Goal: Information Seeking & Learning: Learn about a topic

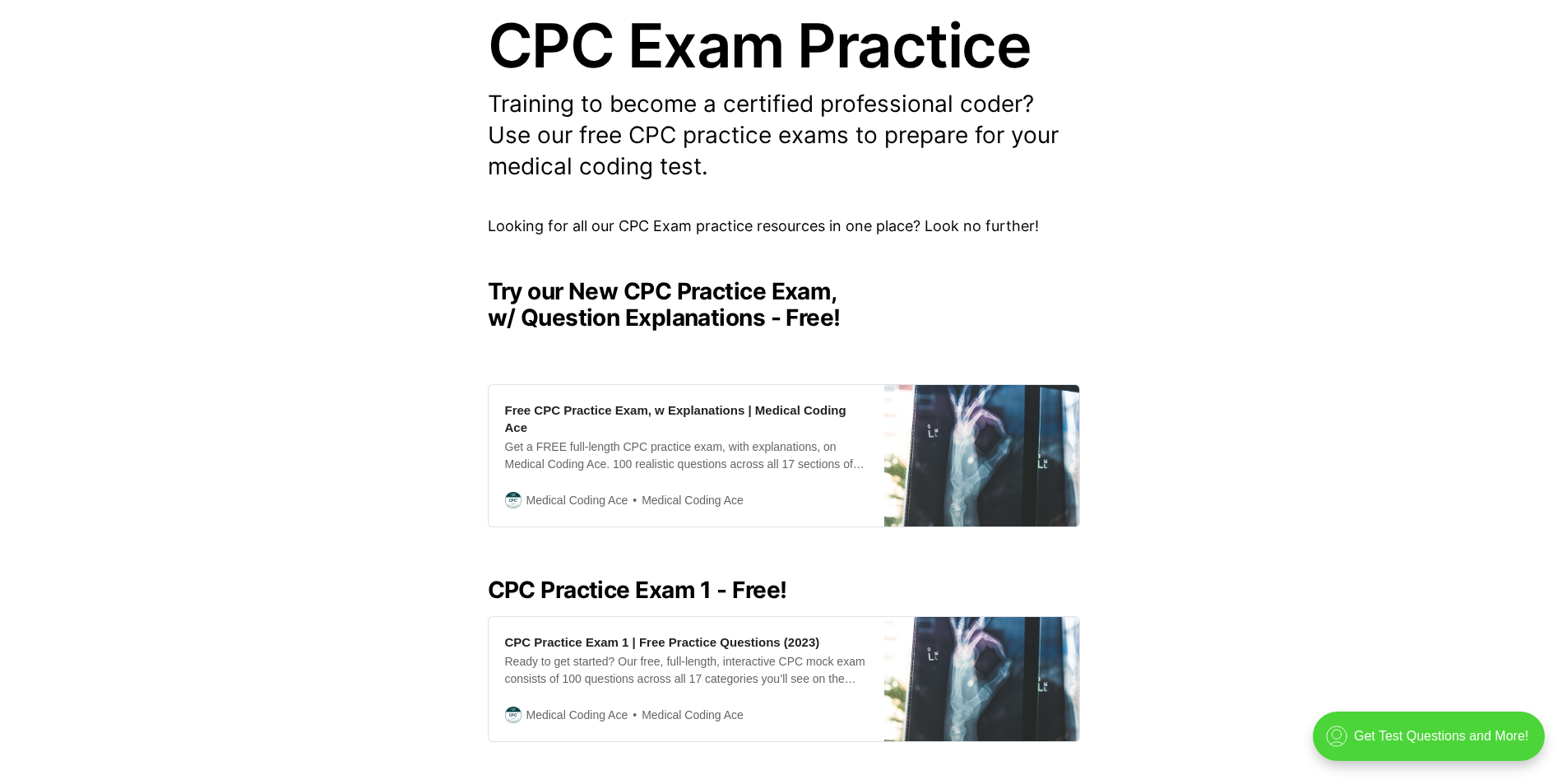
scroll to position [246, 0]
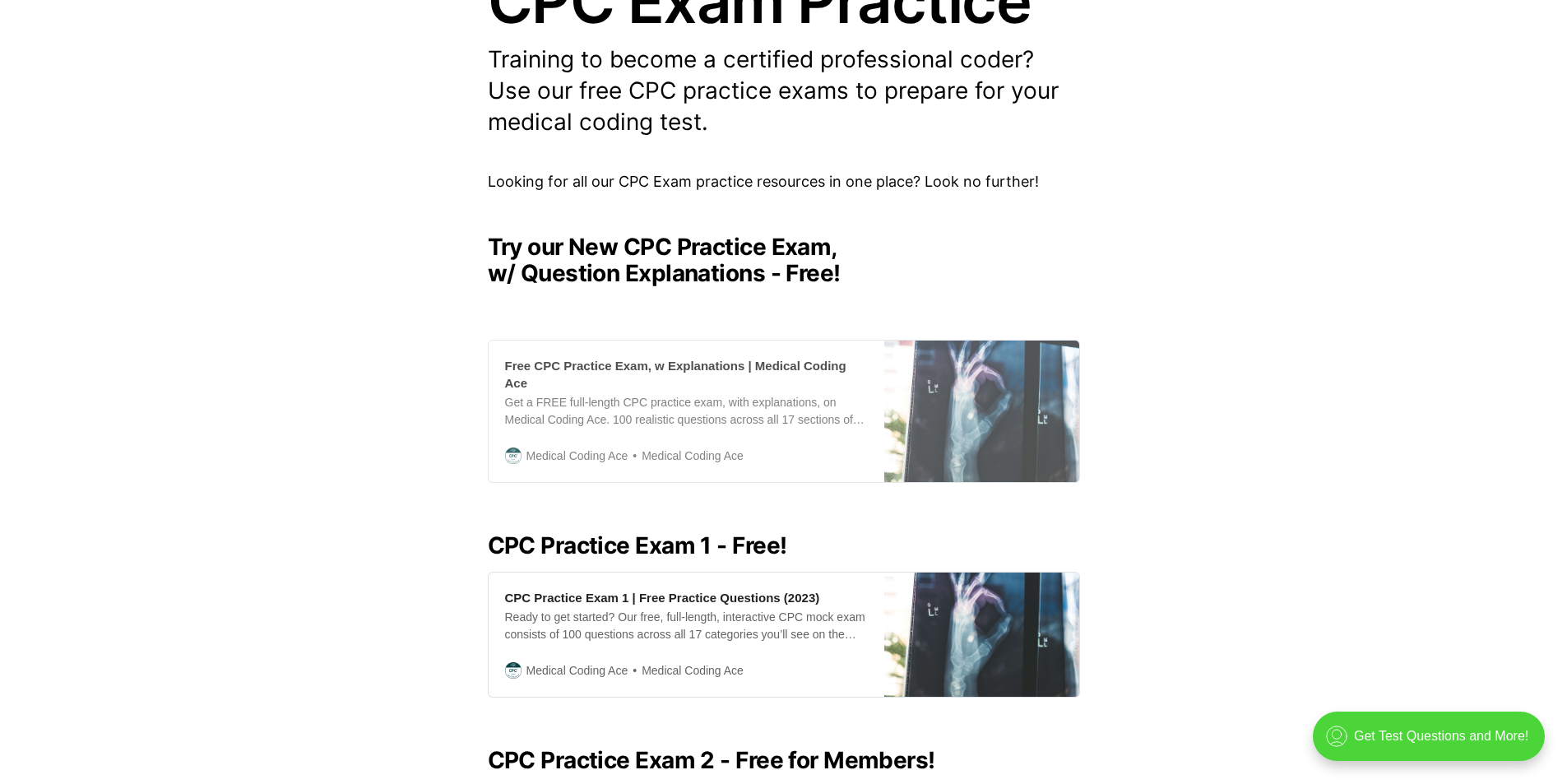
click at [697, 362] on div "Free CPC Practice Exam, w Explanations | Medical Coding Ace" at bounding box center [686, 374] width 363 height 35
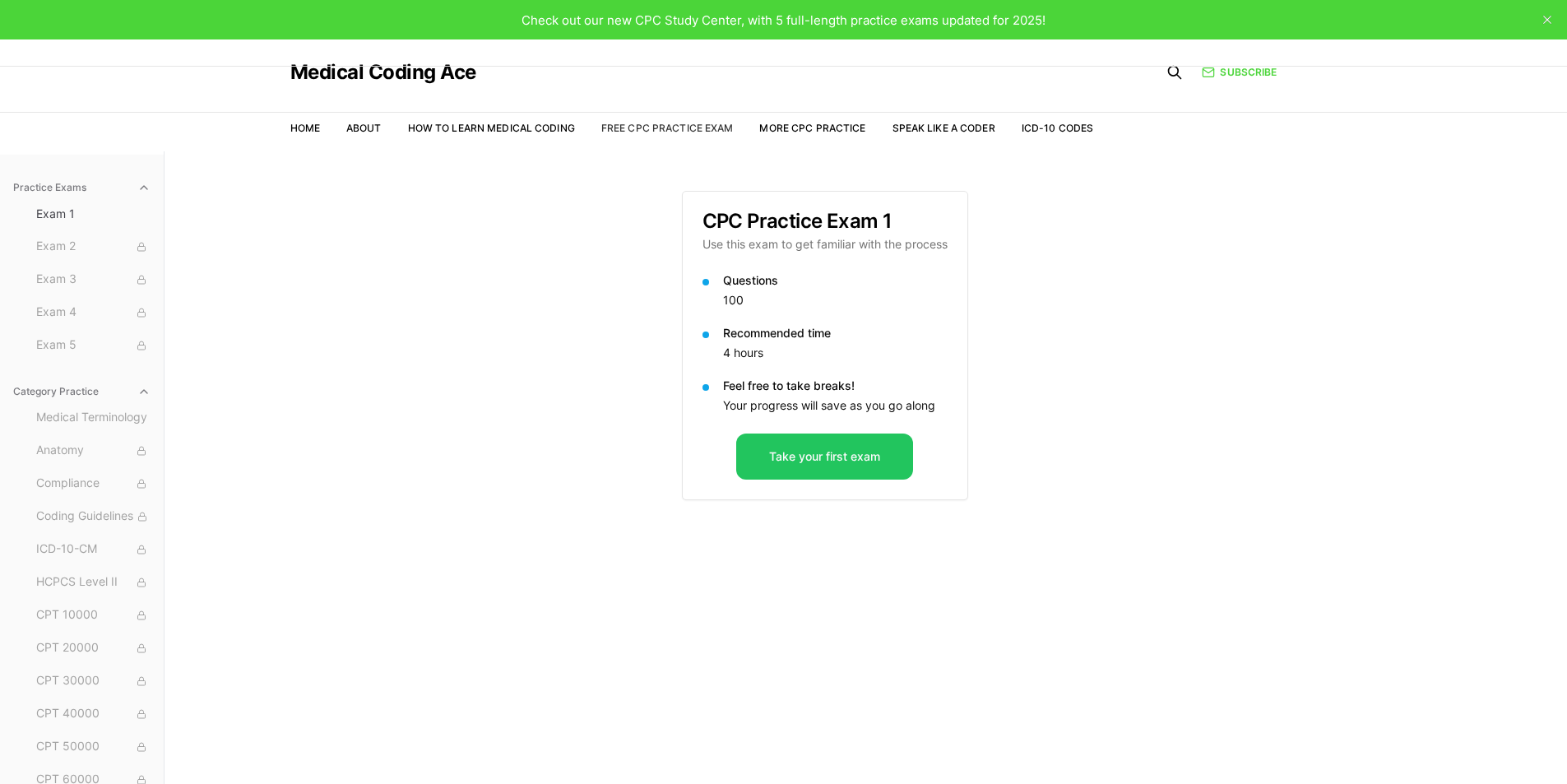
click at [697, 132] on link "Free CPC Practice Exam" at bounding box center [667, 127] width 133 height 13
click at [870, 457] on button "Take your first exam" at bounding box center [824, 457] width 176 height 46
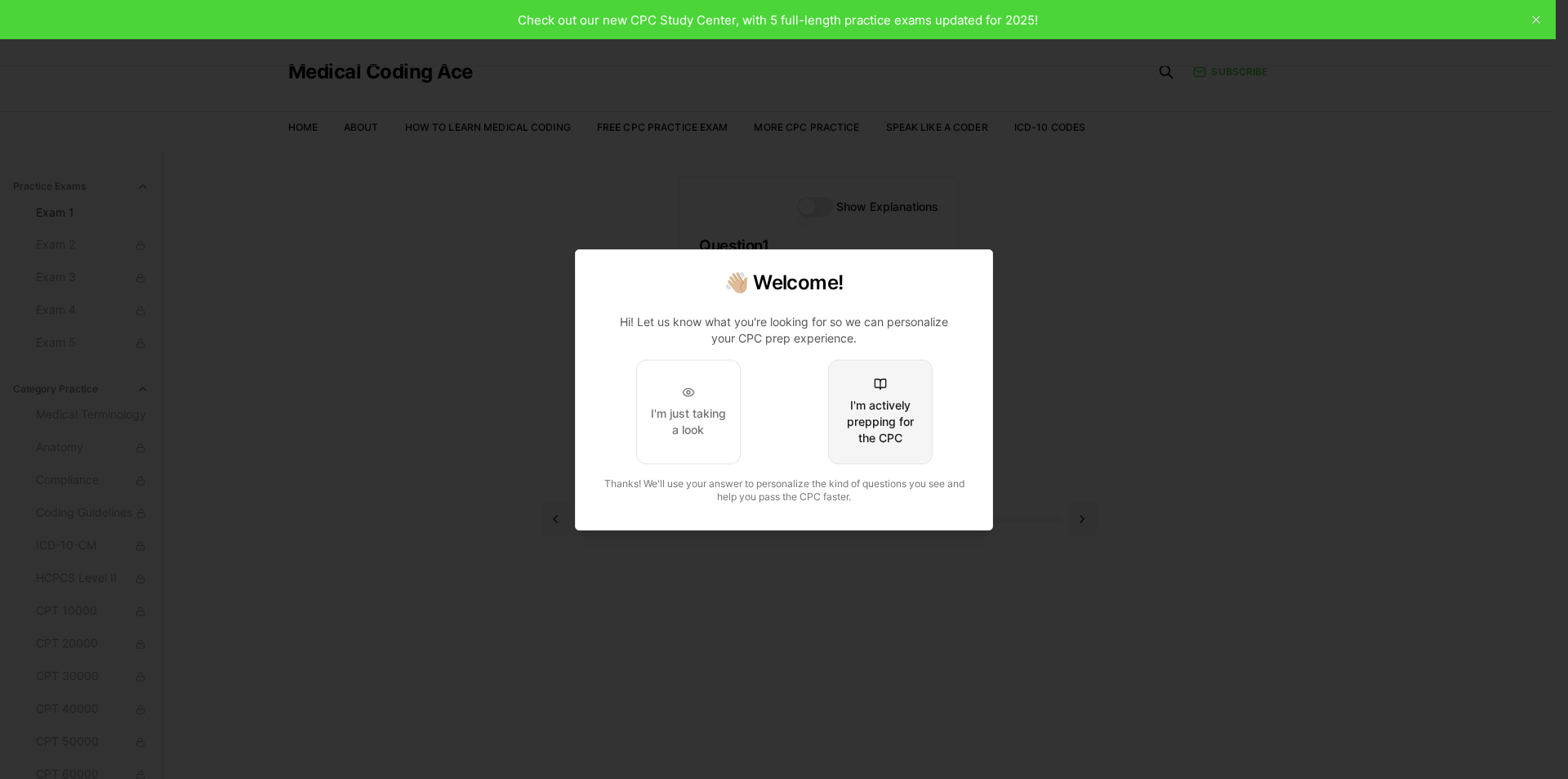
click at [891, 417] on div "I'm actively prepping for the CPC" at bounding box center [881, 422] width 77 height 49
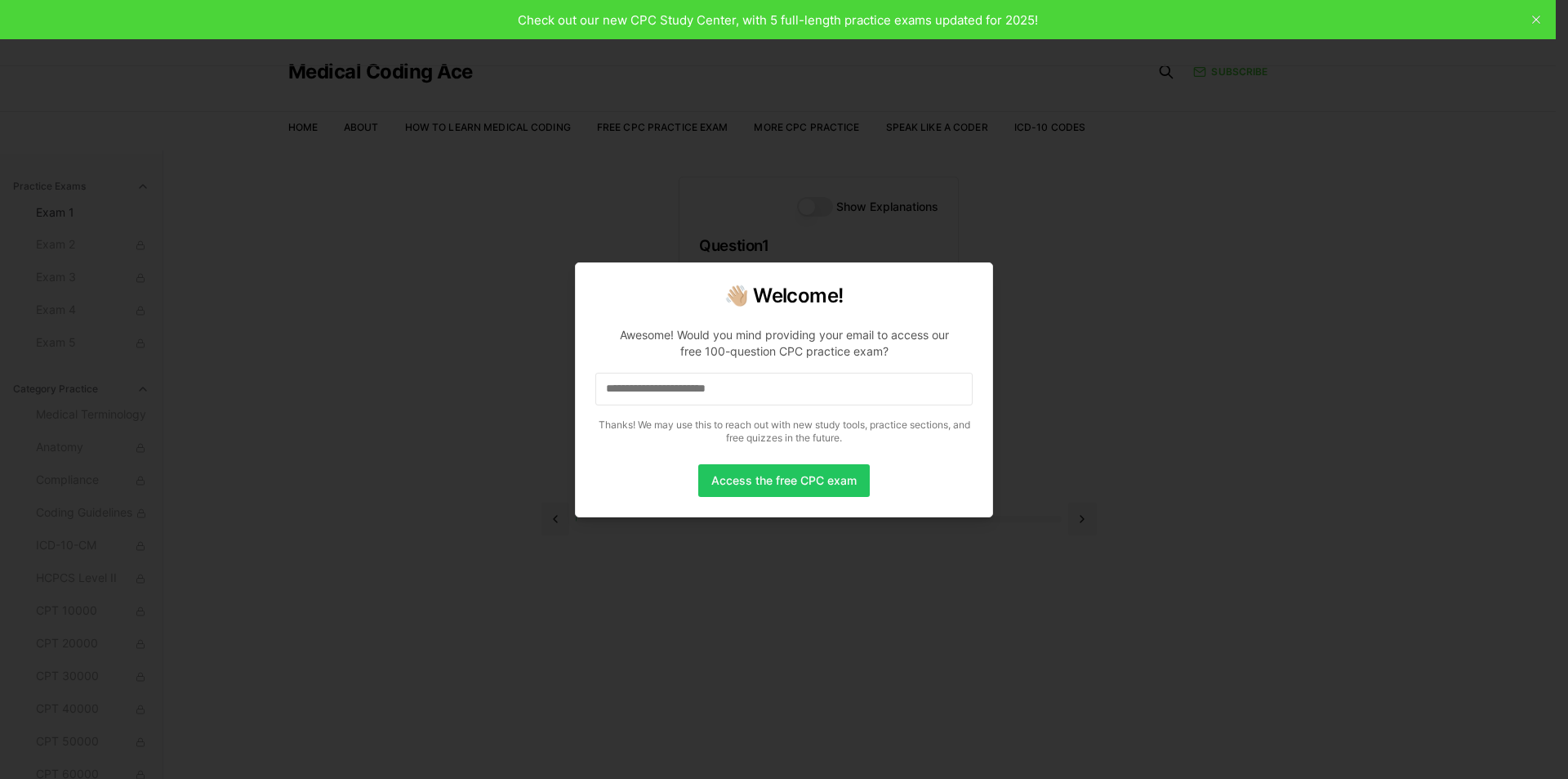
click at [820, 385] on input at bounding box center [784, 388] width 377 height 33
click at [828, 386] on input "*" at bounding box center [784, 388] width 377 height 33
click at [828, 386] on input "**" at bounding box center [784, 388] width 377 height 33
click at [828, 387] on input "***" at bounding box center [784, 388] width 377 height 33
click at [828, 387] on input "****" at bounding box center [784, 388] width 377 height 33
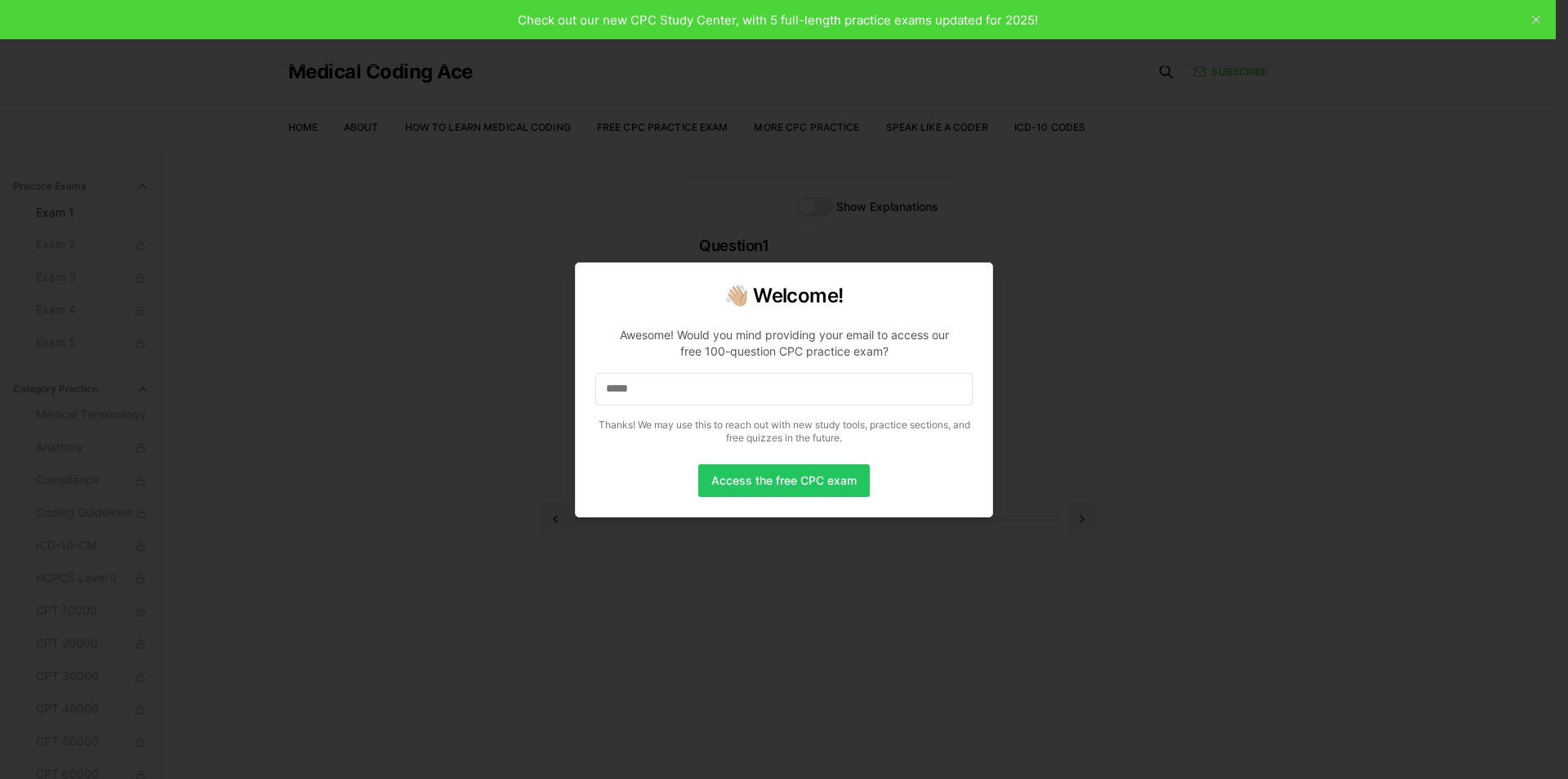
click at [828, 387] on input "*****" at bounding box center [784, 388] width 377 height 33
click at [828, 387] on input "******" at bounding box center [784, 388] width 377 height 33
click at [815, 393] on input "*******" at bounding box center [784, 388] width 377 height 33
click at [805, 381] on input "********" at bounding box center [784, 388] width 377 height 33
click at [805, 381] on input "*********" at bounding box center [784, 388] width 377 height 33
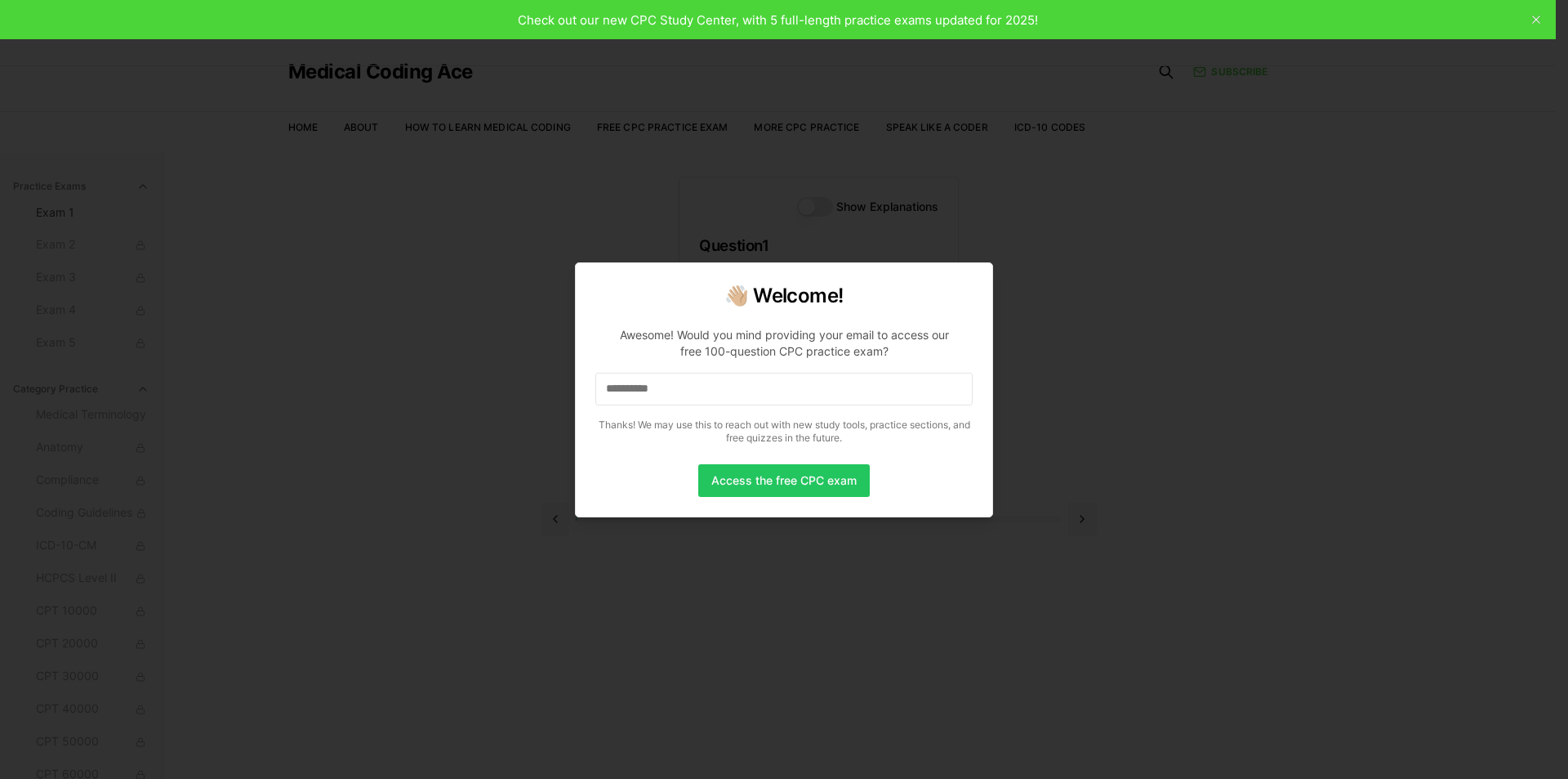
click at [756, 391] on input "**********" at bounding box center [784, 388] width 377 height 33
click at [774, 392] on input "**********" at bounding box center [784, 388] width 377 height 33
drag, startPoint x: 690, startPoint y: 390, endPoint x: 681, endPoint y: 391, distance: 9.1
click at [681, 391] on input "**********" at bounding box center [784, 388] width 377 height 33
click at [681, 392] on input "**********" at bounding box center [784, 388] width 377 height 33
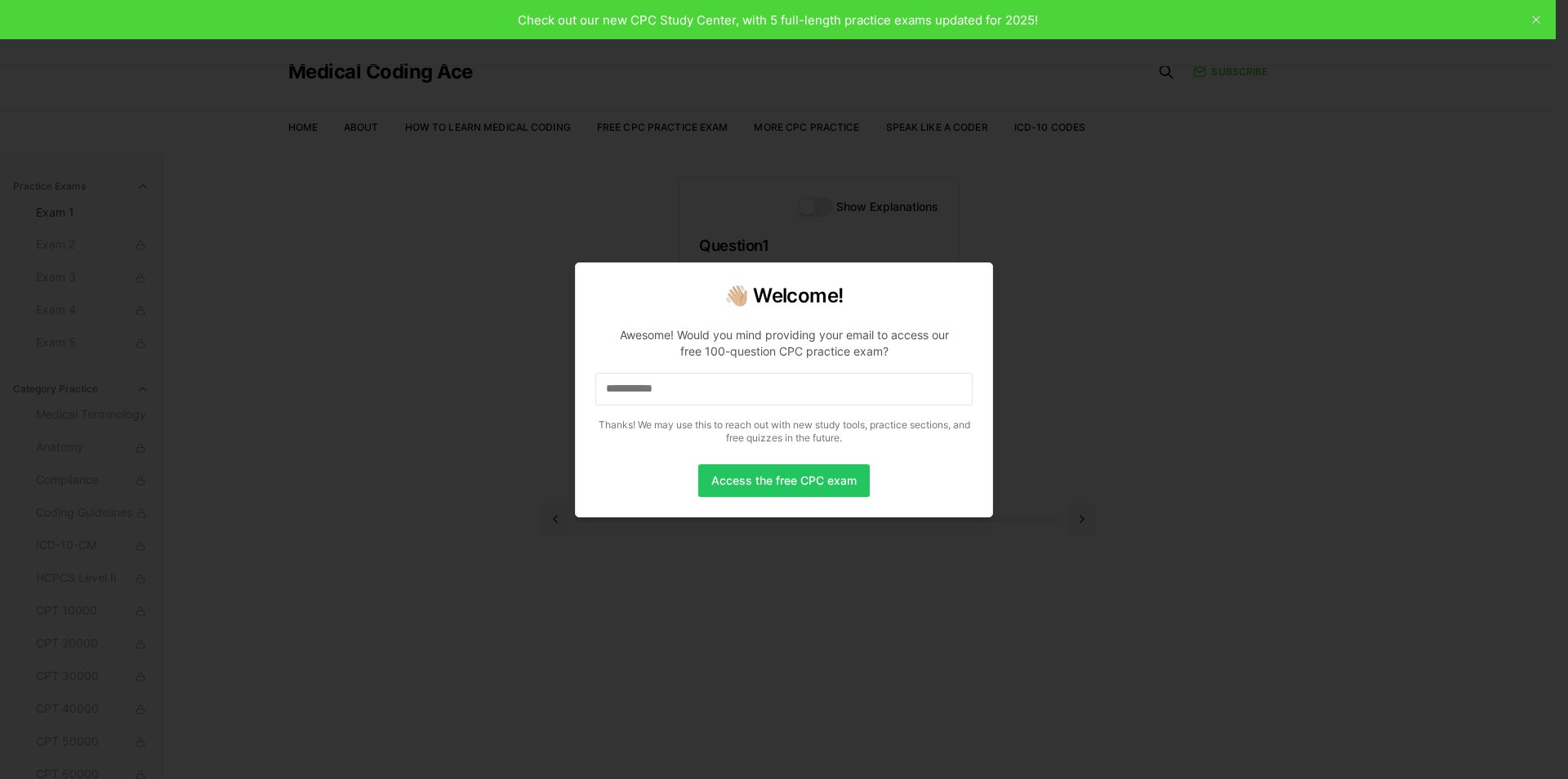
click at [681, 392] on input "**********" at bounding box center [784, 388] width 377 height 33
click at [706, 389] on input "**********" at bounding box center [784, 388] width 377 height 33
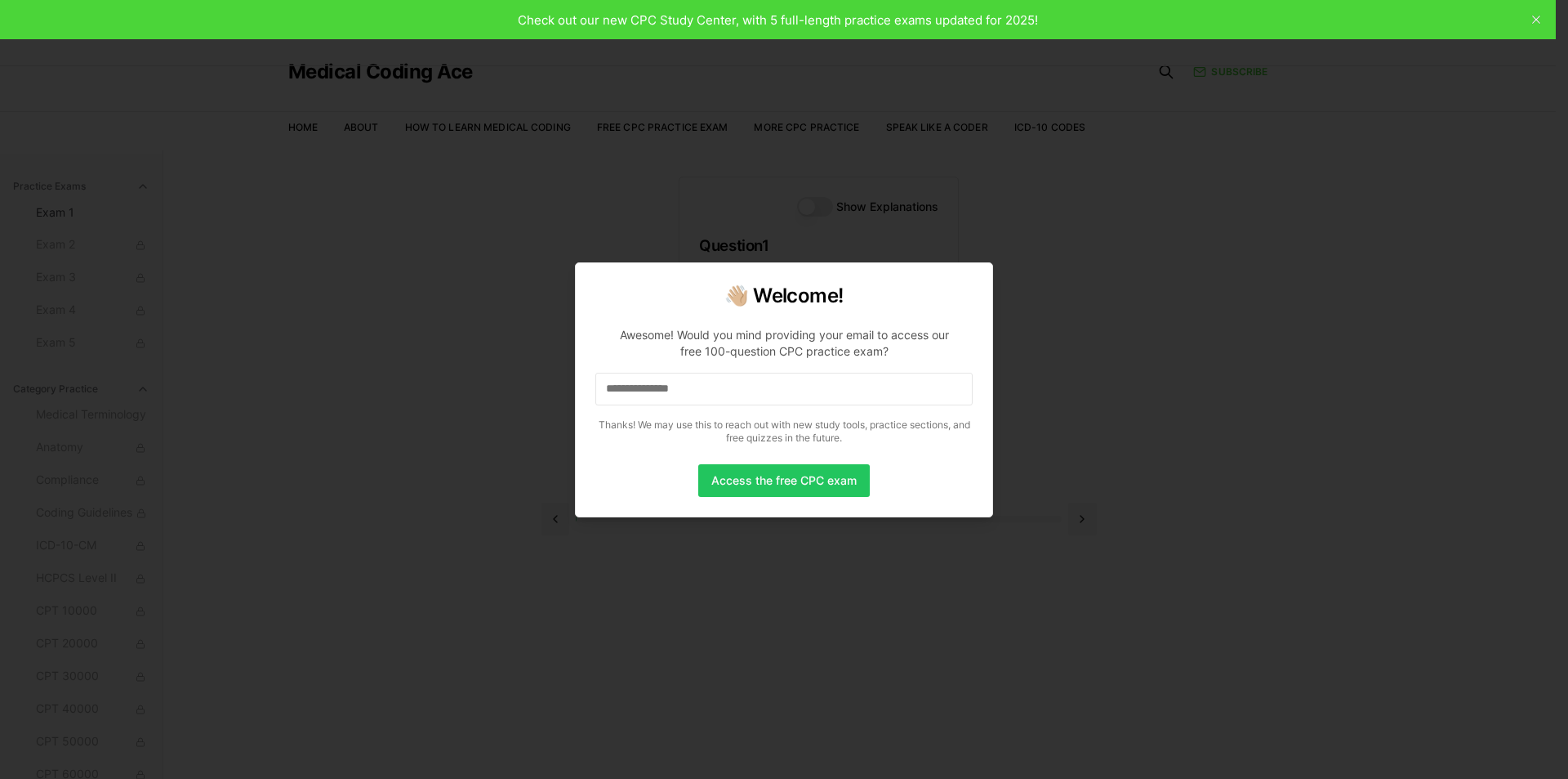
click at [708, 389] on input "**********" at bounding box center [784, 388] width 377 height 33
click at [750, 387] on input "**********" at bounding box center [784, 388] width 377 height 33
click at [751, 384] on input "**********" at bounding box center [784, 388] width 377 height 33
click at [753, 402] on input "**********" at bounding box center [784, 388] width 377 height 33
click at [763, 392] on input "**********" at bounding box center [784, 388] width 377 height 33
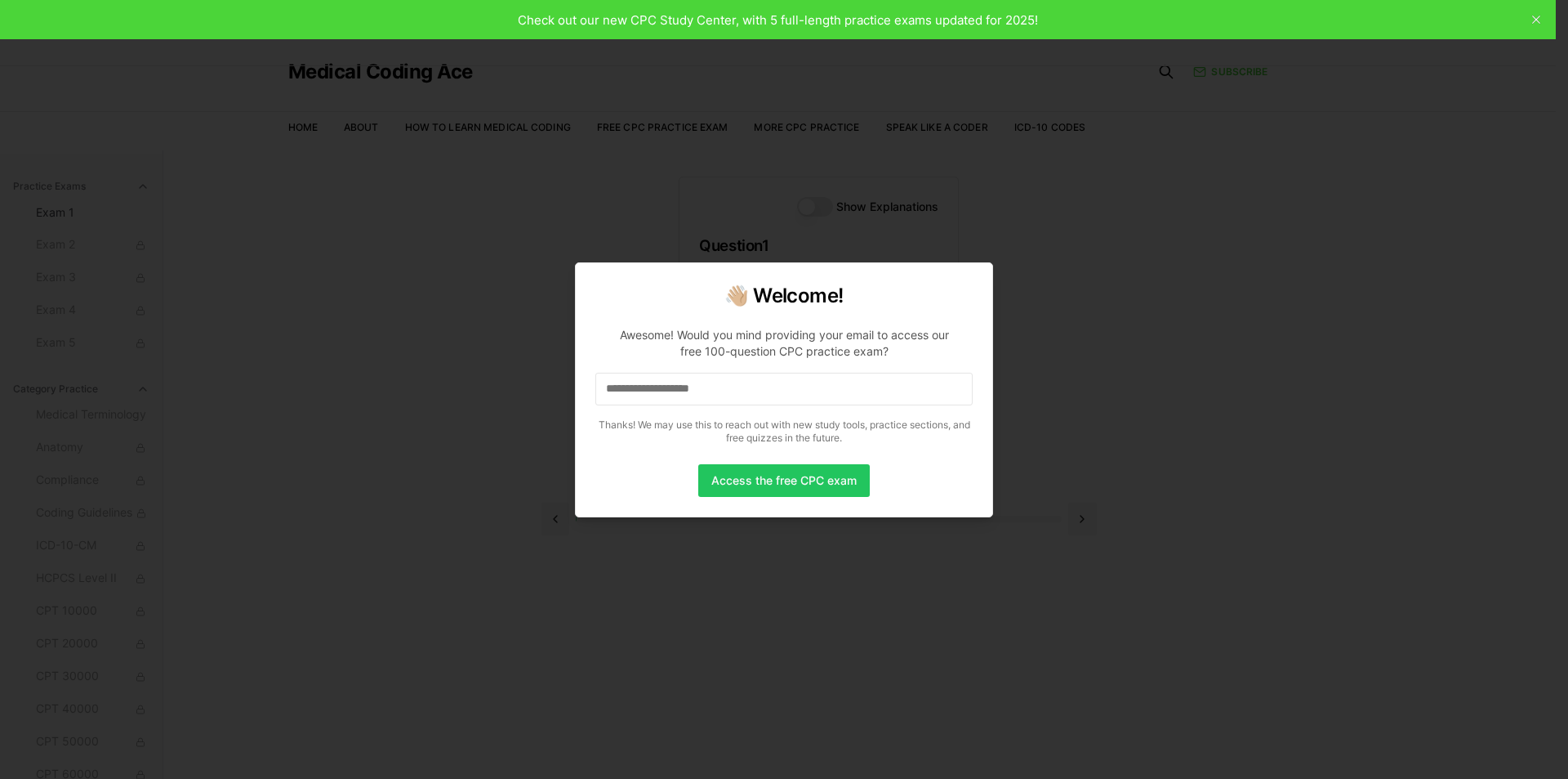
click at [763, 392] on input "**********" at bounding box center [784, 388] width 377 height 33
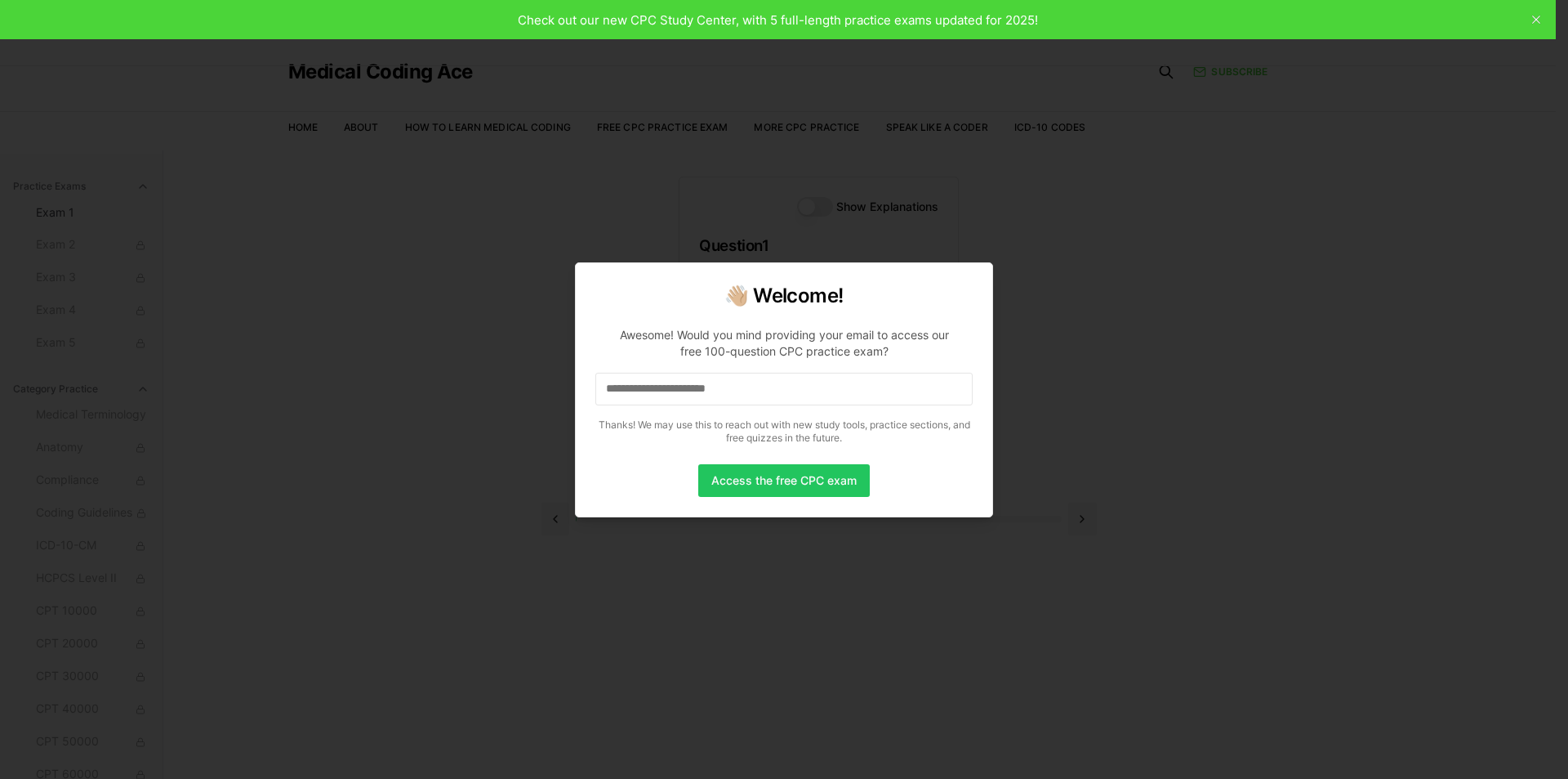
click at [774, 389] on input "**********" at bounding box center [784, 388] width 377 height 33
click at [785, 389] on input "**********" at bounding box center [784, 388] width 377 height 33
click at [805, 480] on button "Access the free CPC exam" at bounding box center [784, 480] width 172 height 33
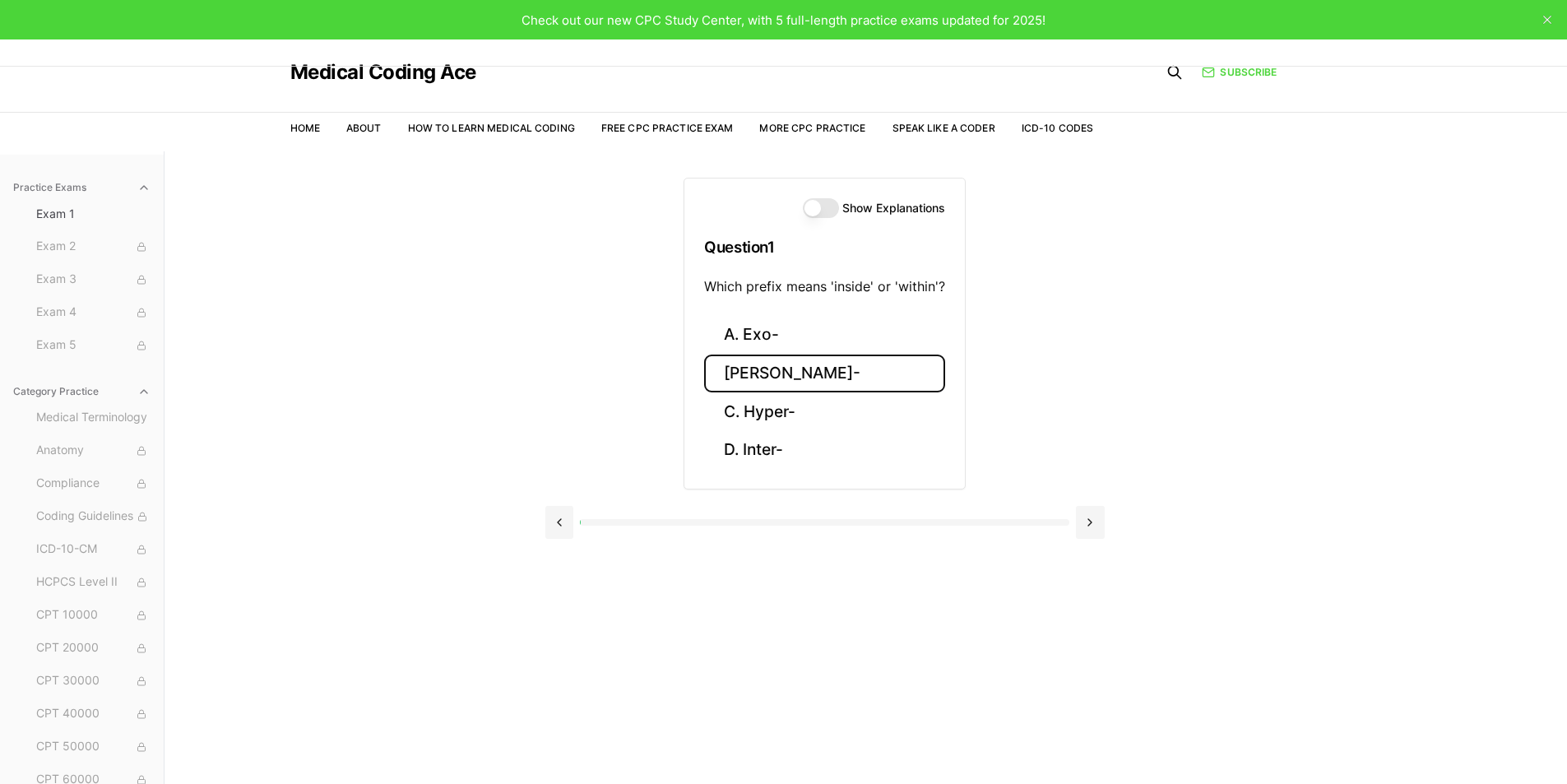
click at [827, 365] on button "B. Endo-" at bounding box center [825, 374] width 241 height 39
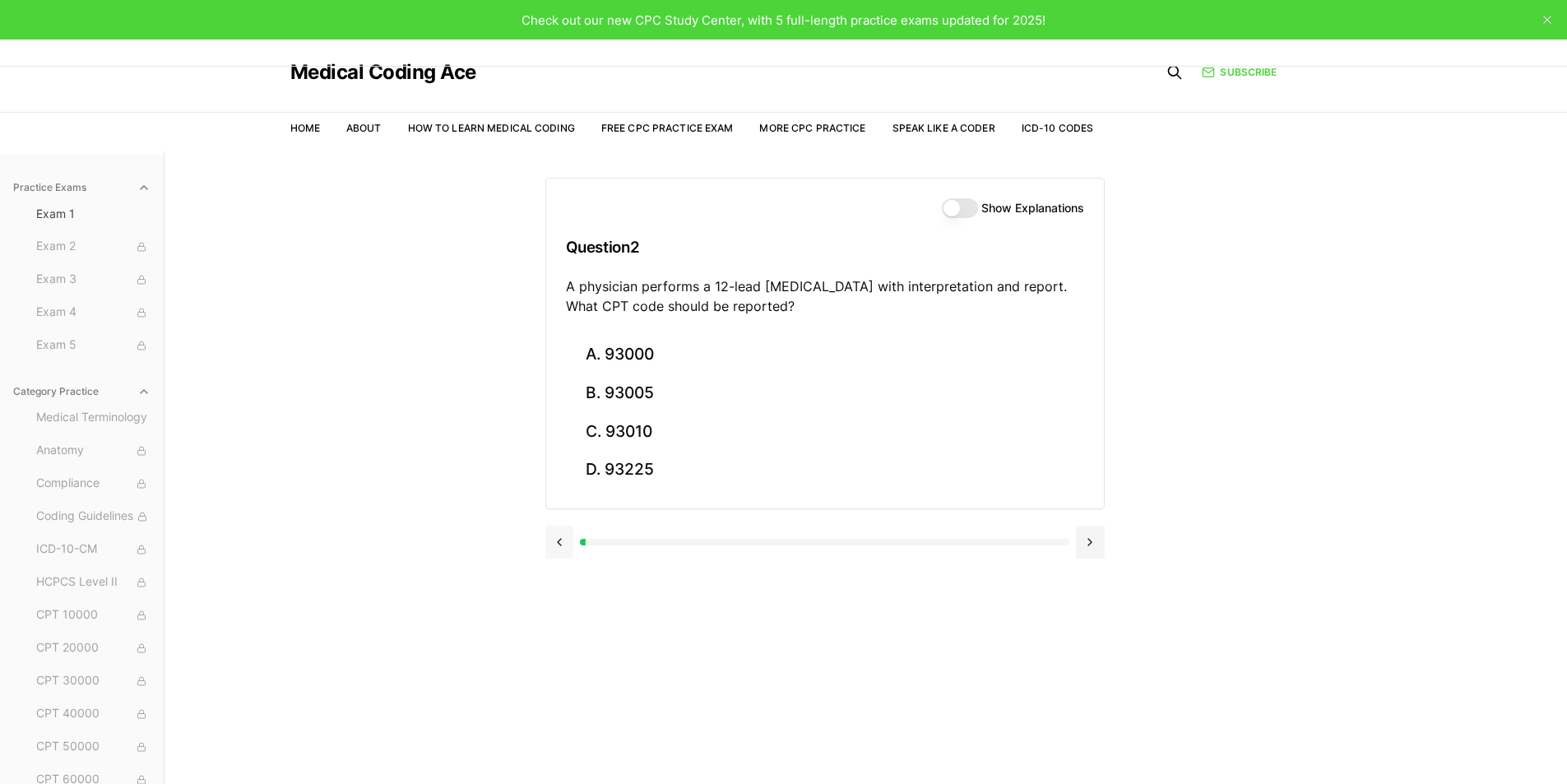
click at [564, 547] on button at bounding box center [560, 542] width 29 height 33
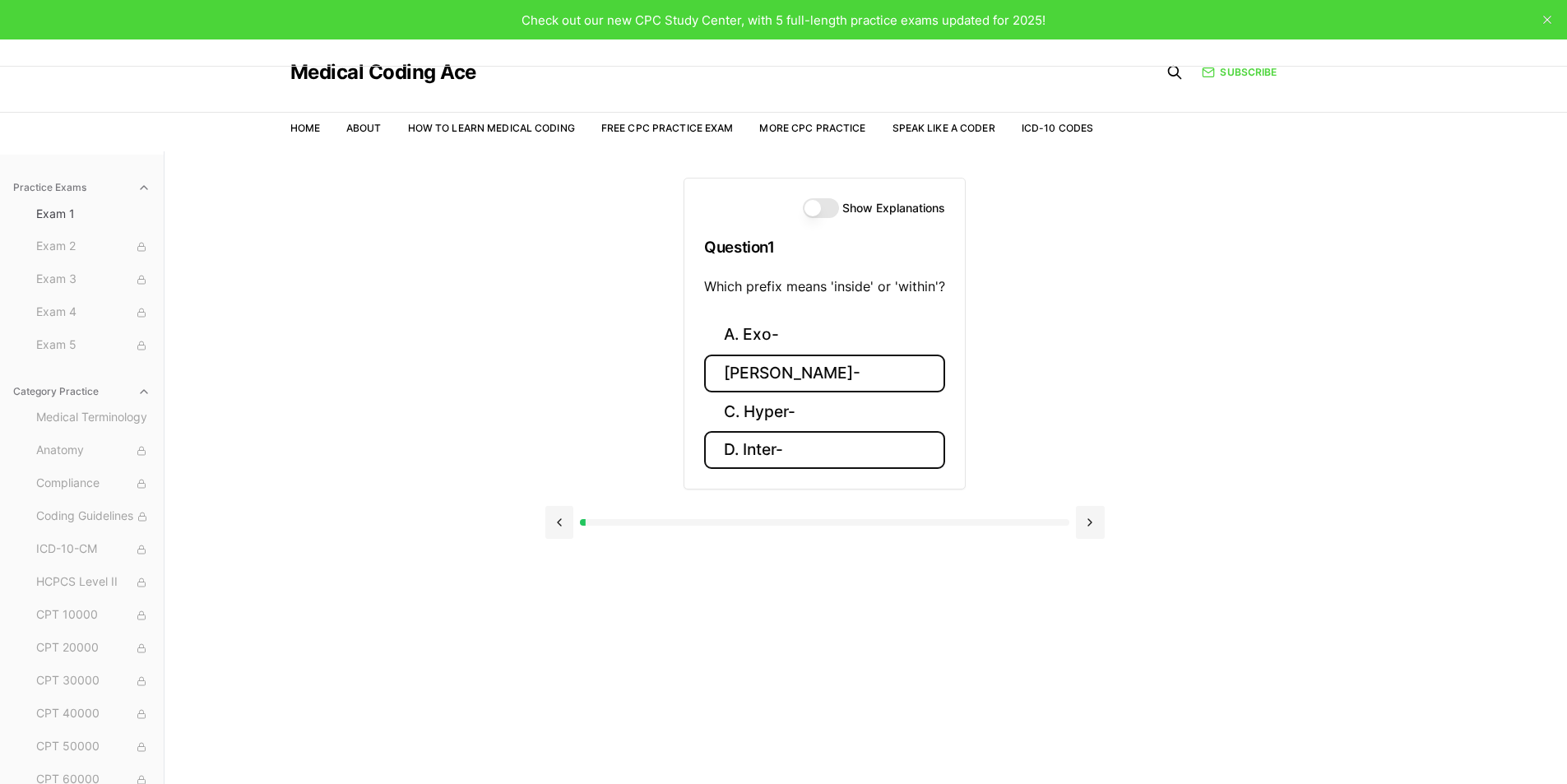
click at [789, 449] on button "D. Inter-" at bounding box center [825, 451] width 241 height 39
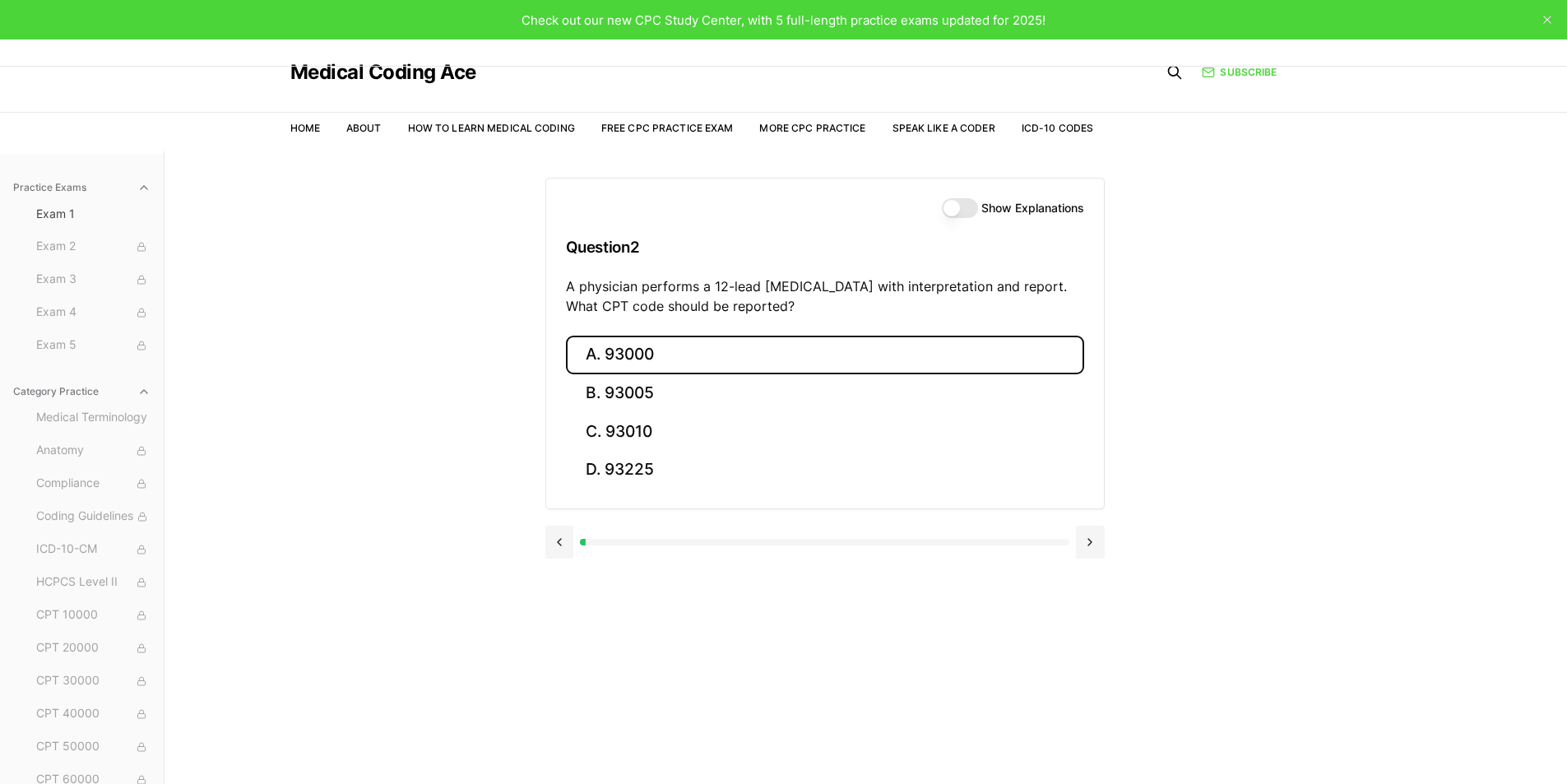
click at [664, 362] on button "A. 93000" at bounding box center [825, 355] width 518 height 39
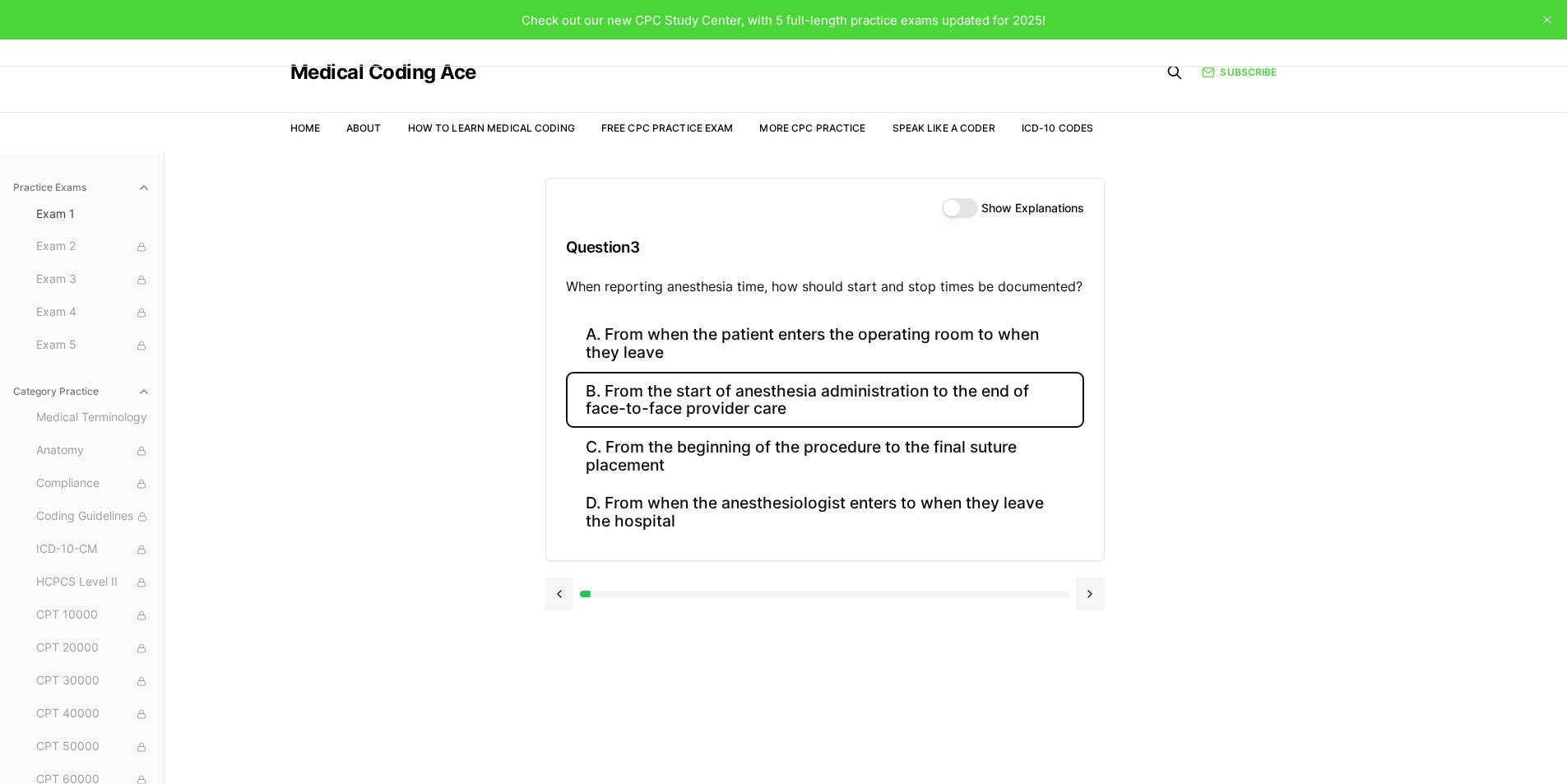
click at [810, 400] on button "B. From the start of anesthesia administration to the end of face-to-face provi…" at bounding box center [825, 399] width 518 height 56
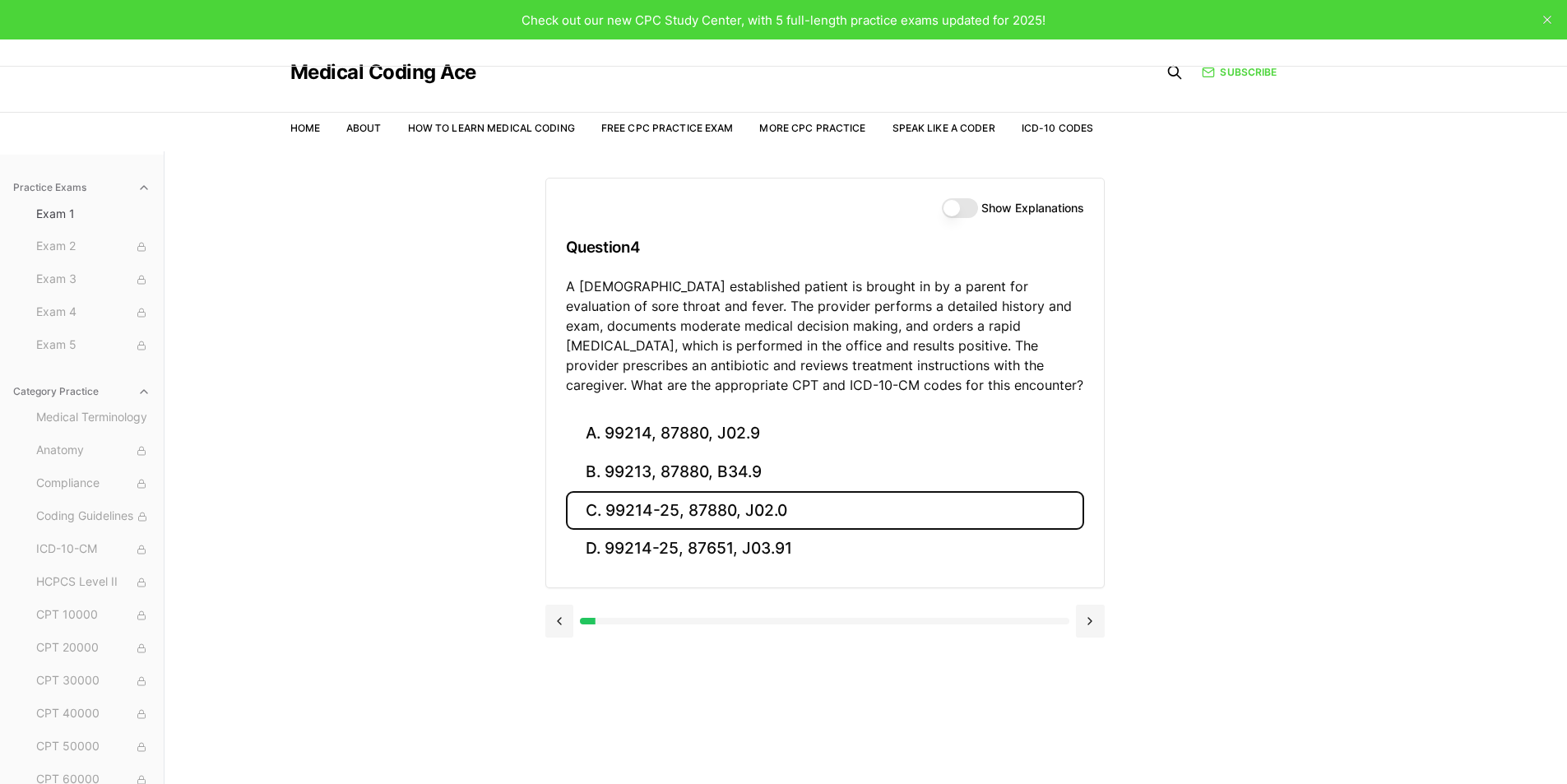
click at [607, 508] on button "C. 99214-25, 87880, J02.0" at bounding box center [825, 511] width 518 height 39
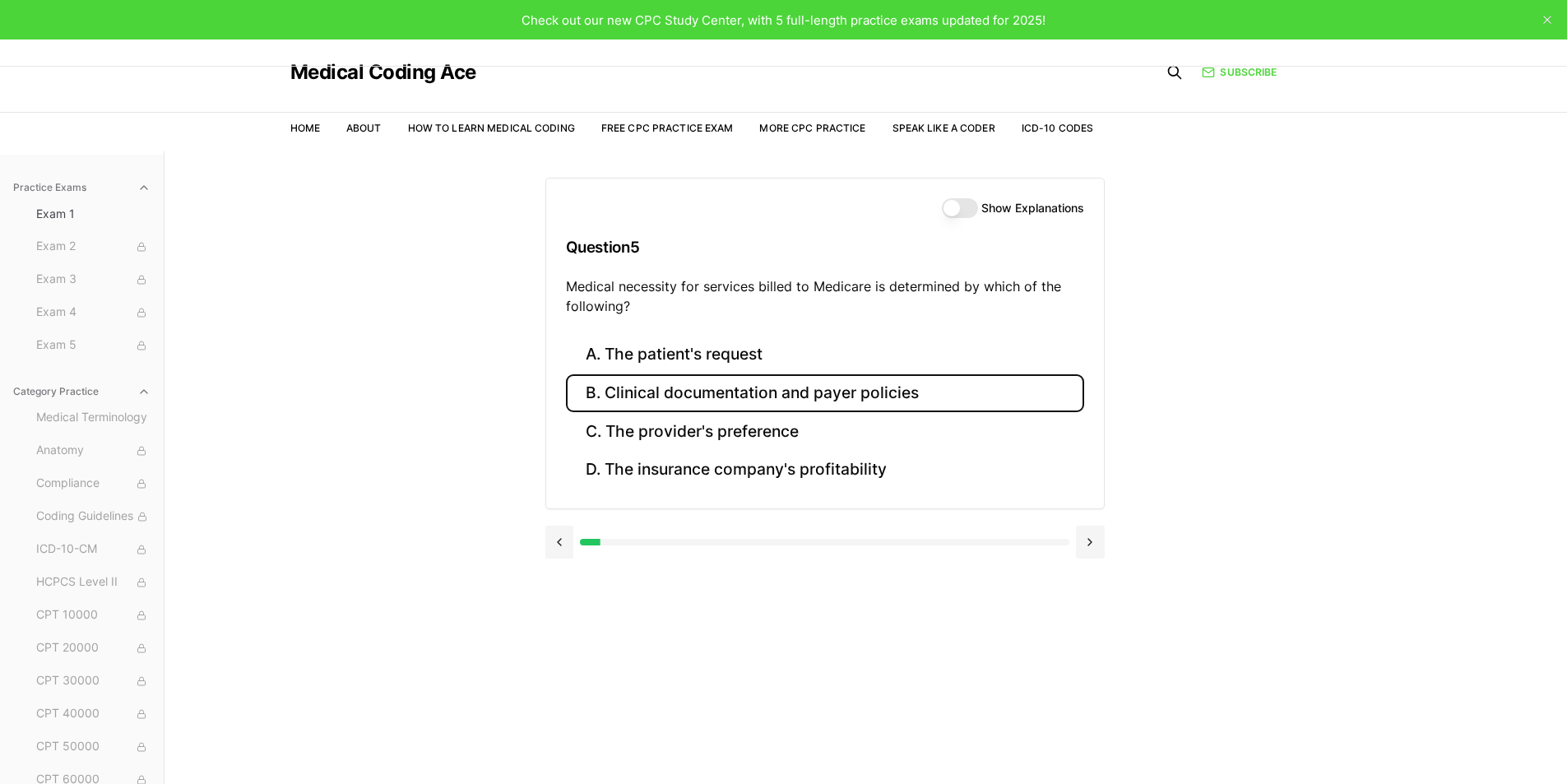
click at [790, 396] on button "B. Clinical documentation and payer policies" at bounding box center [825, 393] width 518 height 39
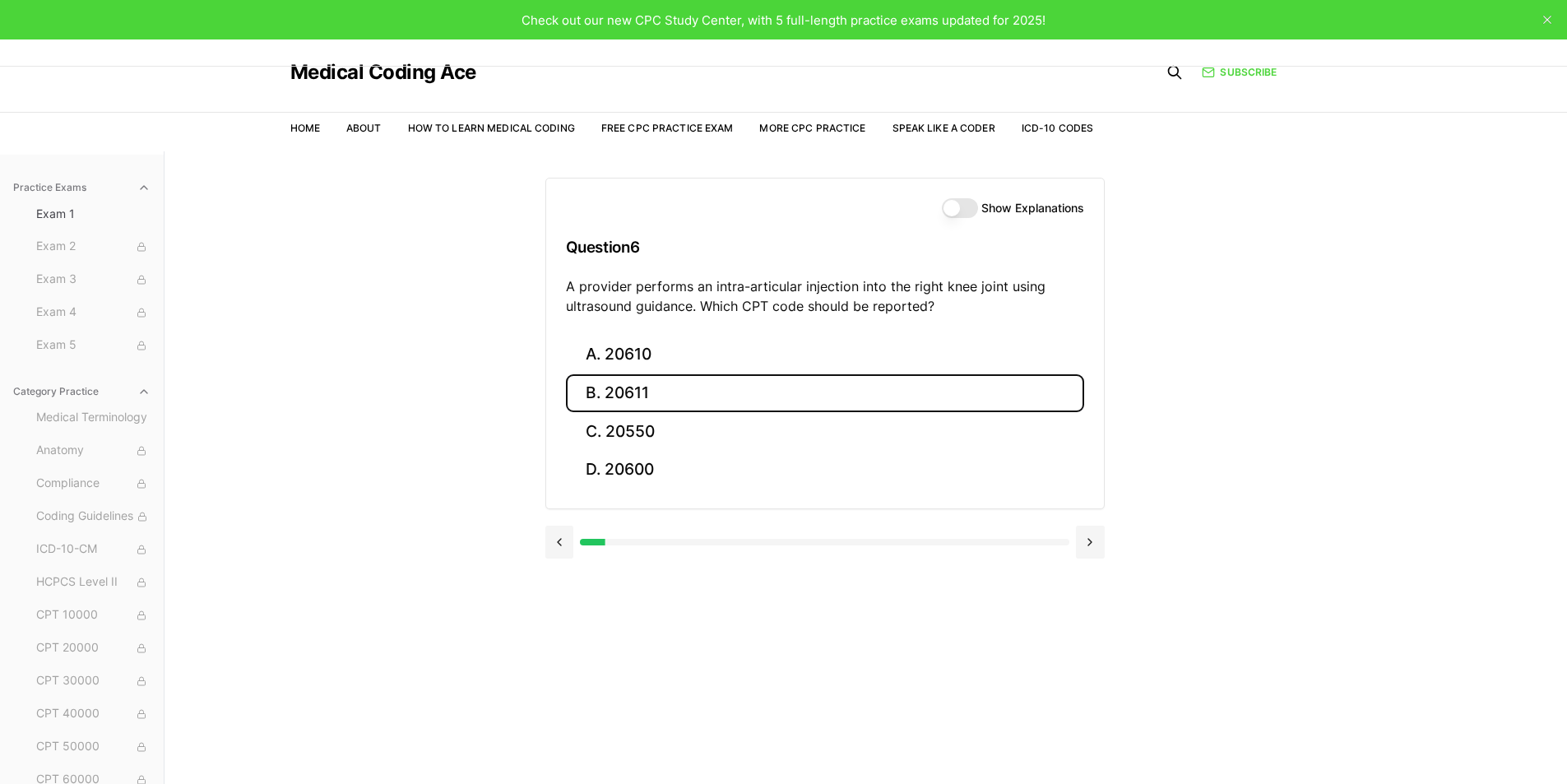
click at [583, 400] on button "B. 20611" at bounding box center [825, 393] width 518 height 39
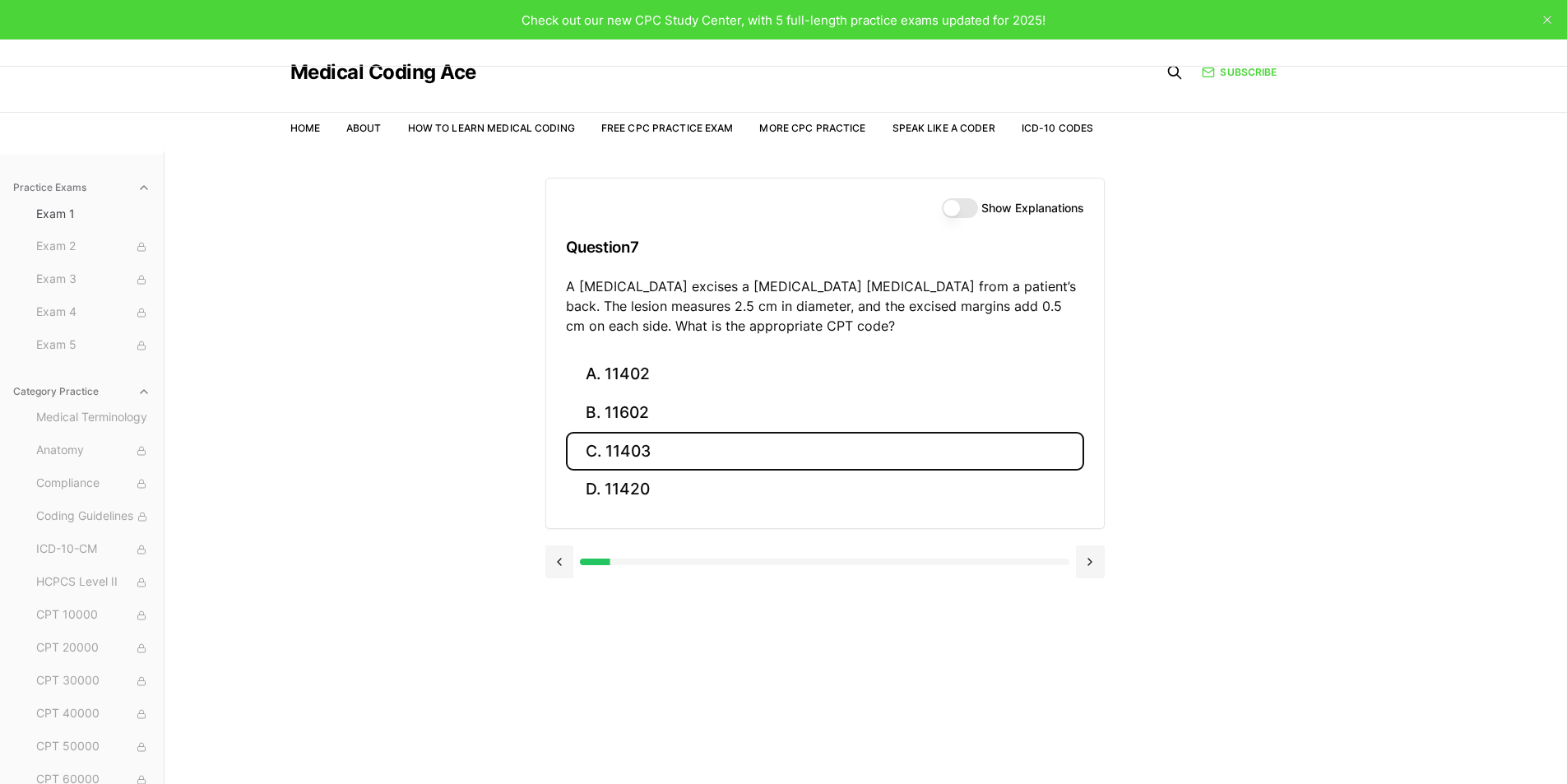
click at [629, 453] on button "C. 11403" at bounding box center [825, 451] width 518 height 39
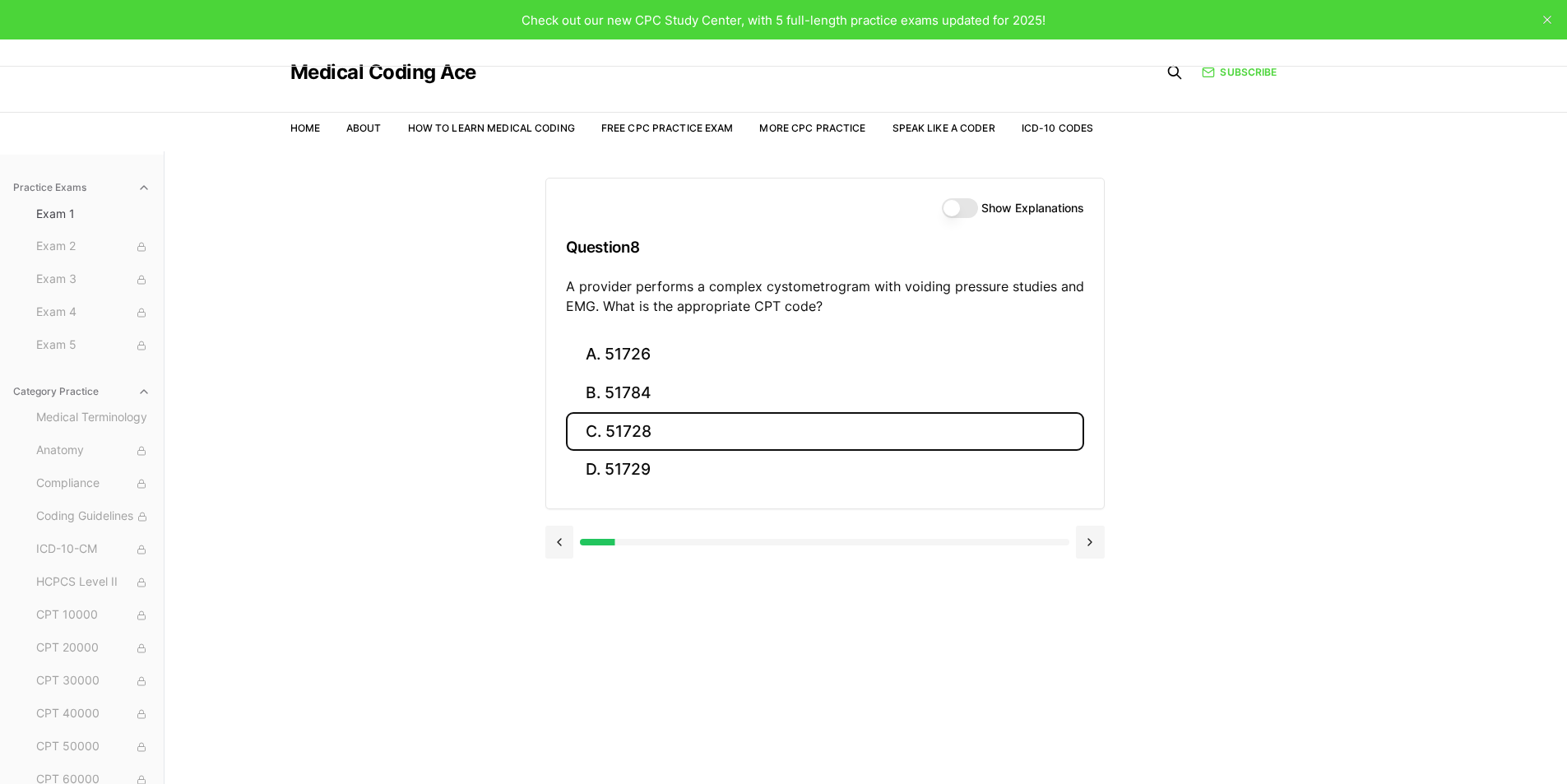
click at [675, 430] on button "C. 51728" at bounding box center [825, 431] width 518 height 39
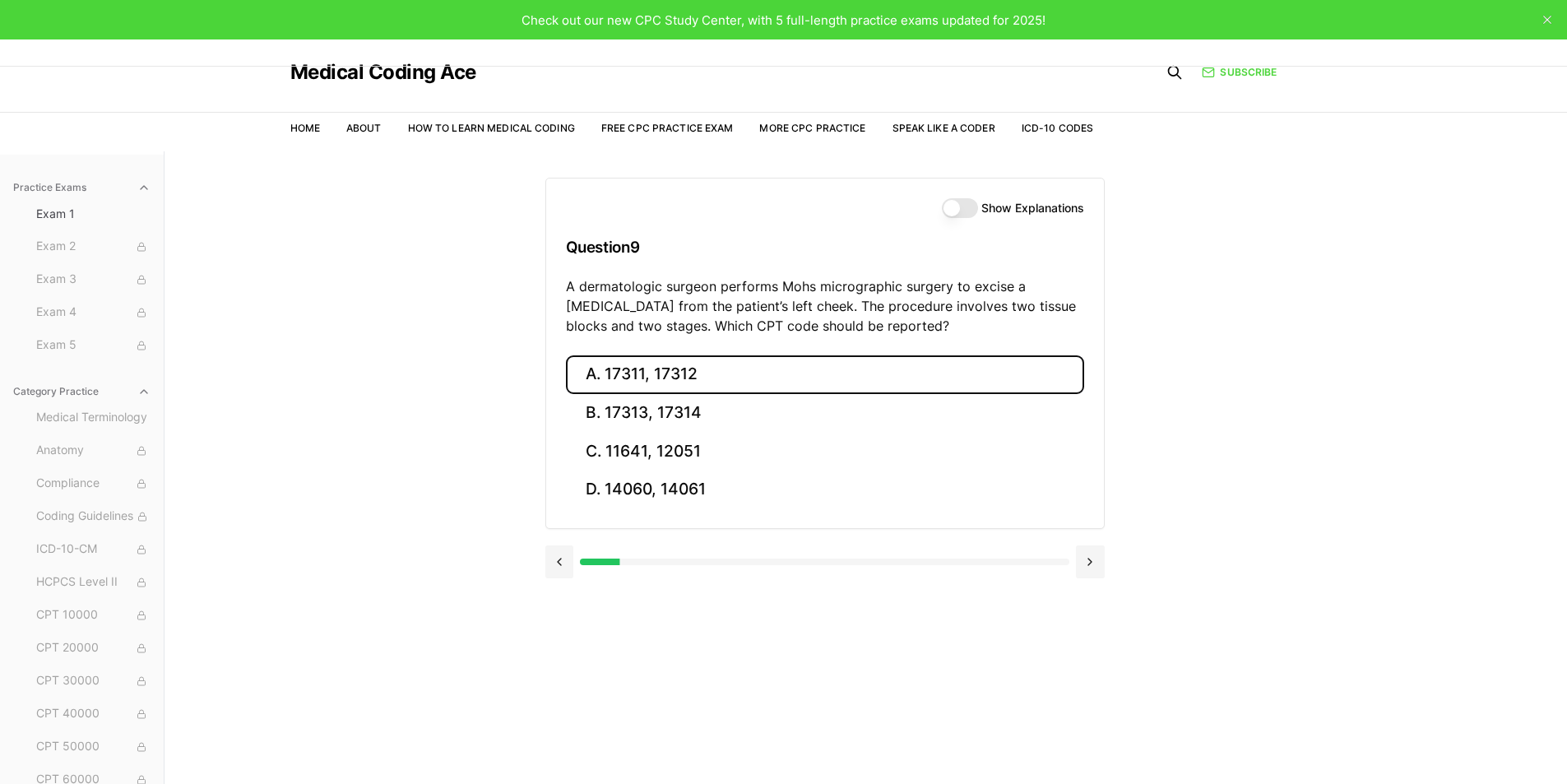
click at [578, 375] on button "A. 17311, 17312" at bounding box center [825, 375] width 518 height 39
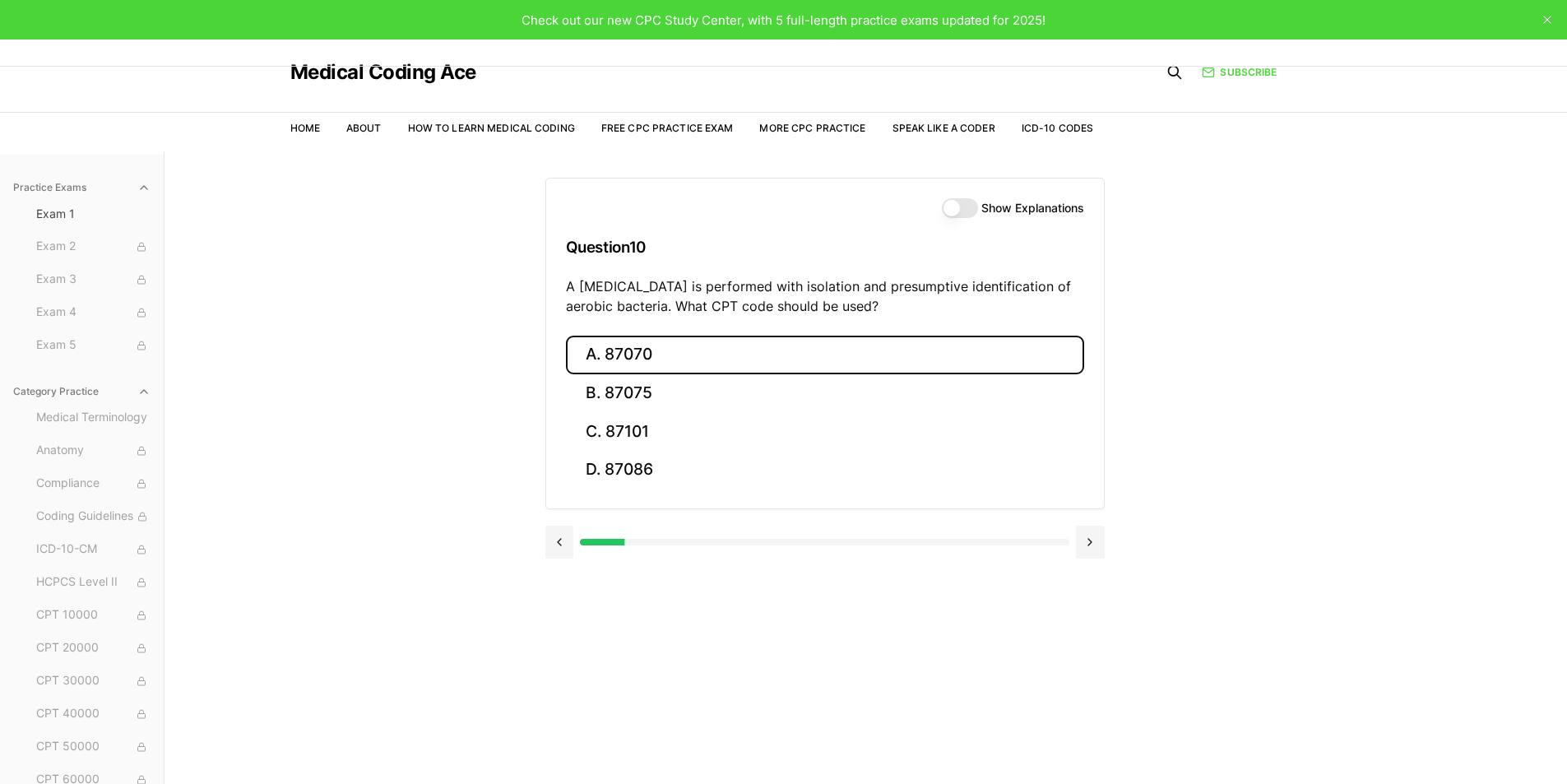
click at [584, 364] on button "A. 87070" at bounding box center [825, 355] width 518 height 39
click at [596, 360] on button "A. 63030" at bounding box center [825, 355] width 518 height 39
click at [626, 367] on button "A. E11.9" at bounding box center [825, 355] width 518 height 39
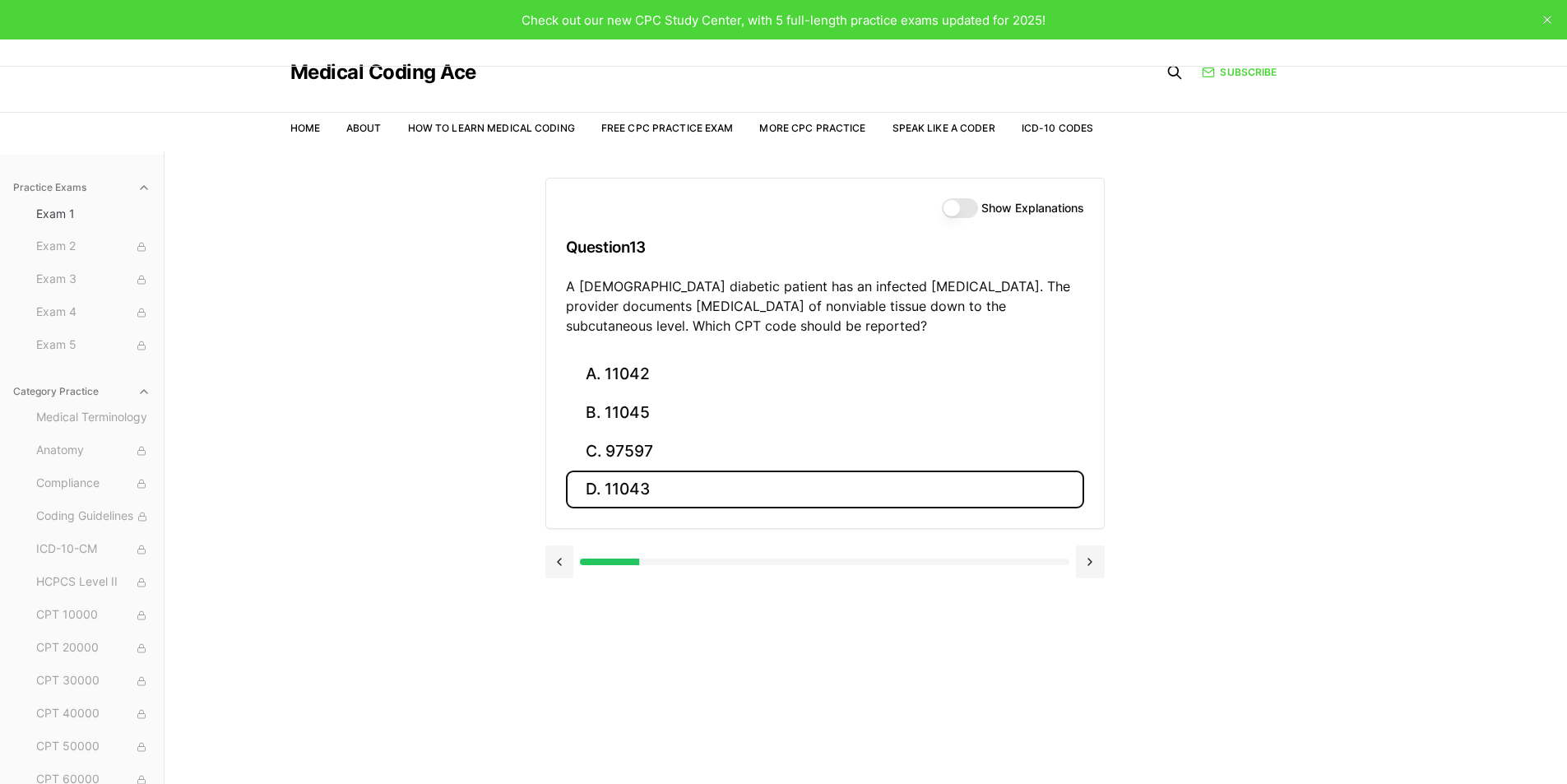
click at [684, 504] on button "D. 11043" at bounding box center [825, 489] width 518 height 39
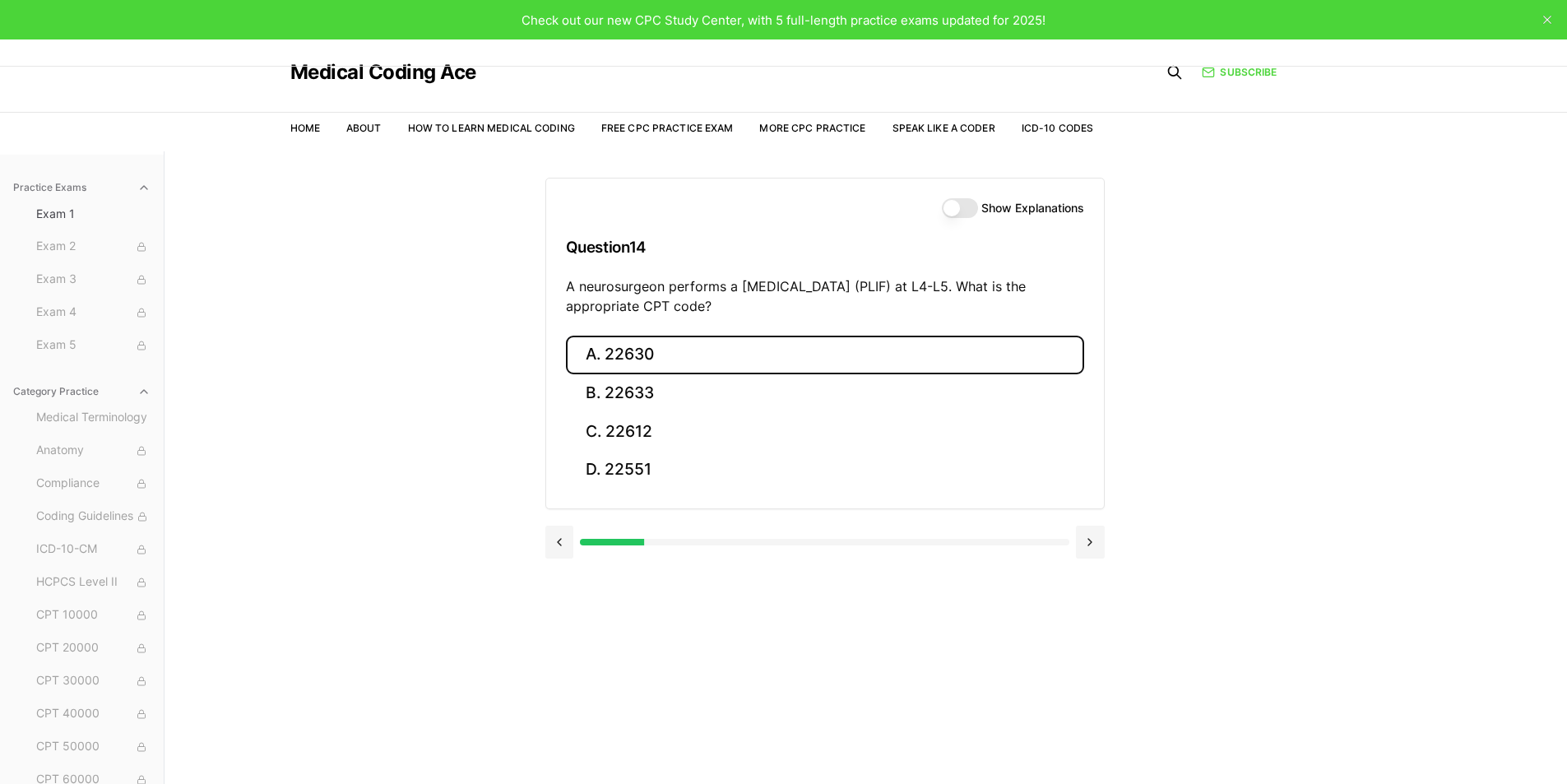
click at [604, 350] on button "A. 22630" at bounding box center [825, 355] width 518 height 39
click at [674, 348] on button "A. R91.8" at bounding box center [825, 355] width 518 height 39
click at [613, 367] on button "A. 62270" at bounding box center [825, 355] width 518 height 39
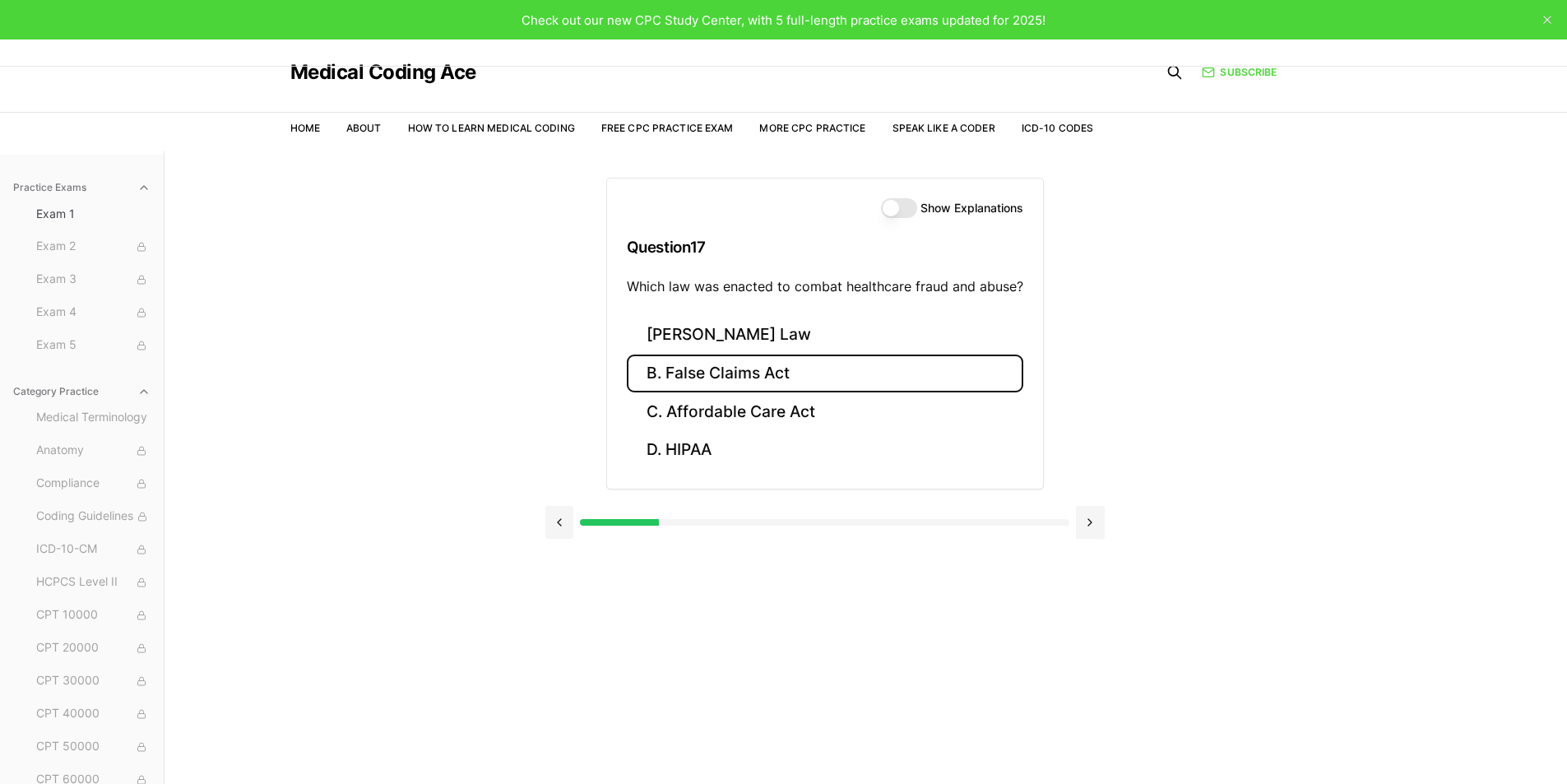
click at [723, 379] on button "B. False Claims Act" at bounding box center [825, 374] width 397 height 39
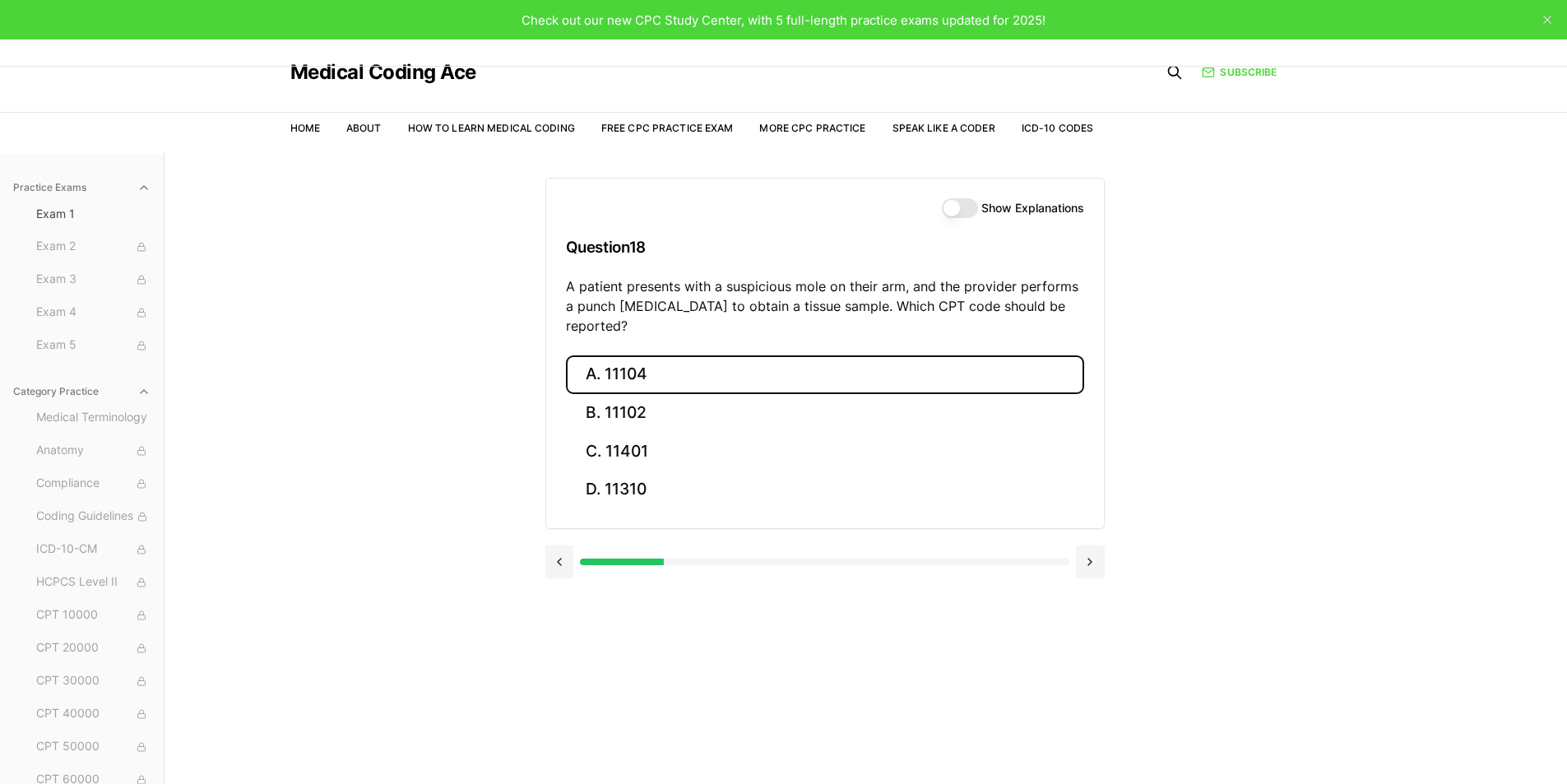
click at [599, 357] on button "A. 11104" at bounding box center [825, 375] width 518 height 39
click at [588, 371] on button "A. S52.501A" at bounding box center [825, 375] width 518 height 39
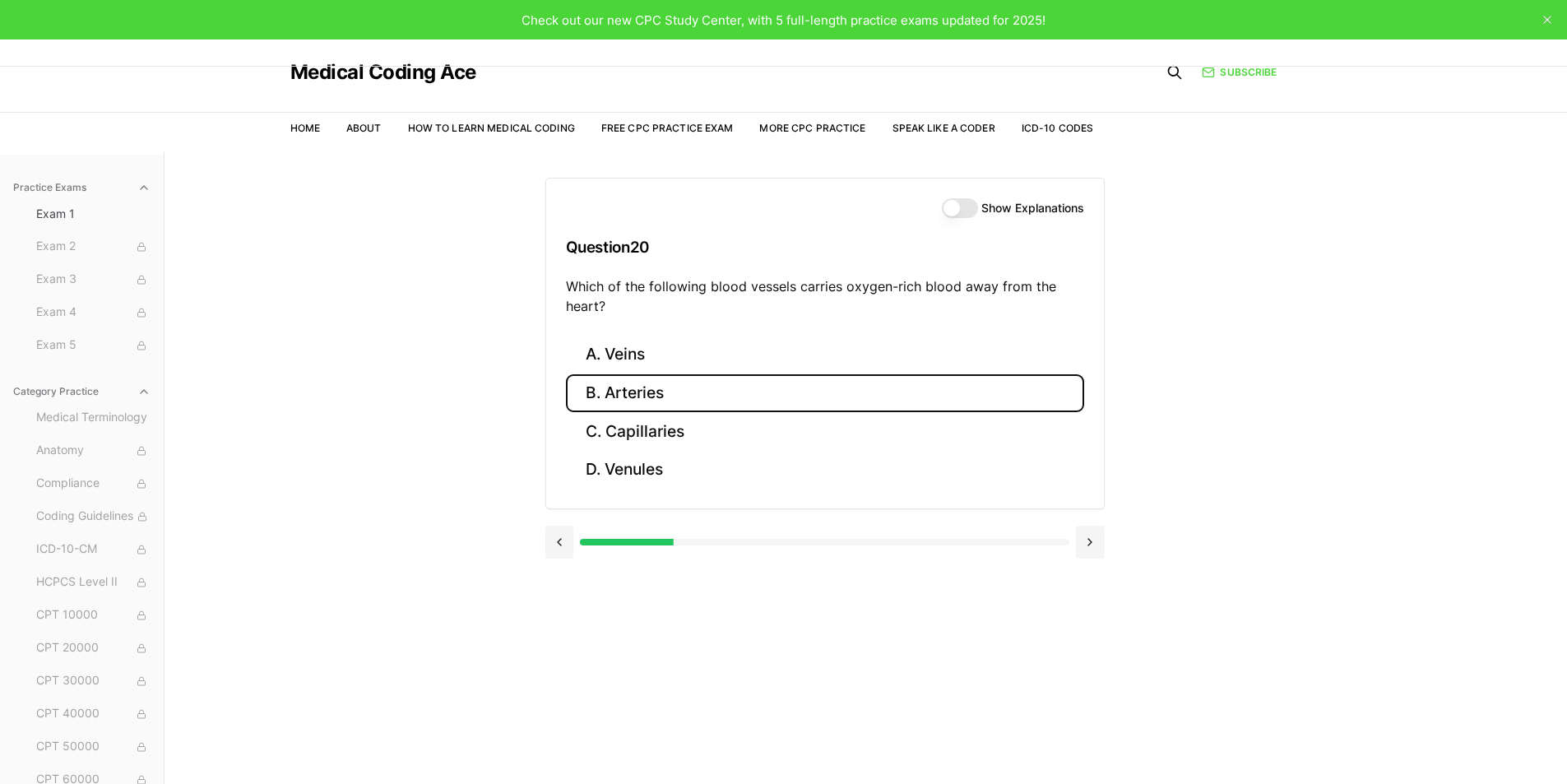
click at [656, 398] on button "B. Arteries" at bounding box center [825, 393] width 518 height 39
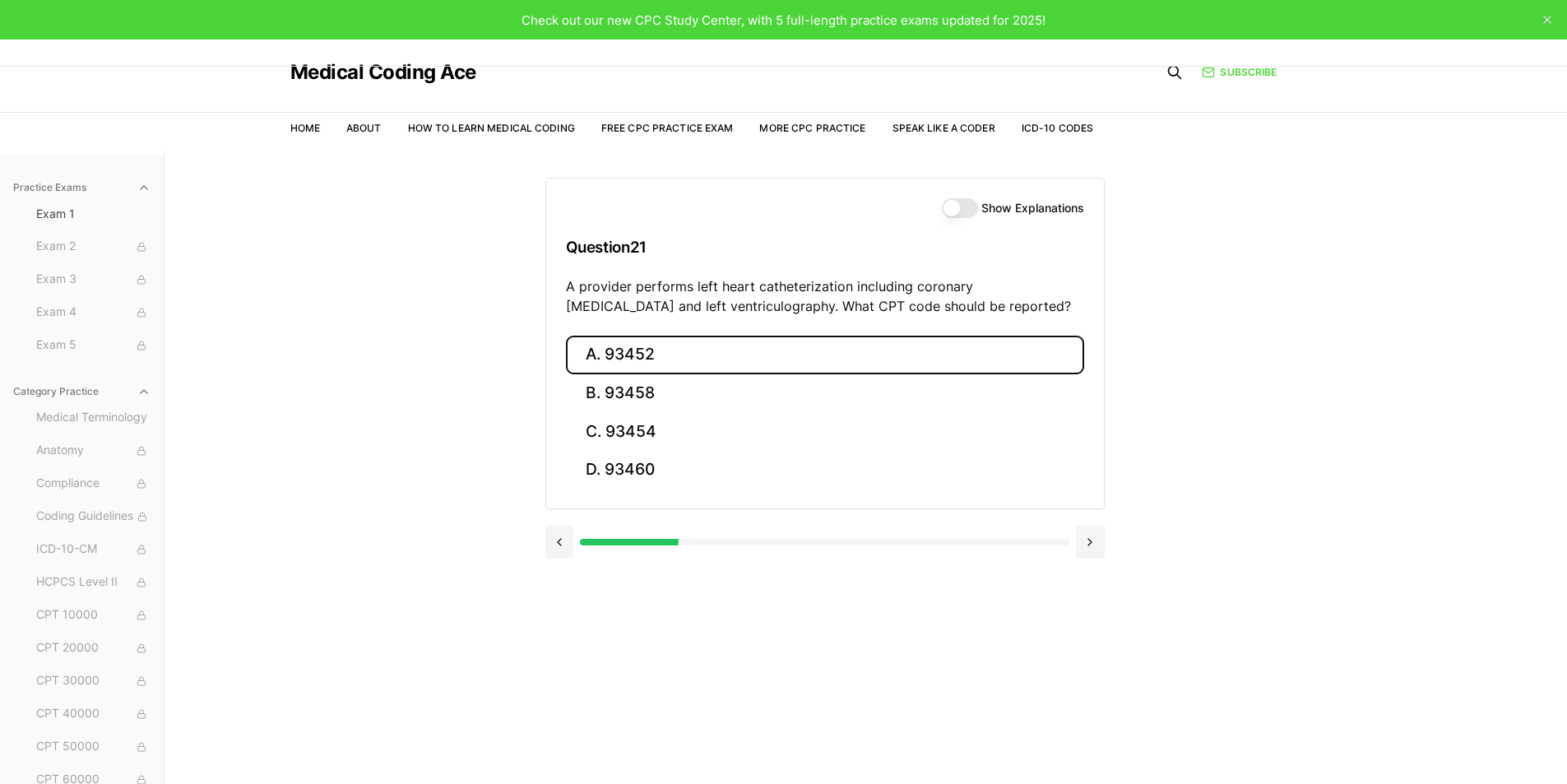
click at [605, 360] on button "A. 93452" at bounding box center [825, 355] width 518 height 39
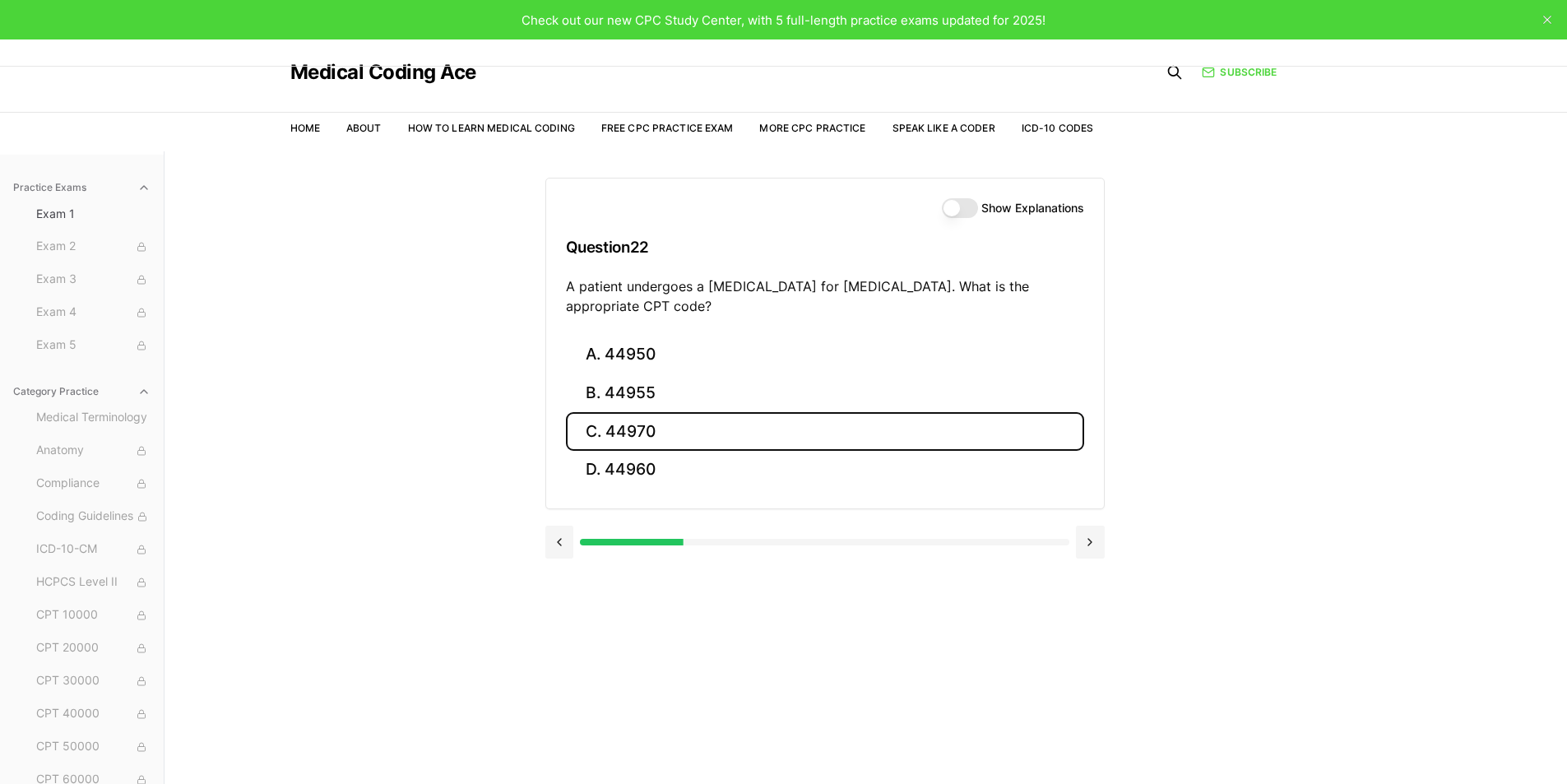
click at [600, 426] on button "C. 44970" at bounding box center [825, 431] width 518 height 39
click at [615, 433] on button "C. 95909" at bounding box center [825, 431] width 518 height 39
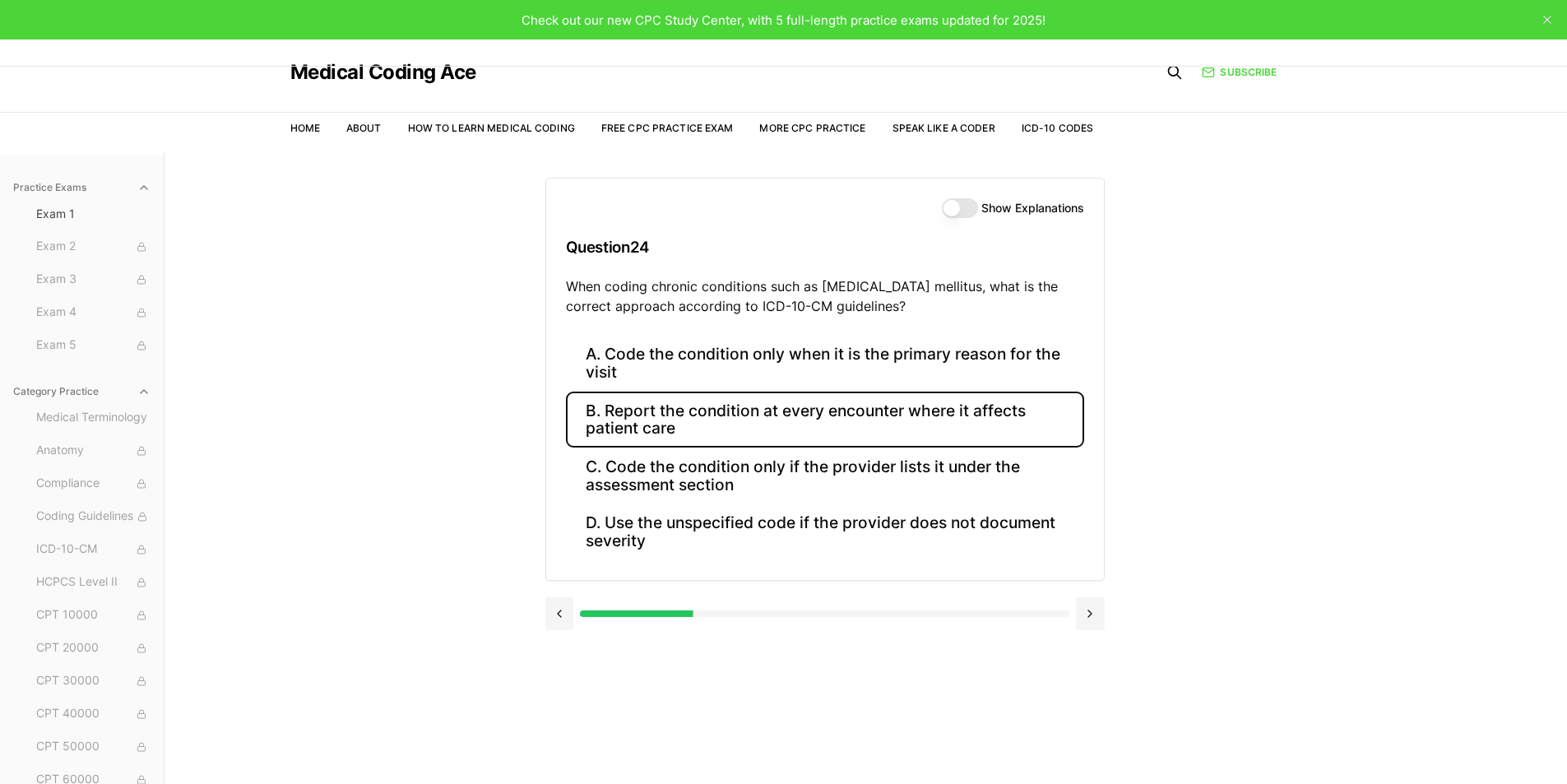
click at [674, 412] on button "B. Report the condition at every encounter where it affects patient care" at bounding box center [825, 419] width 518 height 56
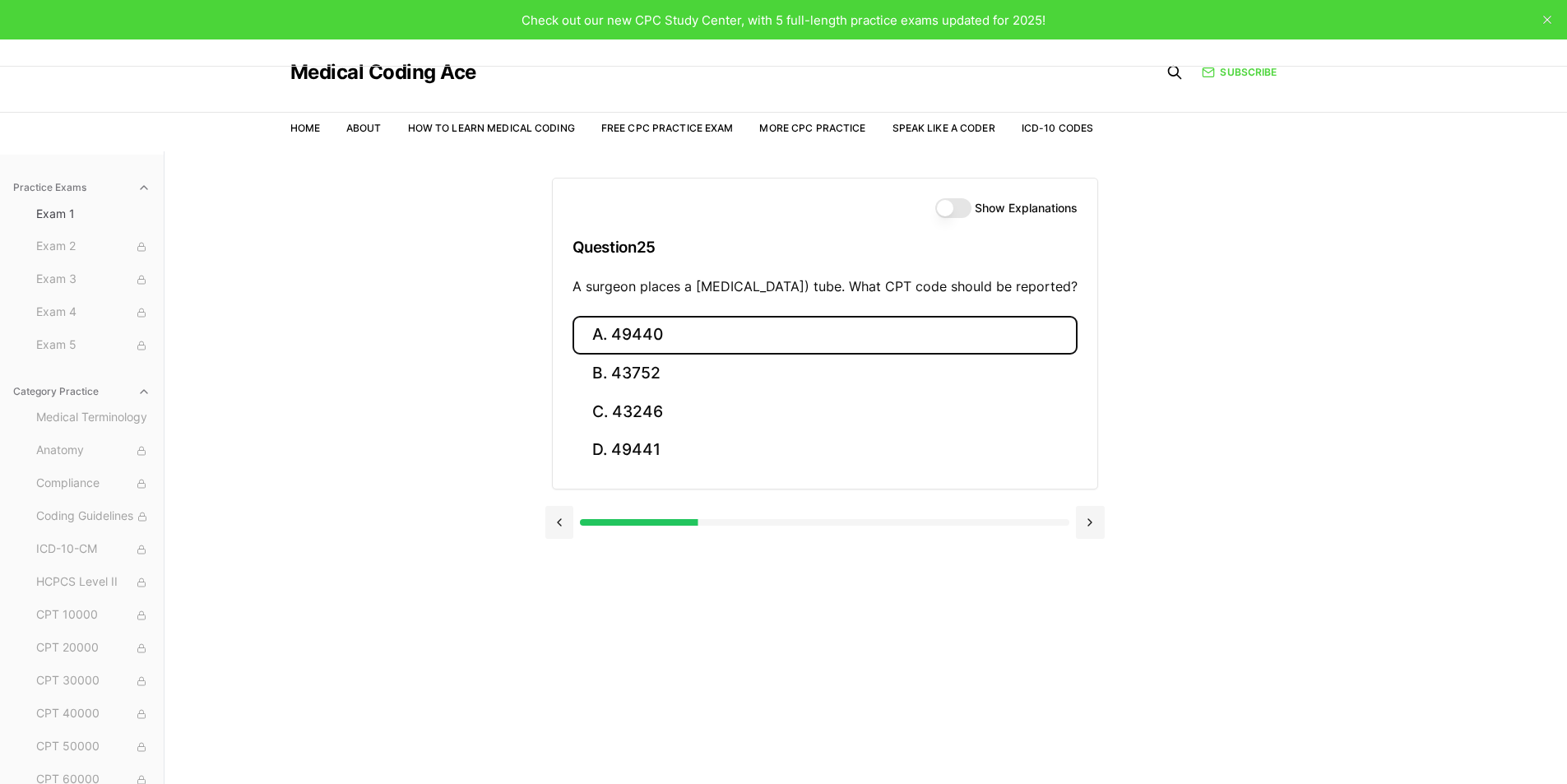
click at [595, 344] on button "A. 49440" at bounding box center [825, 335] width 505 height 39
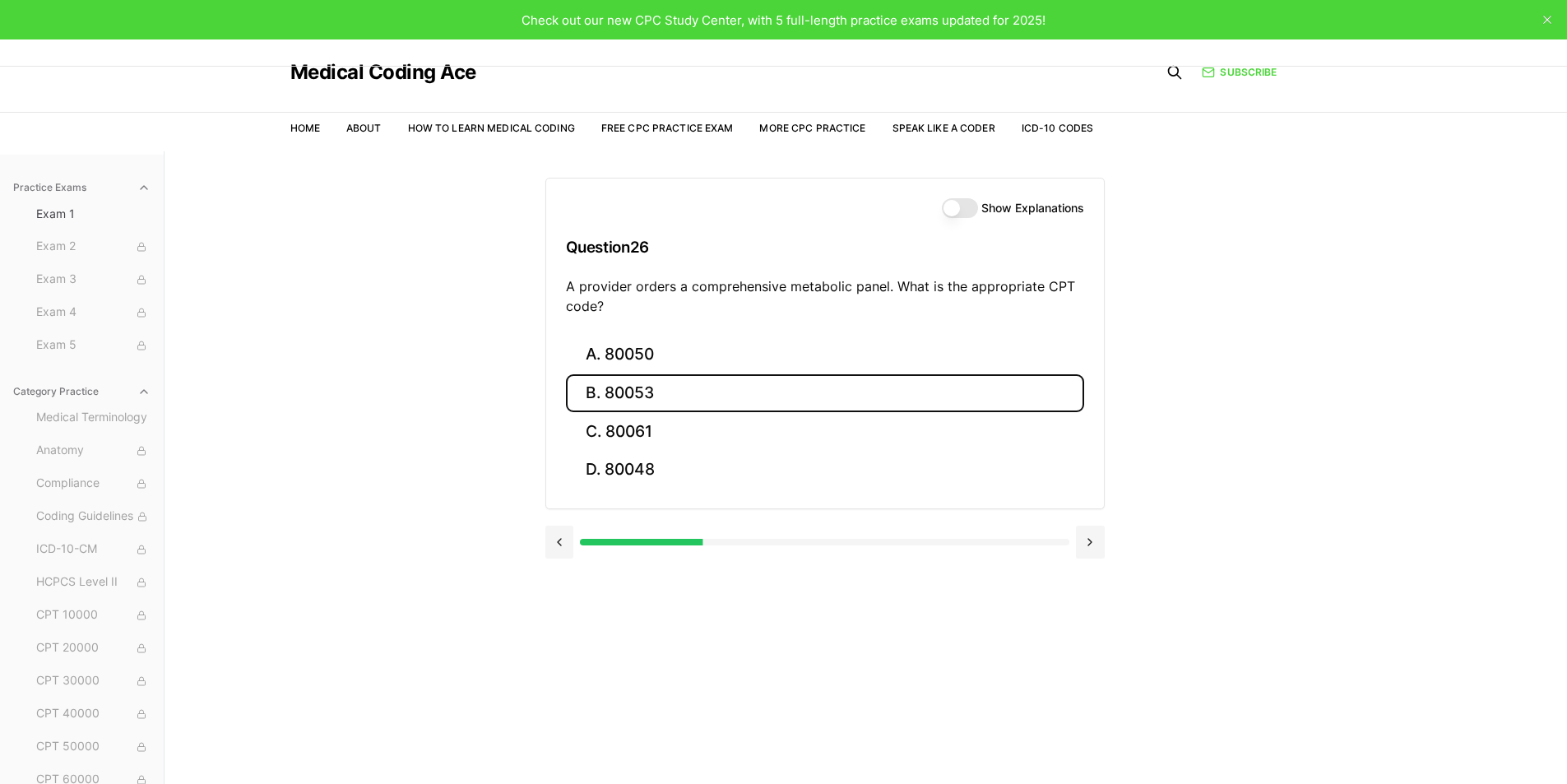
click at [672, 397] on button "B. 80053" at bounding box center [825, 393] width 518 height 39
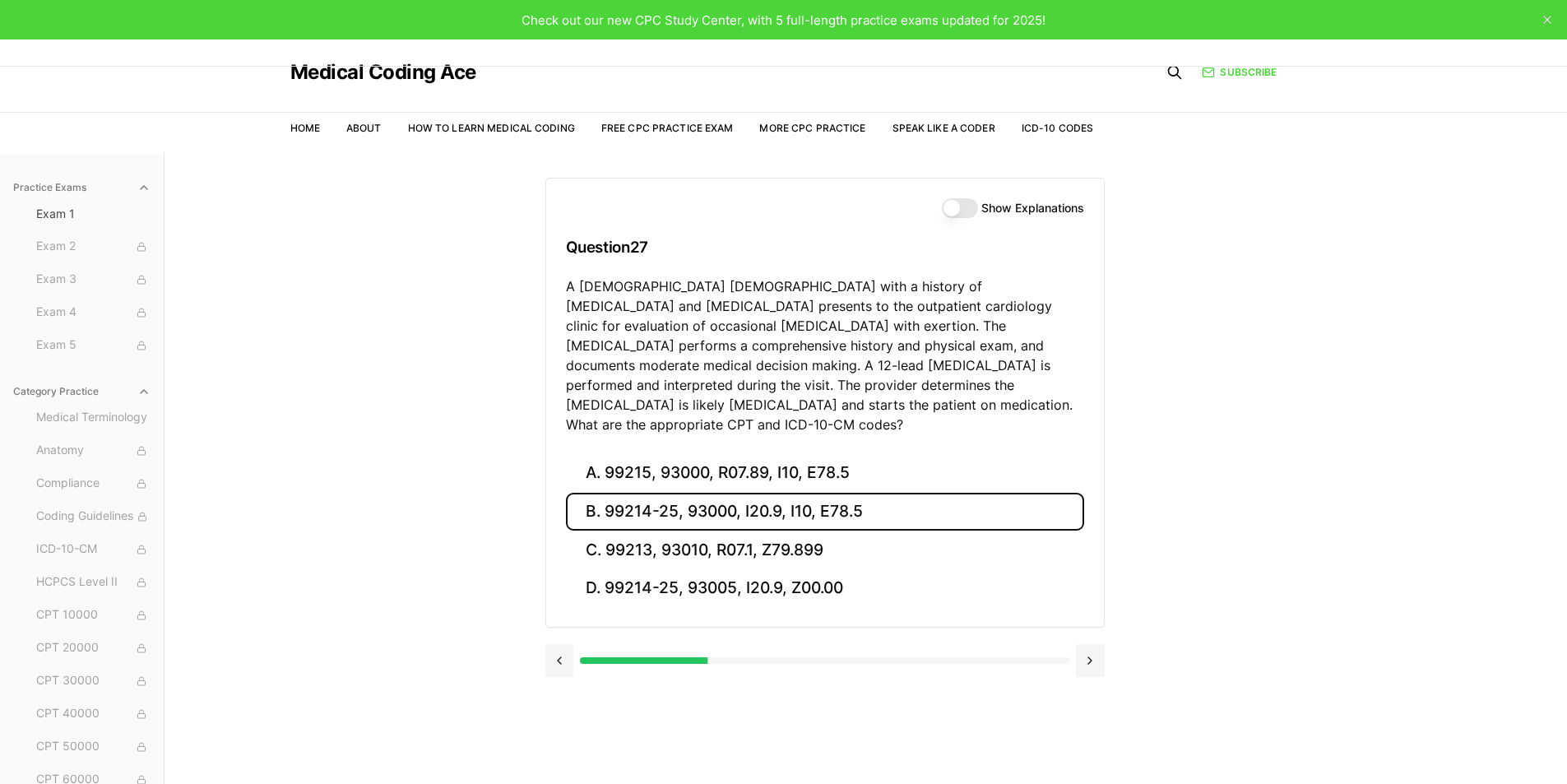
click at [618, 493] on button "B. 99214-25, 93000, I20.9, I10, E78.5" at bounding box center [825, 512] width 518 height 39
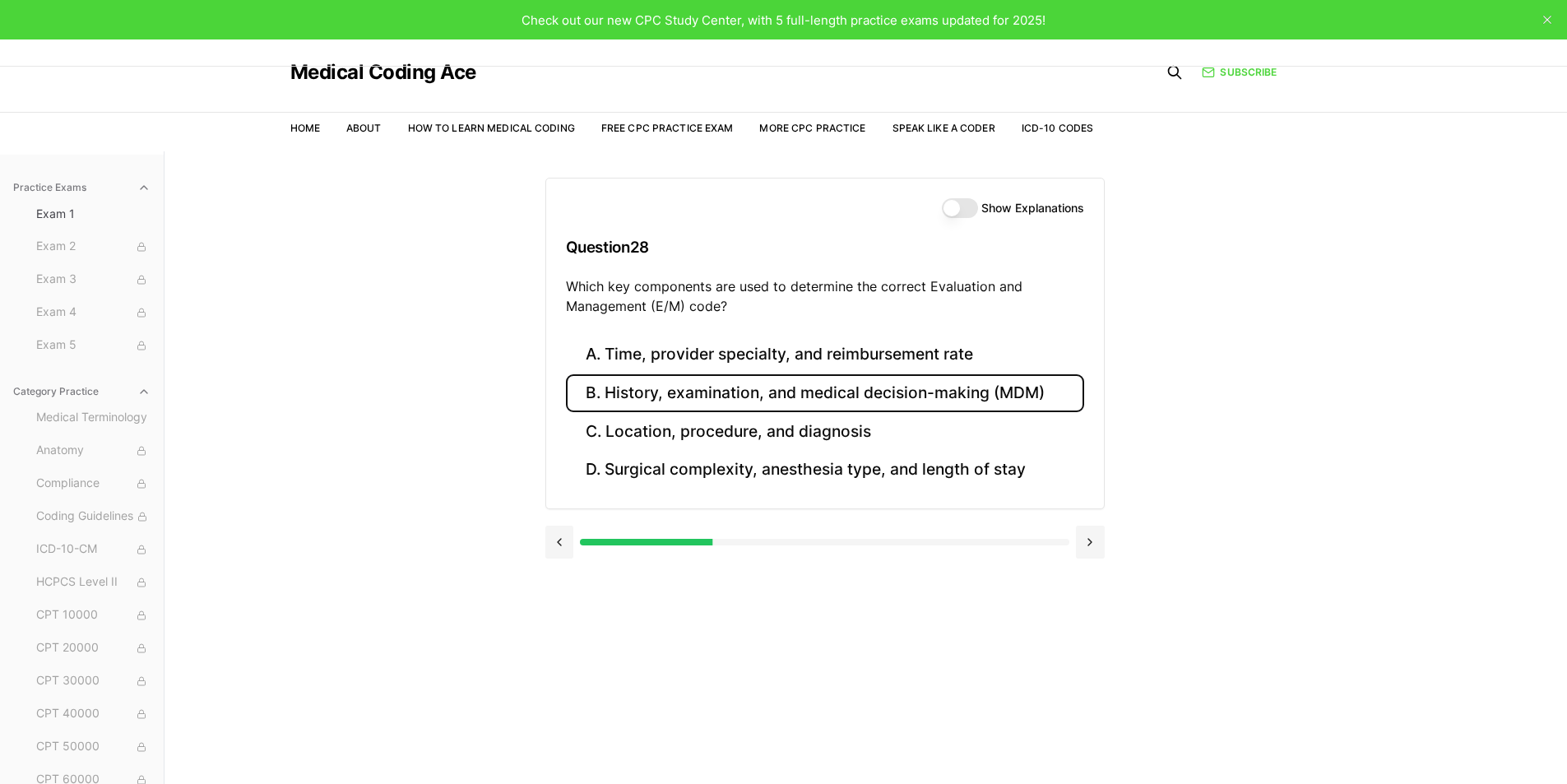
click at [610, 398] on button "B. History, examination, and medical decision-making (MDM)" at bounding box center [825, 393] width 518 height 39
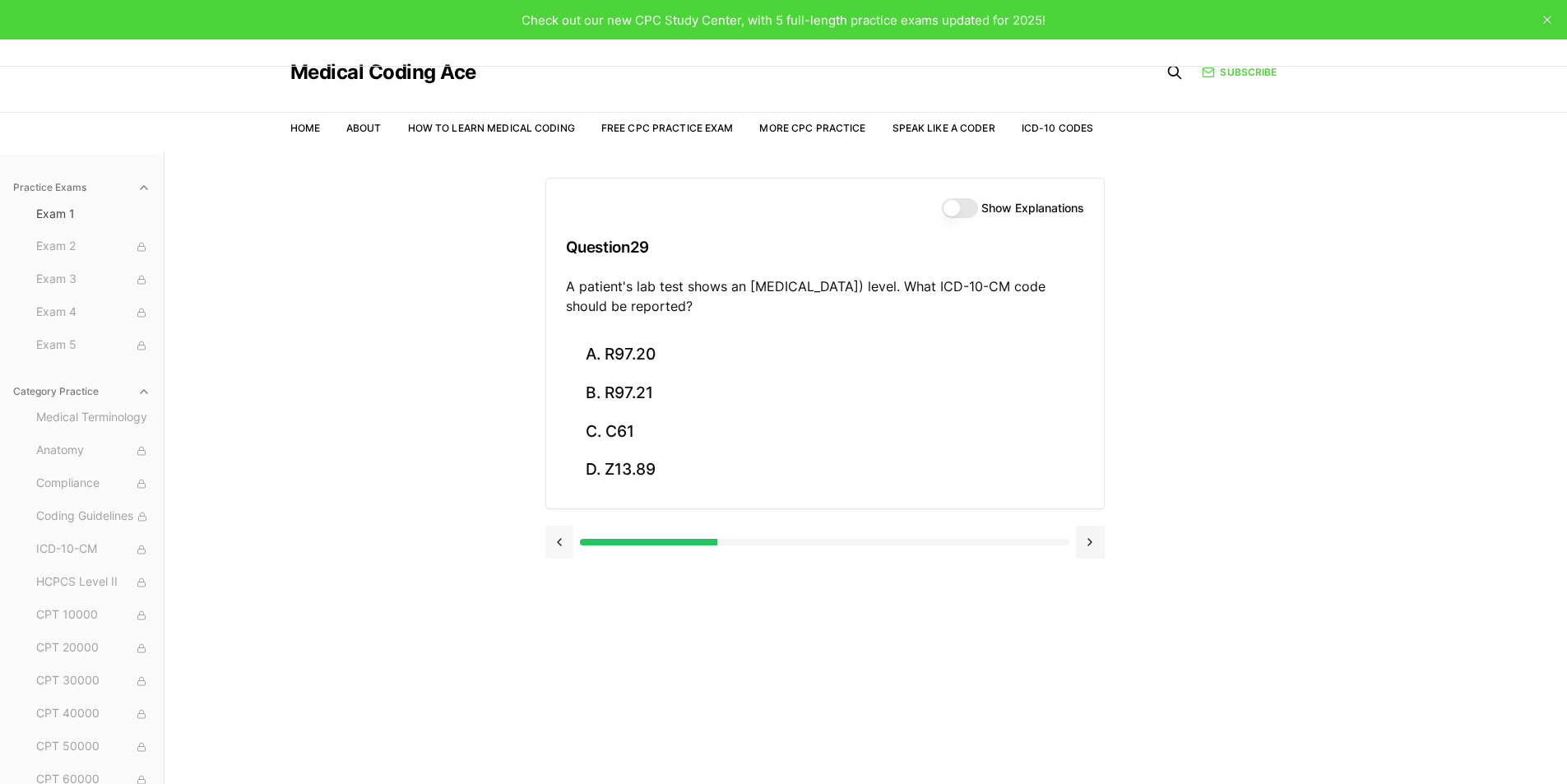
click at [554, 543] on button at bounding box center [560, 542] width 29 height 33
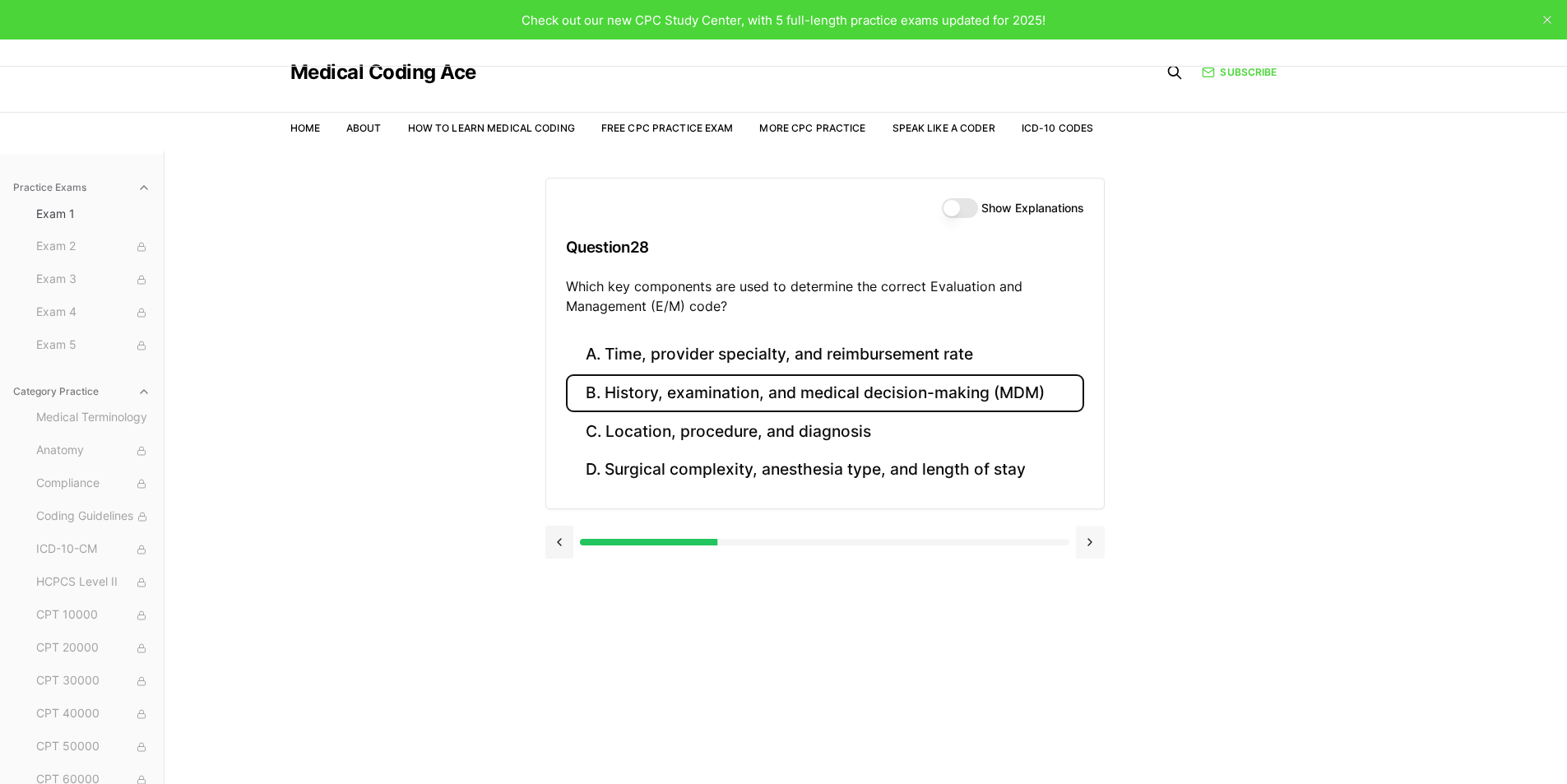
click at [1093, 543] on button at bounding box center [1091, 542] width 29 height 33
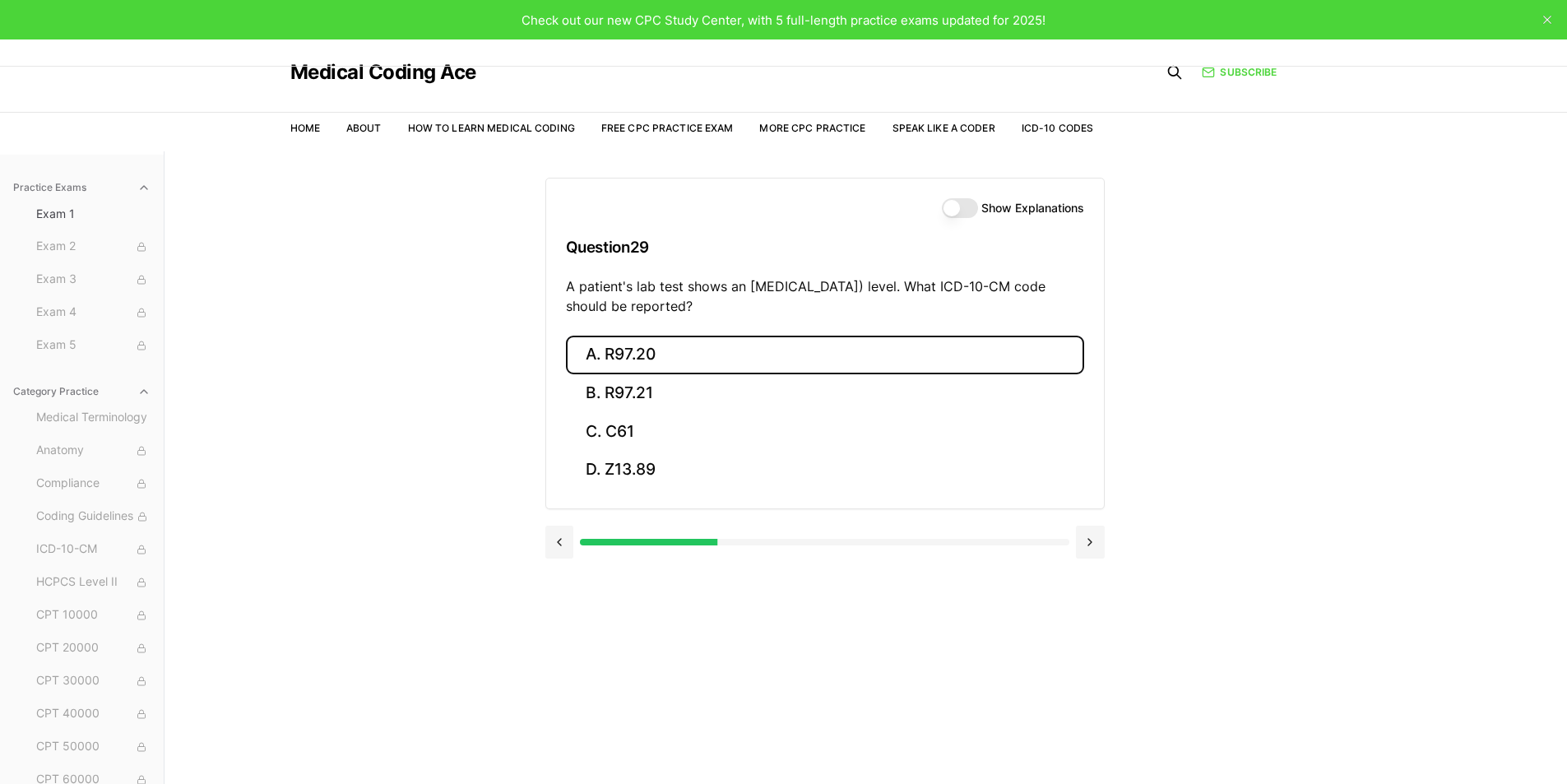
click at [628, 343] on button "A. R97.20" at bounding box center [825, 355] width 518 height 39
click at [601, 355] on button "A. Z23" at bounding box center [825, 355] width 518 height 39
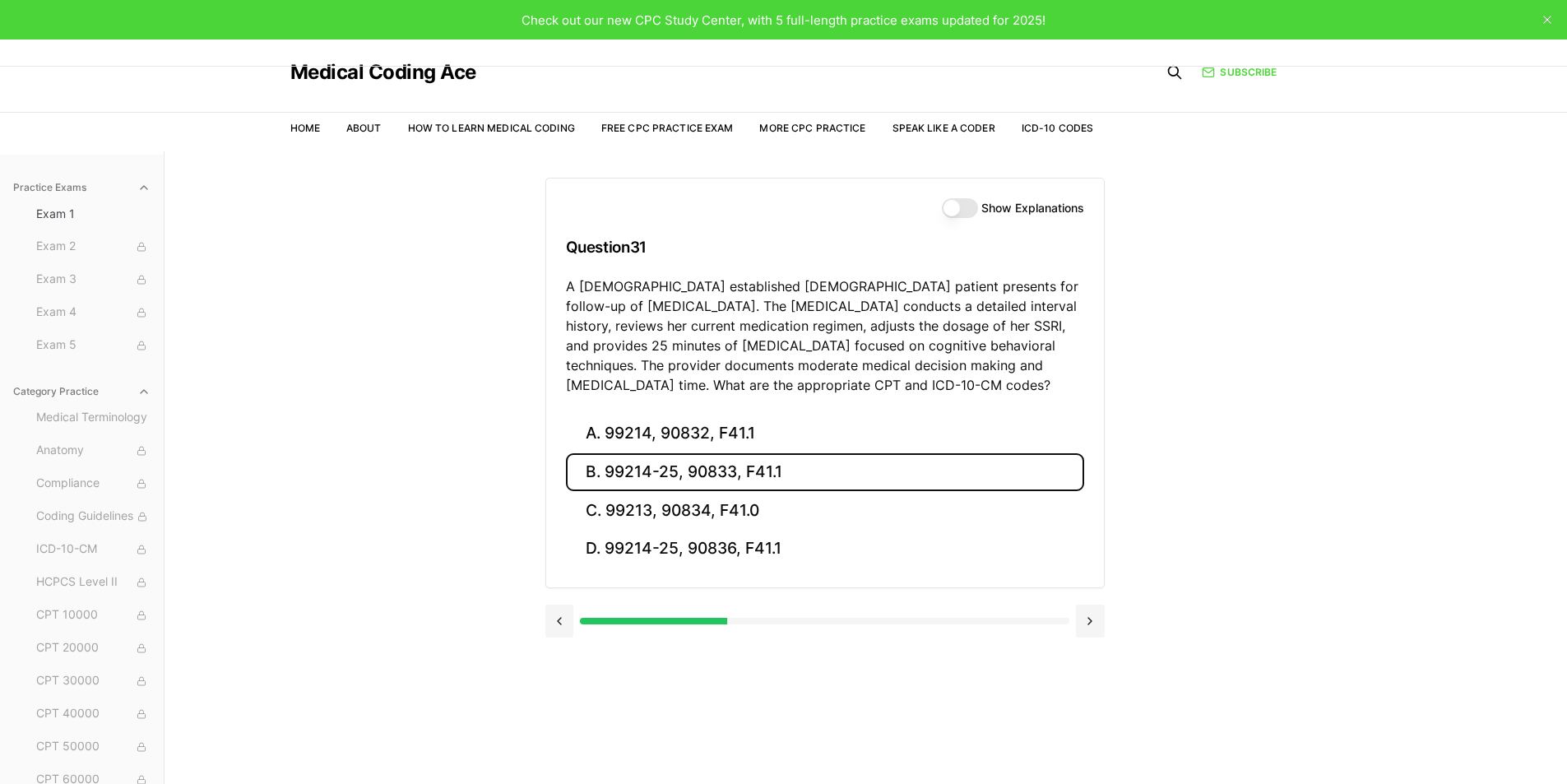
click at [595, 470] on button "B. 99214-25, 90833, F41.1" at bounding box center [825, 473] width 518 height 39
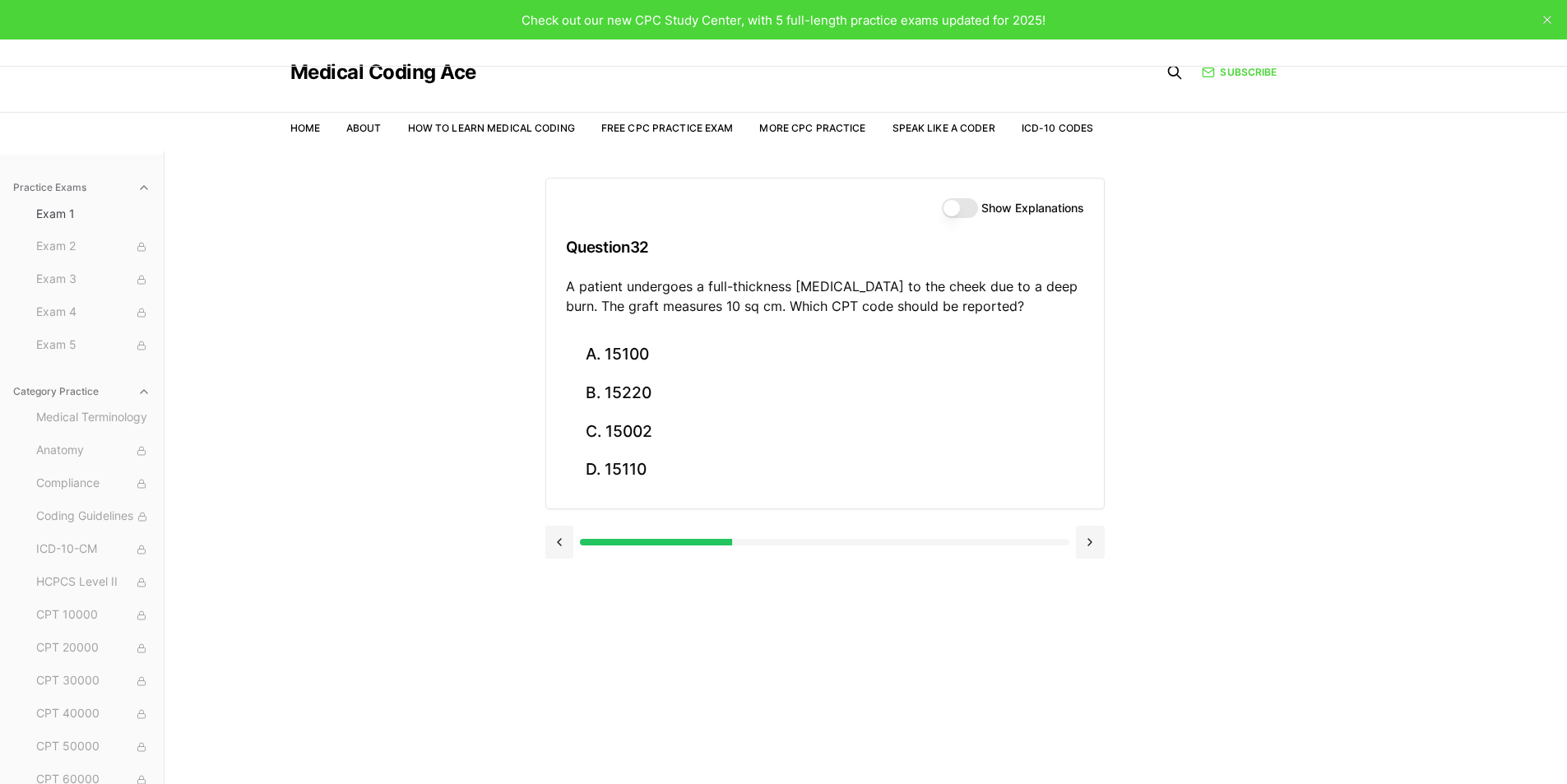
click at [964, 213] on button "Show Explanations" at bounding box center [960, 208] width 36 height 19
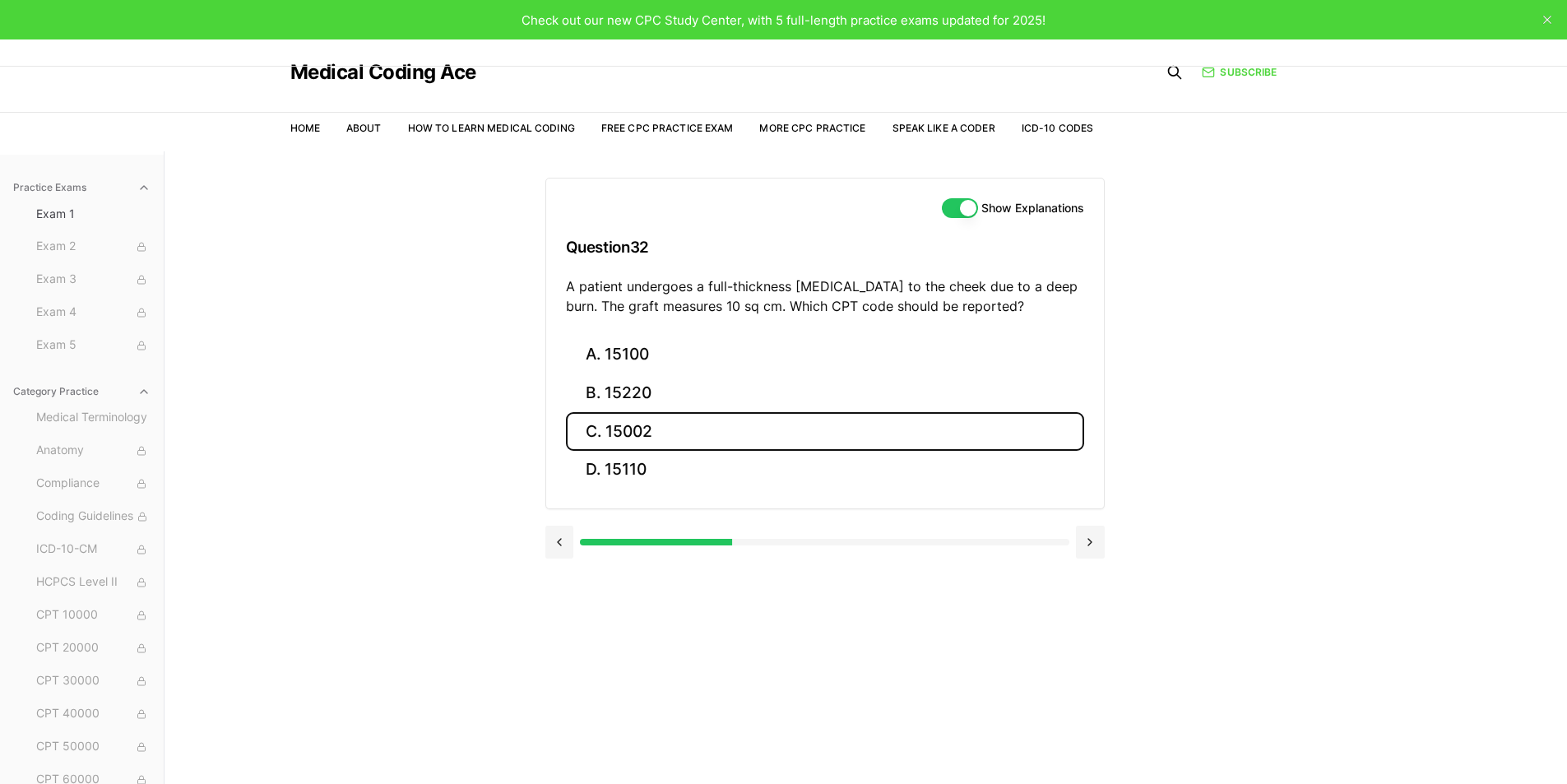
click at [622, 429] on button "C. 15002" at bounding box center [825, 431] width 518 height 39
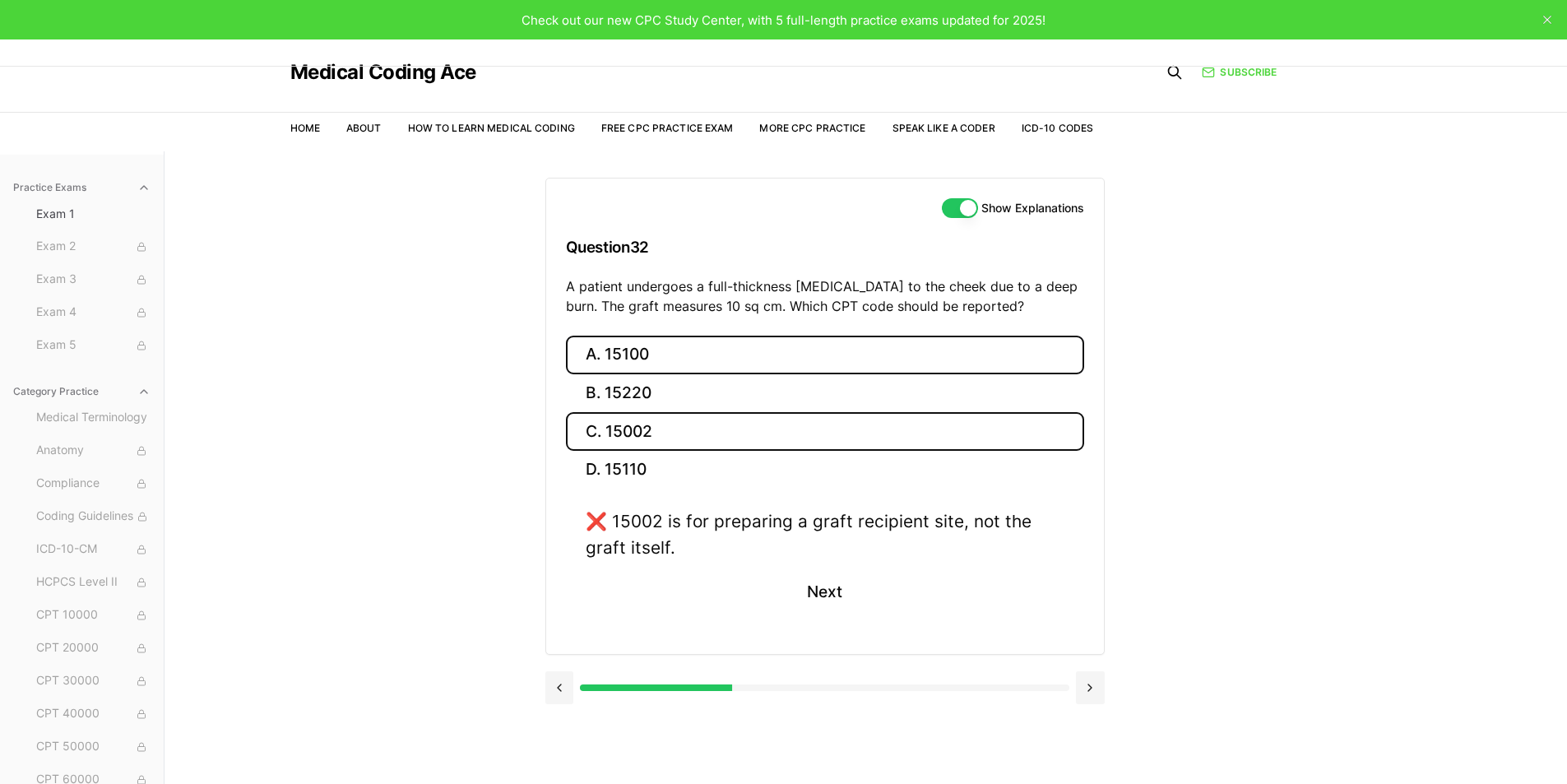
click at [643, 352] on button "A. 15100" at bounding box center [825, 355] width 518 height 39
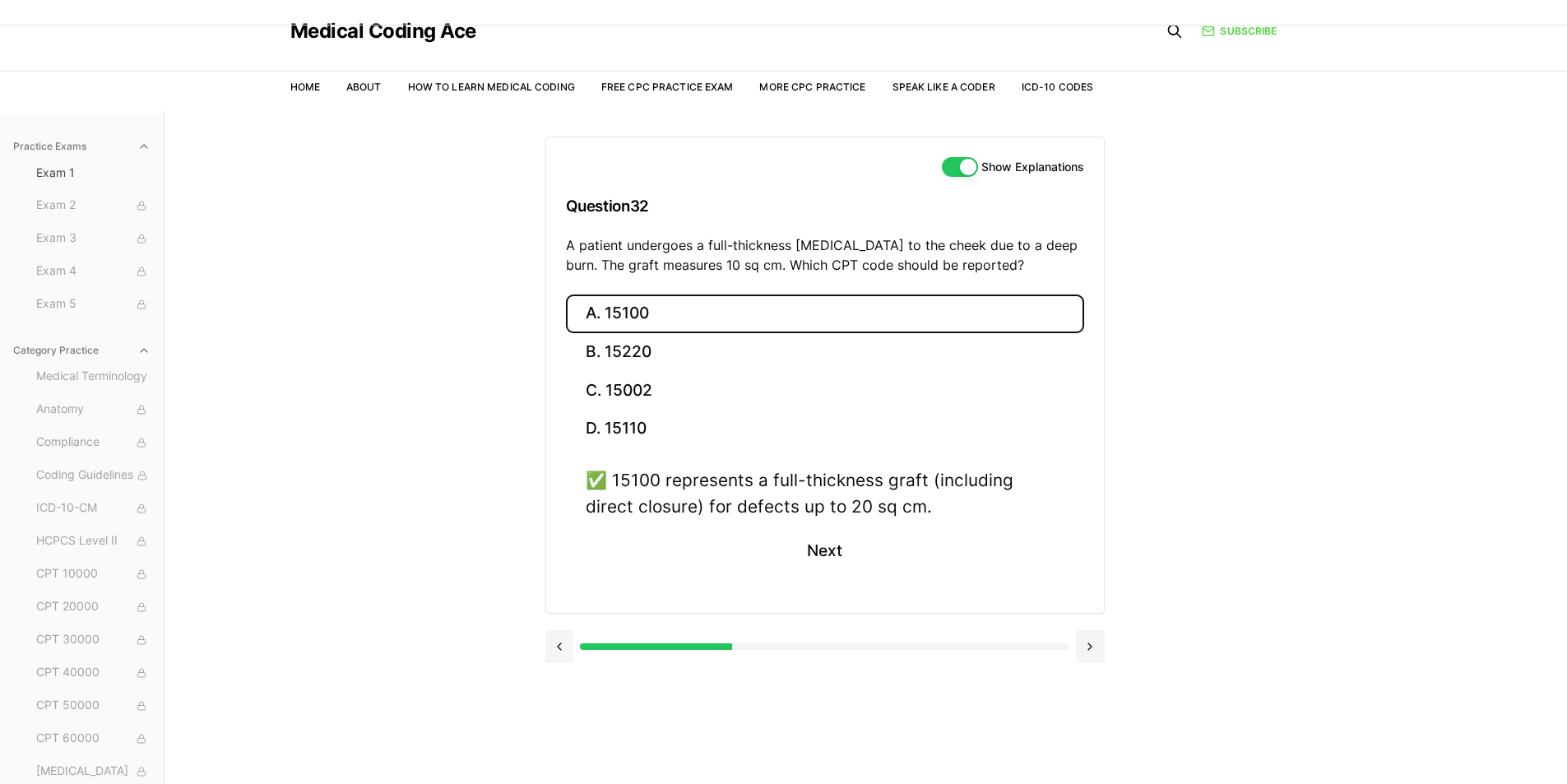
scroll to position [82, 0]
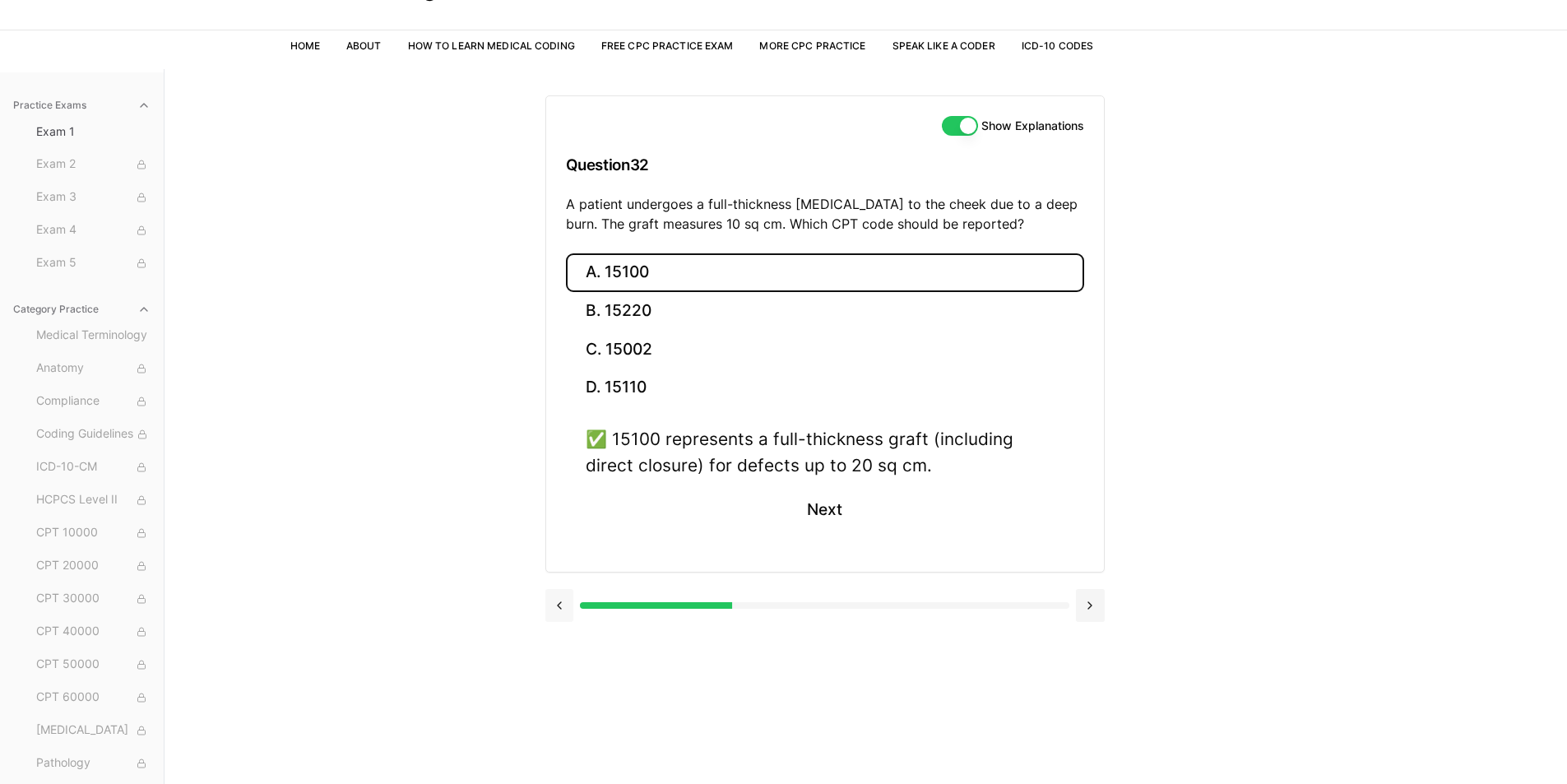
click at [561, 610] on button at bounding box center [560, 605] width 29 height 33
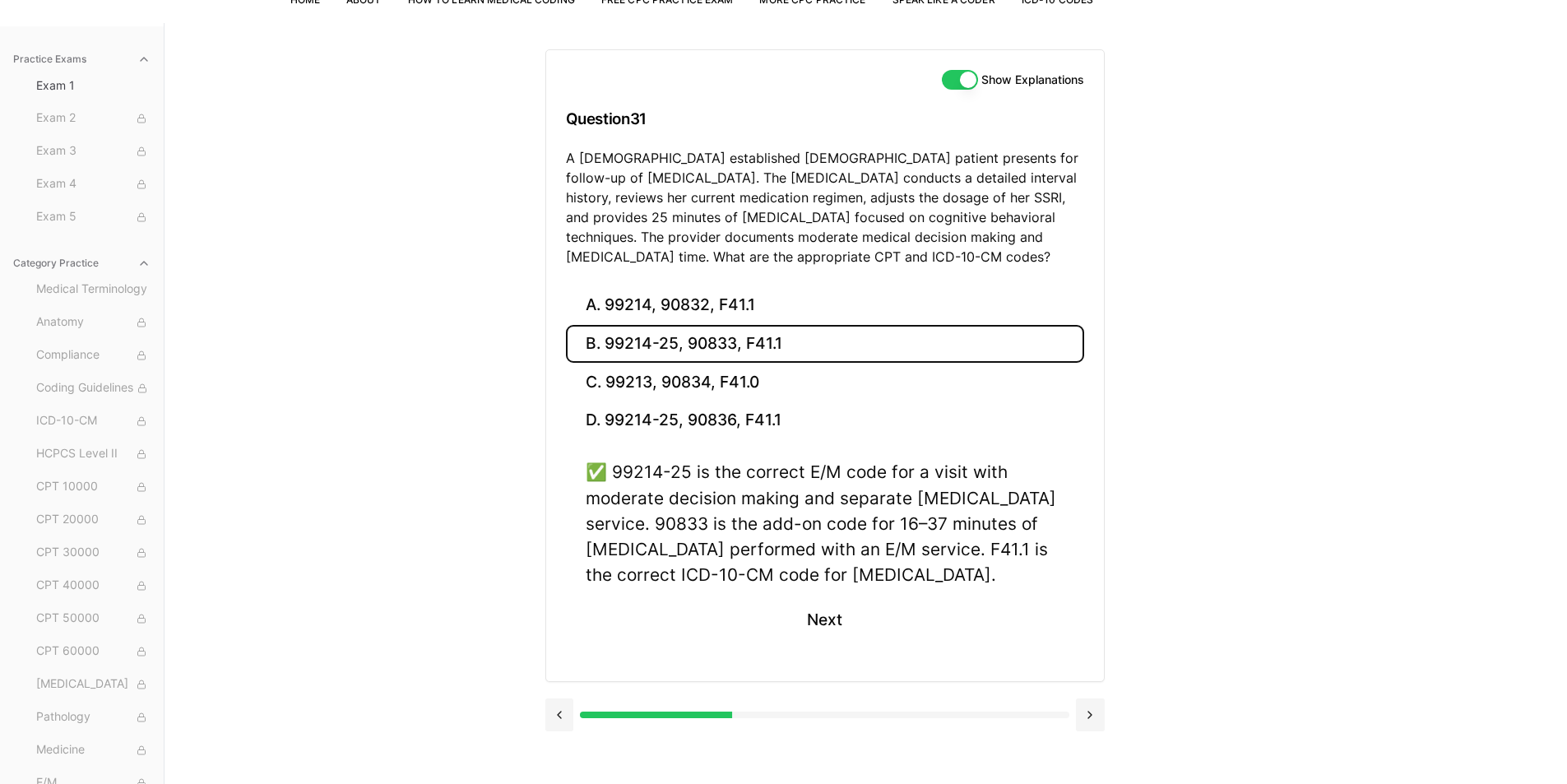
scroll to position [151, 0]
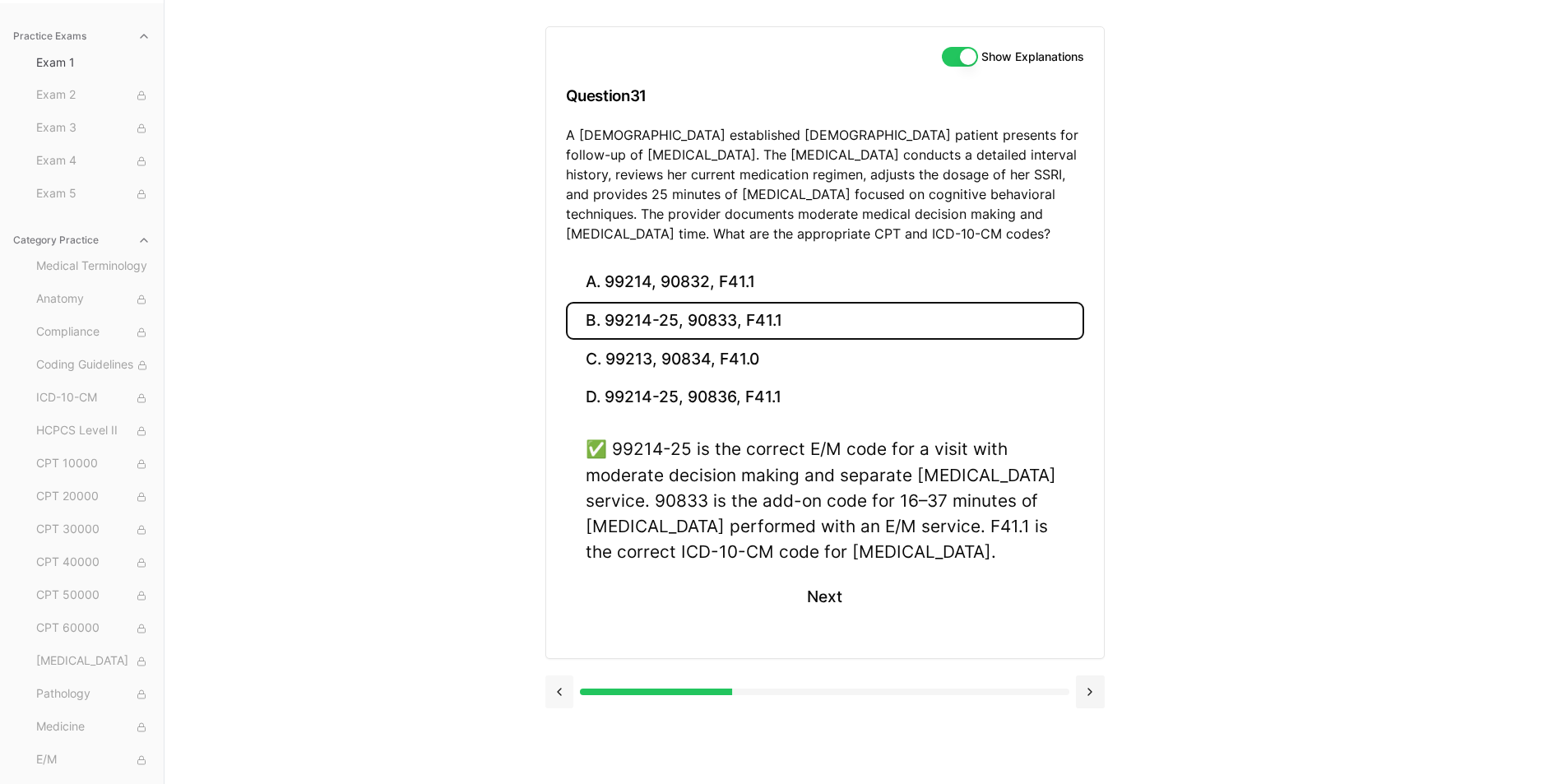
click at [561, 690] on button at bounding box center [560, 691] width 29 height 33
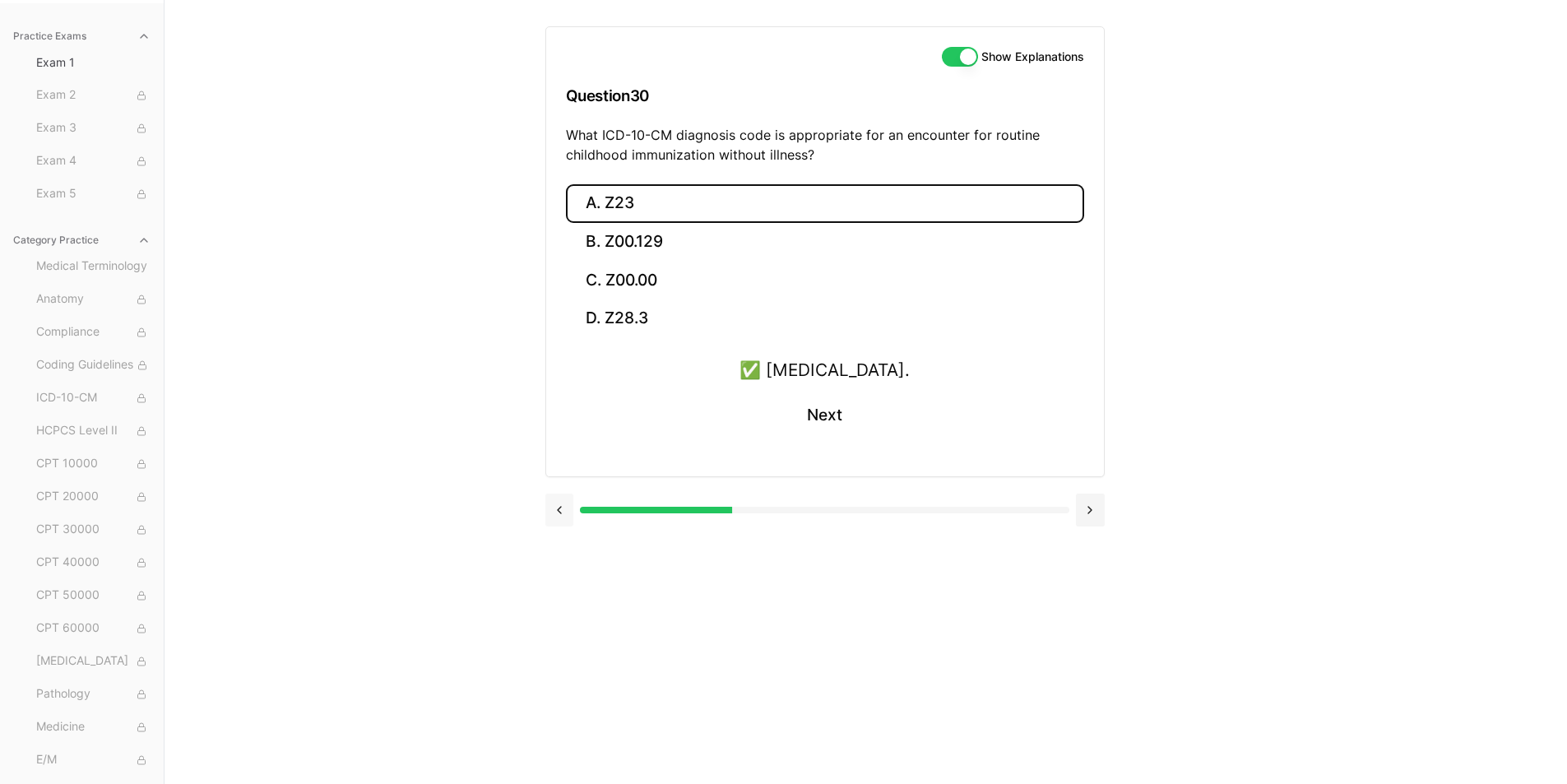
click at [555, 516] on button at bounding box center [560, 510] width 29 height 33
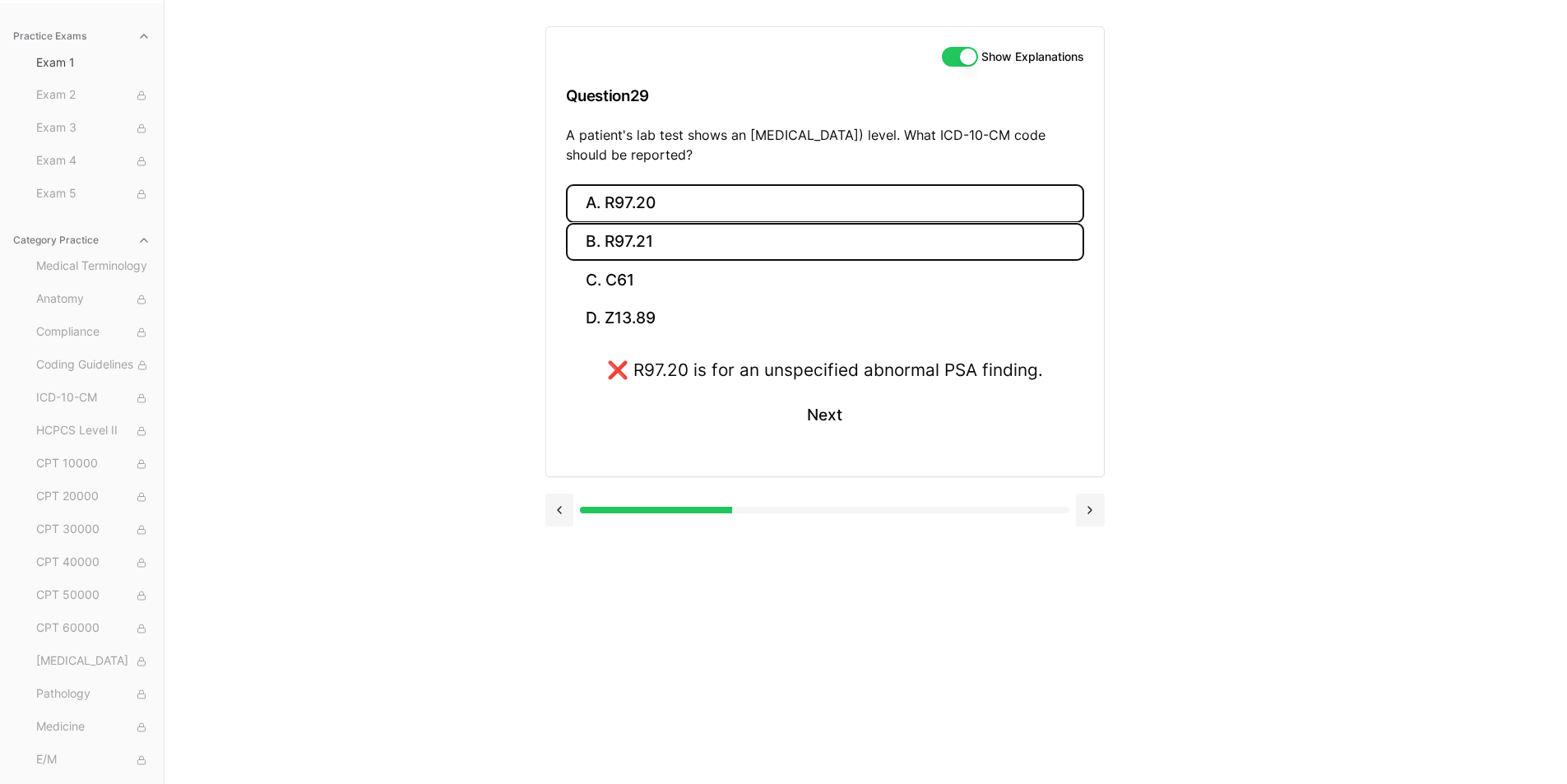
click at [642, 234] on button "B. R97.21" at bounding box center [825, 242] width 518 height 39
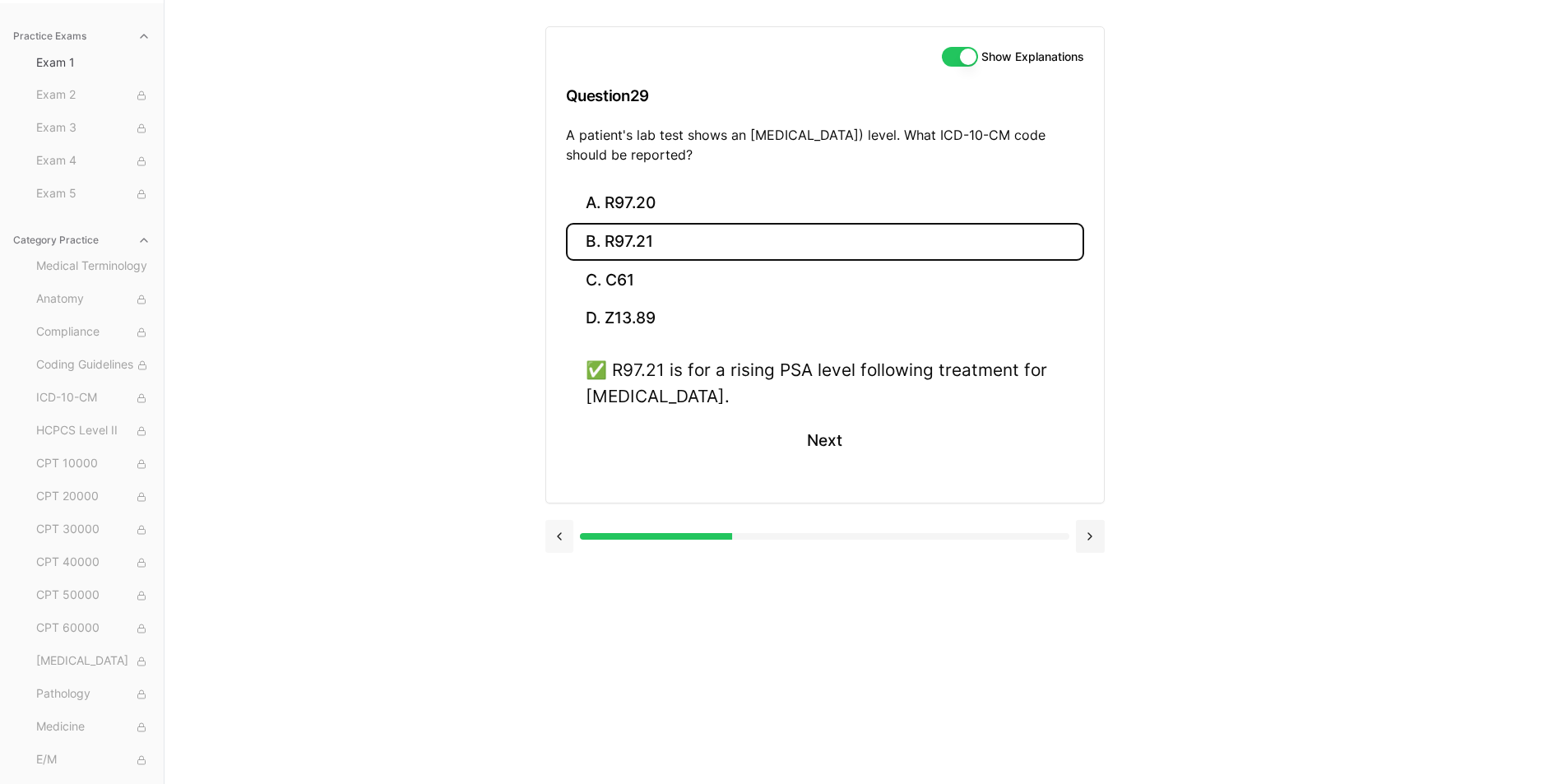
click at [564, 533] on button at bounding box center [560, 536] width 29 height 33
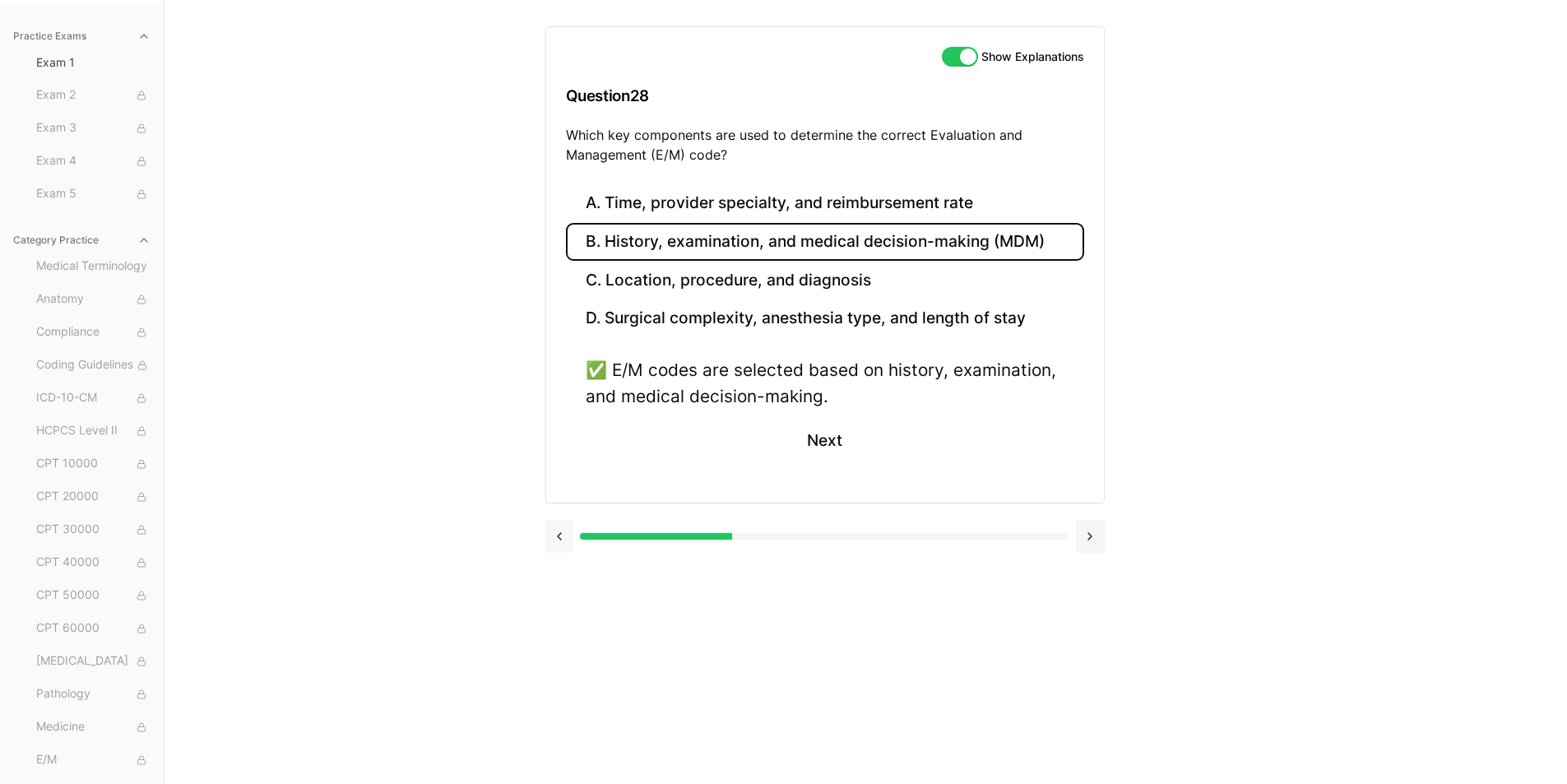
click at [564, 533] on button at bounding box center [560, 536] width 29 height 33
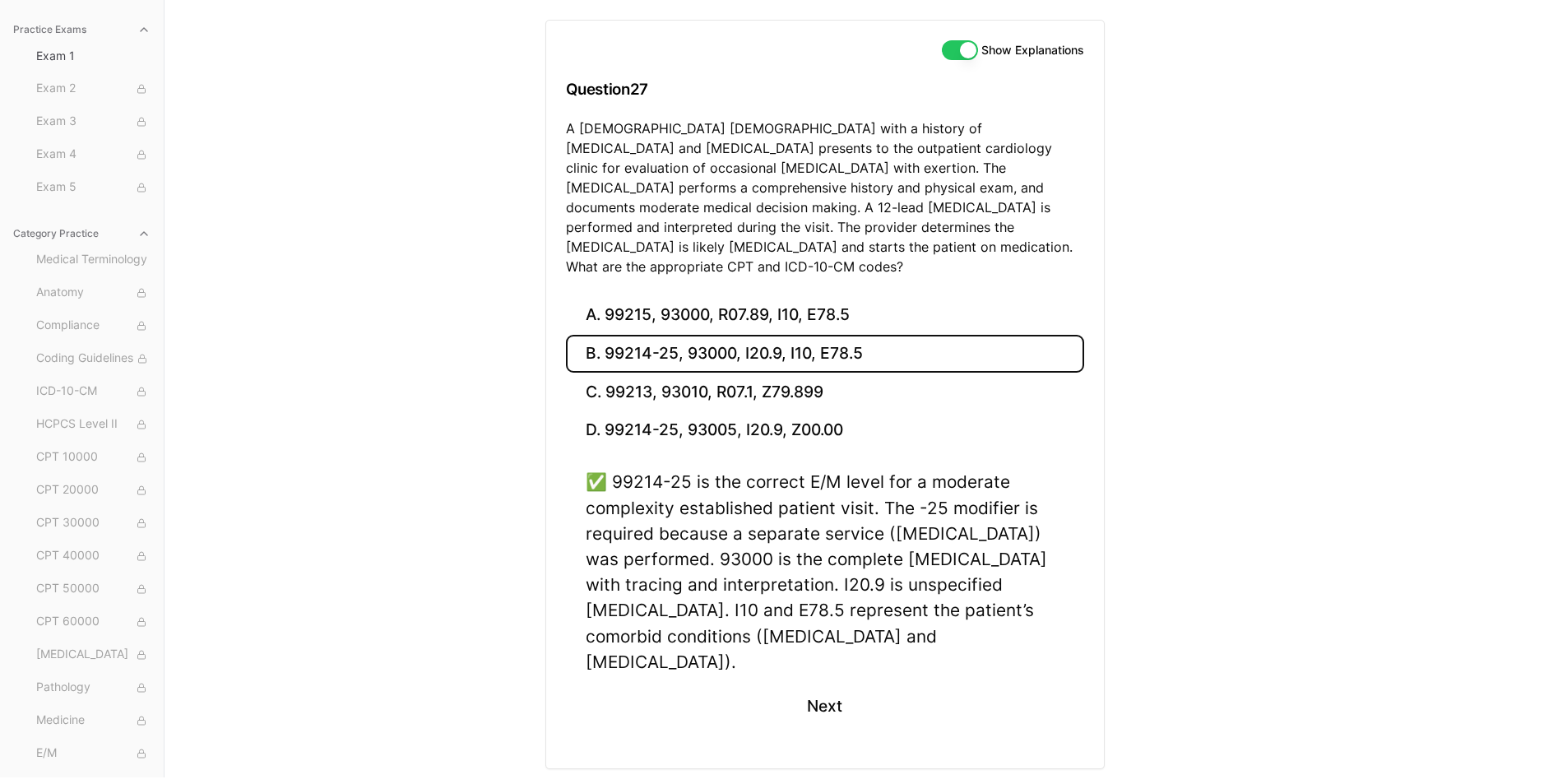
scroll to position [160, 0]
click at [571, 783] on button at bounding box center [560, 799] width 29 height 33
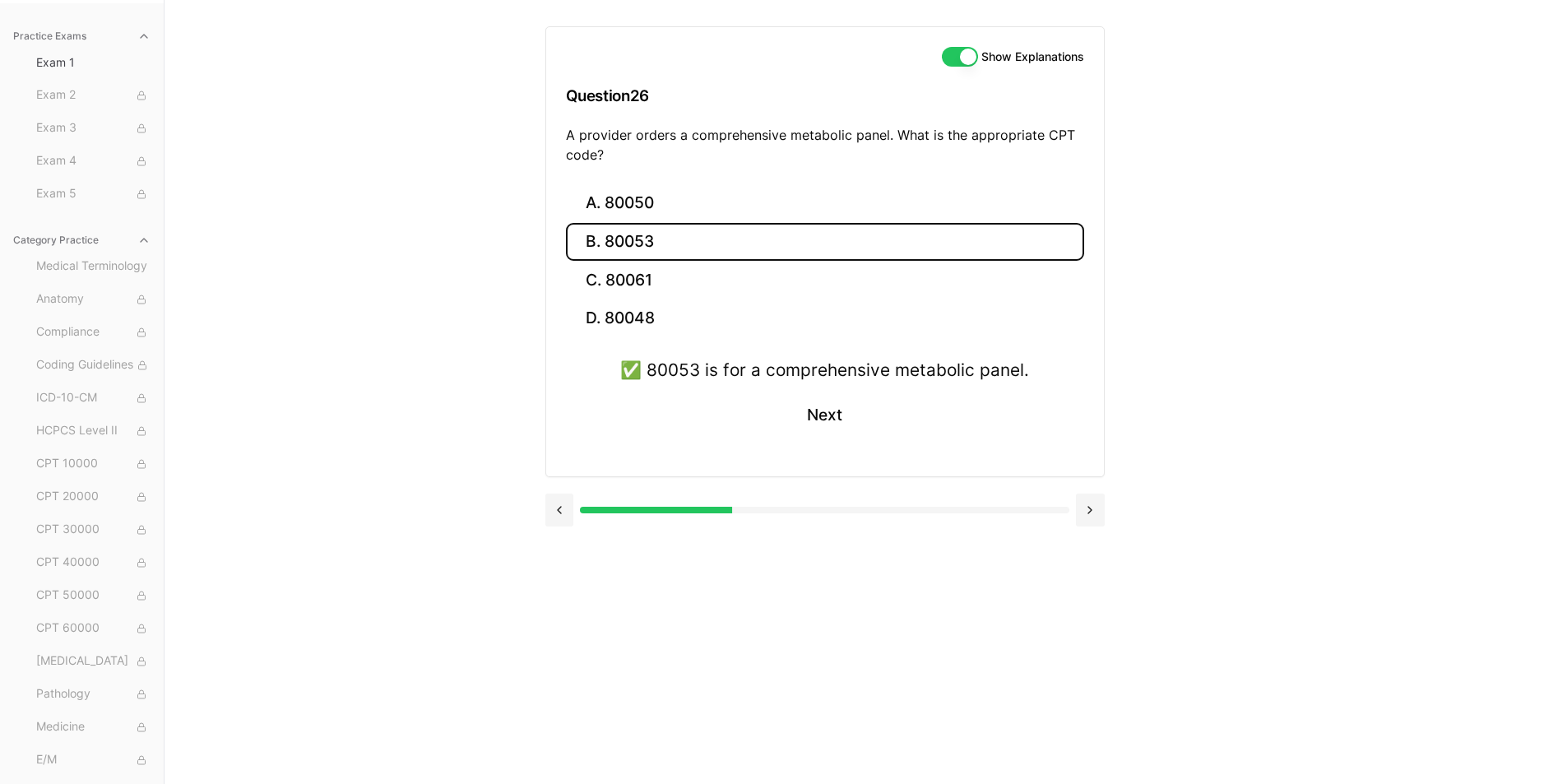
scroll to position [151, 0]
click at [570, 519] on button at bounding box center [560, 510] width 29 height 33
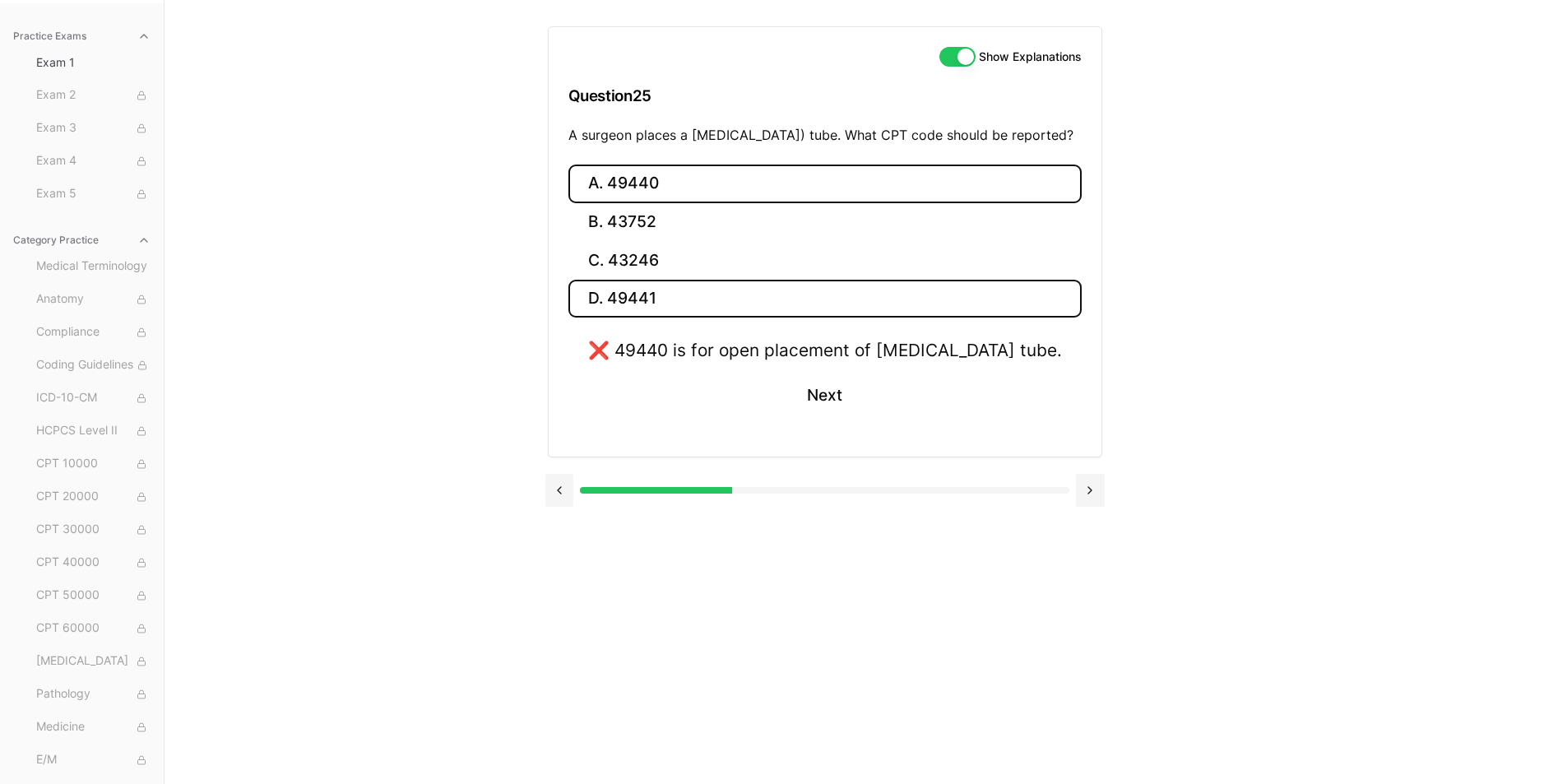
click at [661, 312] on button "D. 49441" at bounding box center [825, 299] width 513 height 39
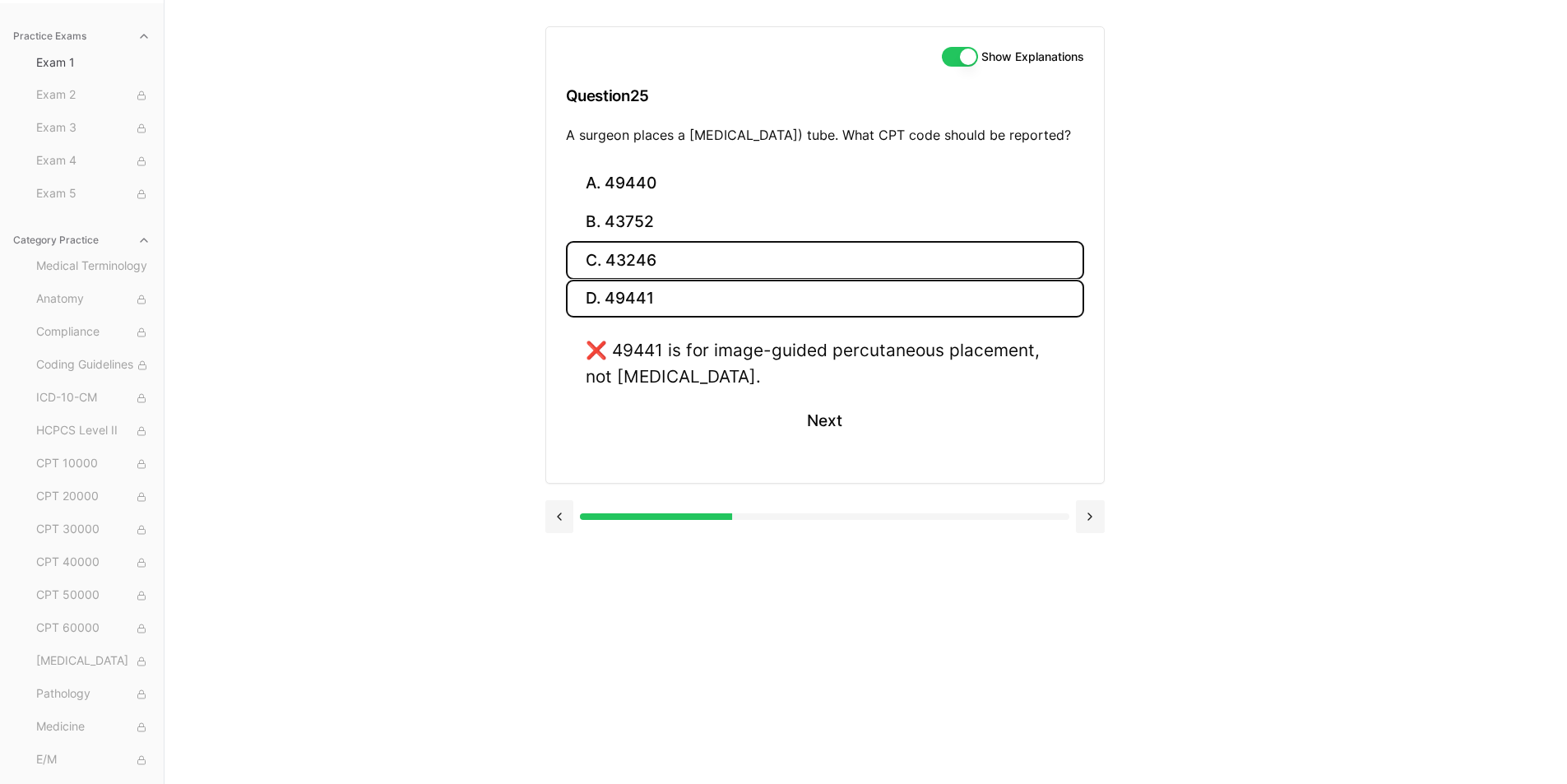
click at [626, 279] on button "C. 43246" at bounding box center [825, 261] width 518 height 39
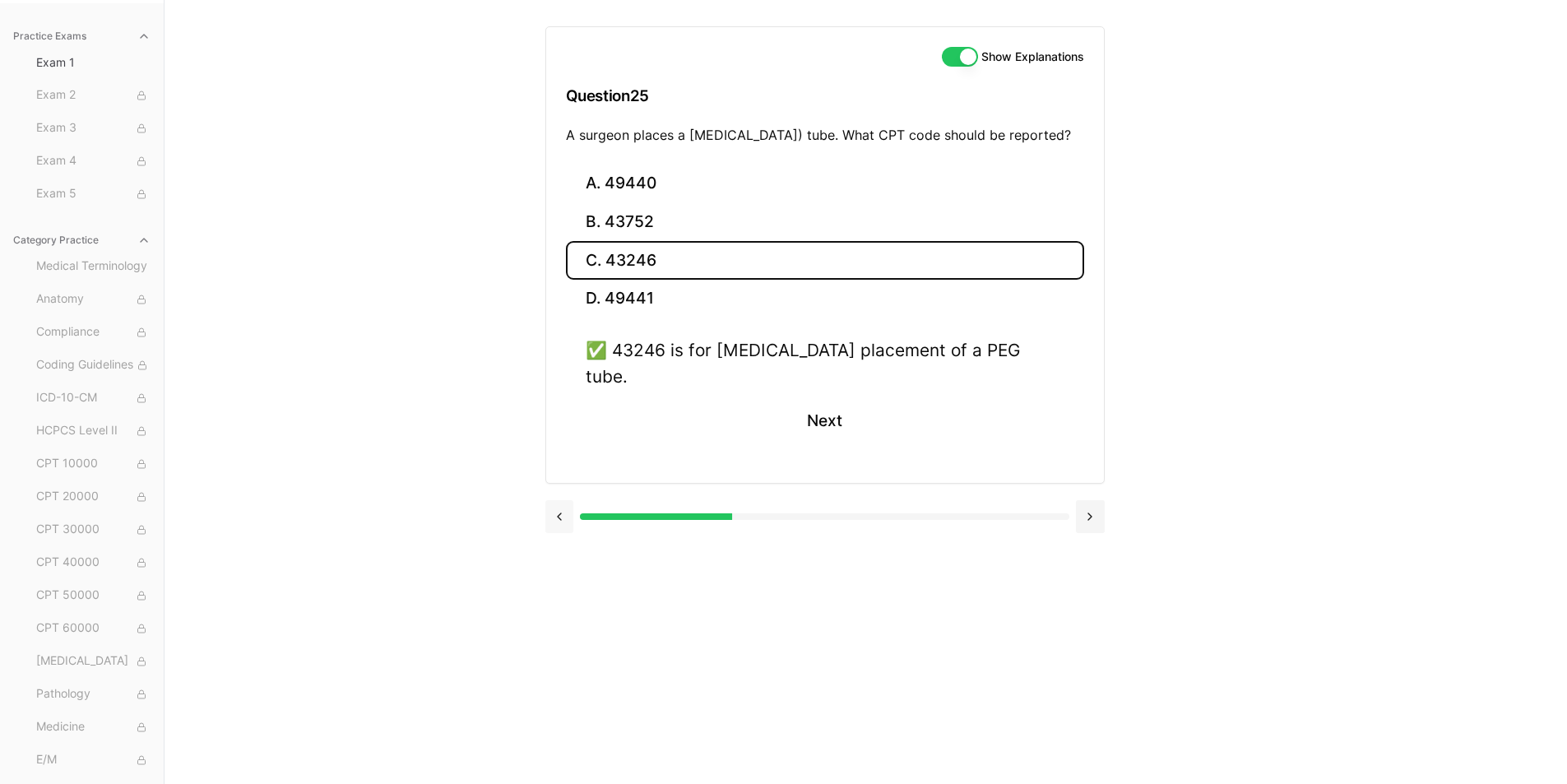
click at [561, 511] on button at bounding box center [560, 516] width 29 height 33
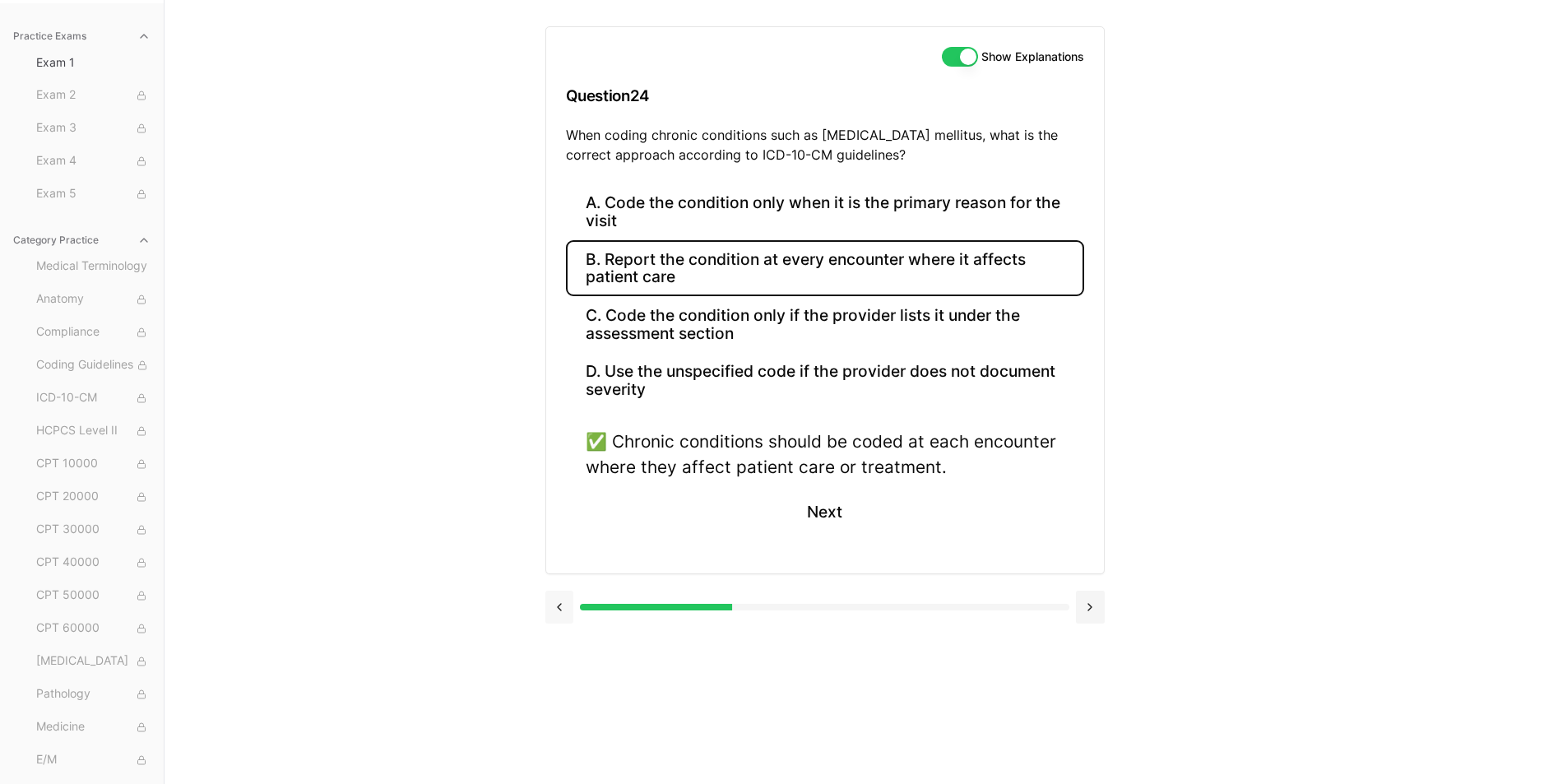
click at [565, 601] on button at bounding box center [560, 607] width 29 height 33
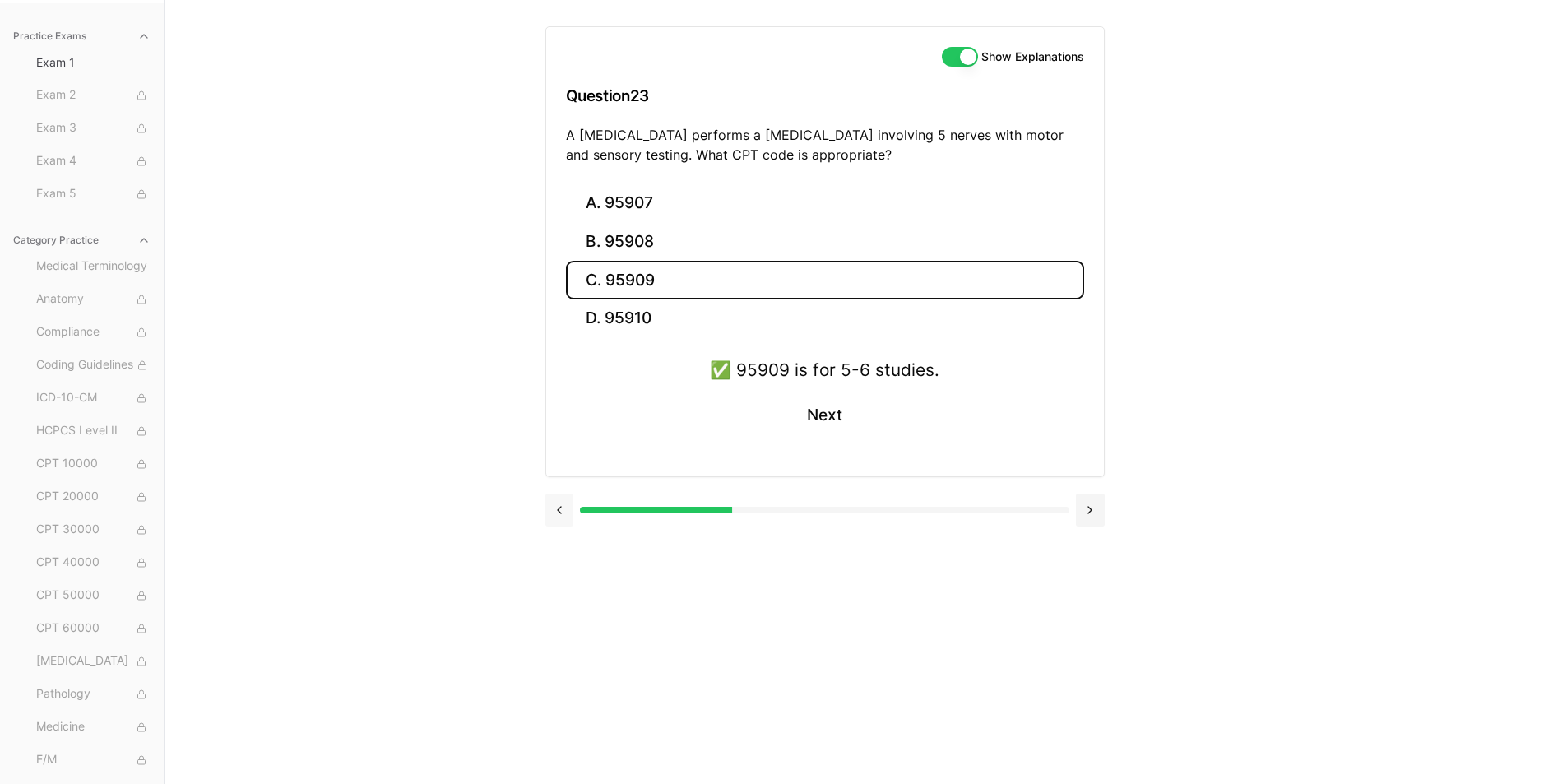
click at [552, 516] on button at bounding box center [560, 510] width 29 height 33
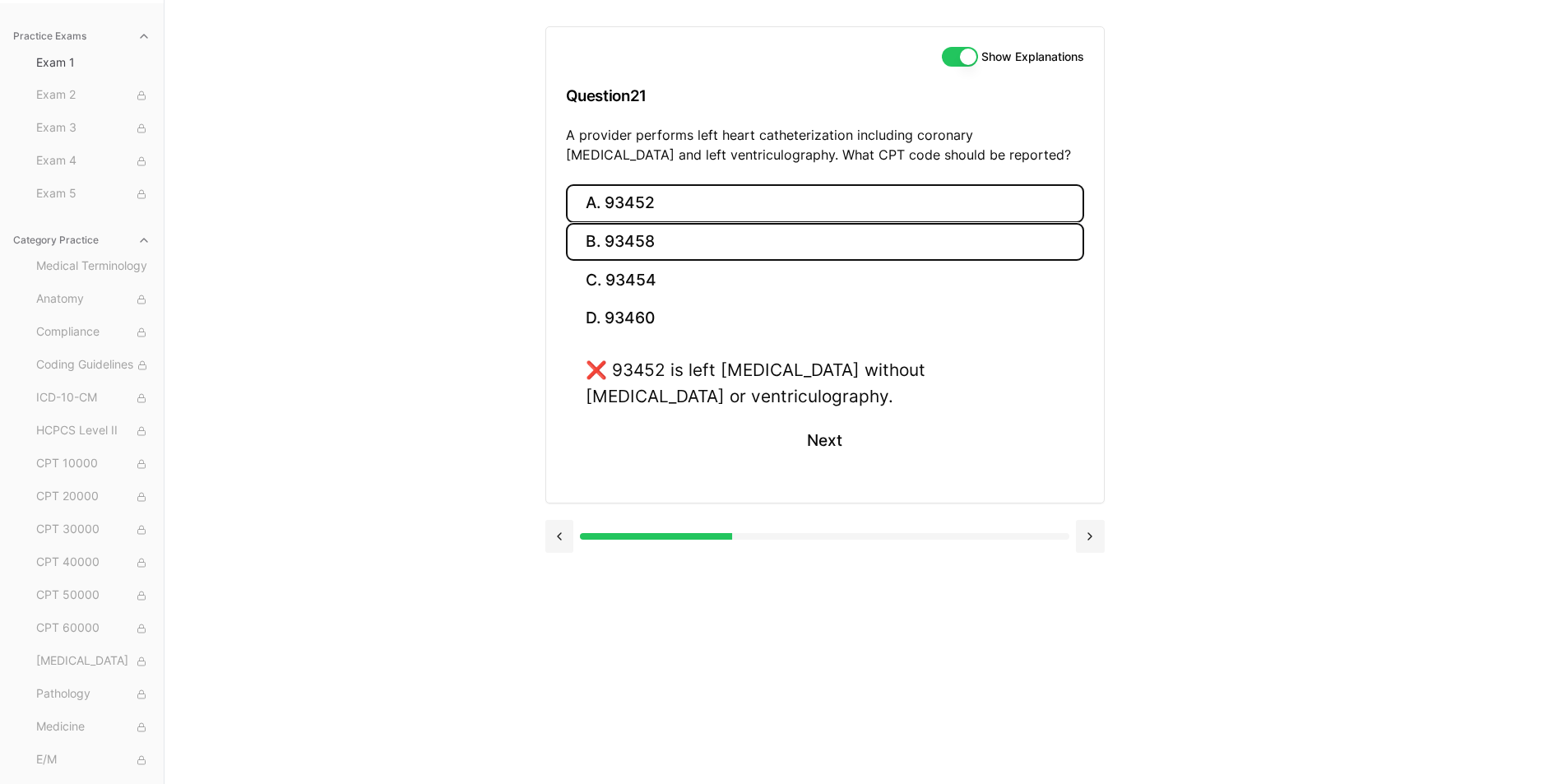
click at [645, 245] on button "B. 93458" at bounding box center [825, 242] width 518 height 39
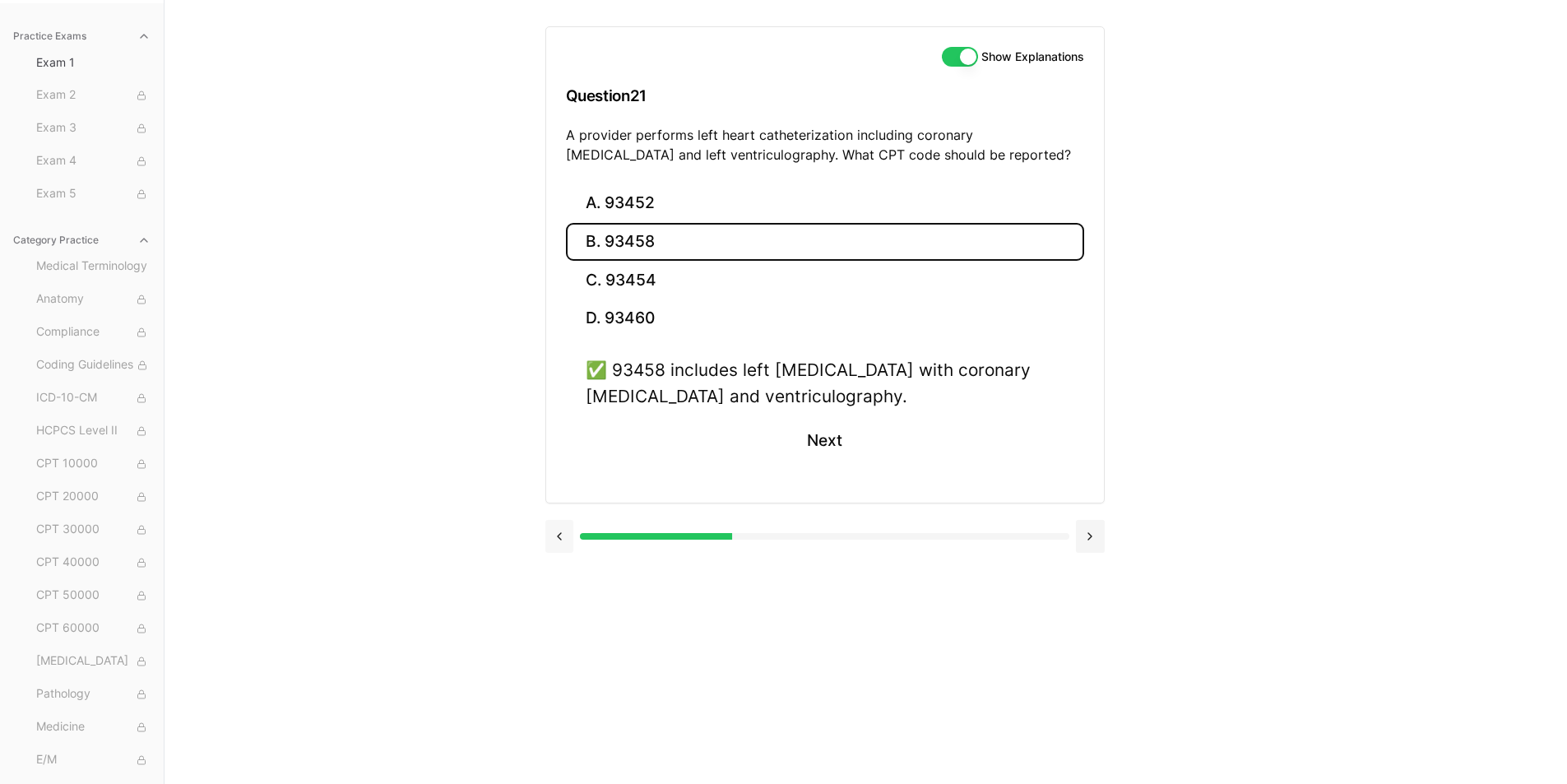
click at [560, 536] on button at bounding box center [560, 536] width 29 height 33
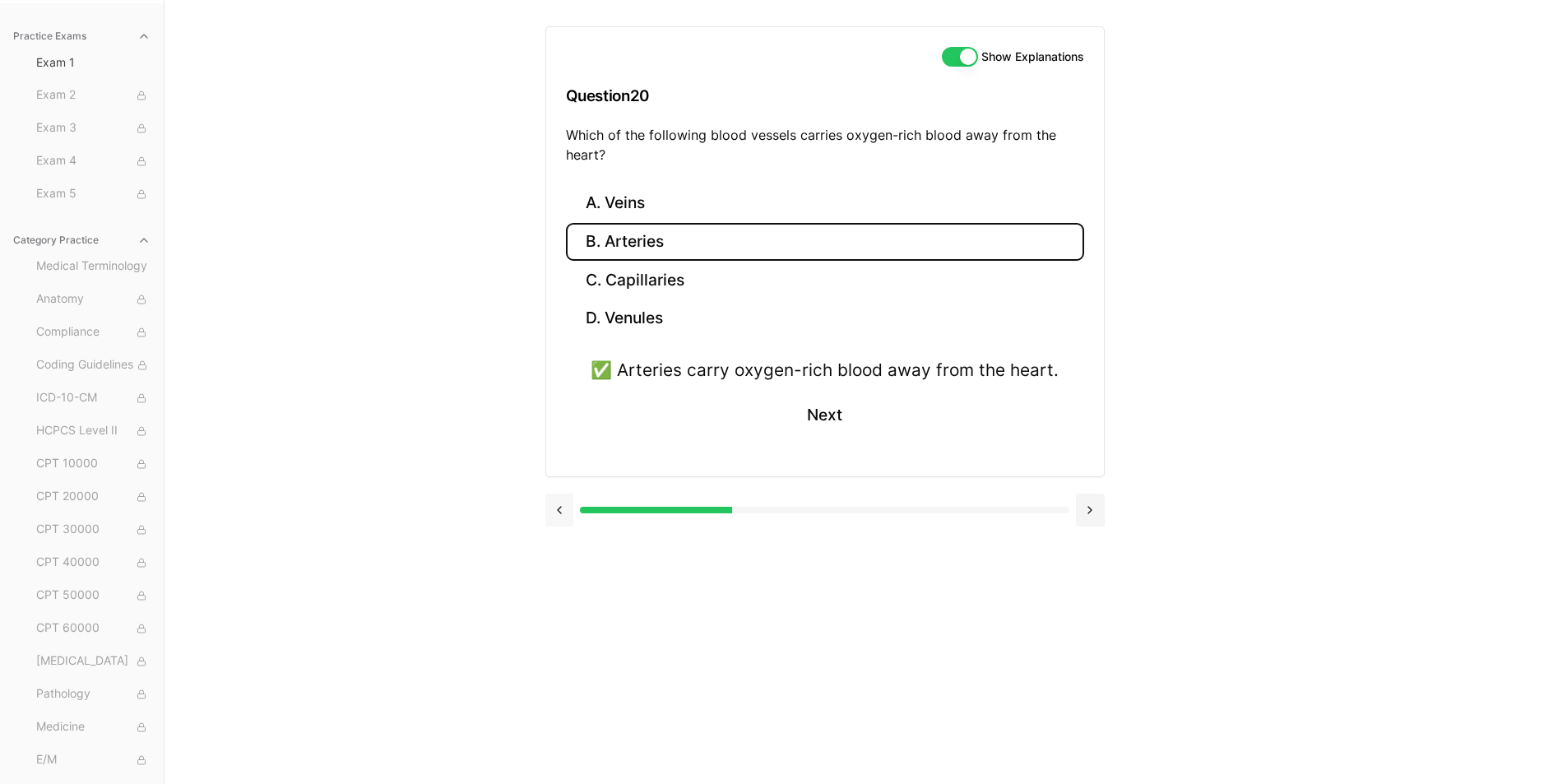
click at [565, 509] on button at bounding box center [560, 510] width 29 height 33
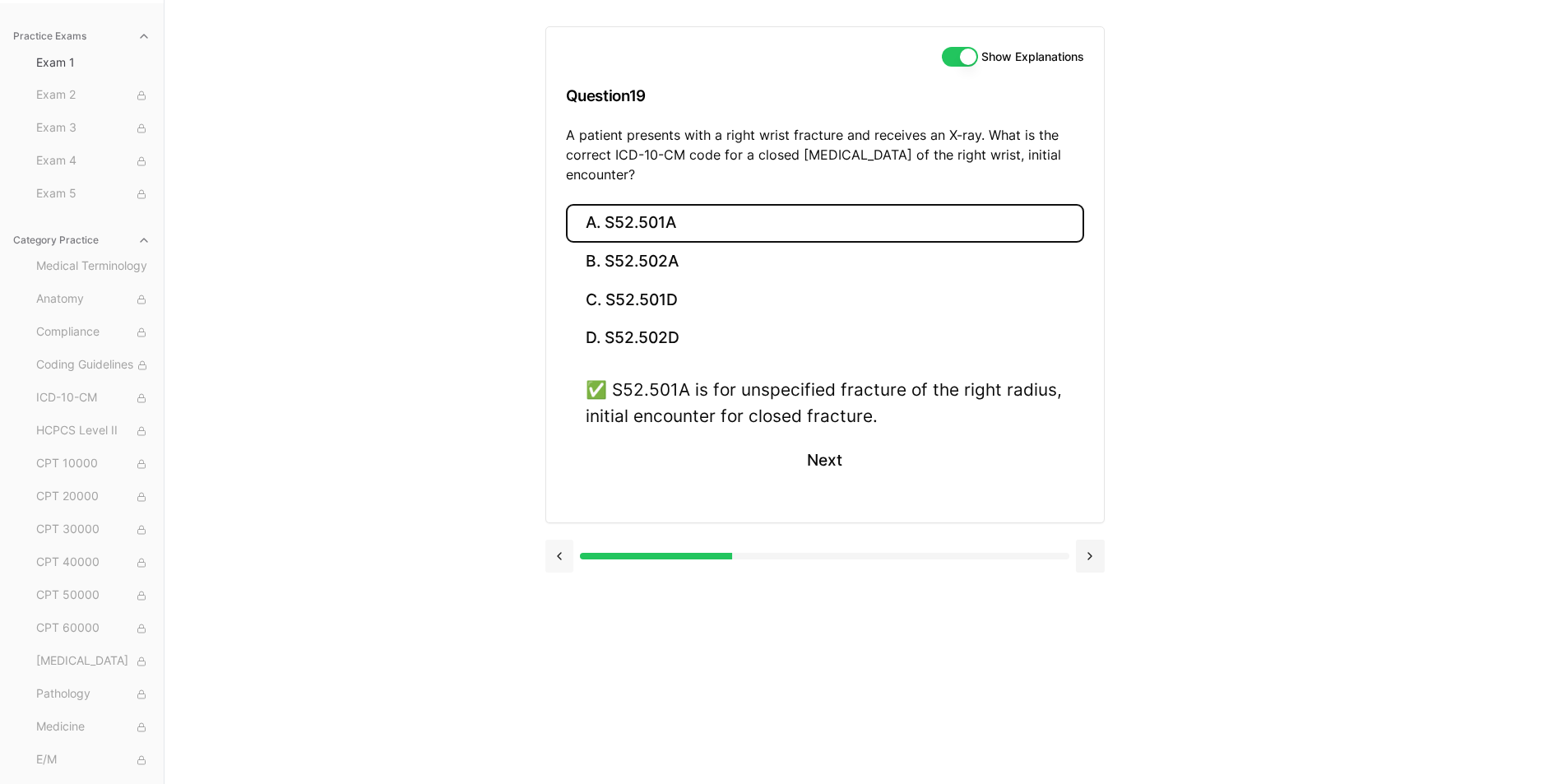
click at [567, 547] on button at bounding box center [560, 555] width 29 height 33
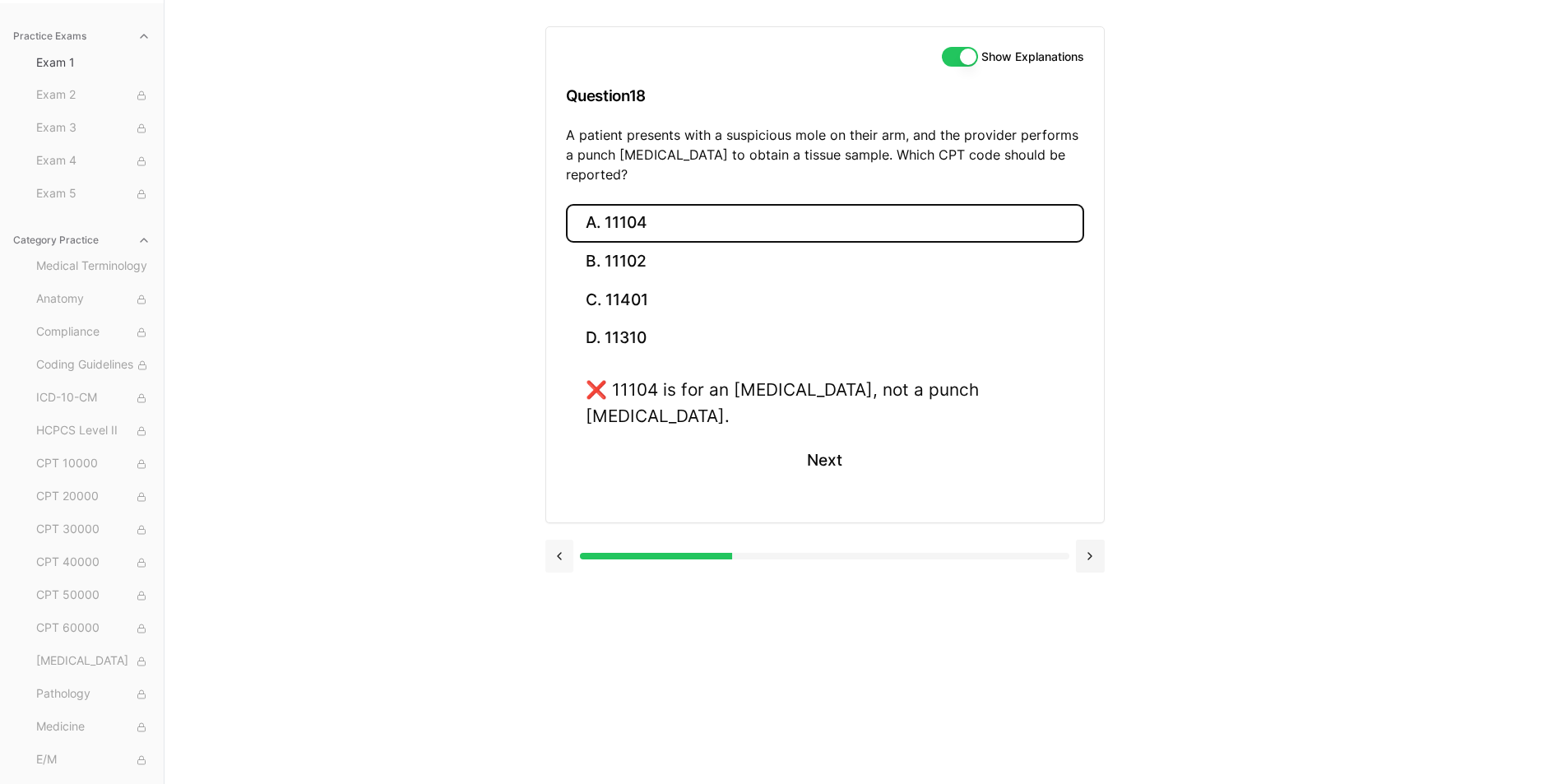
click at [568, 539] on button at bounding box center [560, 555] width 29 height 33
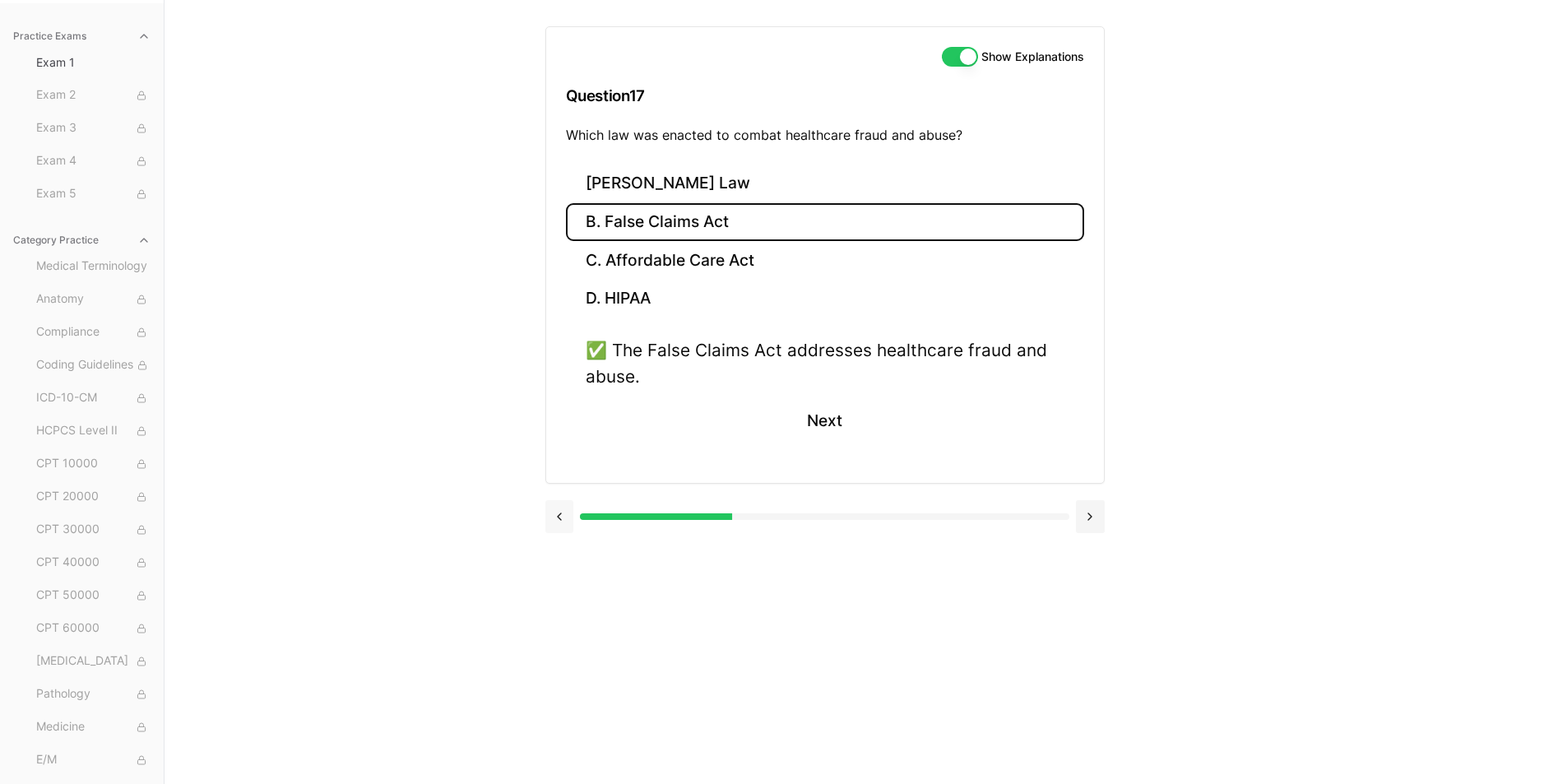
click at [566, 522] on button at bounding box center [560, 516] width 29 height 33
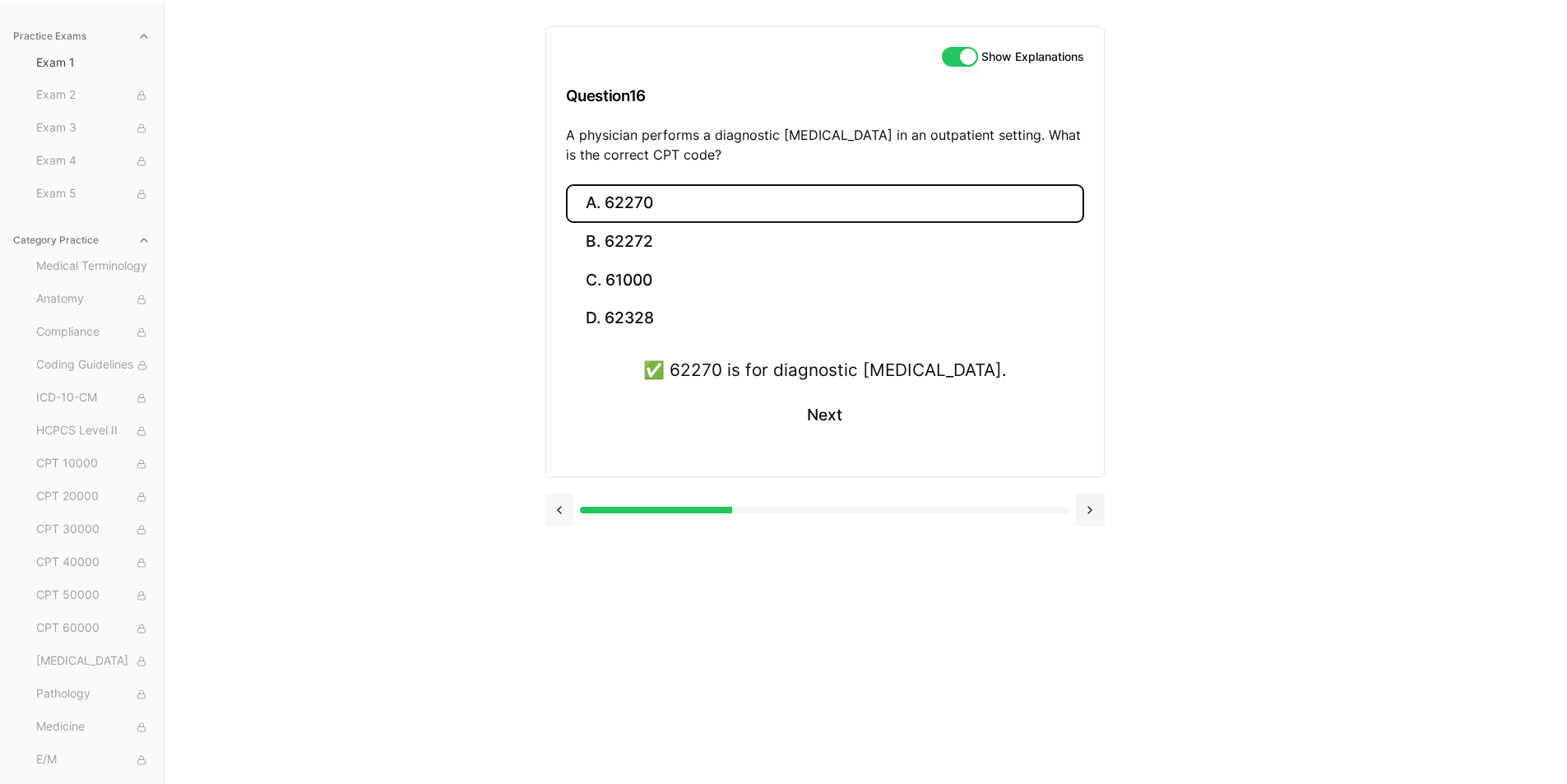
click at [566, 522] on button at bounding box center [560, 510] width 29 height 33
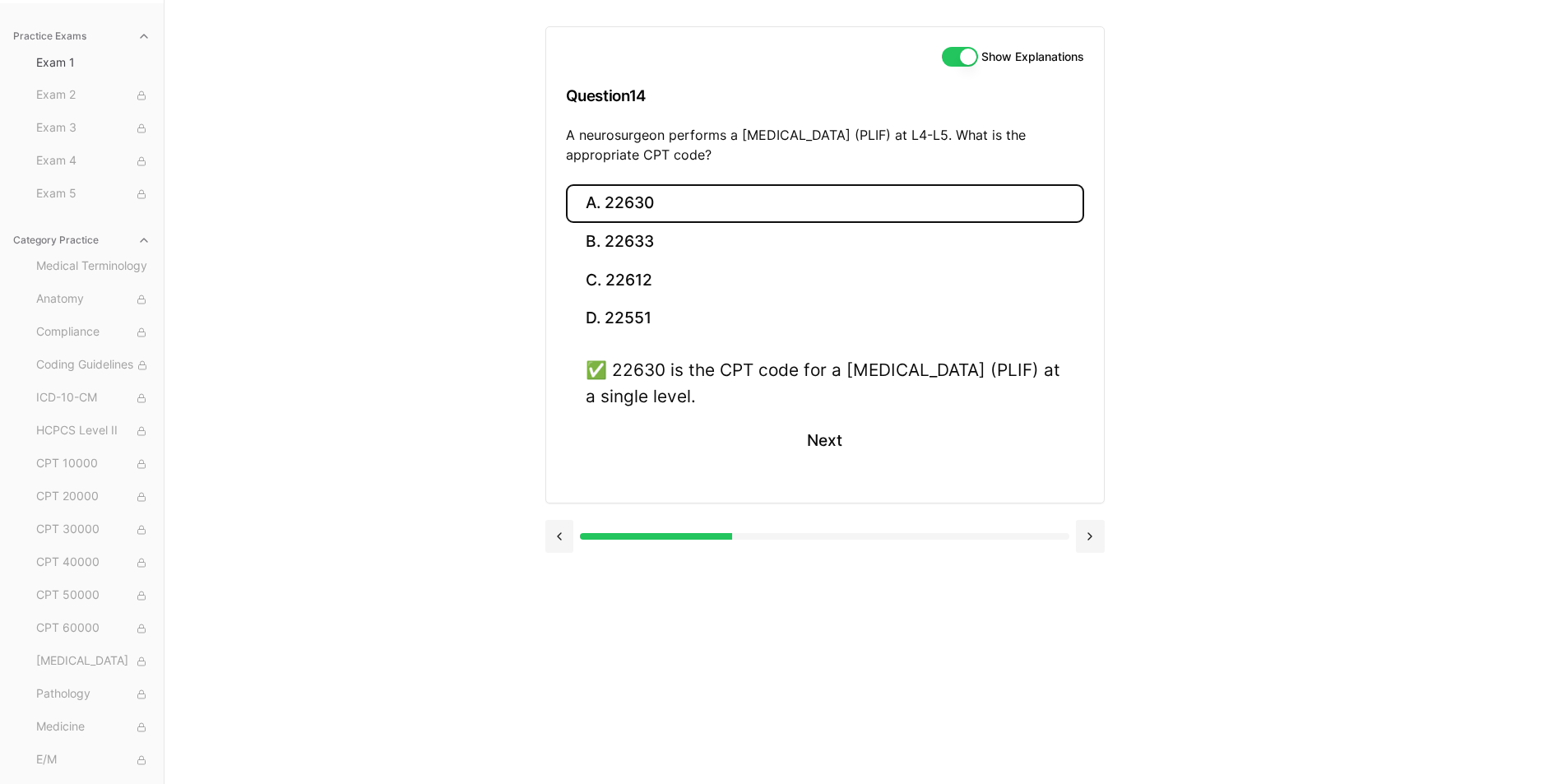
click at [565, 521] on button at bounding box center [560, 536] width 29 height 33
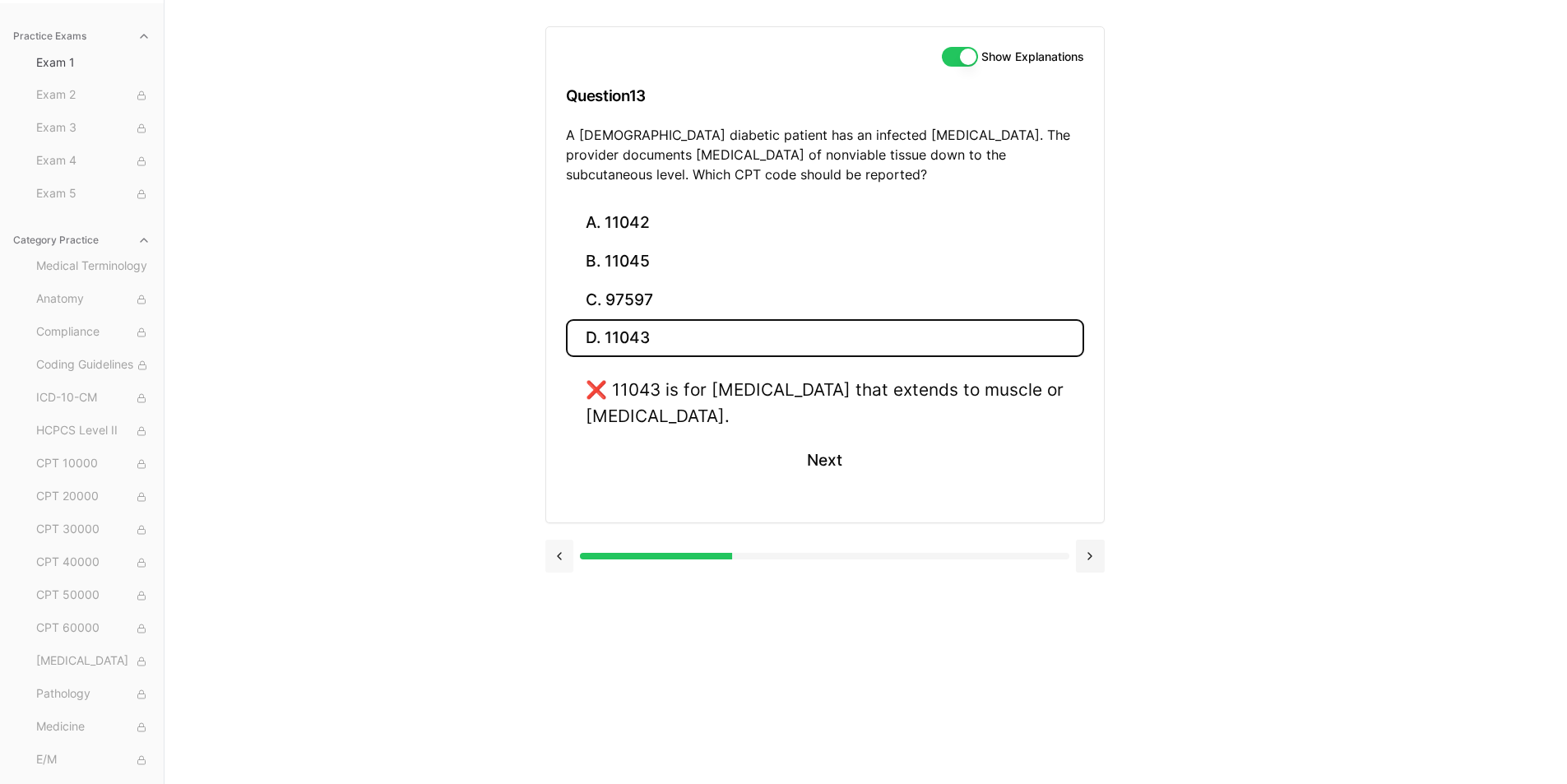
click at [563, 543] on button at bounding box center [560, 555] width 29 height 33
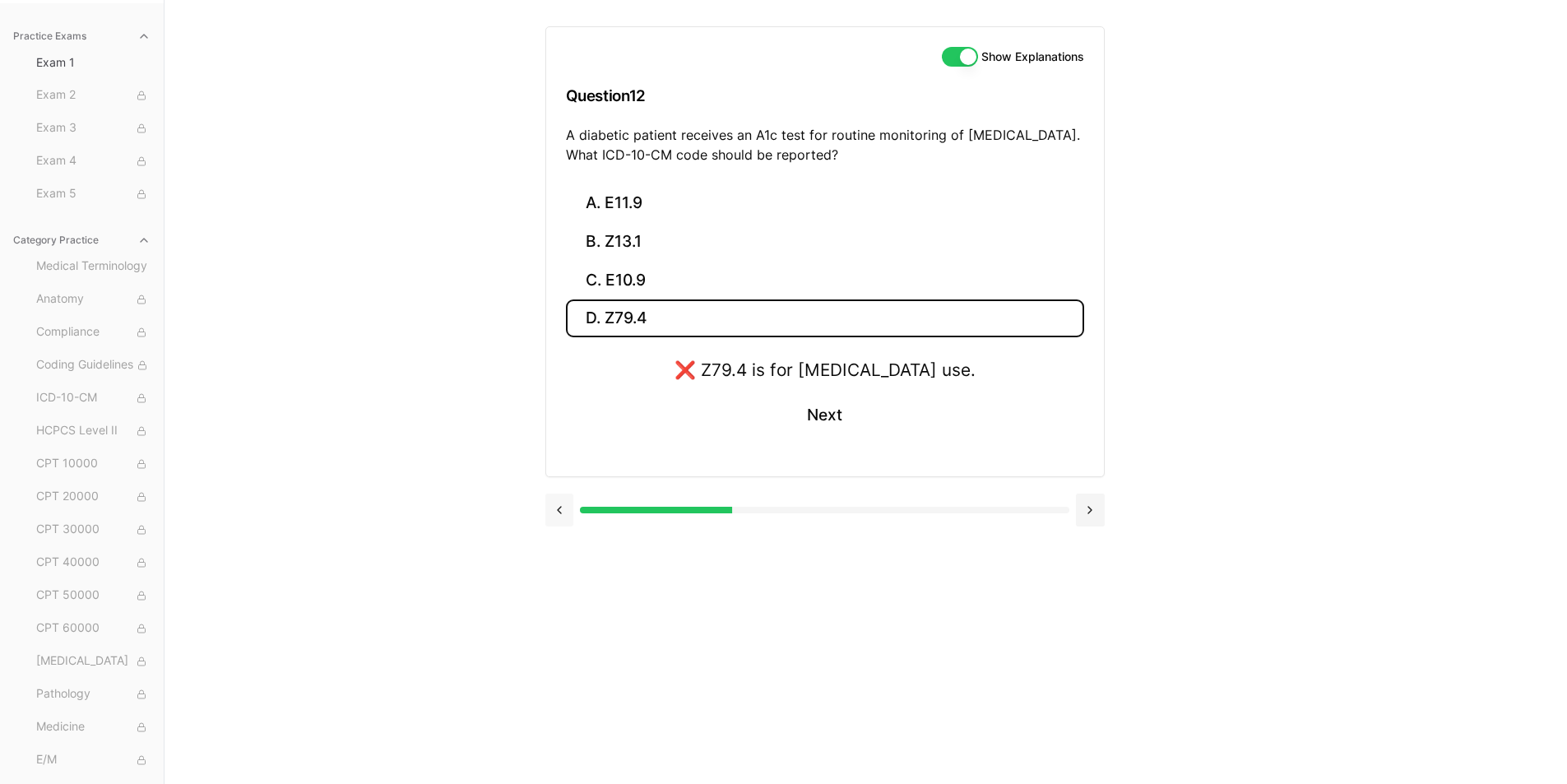
click at [563, 543] on div "Show Explanations Question 12 A diabetic patient receives an A1c test for routi…" at bounding box center [866, 392] width 642 height 784
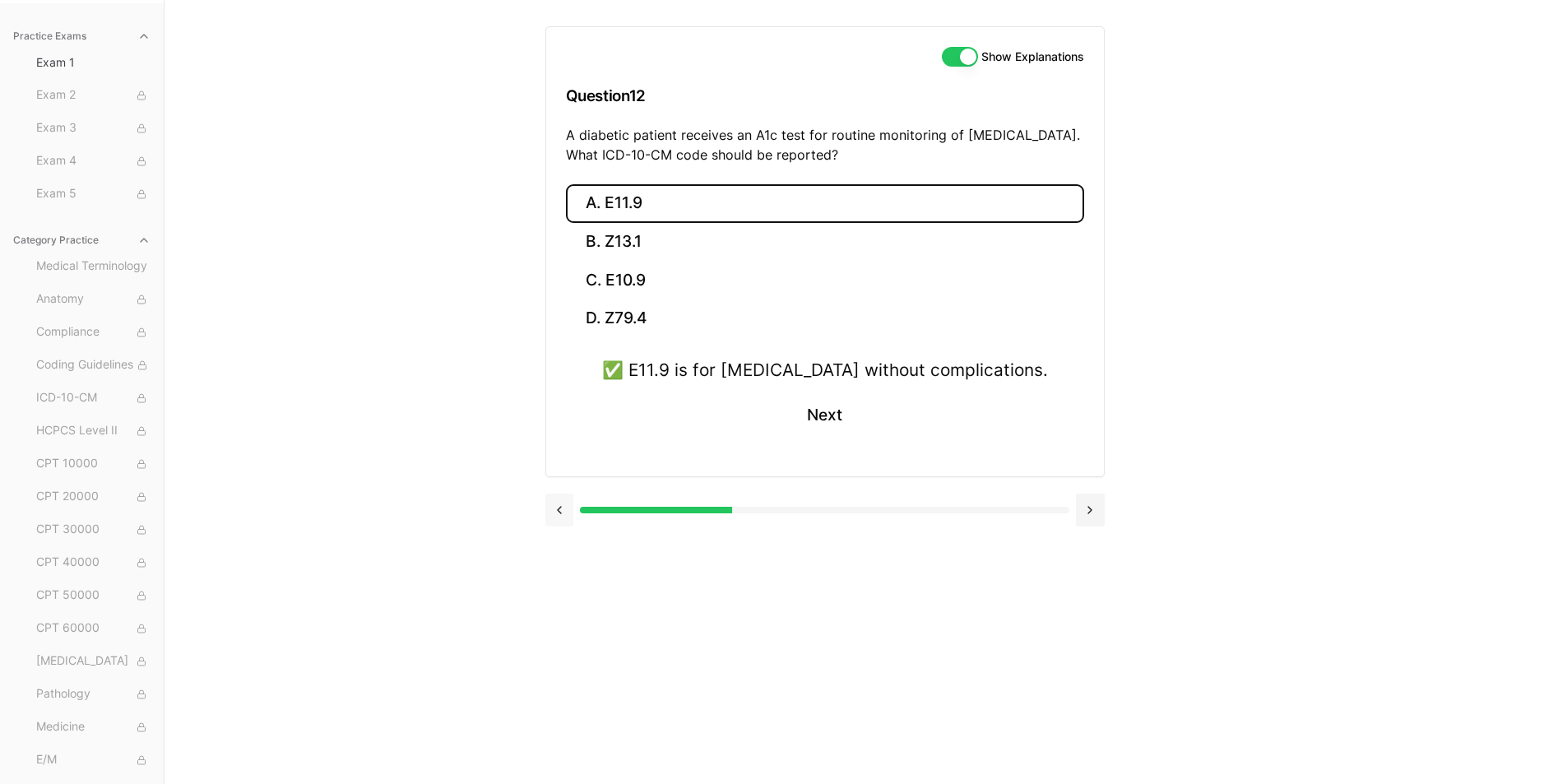
click at [560, 508] on button at bounding box center [560, 510] width 29 height 33
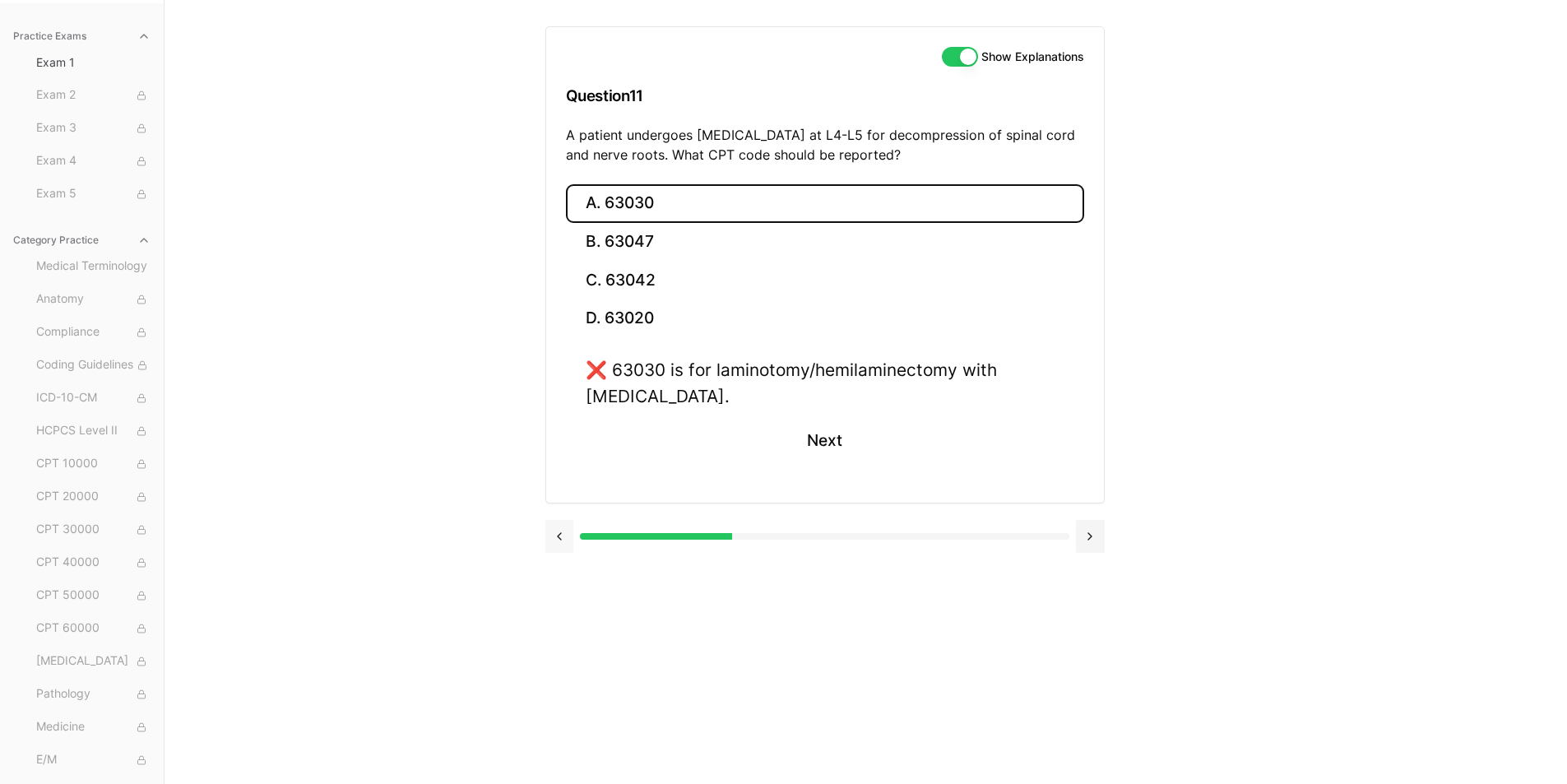
click at [560, 508] on div at bounding box center [825, 534] width 560 height 62
click at [559, 528] on button at bounding box center [560, 536] width 29 height 33
click at [559, 529] on button at bounding box center [560, 536] width 29 height 33
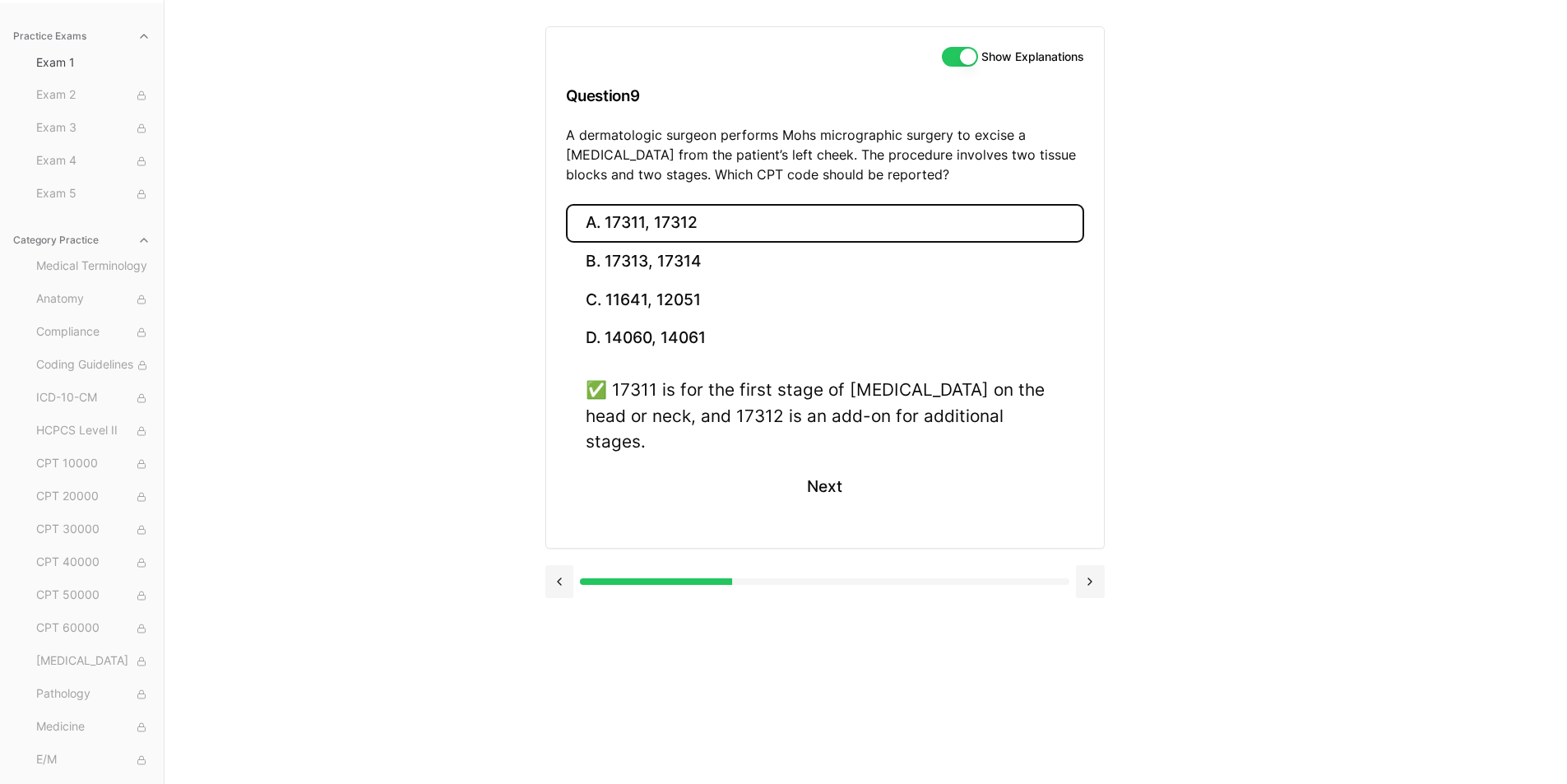
click at [562, 549] on div at bounding box center [825, 580] width 560 height 62
click at [562, 565] on button at bounding box center [560, 581] width 29 height 33
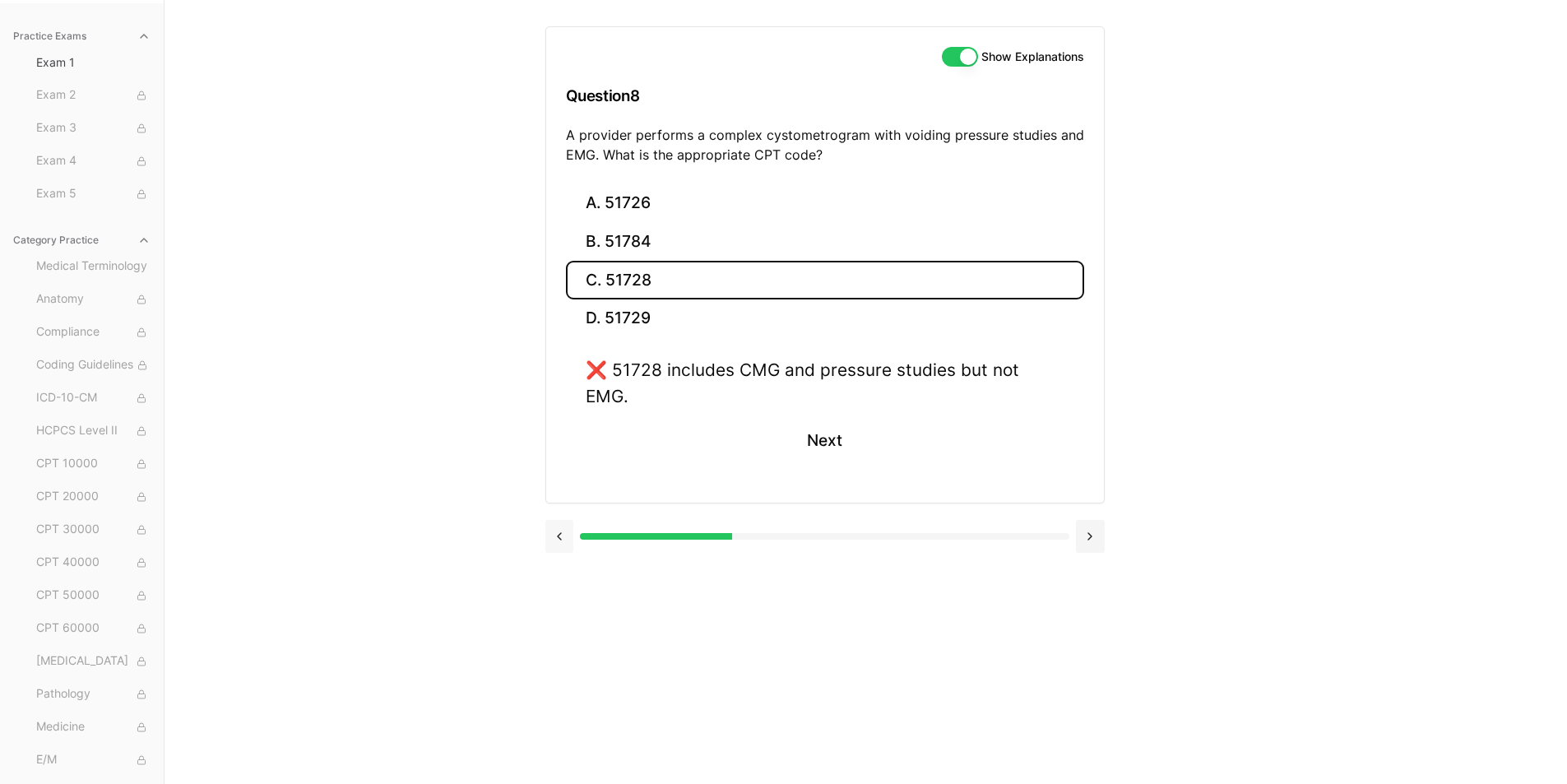
click at [565, 520] on button at bounding box center [560, 536] width 29 height 33
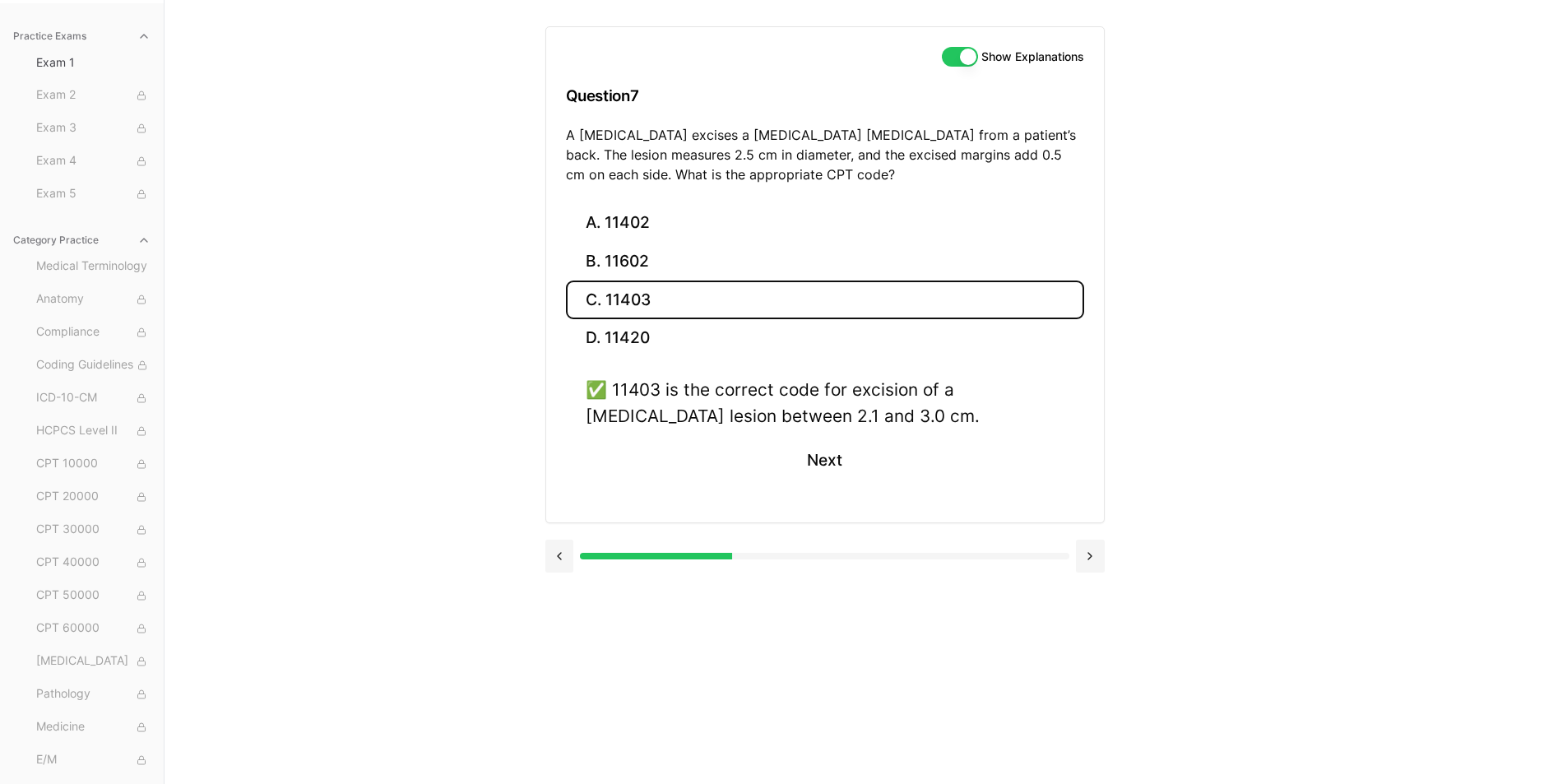
click at [565, 520] on div "A. 11402 B. 11602 C. 11403 D. 11420 ✅ 11403 is the correct code for excision of…" at bounding box center [825, 363] width 558 height 318
click at [562, 542] on button at bounding box center [560, 555] width 29 height 33
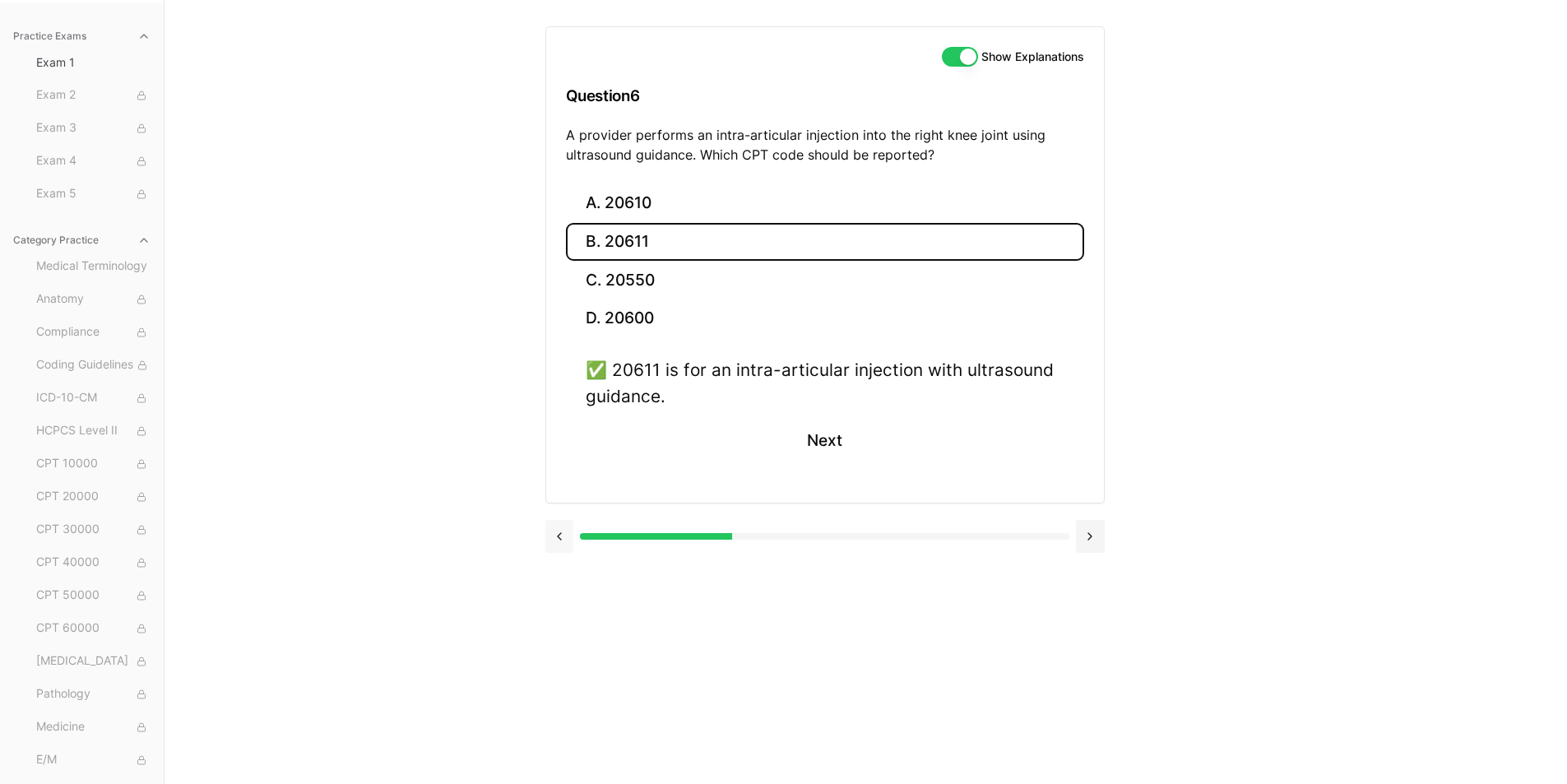
click at [562, 532] on button at bounding box center [560, 536] width 29 height 33
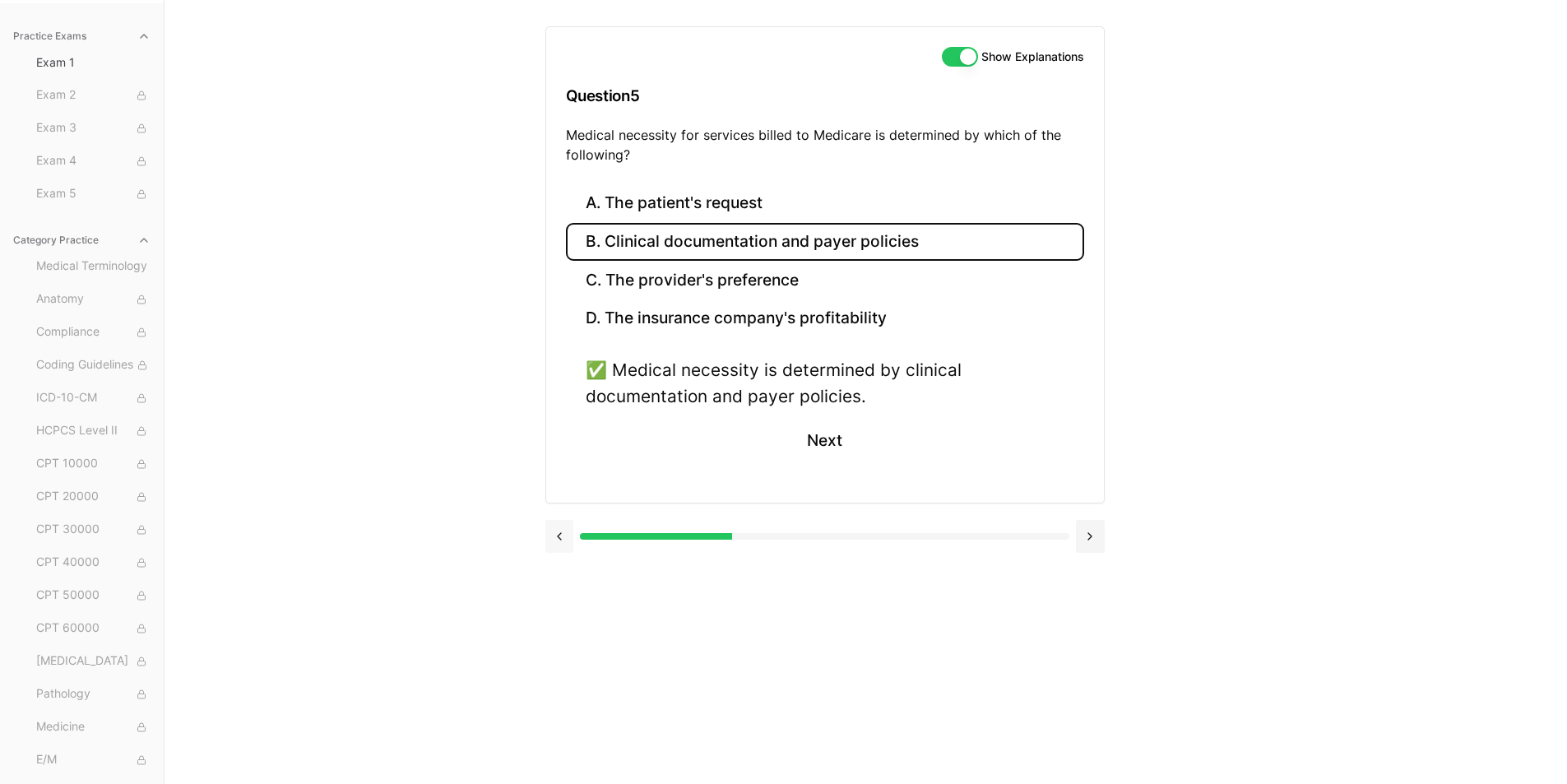
click at [562, 532] on button at bounding box center [560, 536] width 29 height 33
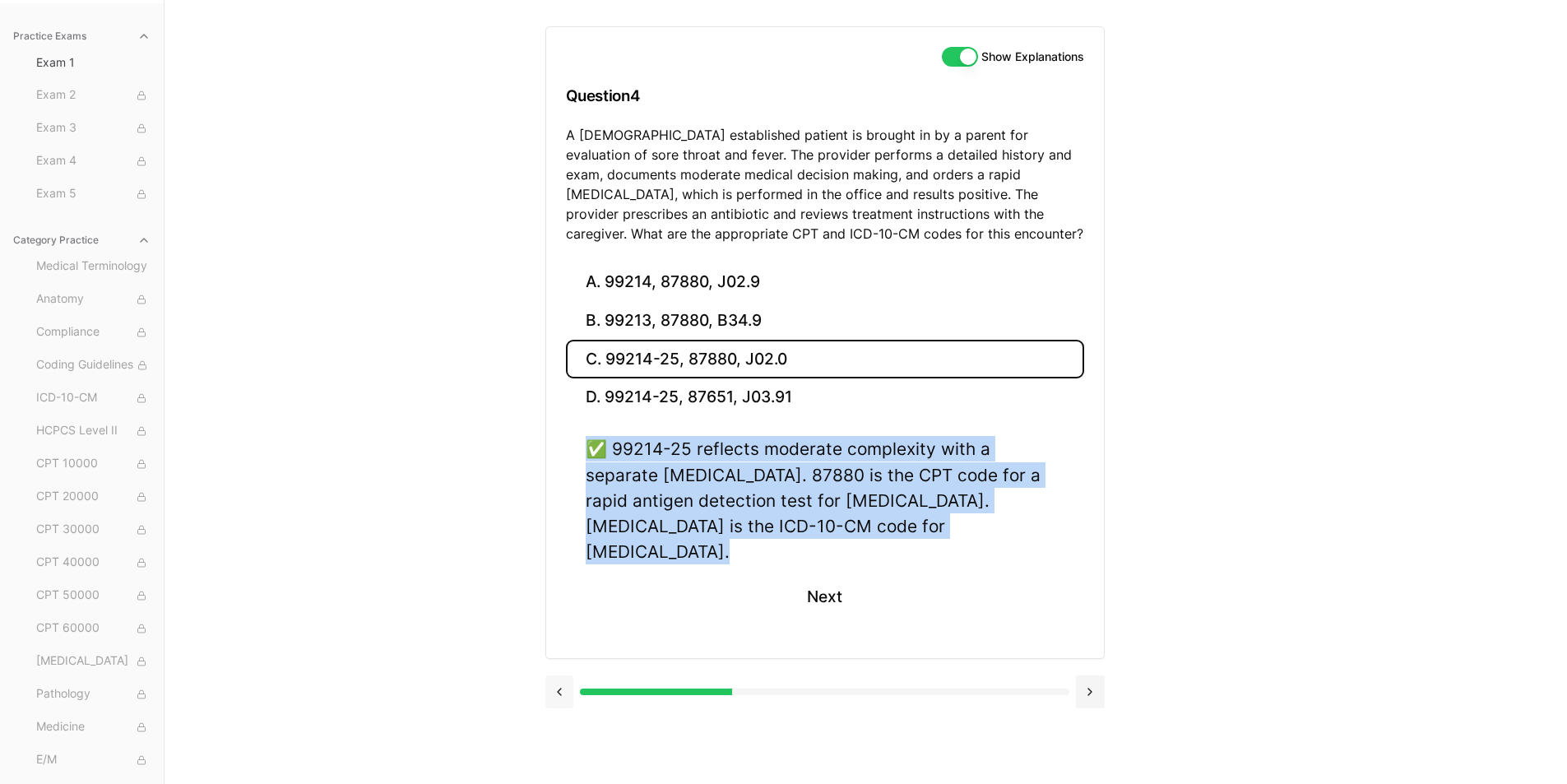
click at [562, 532] on div "A. 99214, 87880, J02.9 B. 99213, 87880, B34.9 C. 99214-25, 87880, J02.0 D. 9921…" at bounding box center [825, 461] width 558 height 395
click at [565, 675] on button at bounding box center [560, 691] width 29 height 33
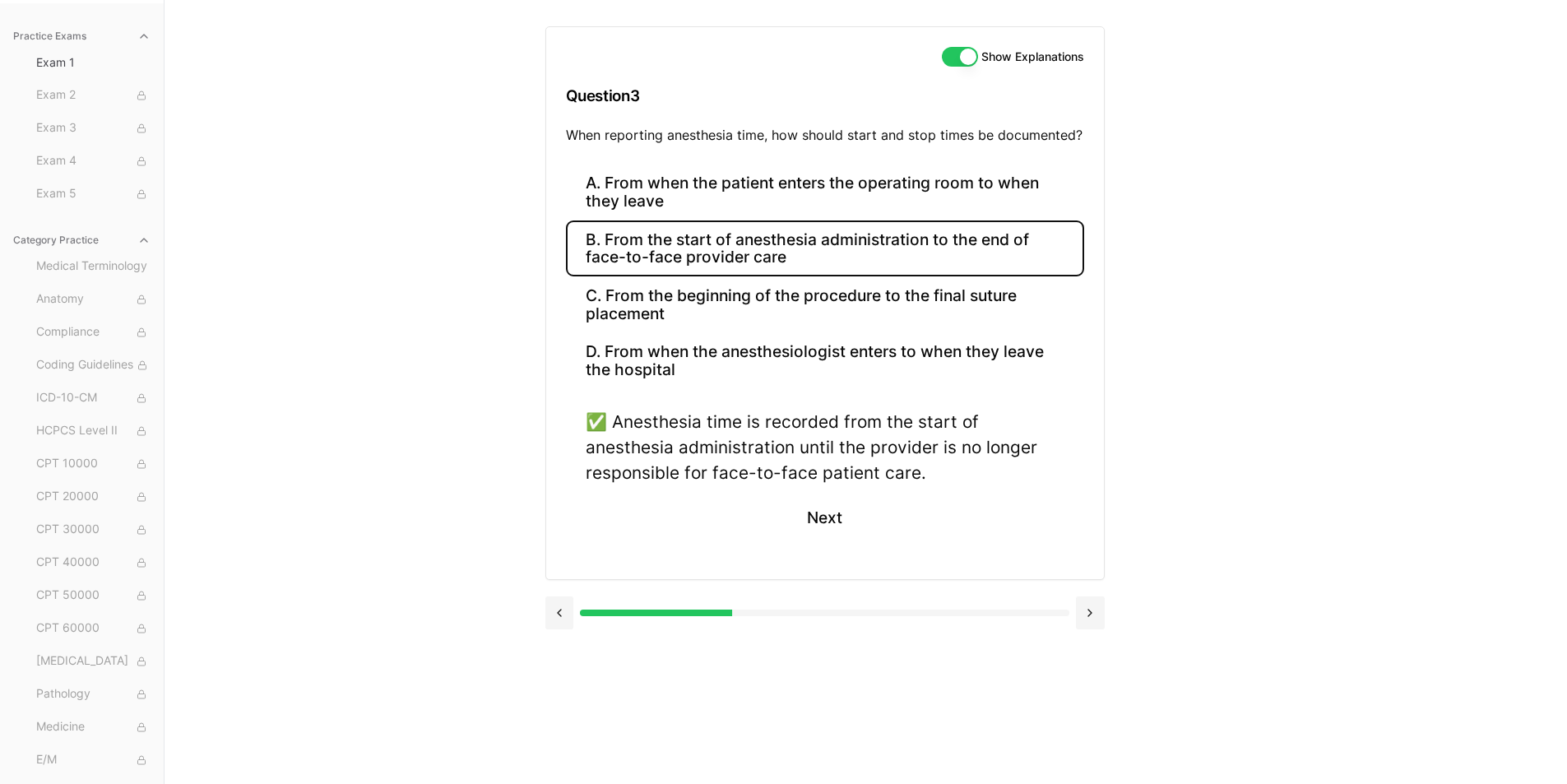
click at [565, 637] on div at bounding box center [825, 611] width 560 height 62
click at [557, 619] on button at bounding box center [560, 612] width 29 height 33
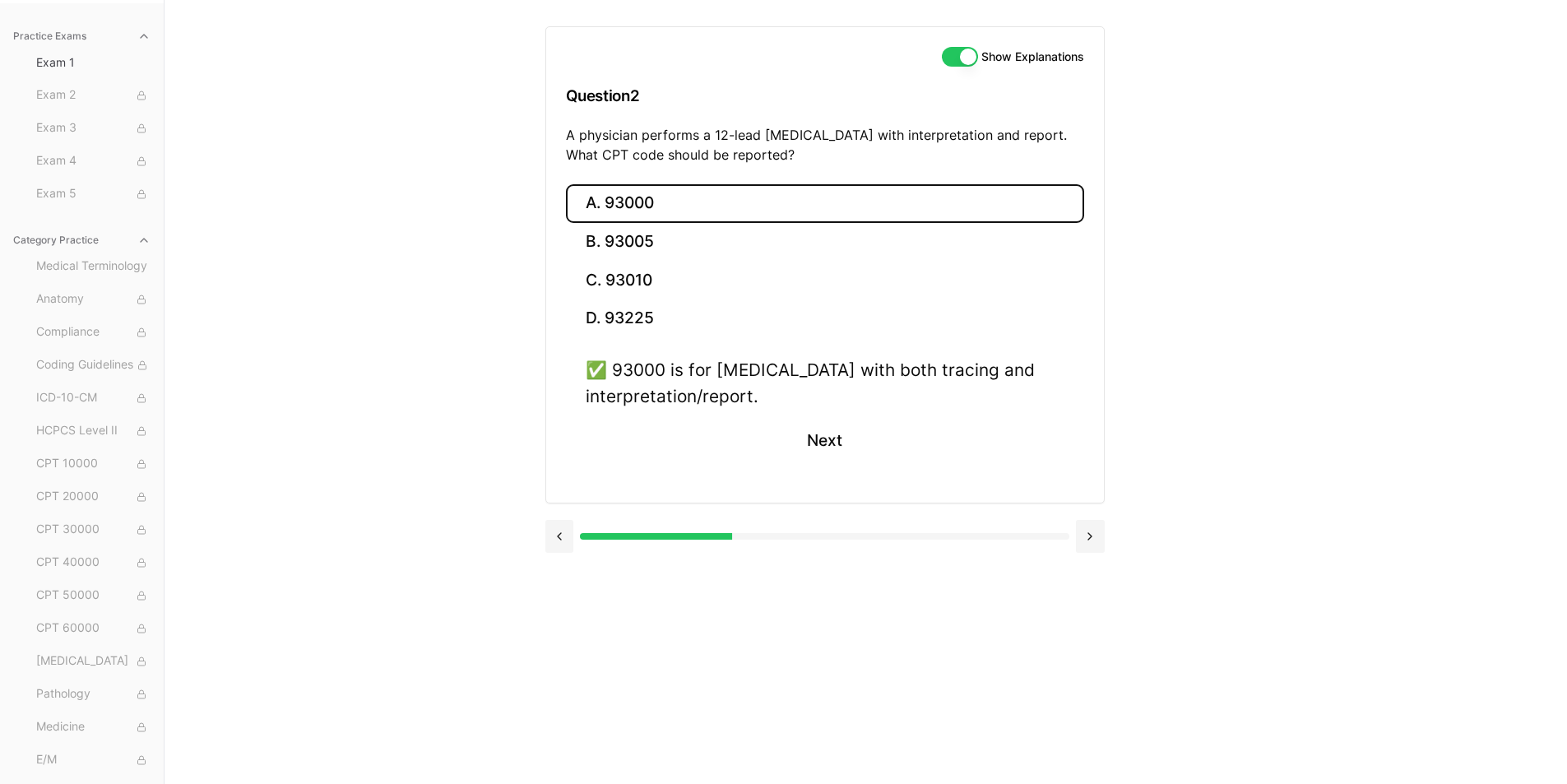
click at [562, 543] on button at bounding box center [560, 536] width 29 height 33
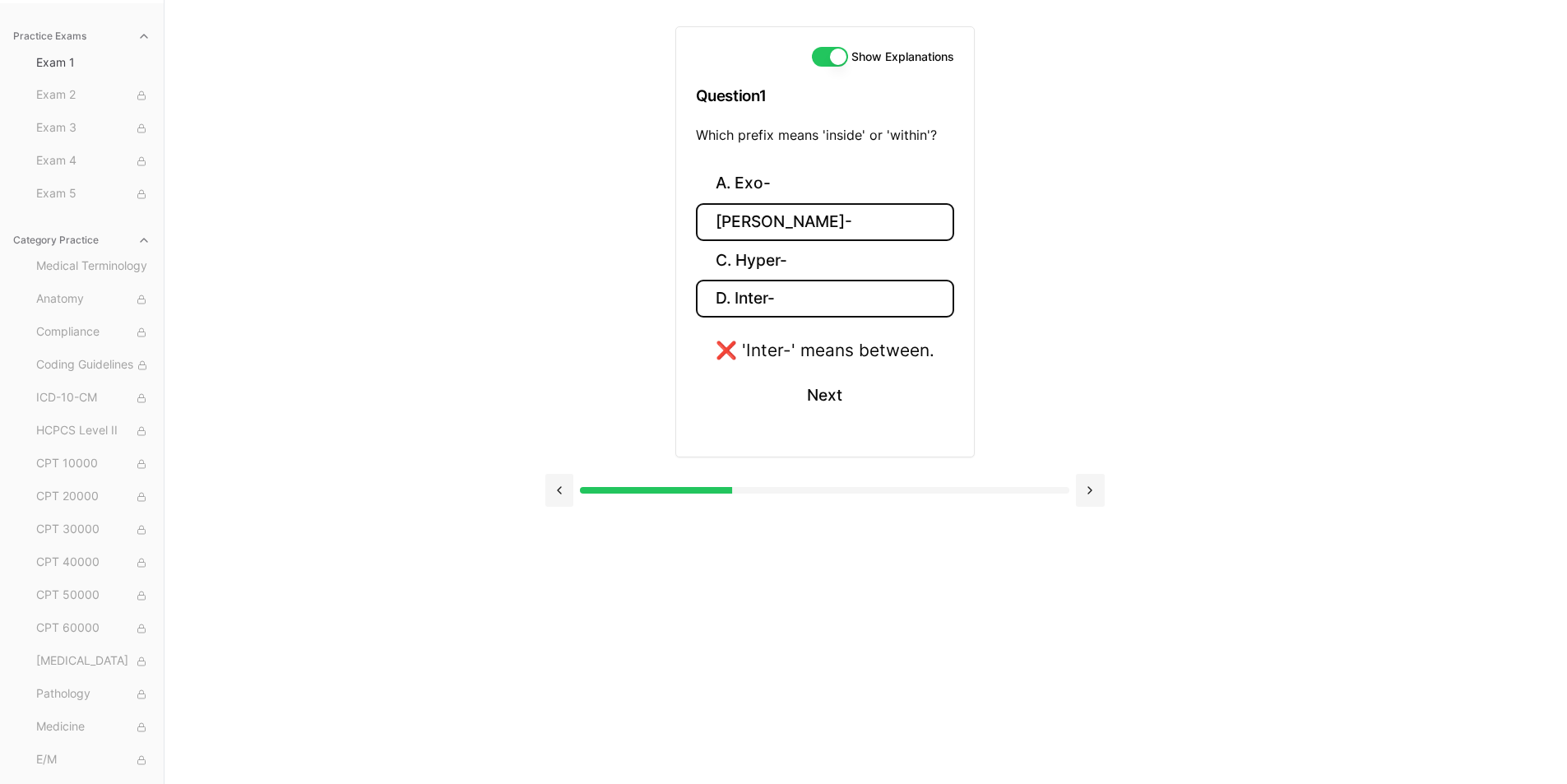
click at [780, 223] on button "B. Endo-" at bounding box center [825, 223] width 258 height 39
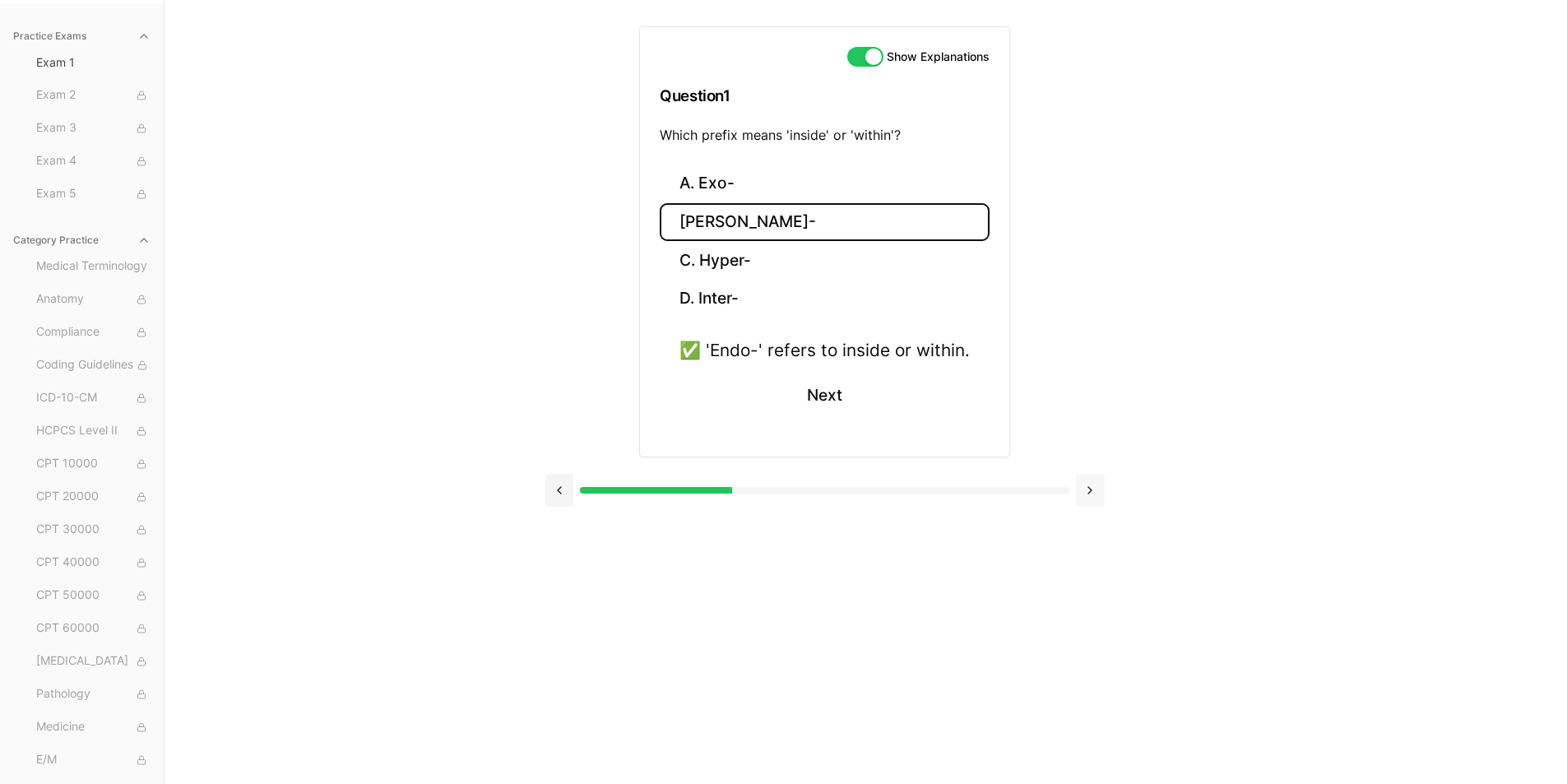
click at [1096, 498] on button at bounding box center [1091, 489] width 29 height 33
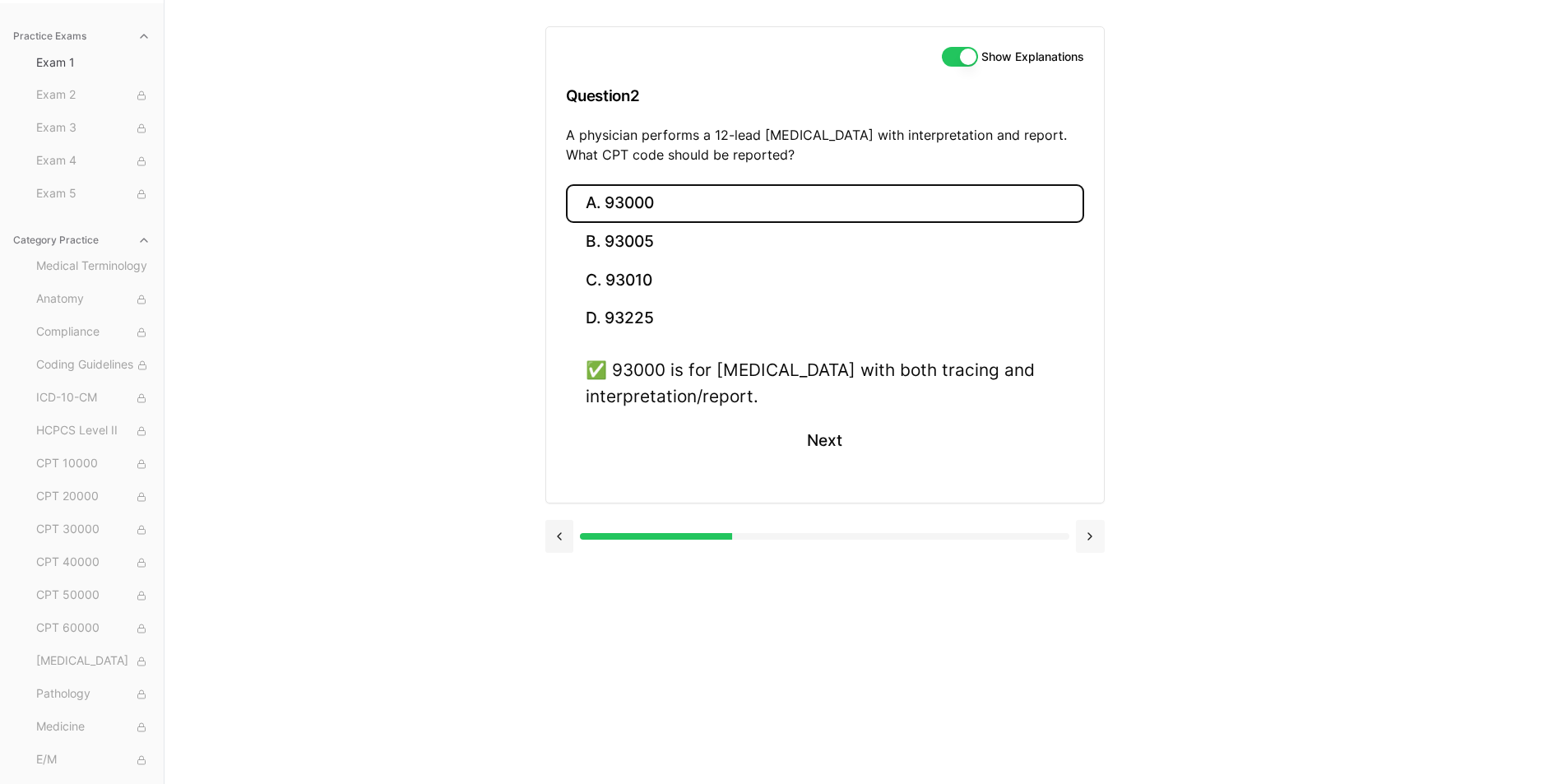
click at [1097, 541] on button at bounding box center [1091, 536] width 29 height 33
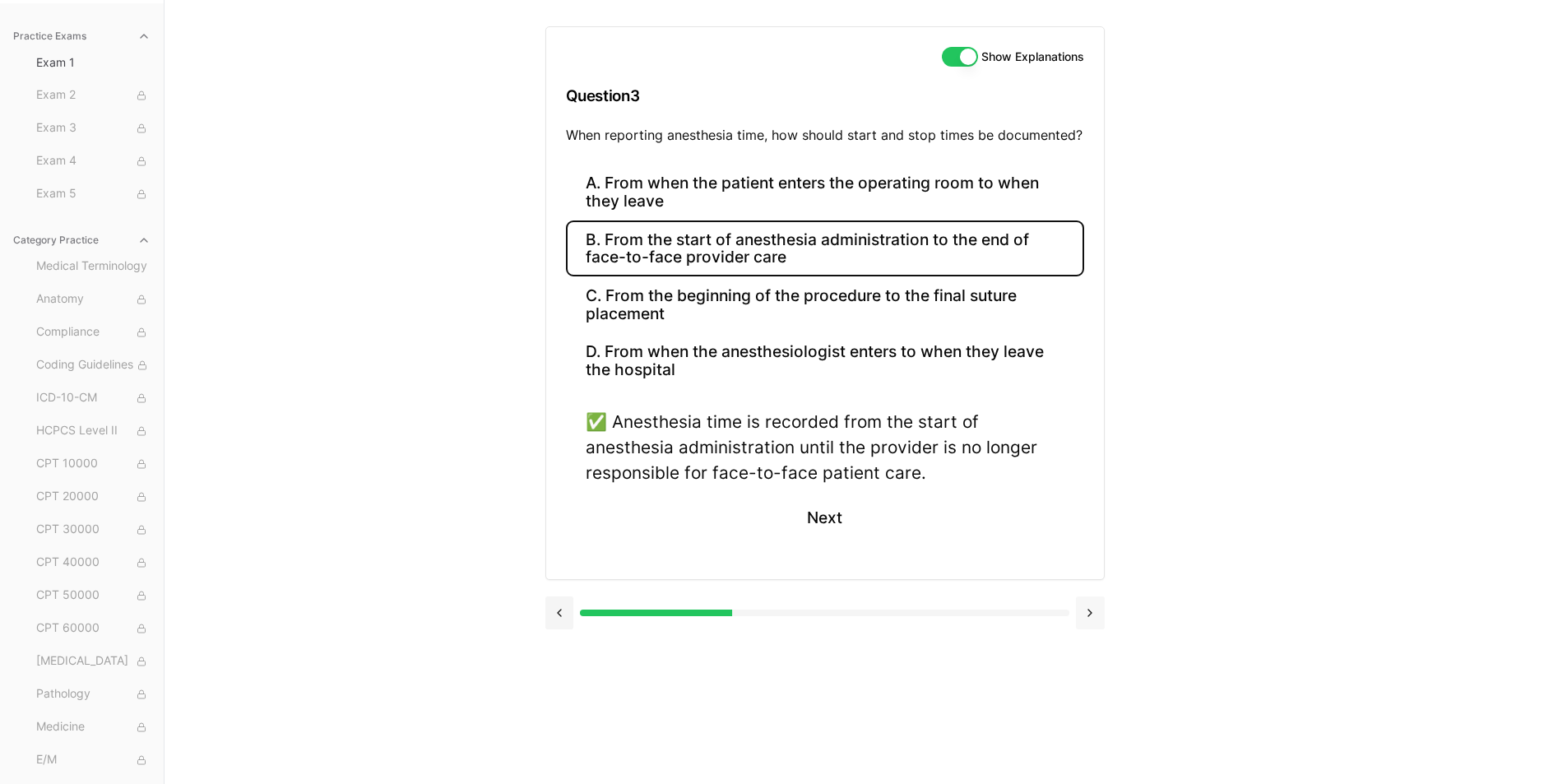
click at [1089, 614] on button at bounding box center [1091, 612] width 29 height 33
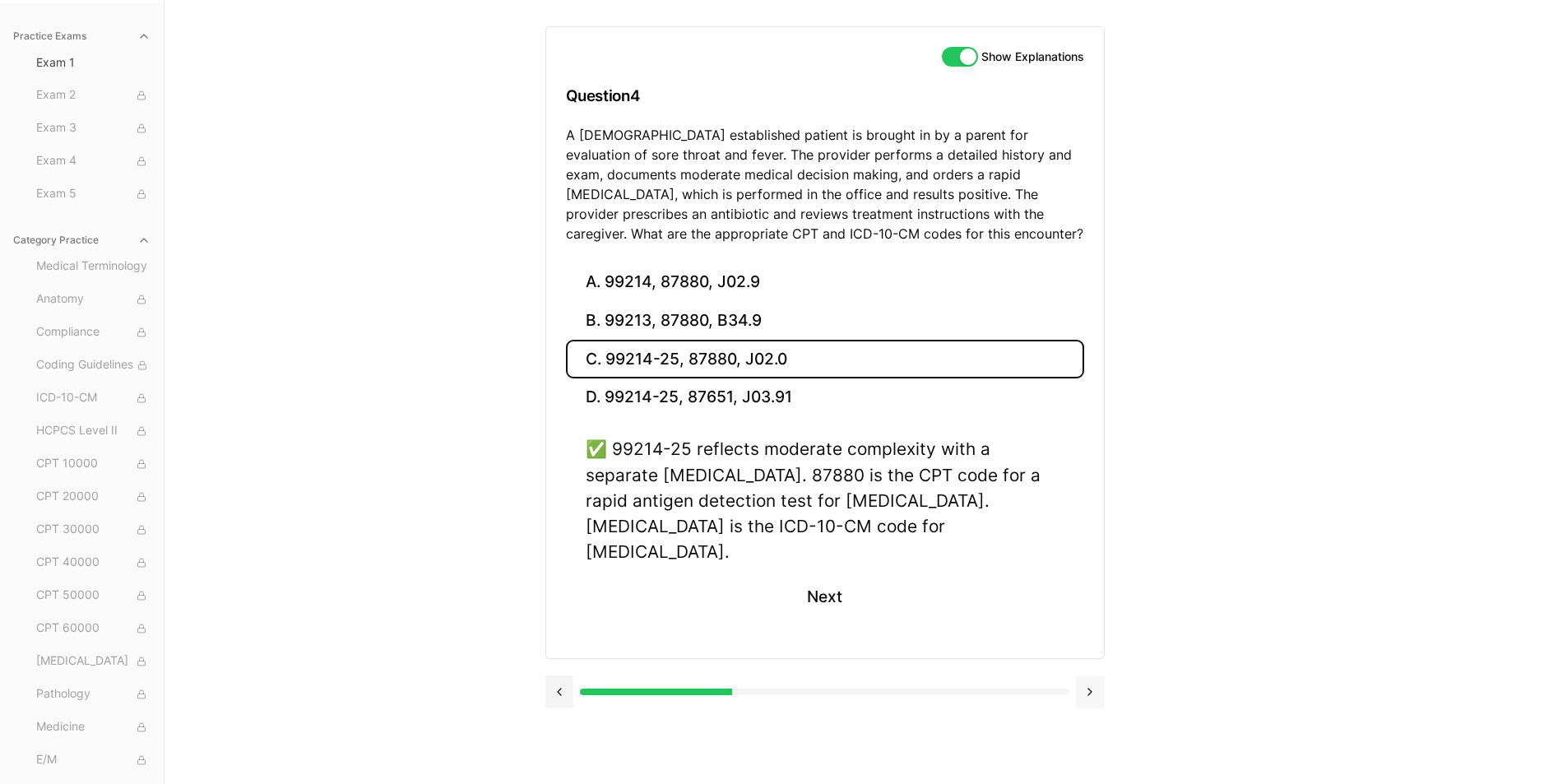
click at [1096, 675] on button at bounding box center [1091, 691] width 29 height 33
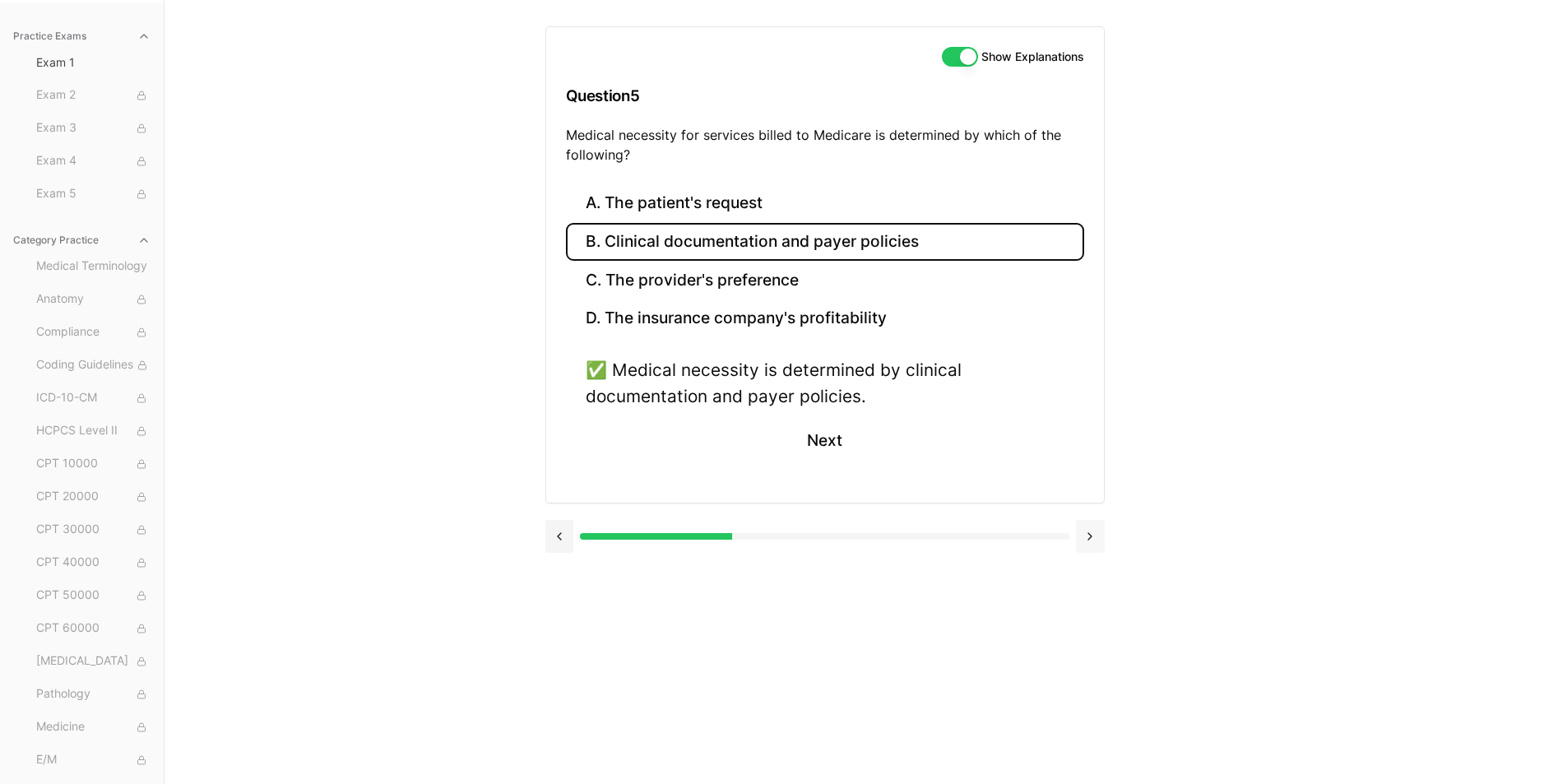
click at [1098, 549] on button at bounding box center [1091, 536] width 29 height 33
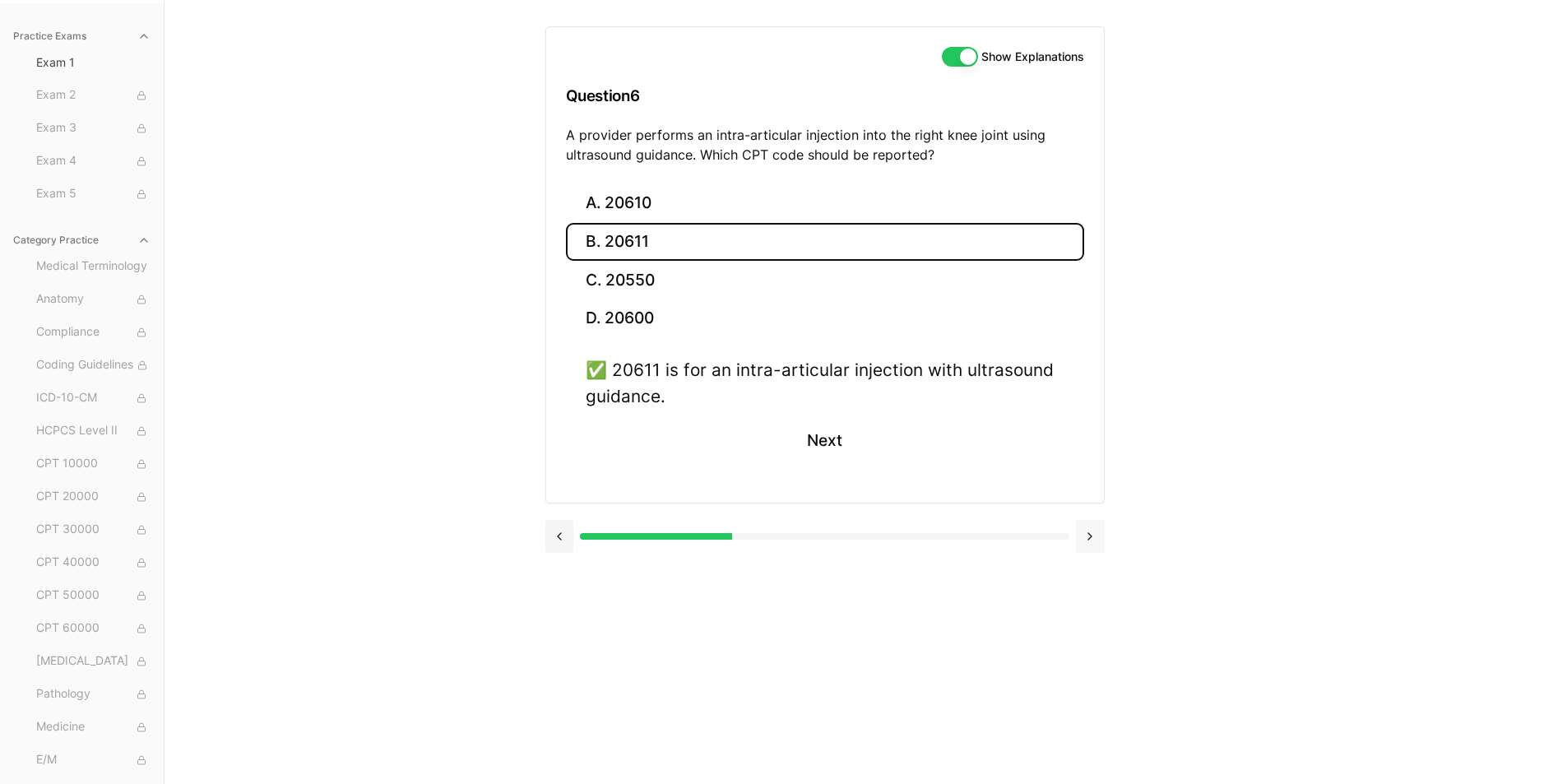
click at [1098, 550] on button at bounding box center [1091, 536] width 29 height 33
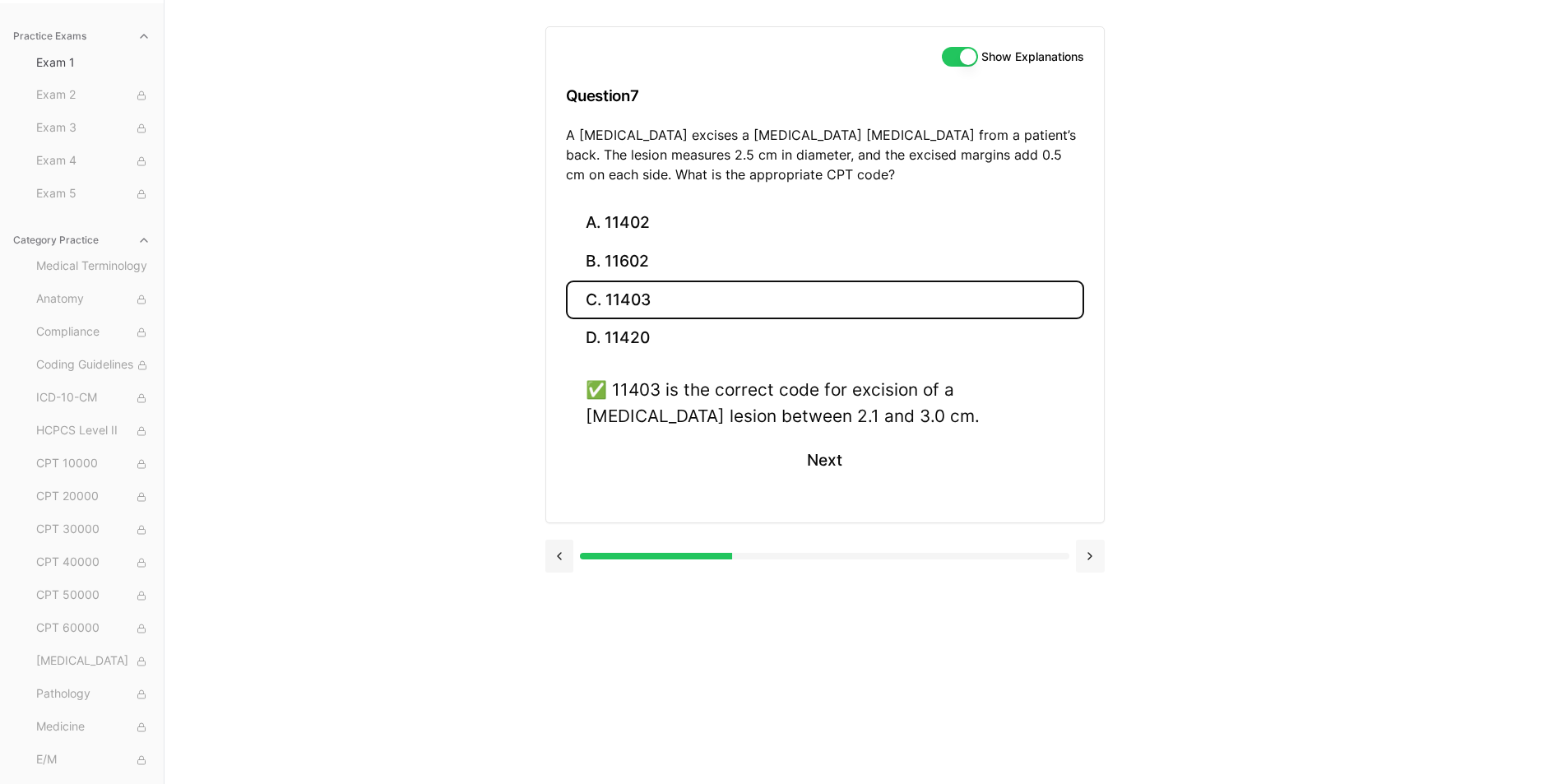
click at [1098, 560] on button at bounding box center [1091, 555] width 29 height 33
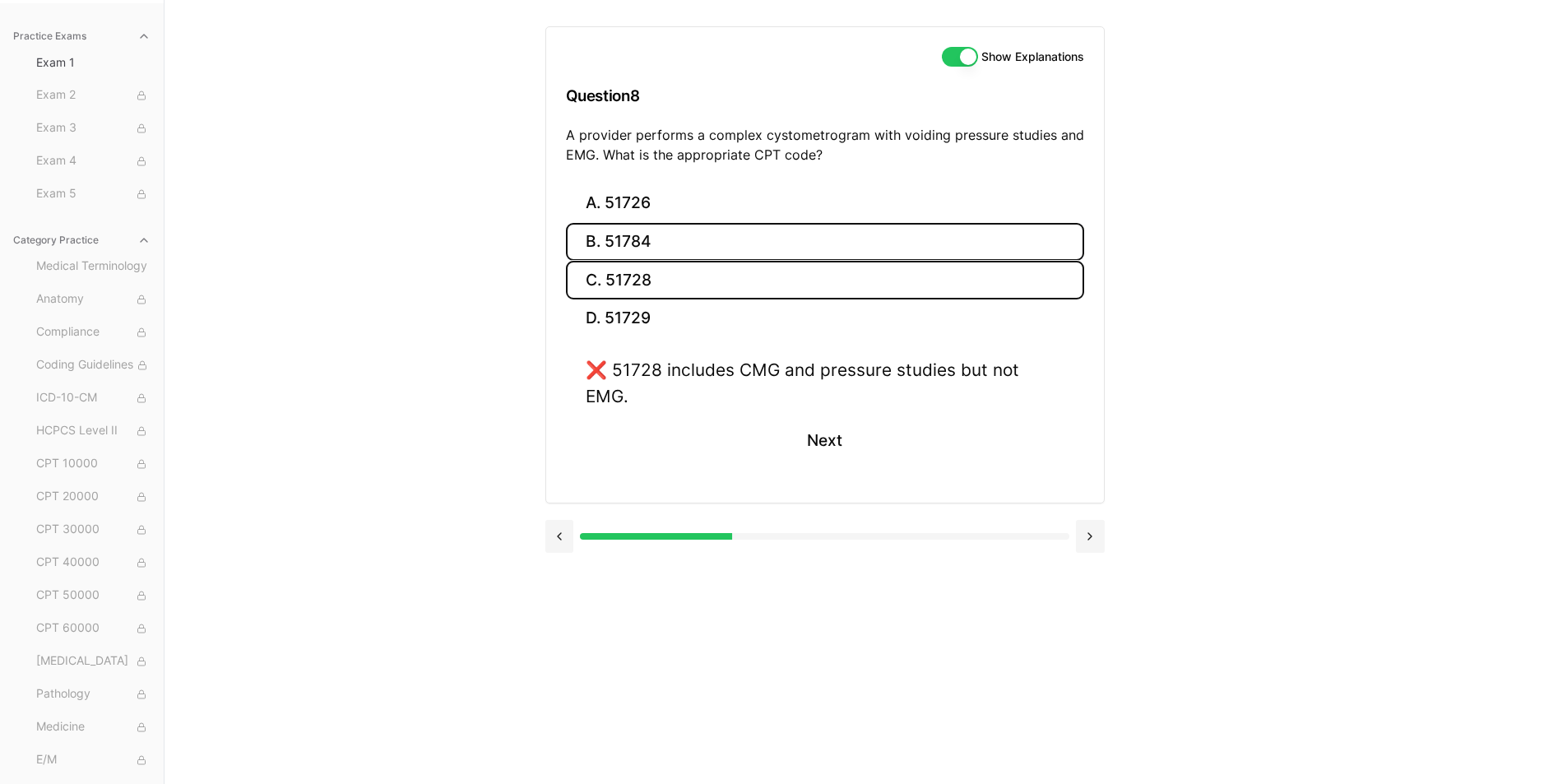
click at [655, 235] on button "B. 51784" at bounding box center [825, 242] width 518 height 39
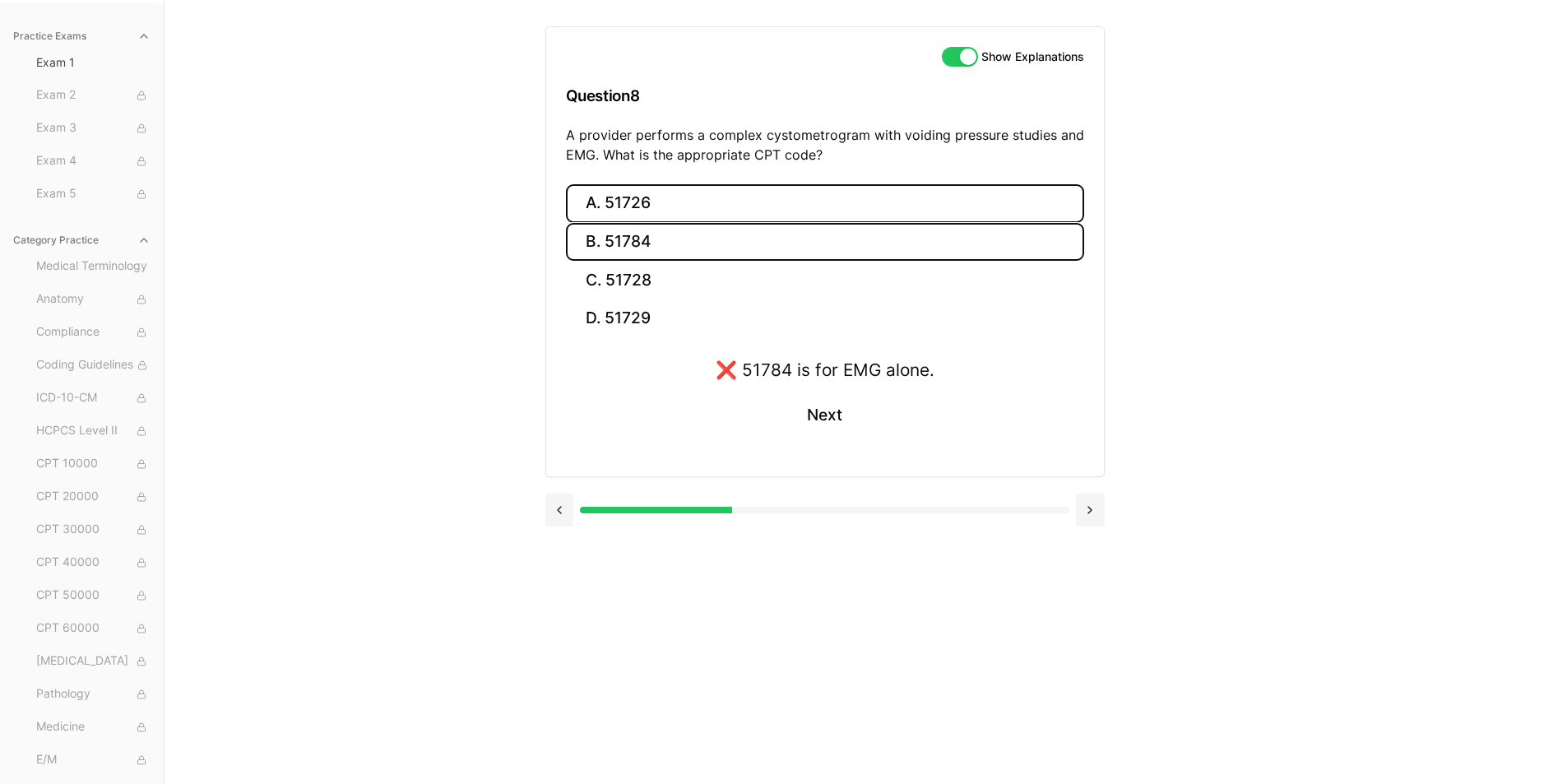
click at [606, 197] on button "A. 51726" at bounding box center [825, 203] width 518 height 39
click at [633, 282] on button "C. 51728" at bounding box center [825, 280] width 518 height 39
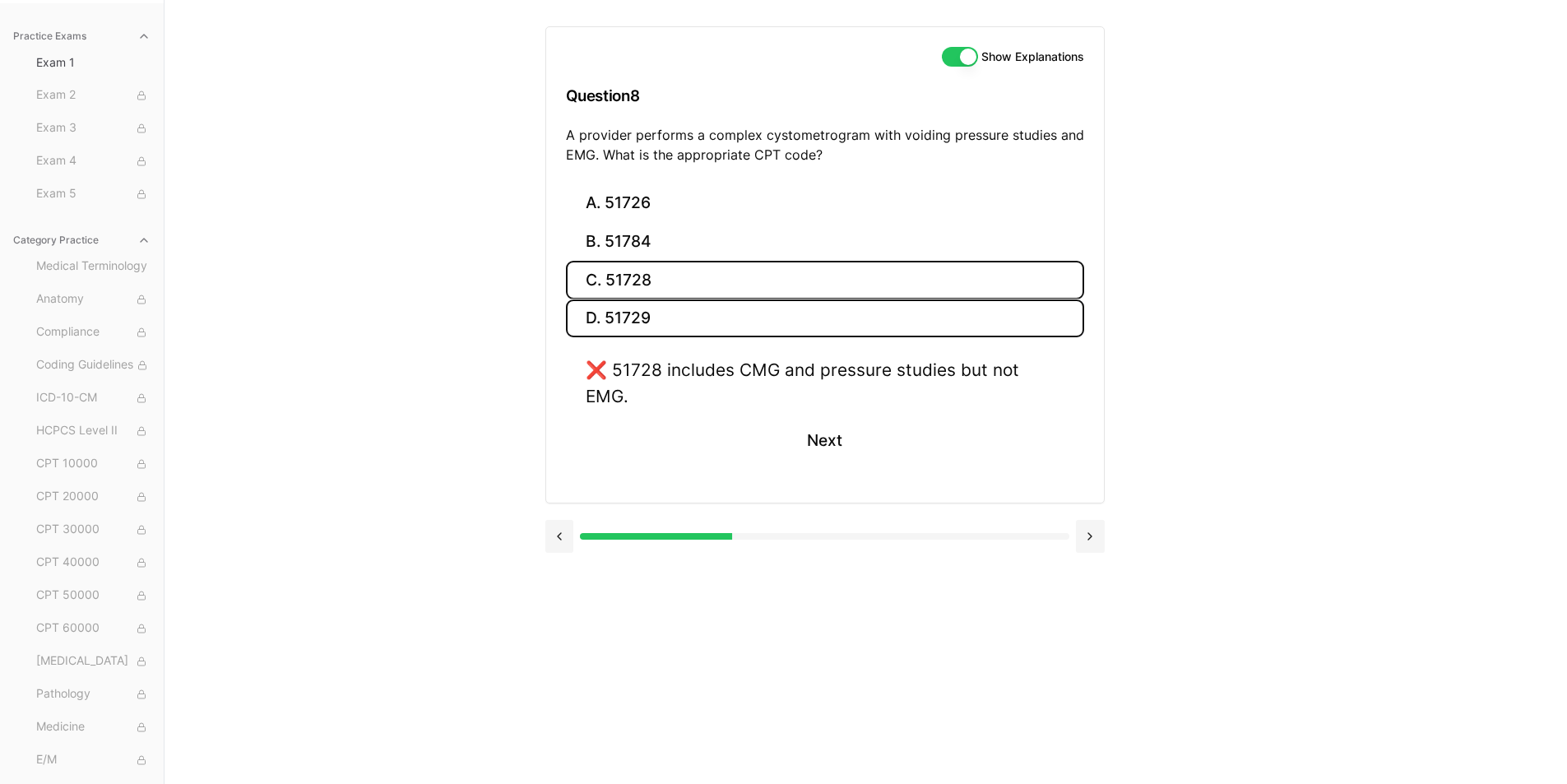
click at [629, 321] on button "D. 51729" at bounding box center [825, 319] width 518 height 39
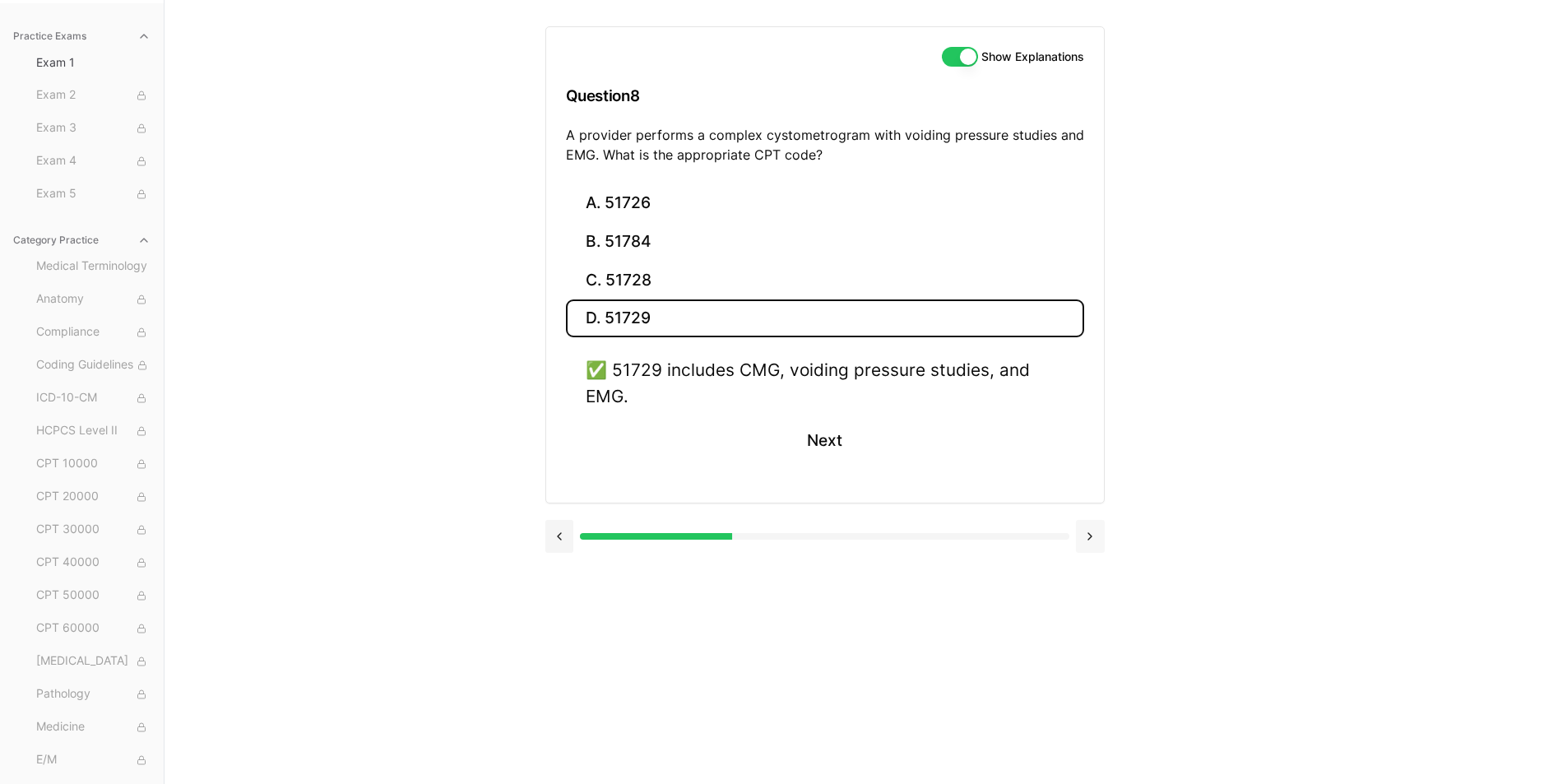
click at [1086, 533] on button at bounding box center [1091, 536] width 29 height 33
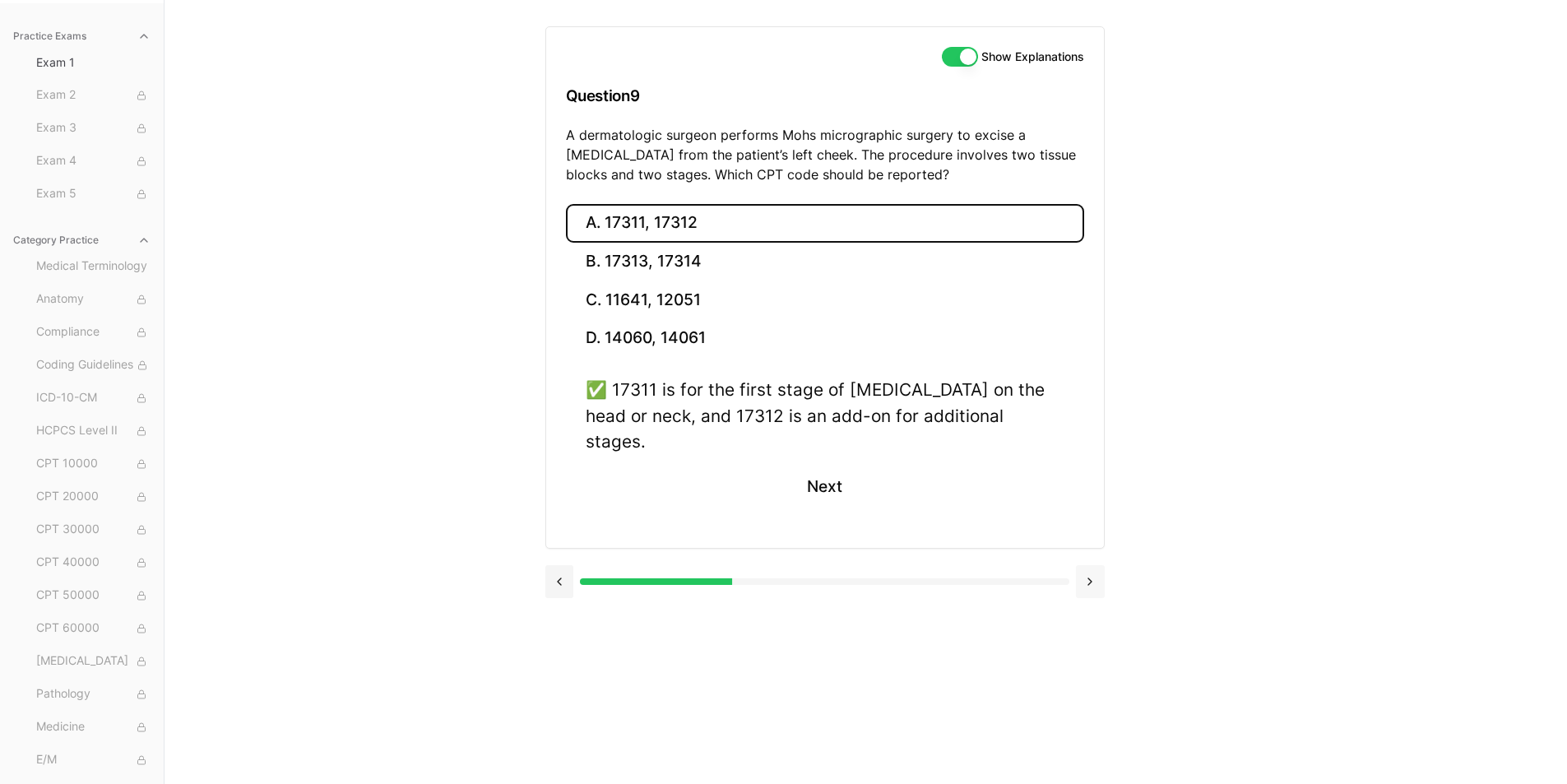
click at [1095, 565] on button at bounding box center [1091, 581] width 29 height 33
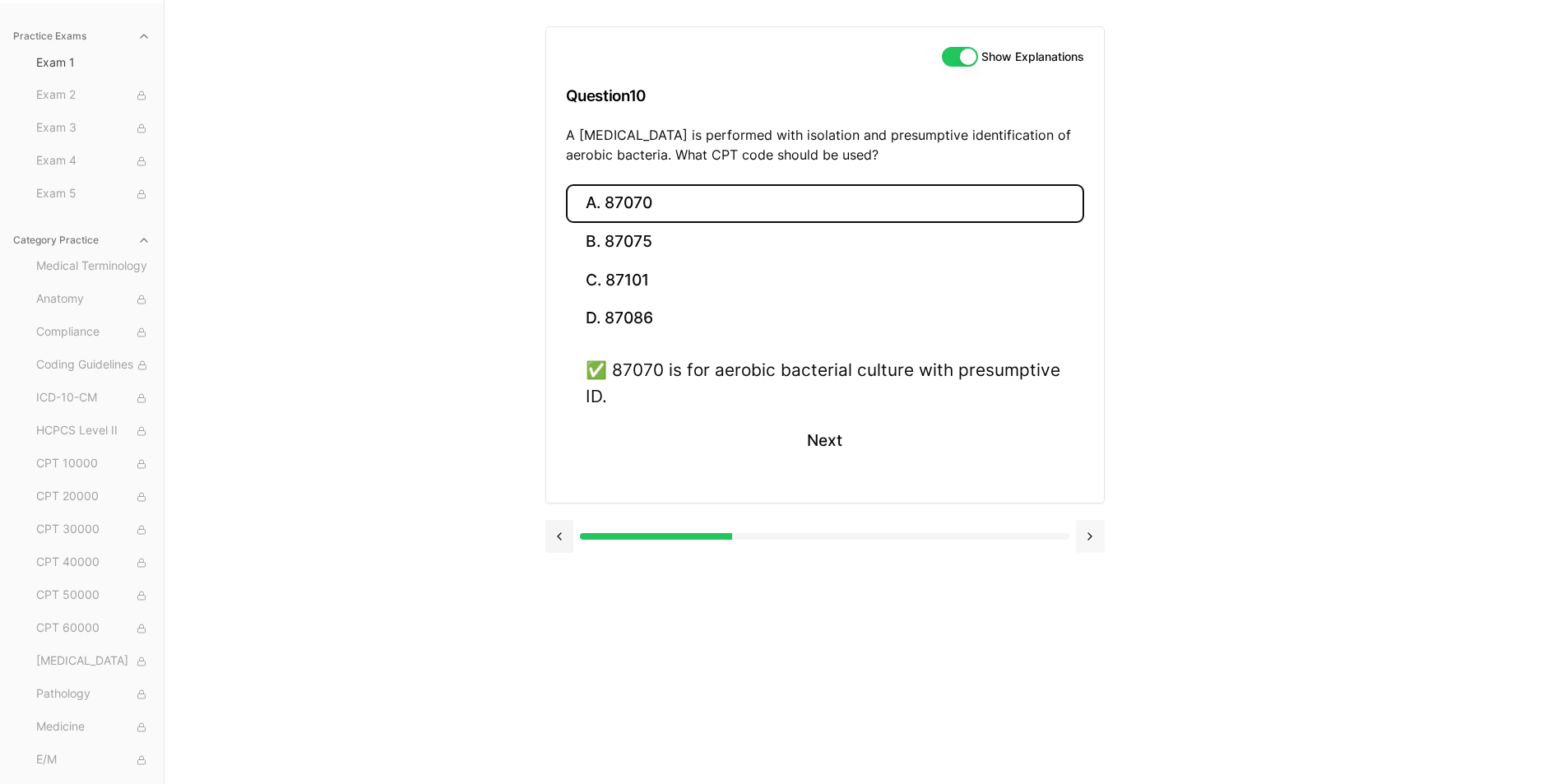
click at [1093, 538] on button at bounding box center [1091, 536] width 29 height 33
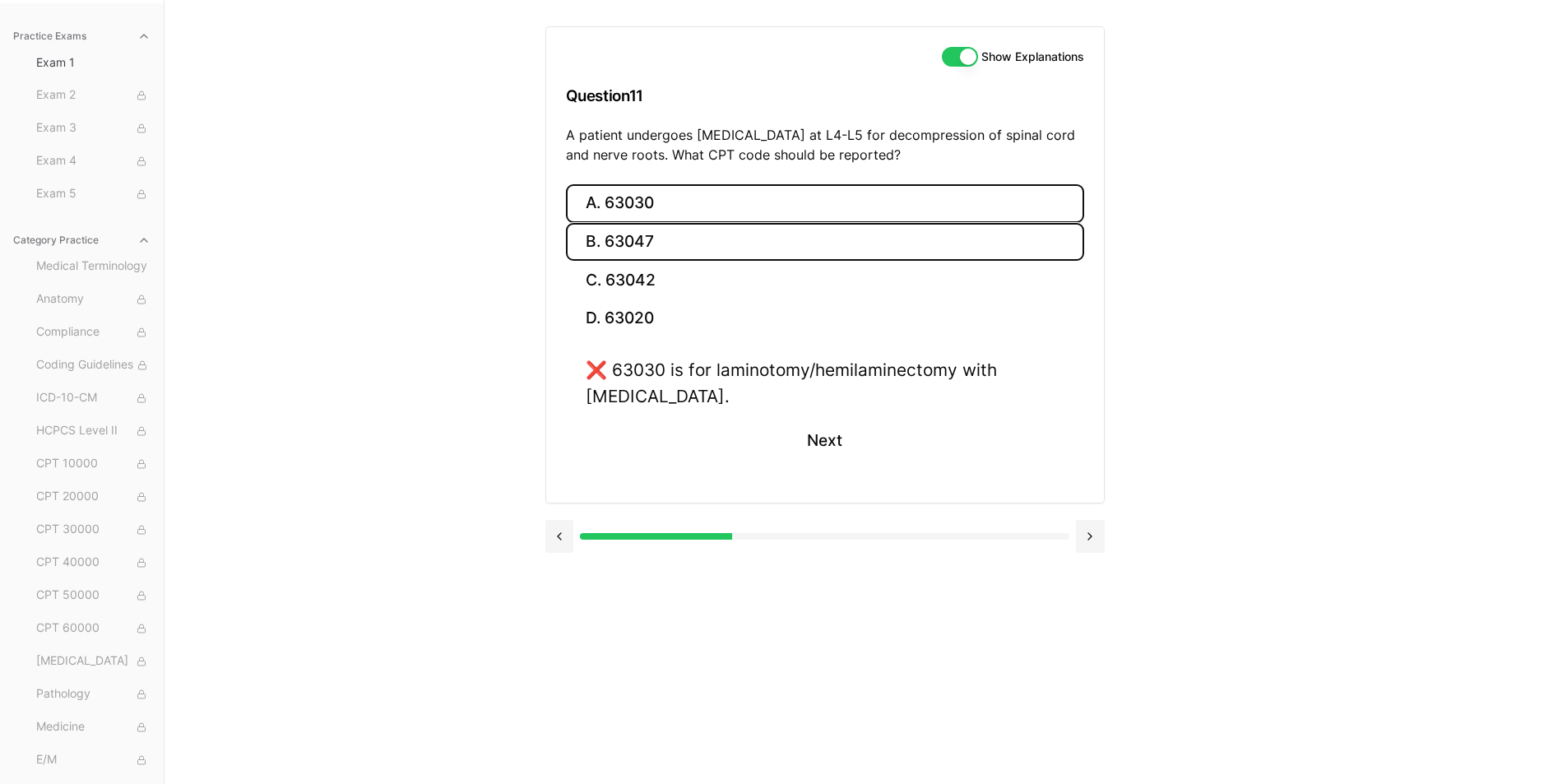
click at [653, 237] on button "B. 63047" at bounding box center [825, 242] width 518 height 39
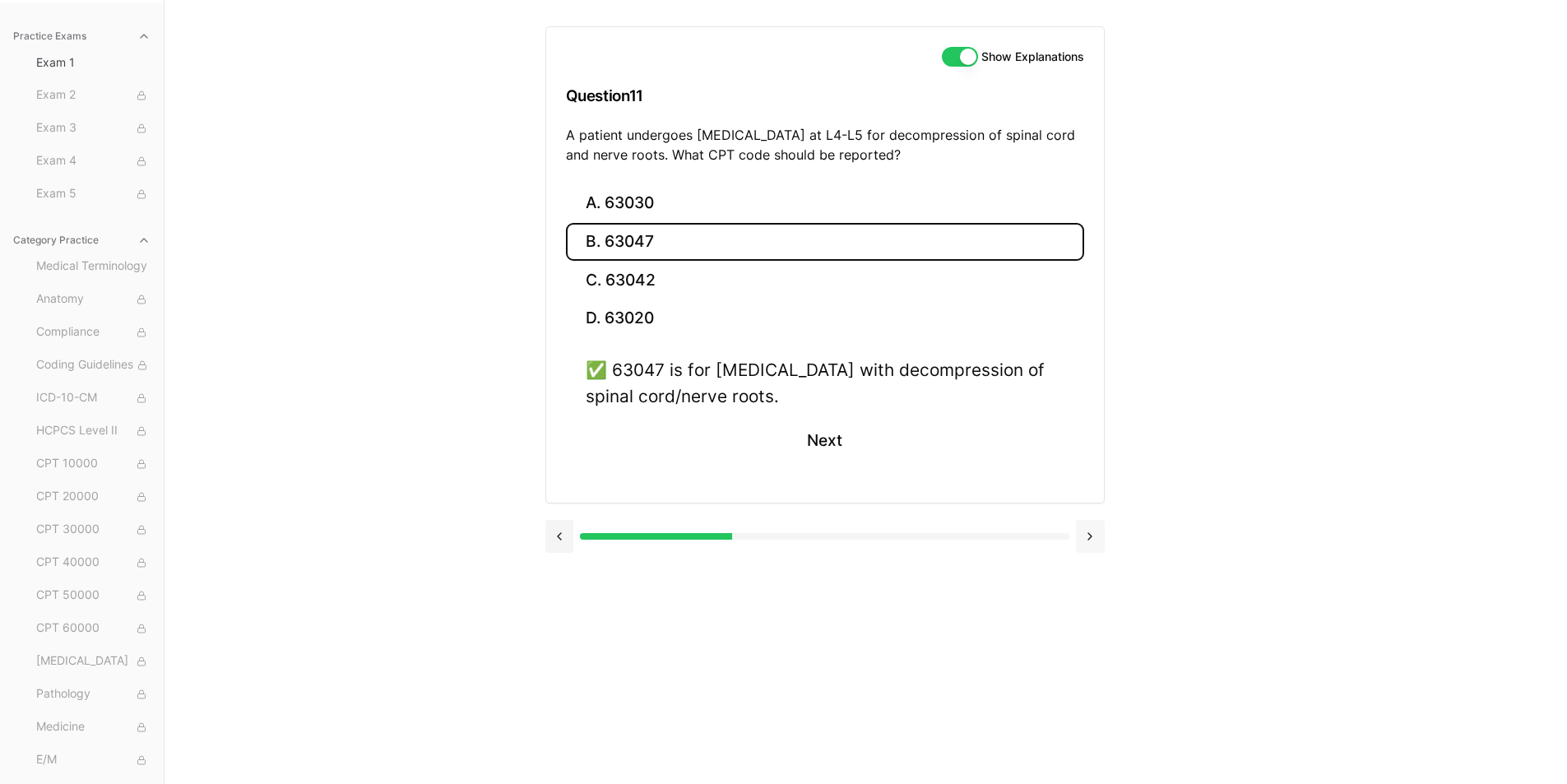
click at [1099, 530] on button at bounding box center [1091, 536] width 29 height 33
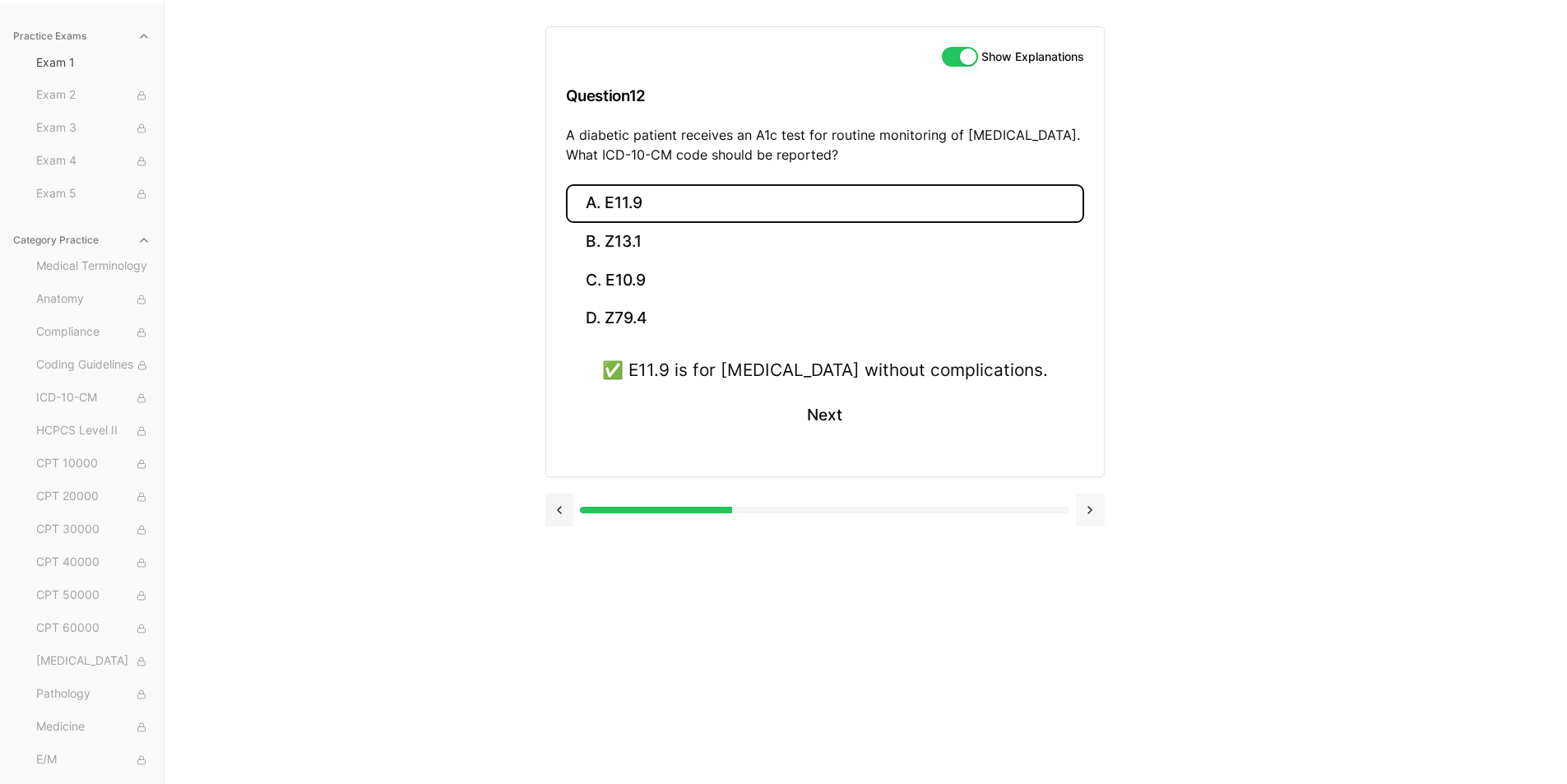
click at [1080, 517] on button at bounding box center [1091, 510] width 29 height 33
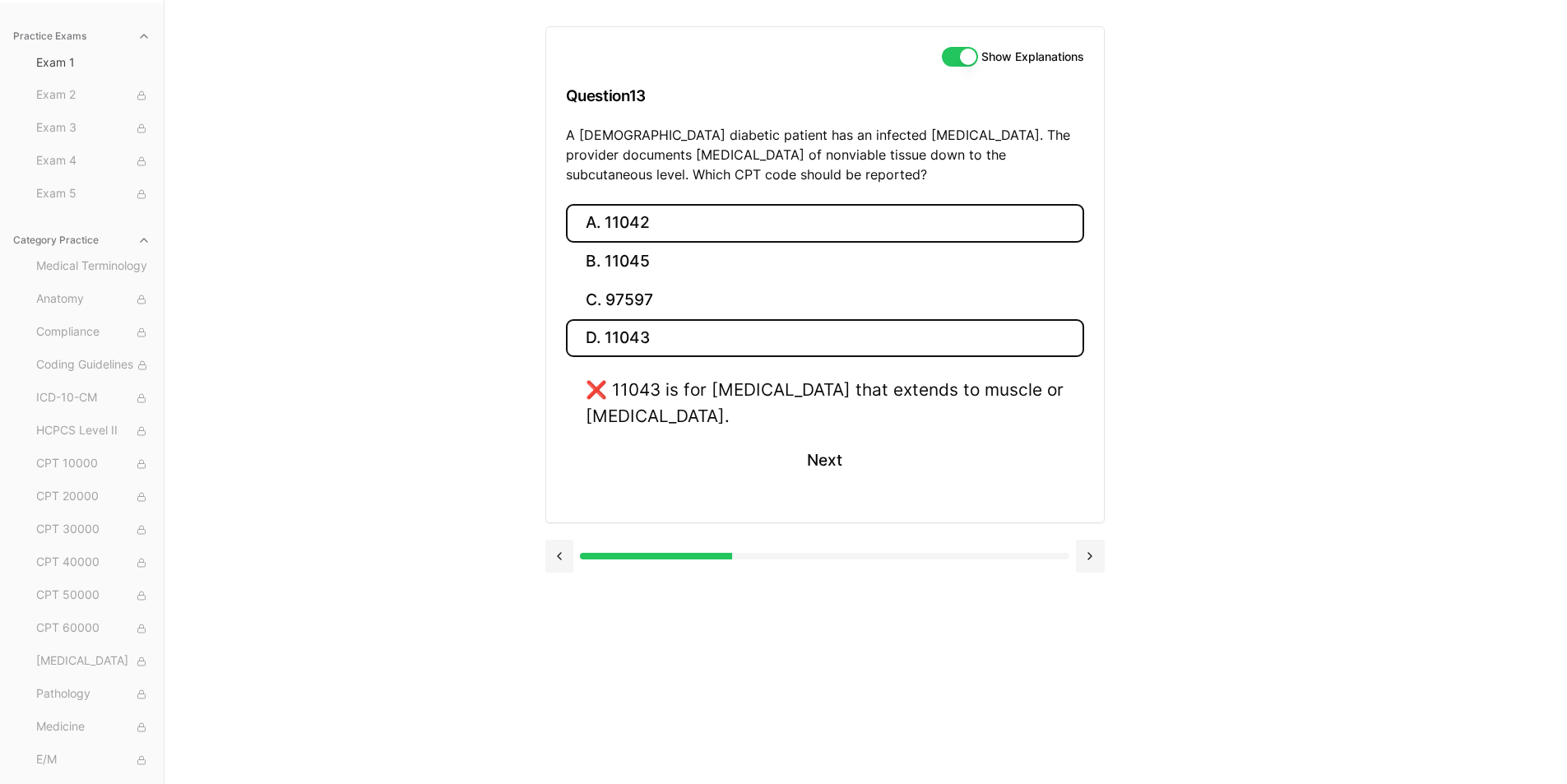
click at [671, 219] on button "A. 11042" at bounding box center [825, 224] width 518 height 39
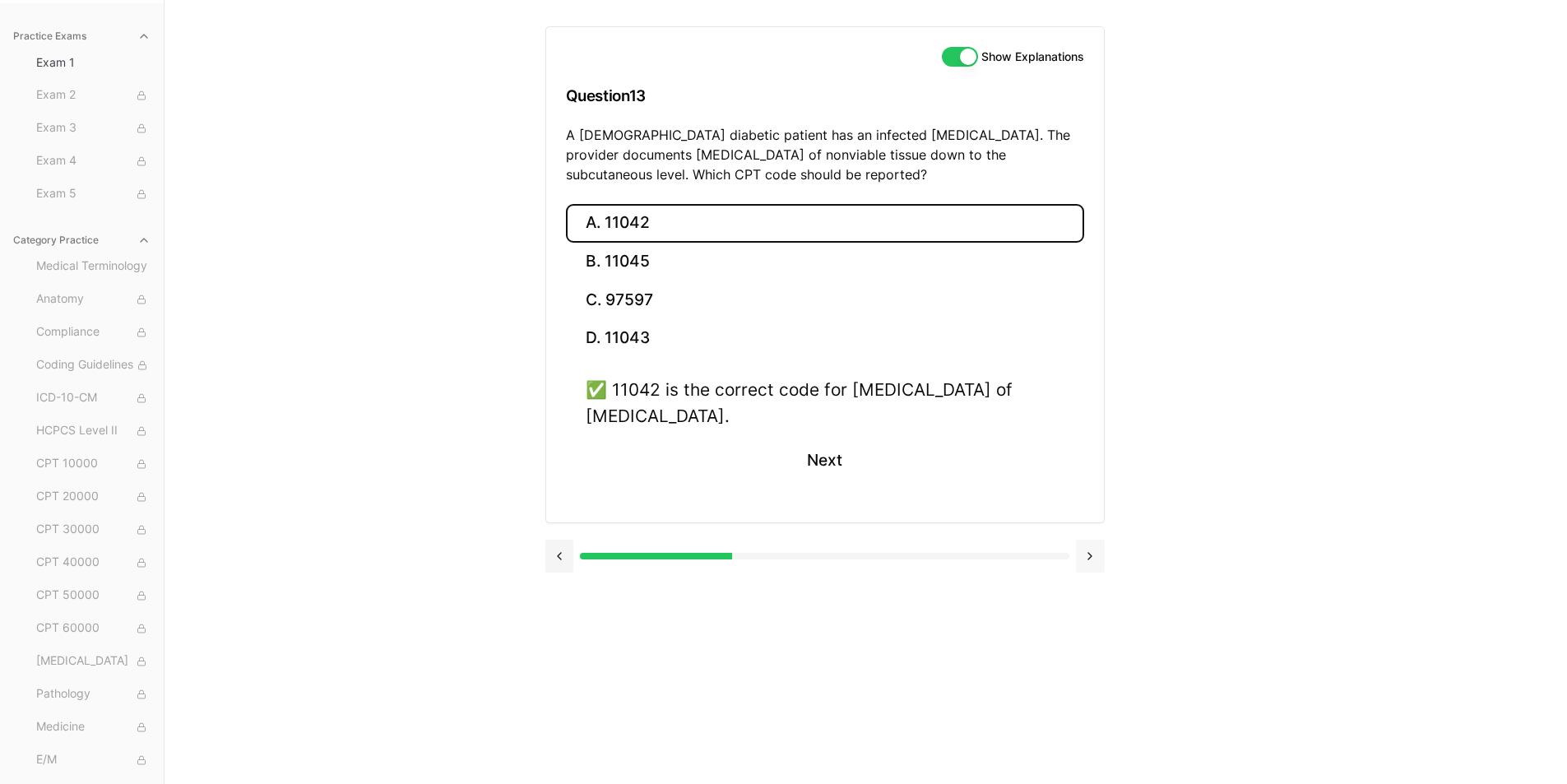
click at [1085, 560] on button at bounding box center [1091, 555] width 29 height 33
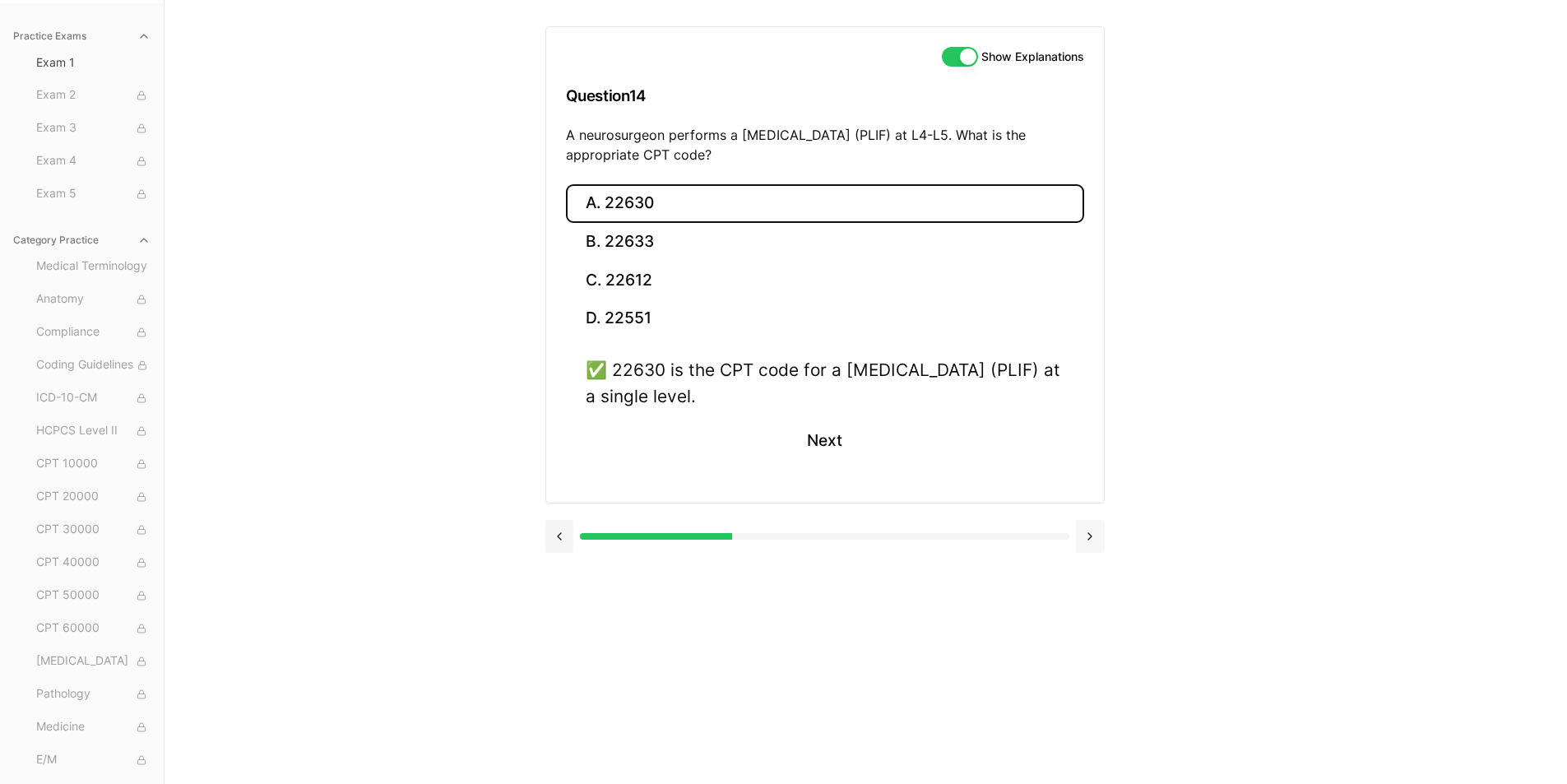
click at [1094, 541] on button at bounding box center [1091, 536] width 29 height 33
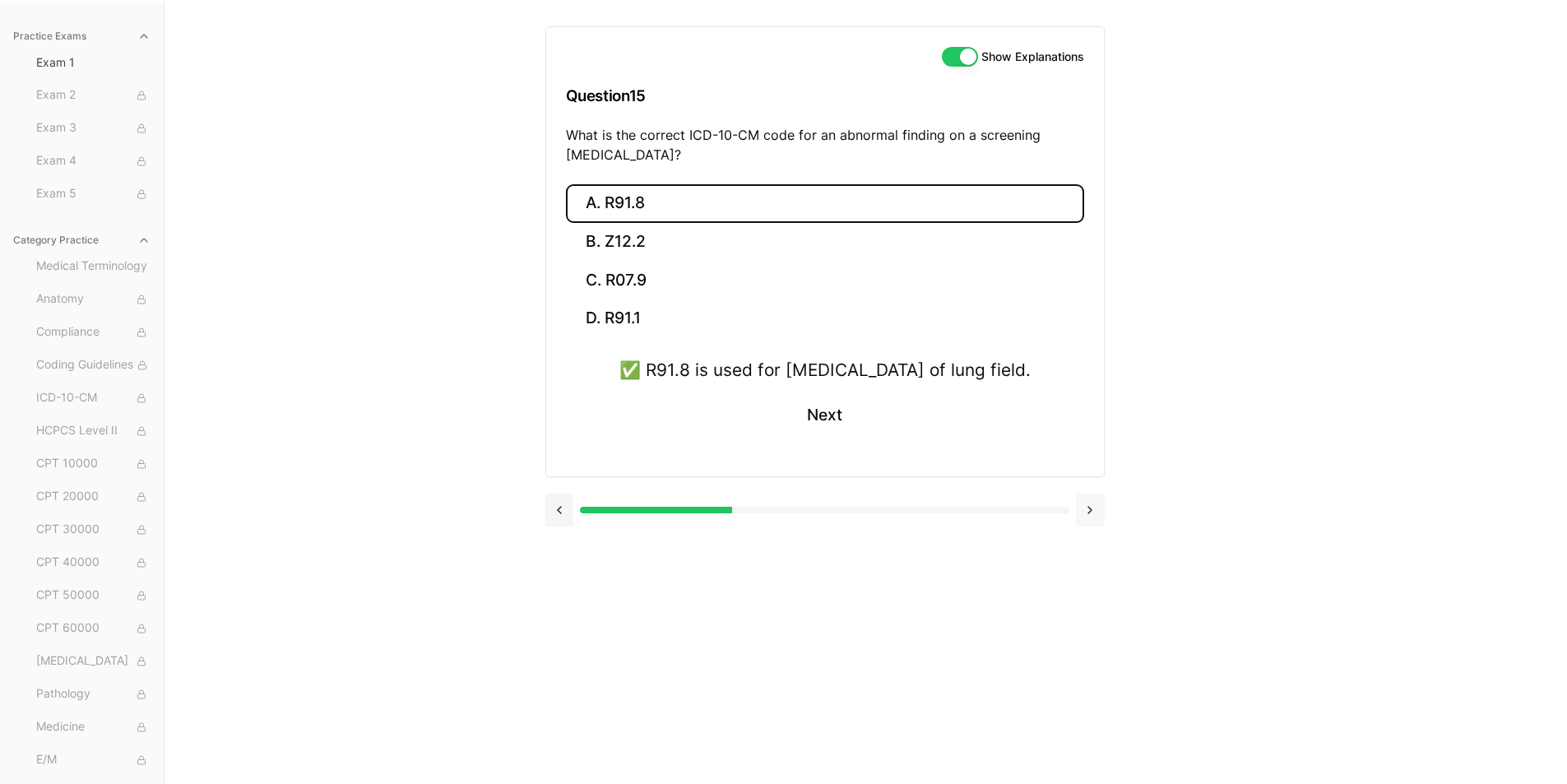
click at [1093, 527] on button at bounding box center [1091, 510] width 29 height 33
click at [1094, 524] on button at bounding box center [1091, 510] width 29 height 33
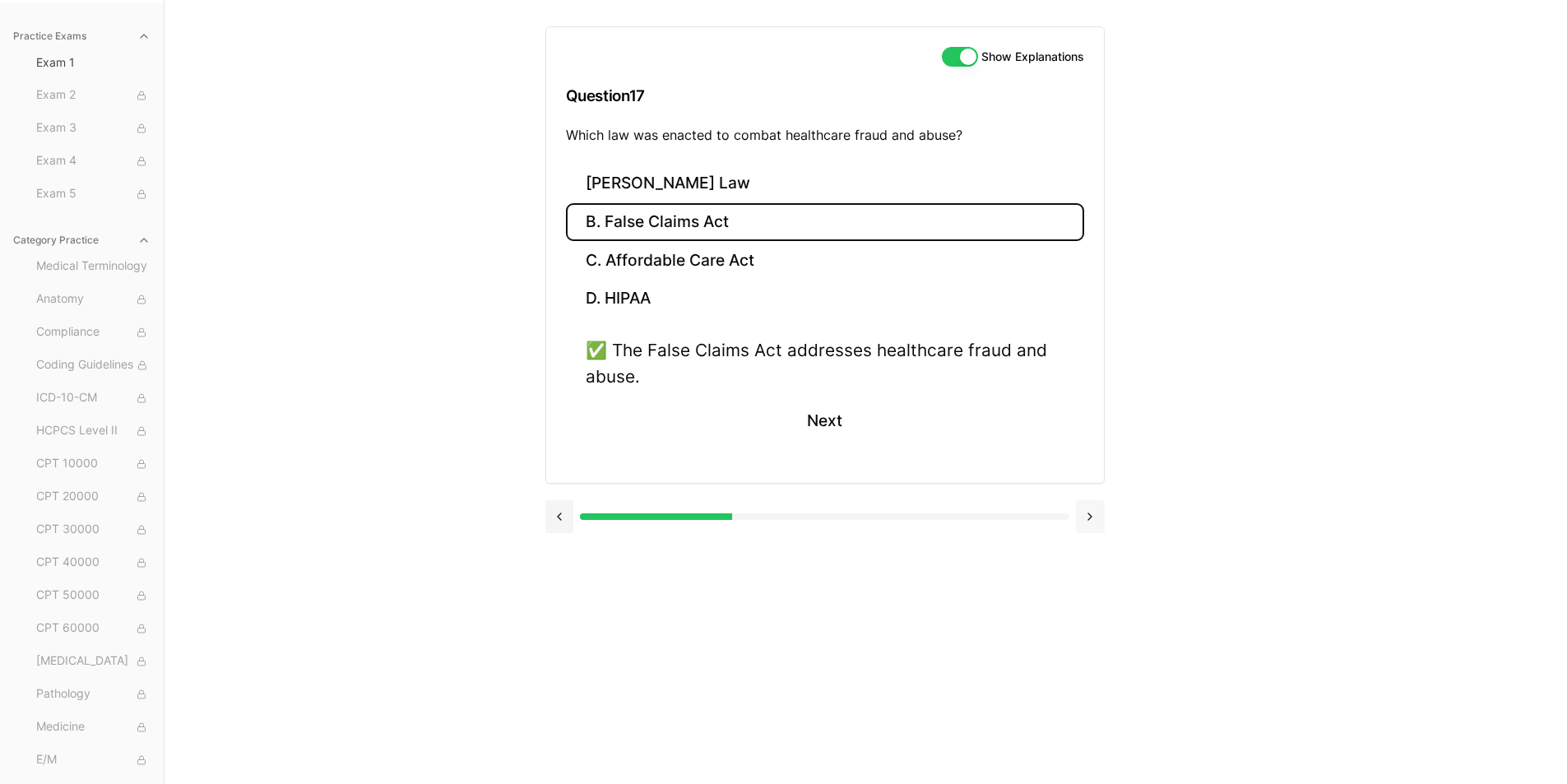
click at [1094, 524] on button at bounding box center [1091, 516] width 29 height 33
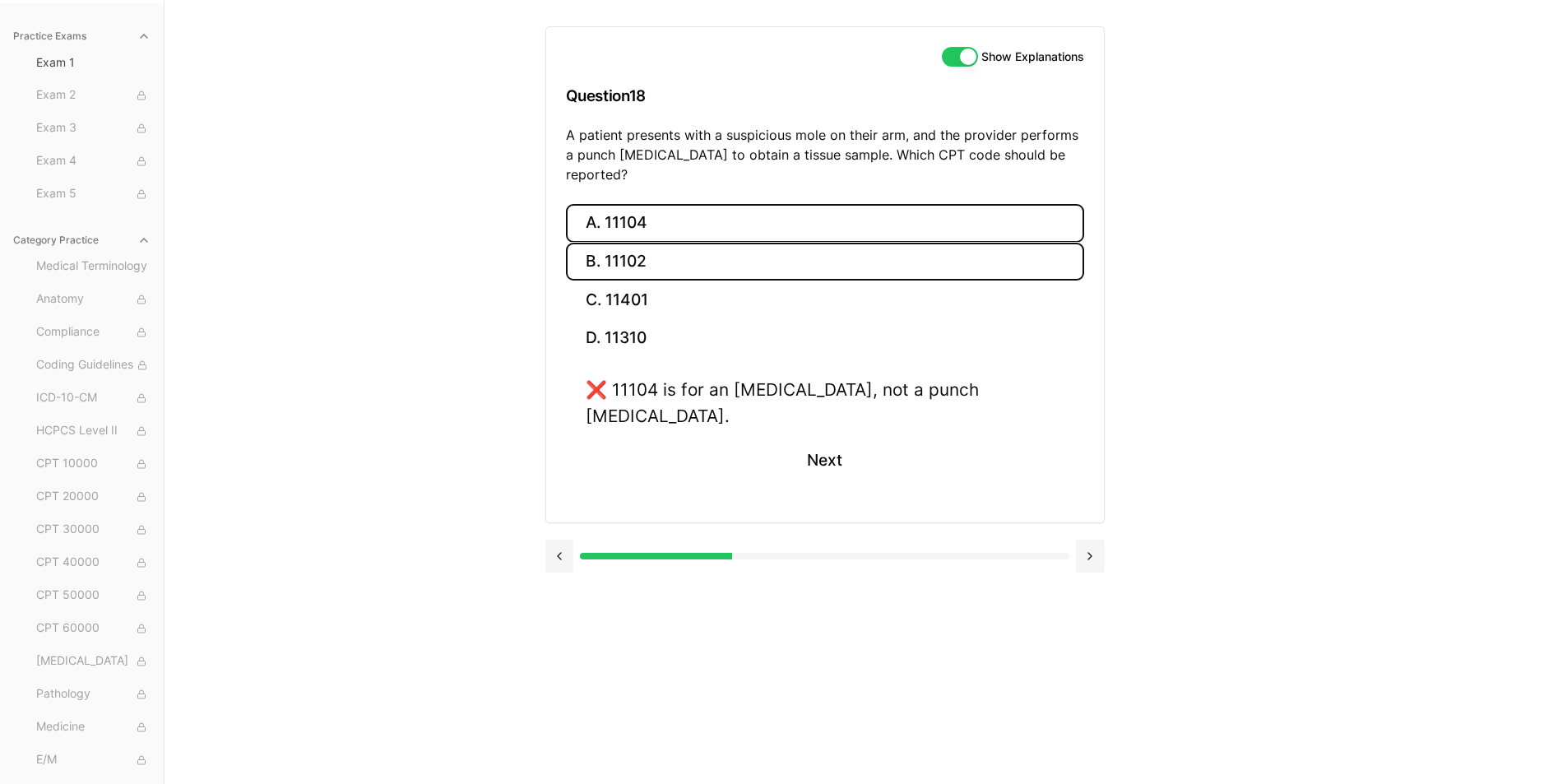
click at [670, 242] on button "B. 11102" at bounding box center [825, 262] width 518 height 39
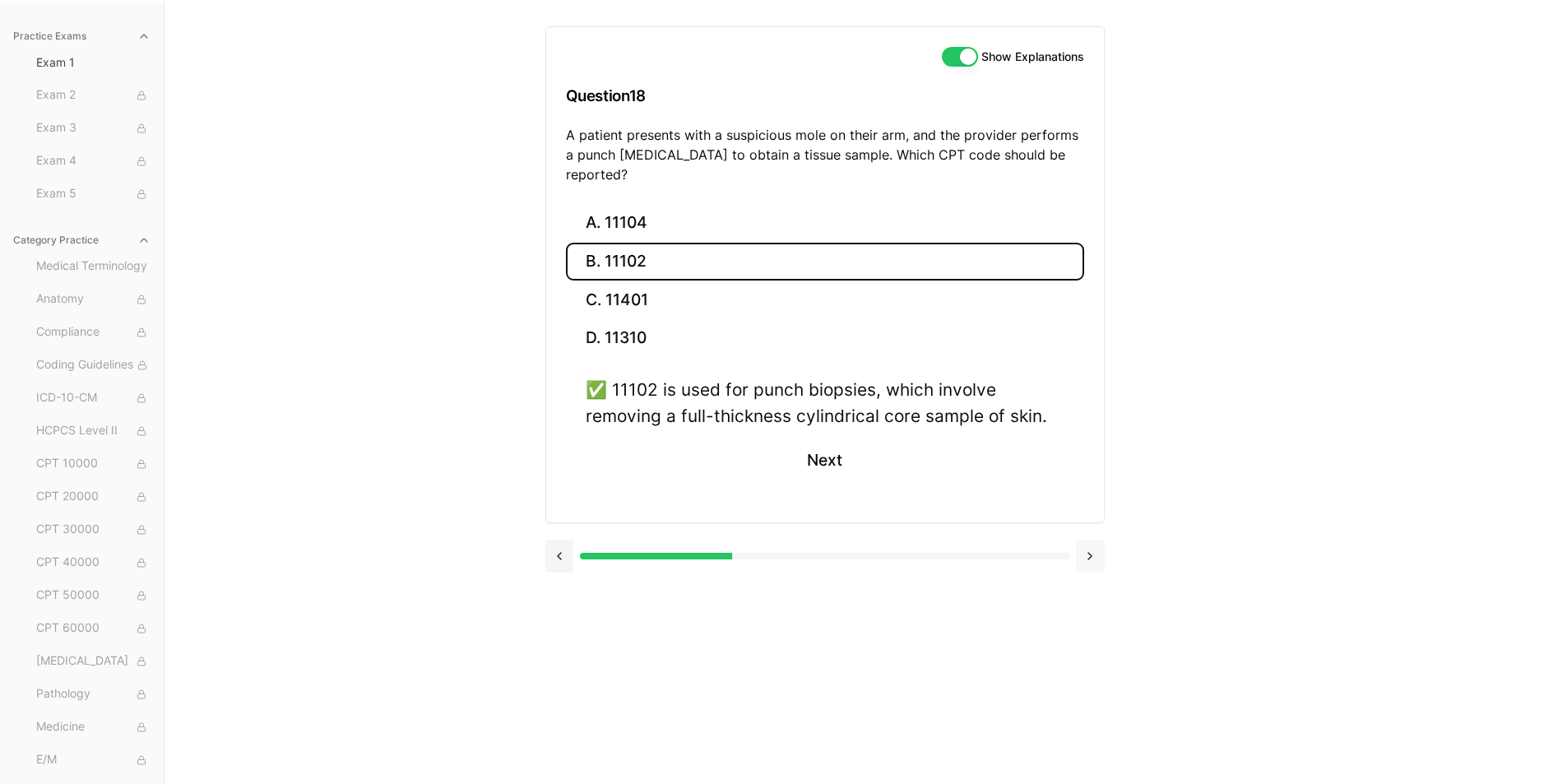
click at [1090, 539] on button at bounding box center [1091, 555] width 29 height 33
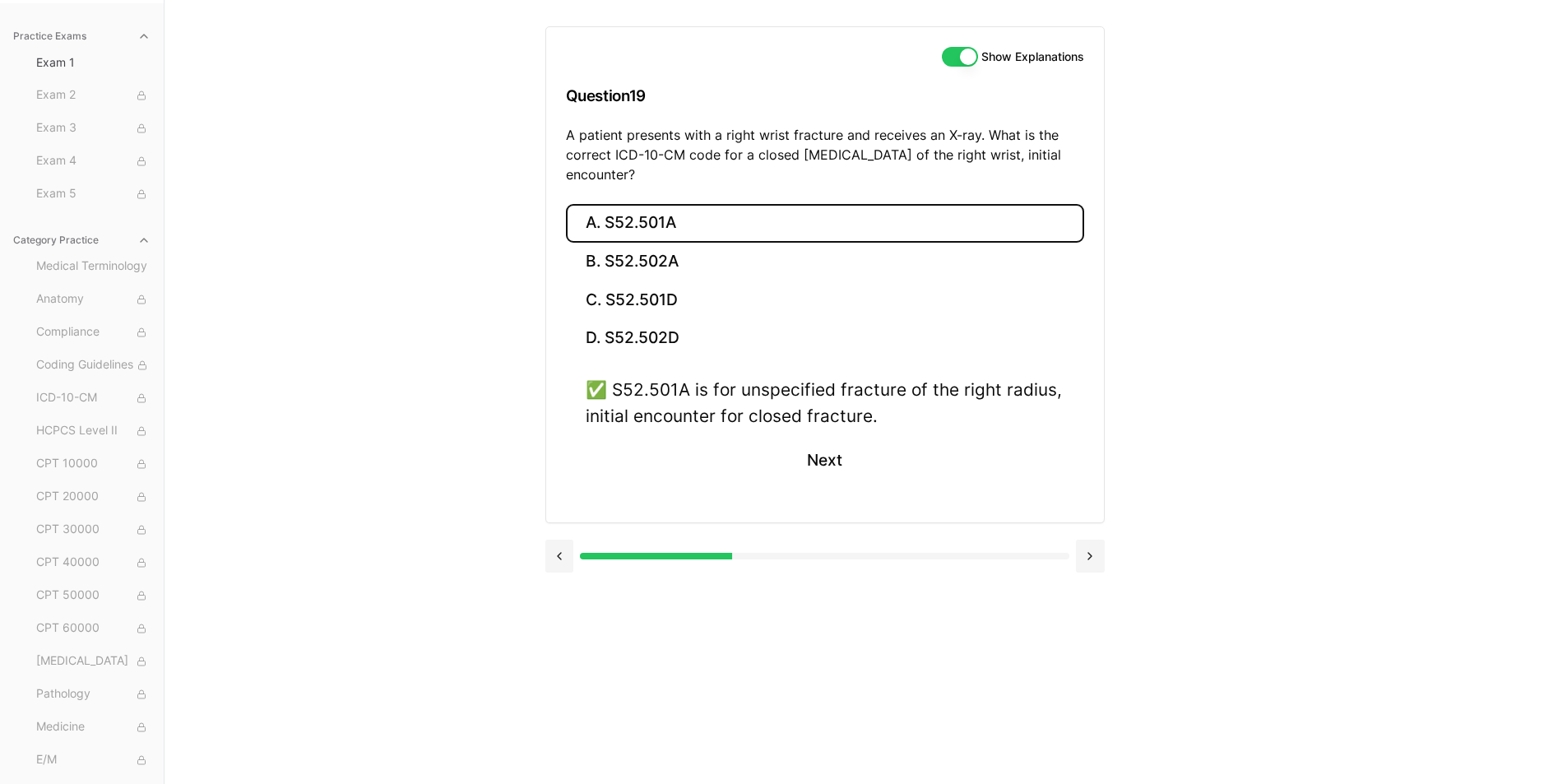
click at [1087, 550] on button at bounding box center [1091, 555] width 29 height 33
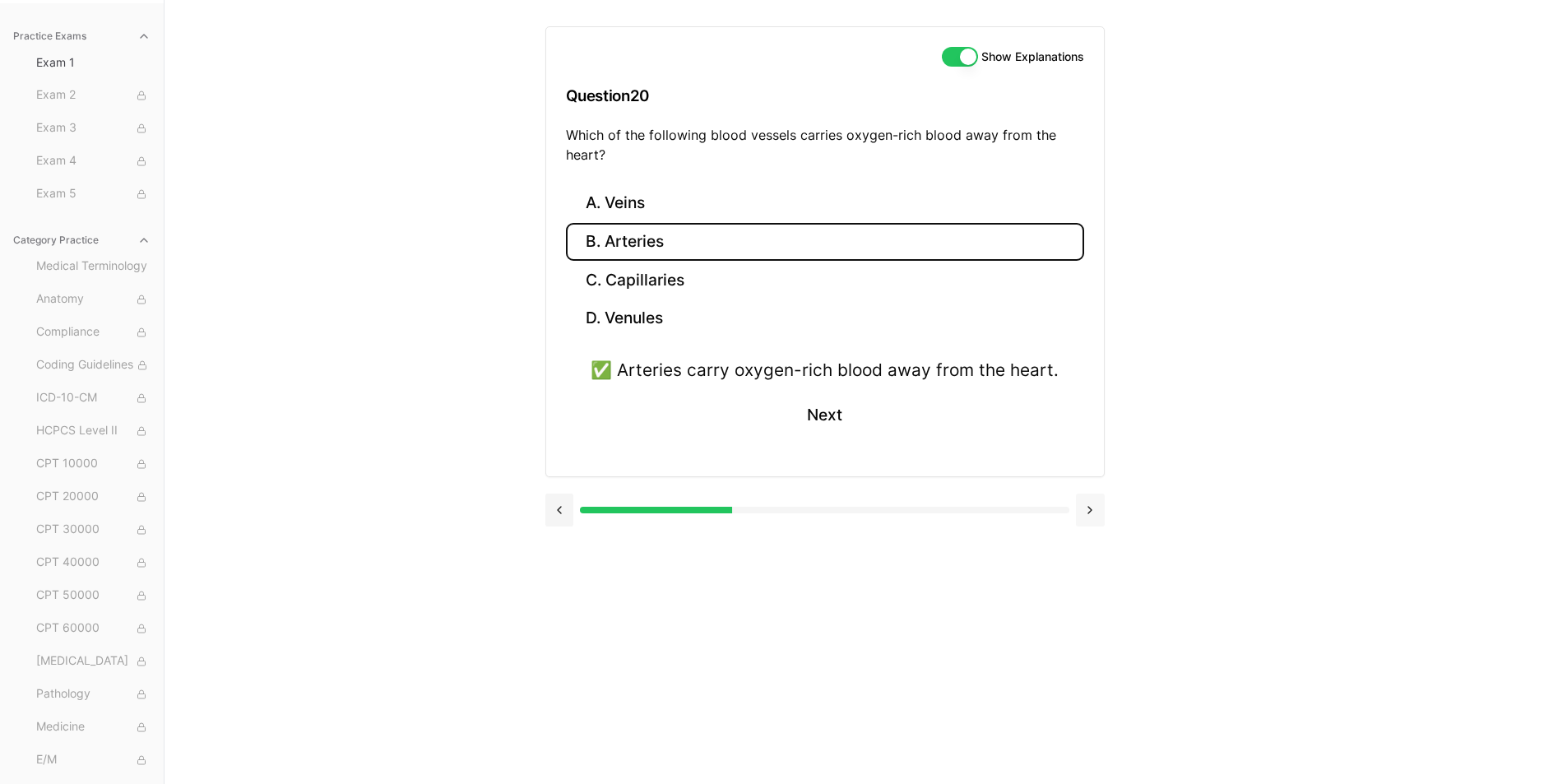
click at [1087, 518] on button at bounding box center [1091, 510] width 29 height 33
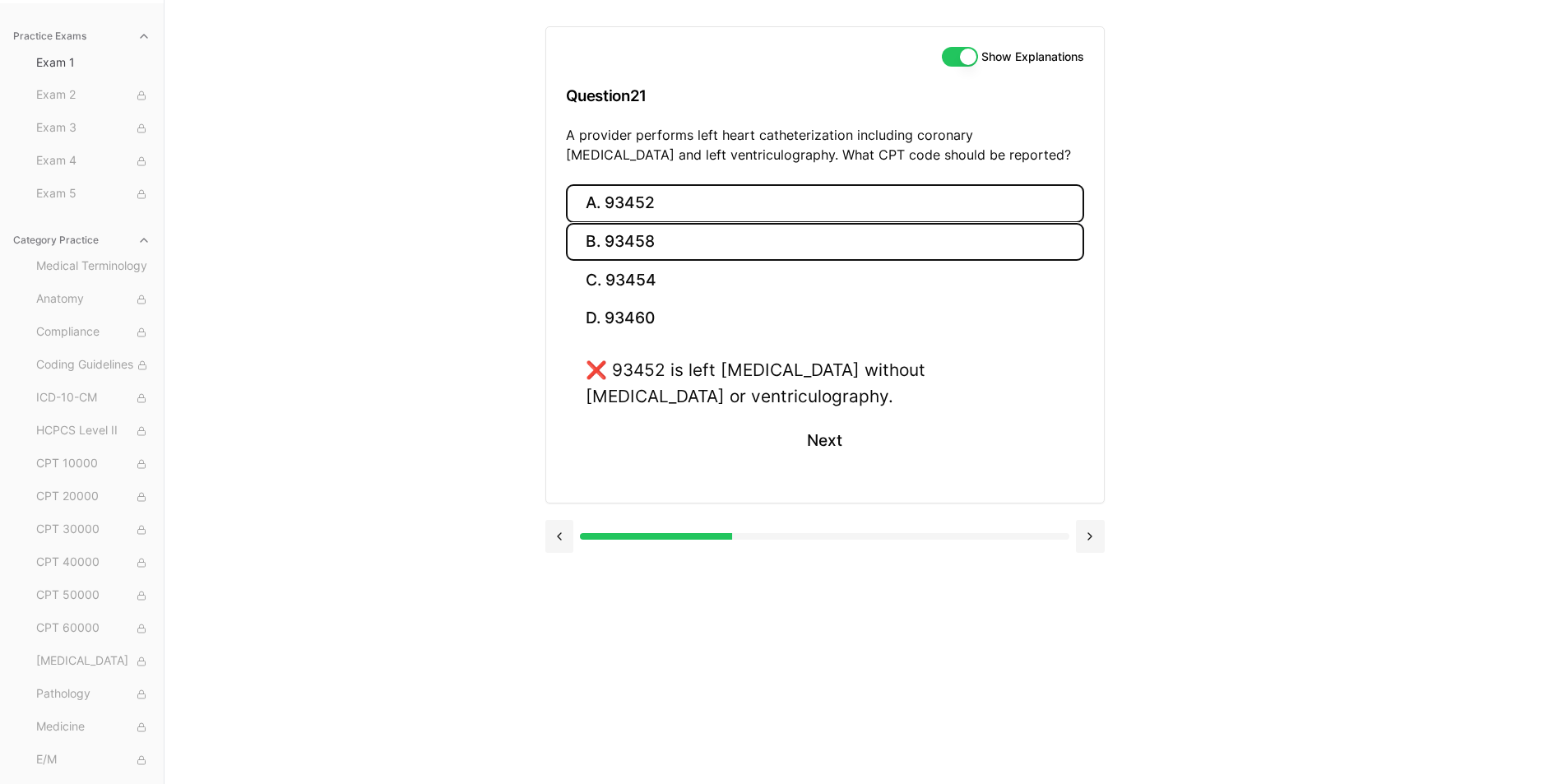
click at [618, 241] on button "B. 93458" at bounding box center [825, 242] width 518 height 39
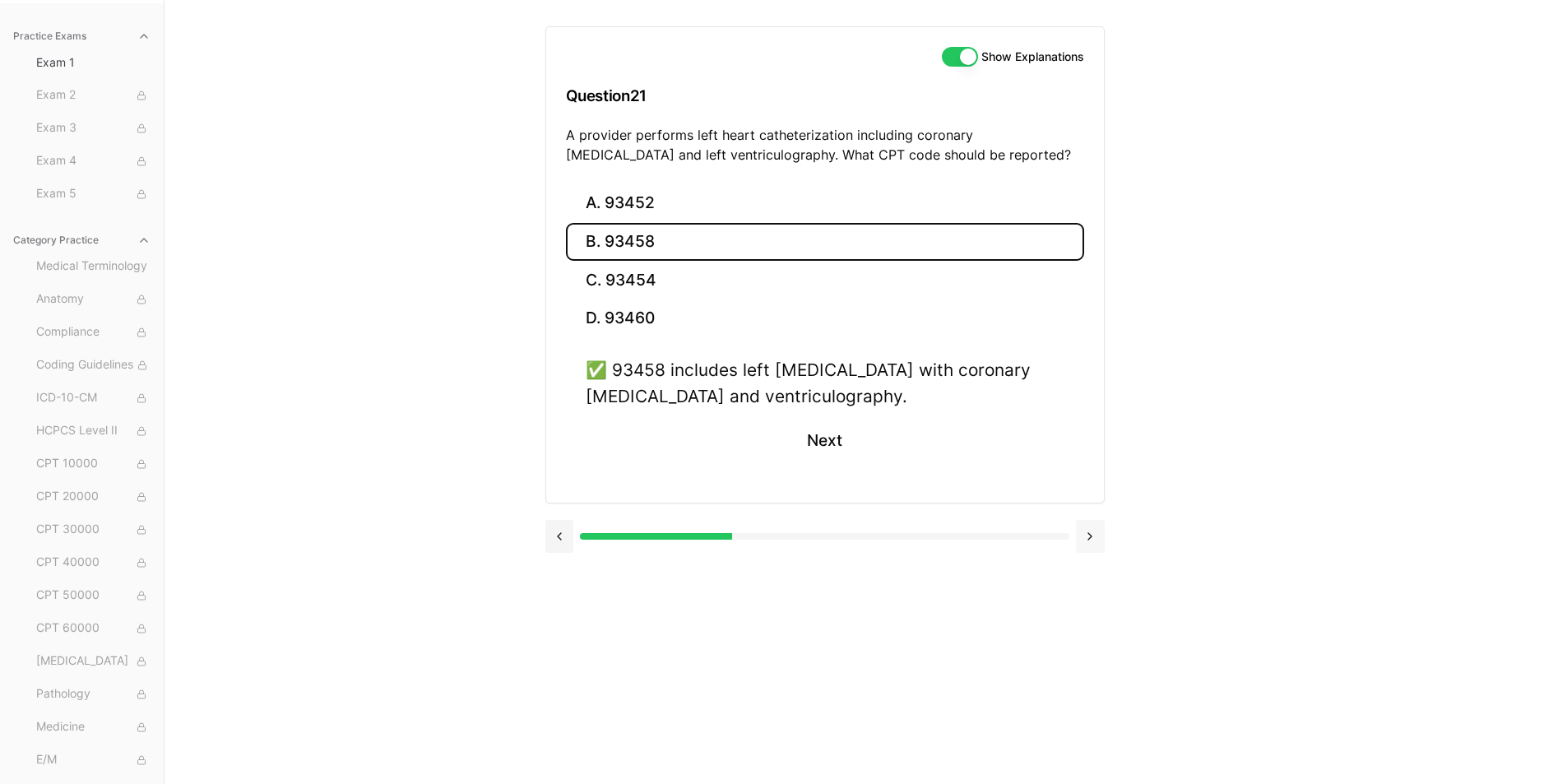
click at [1085, 537] on button at bounding box center [1091, 536] width 29 height 33
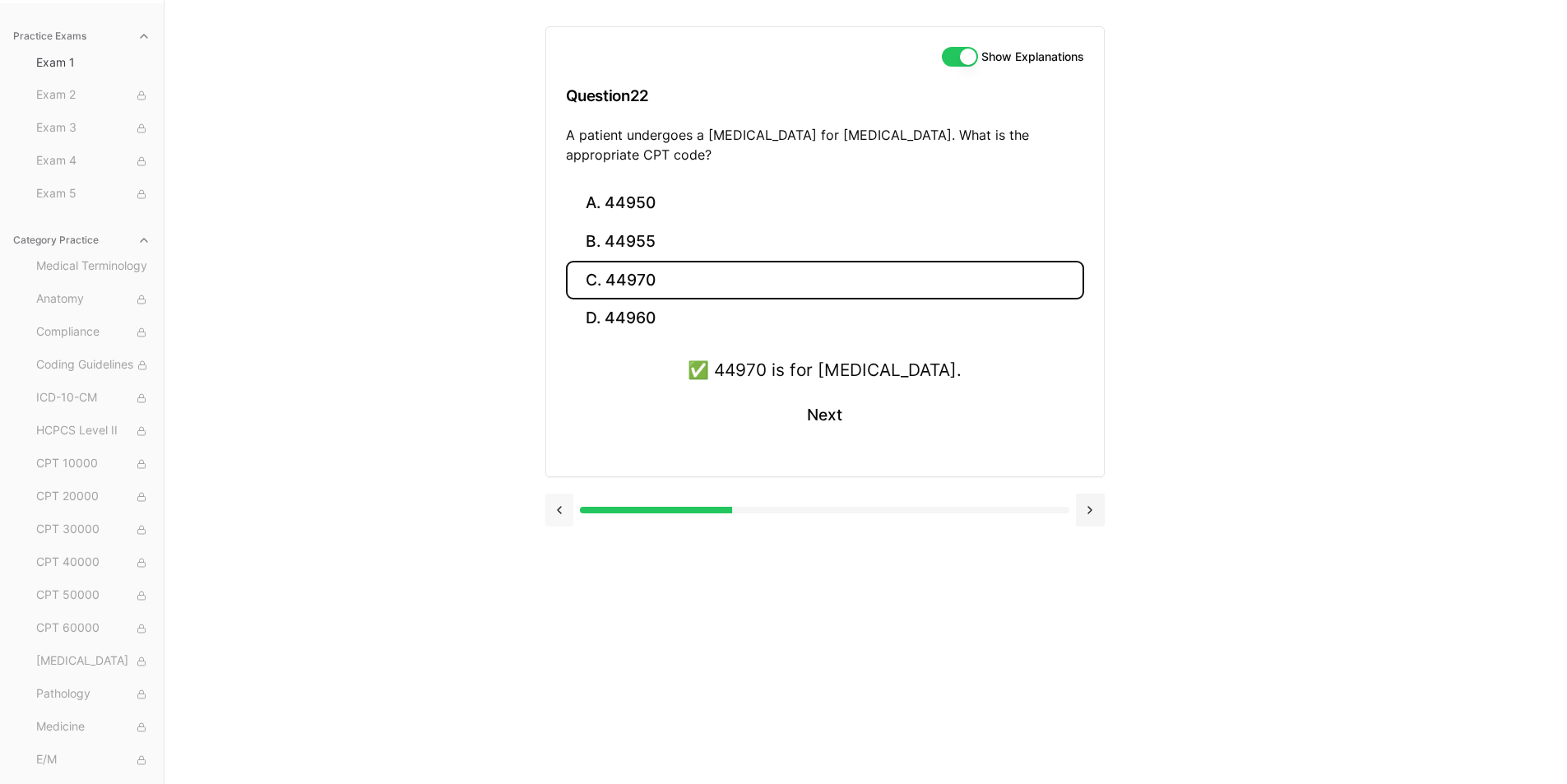
click at [560, 504] on button at bounding box center [560, 510] width 29 height 33
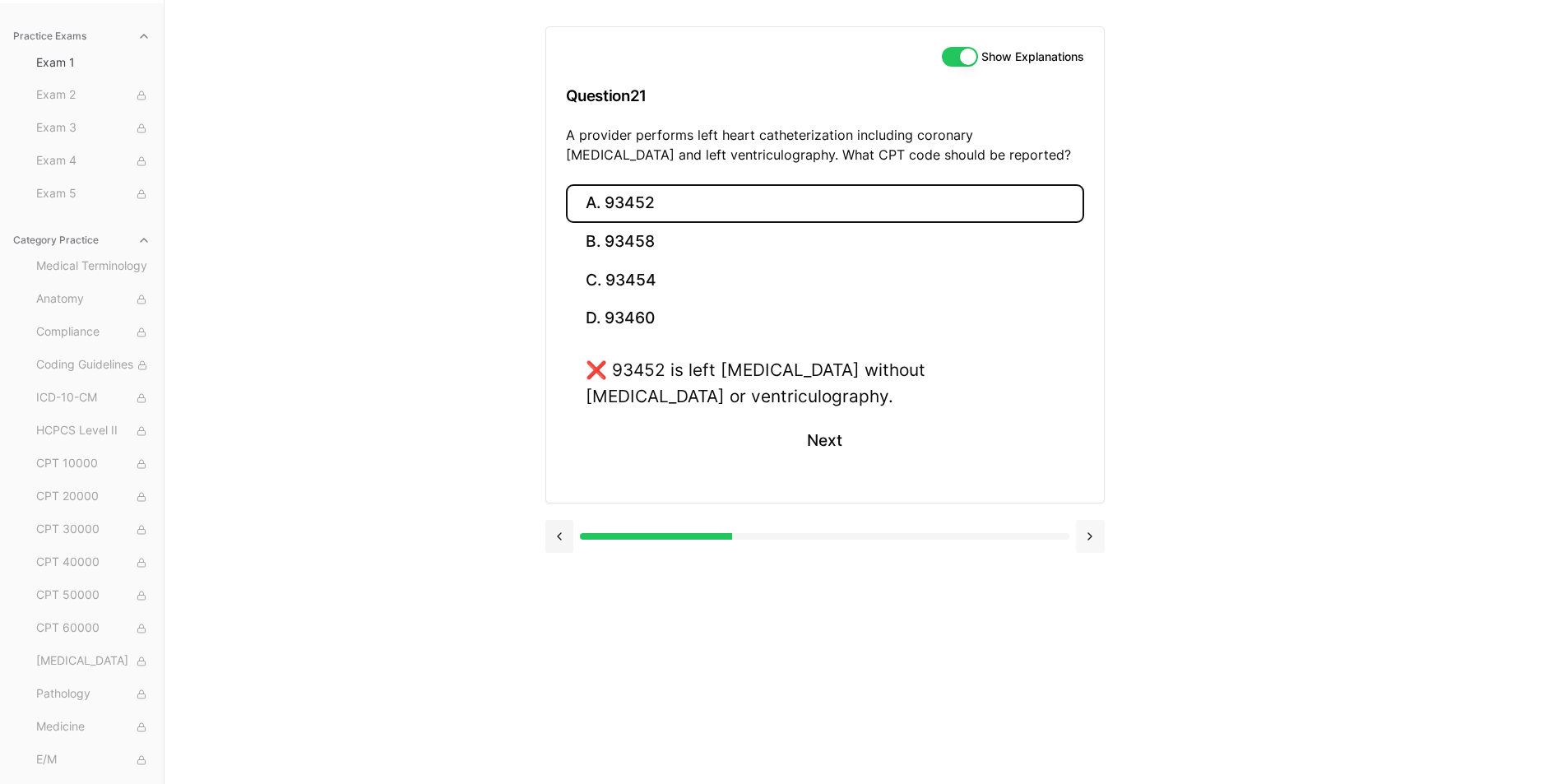
click at [1098, 542] on button at bounding box center [1091, 536] width 29 height 33
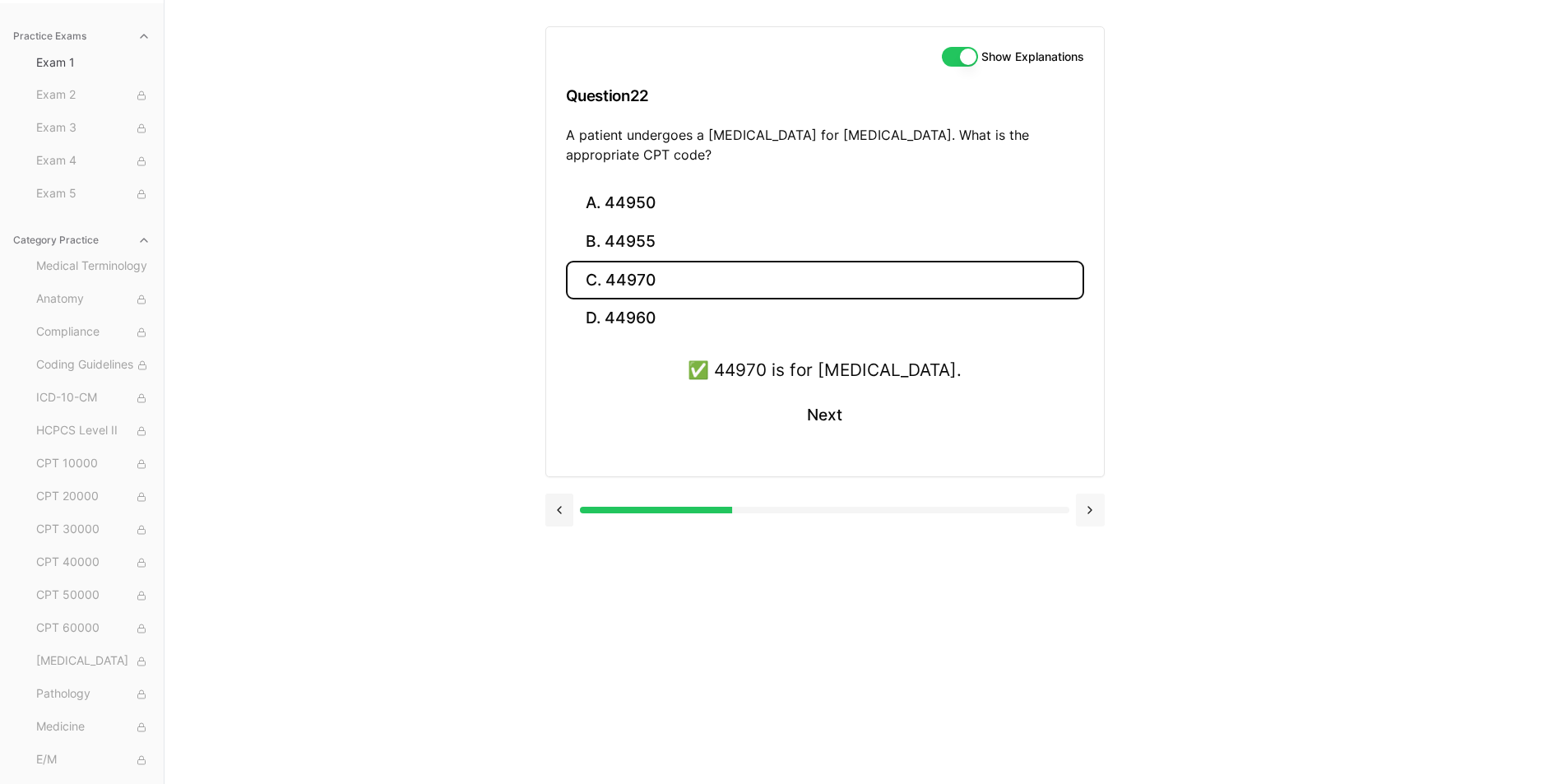
click at [1095, 522] on button at bounding box center [1091, 510] width 29 height 33
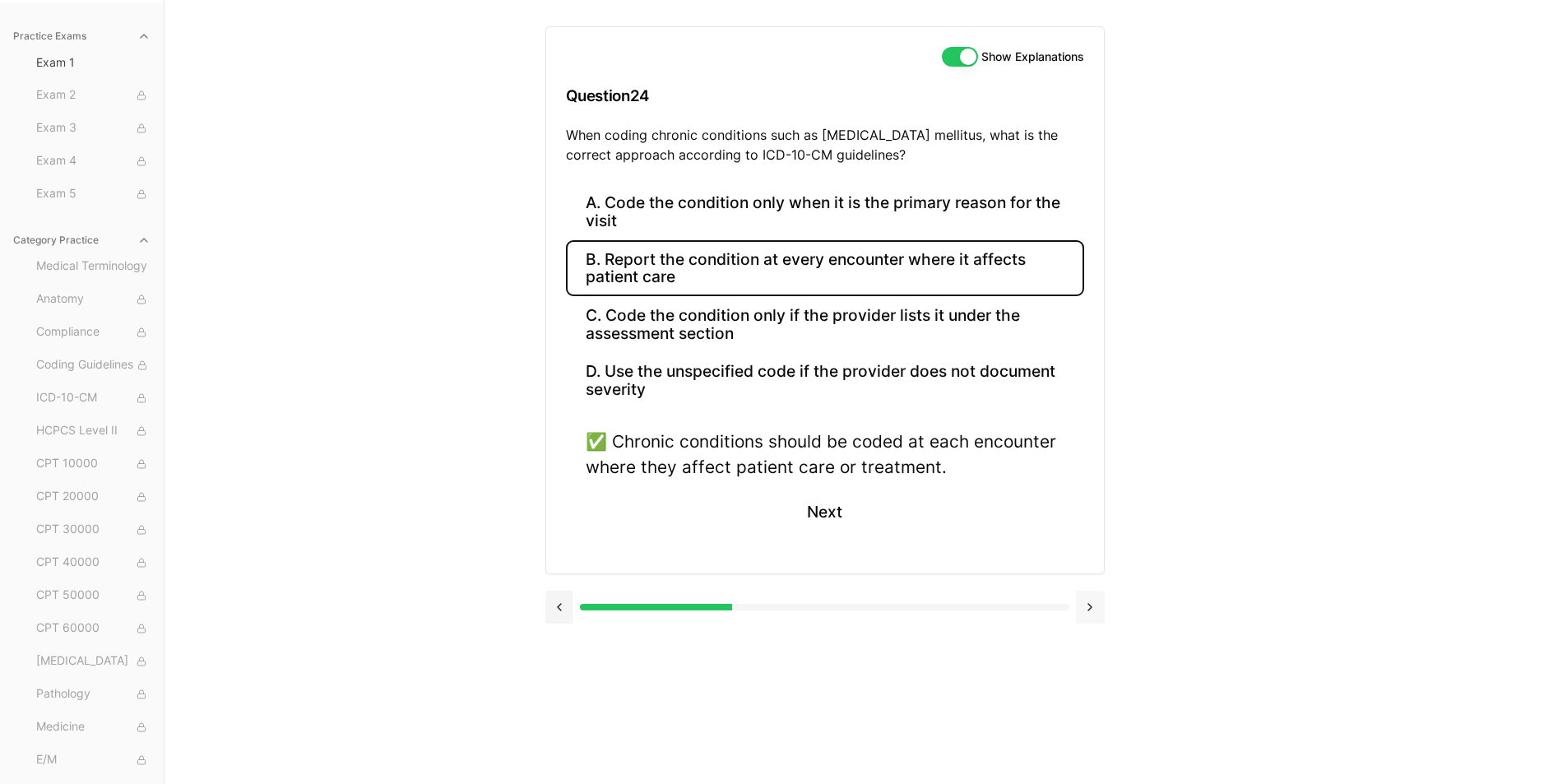
click at [1093, 611] on button at bounding box center [1091, 607] width 29 height 33
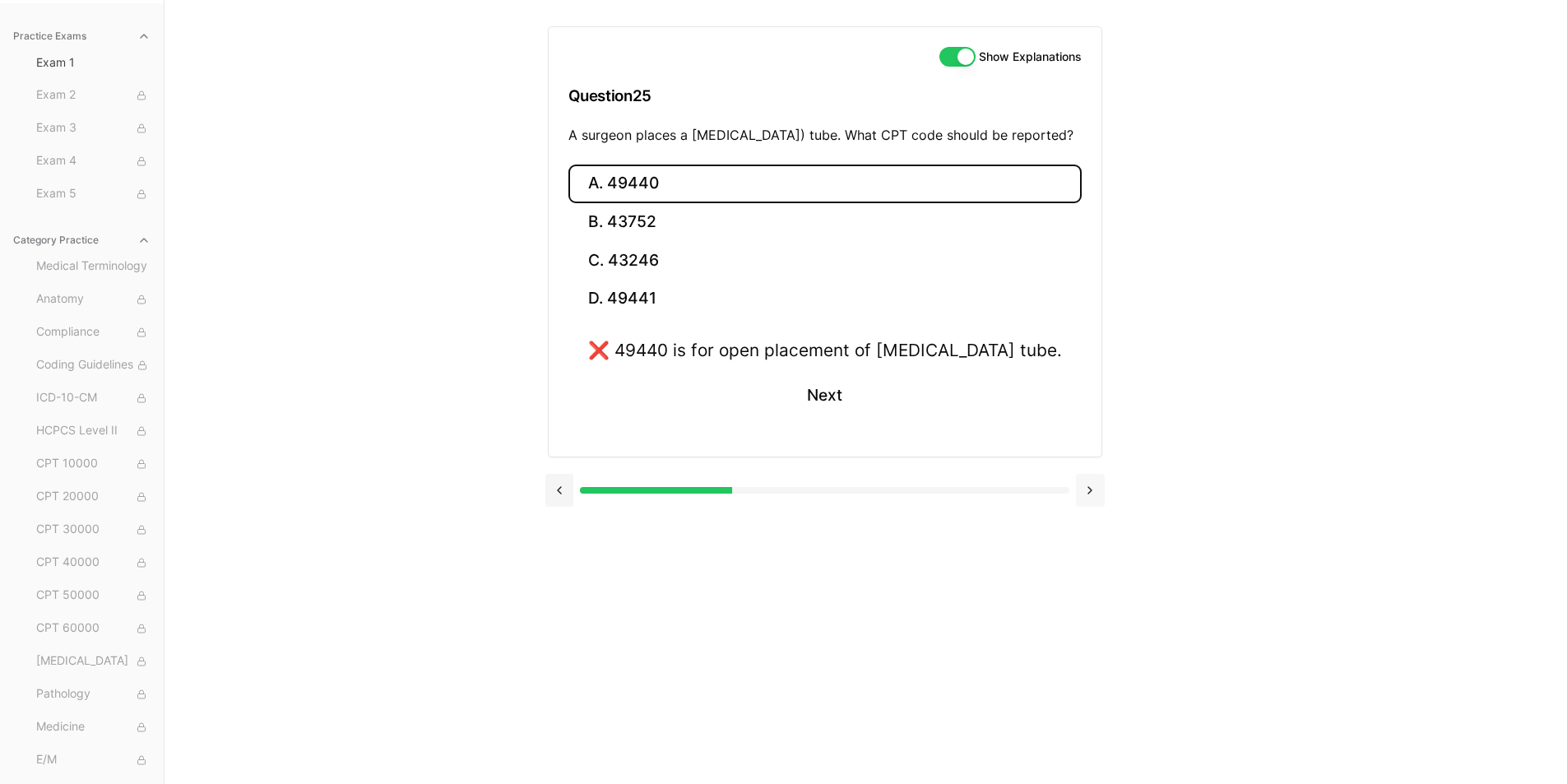
click at [1088, 506] on button at bounding box center [1091, 489] width 29 height 33
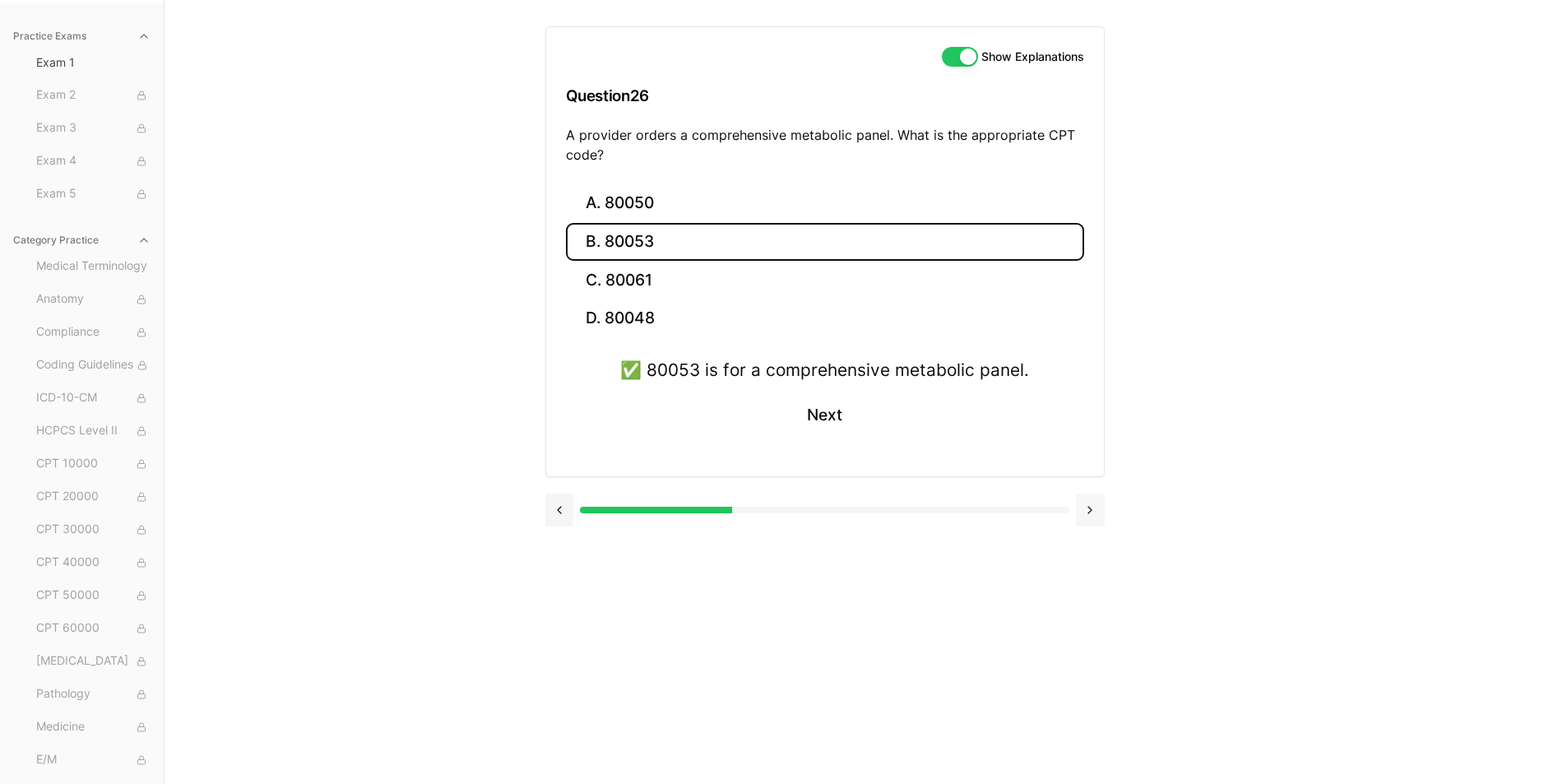
click at [1088, 513] on button at bounding box center [1091, 510] width 29 height 33
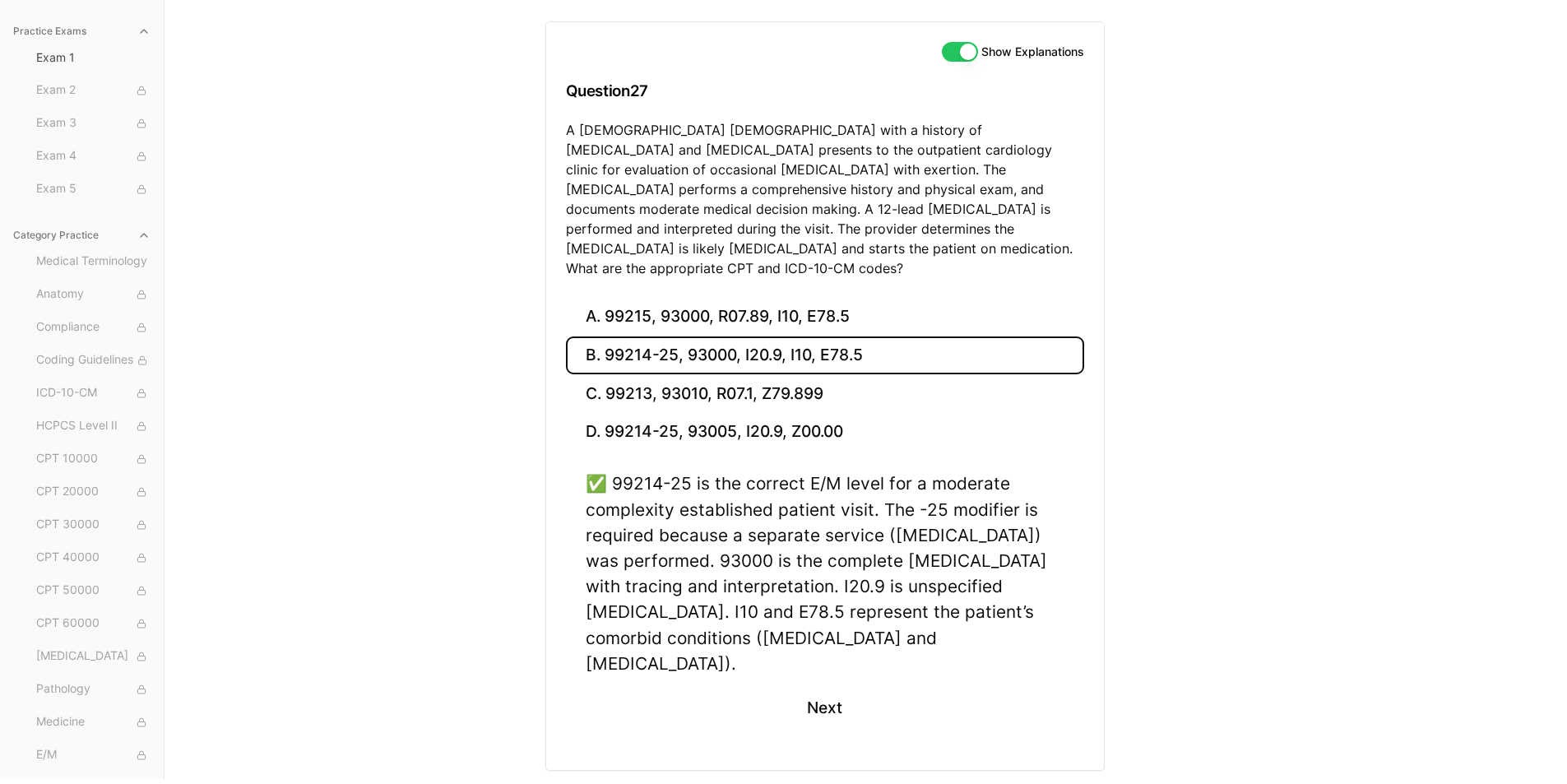
scroll to position [160, 0]
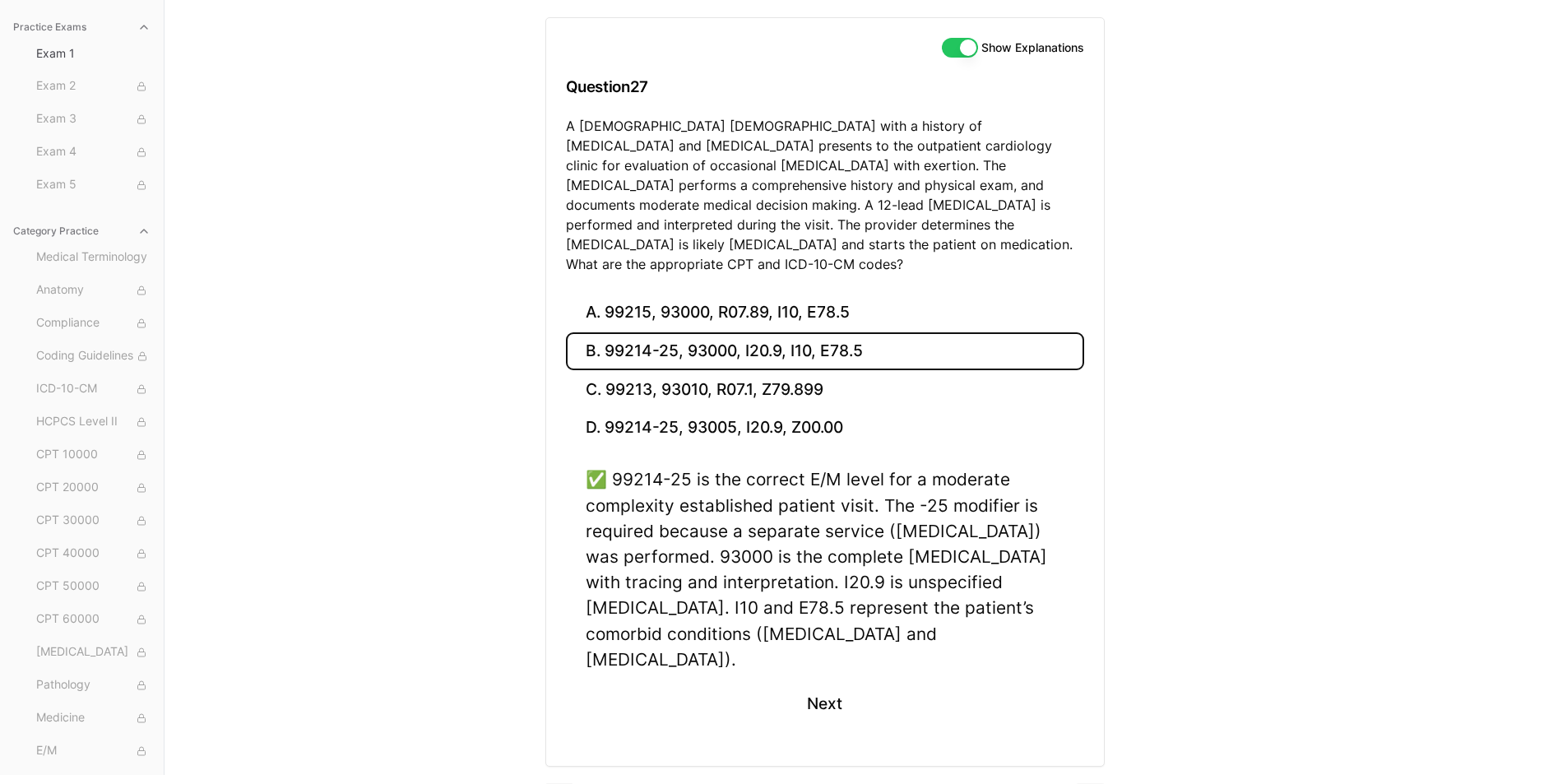
click at [1096, 783] on button at bounding box center [1091, 799] width 29 height 33
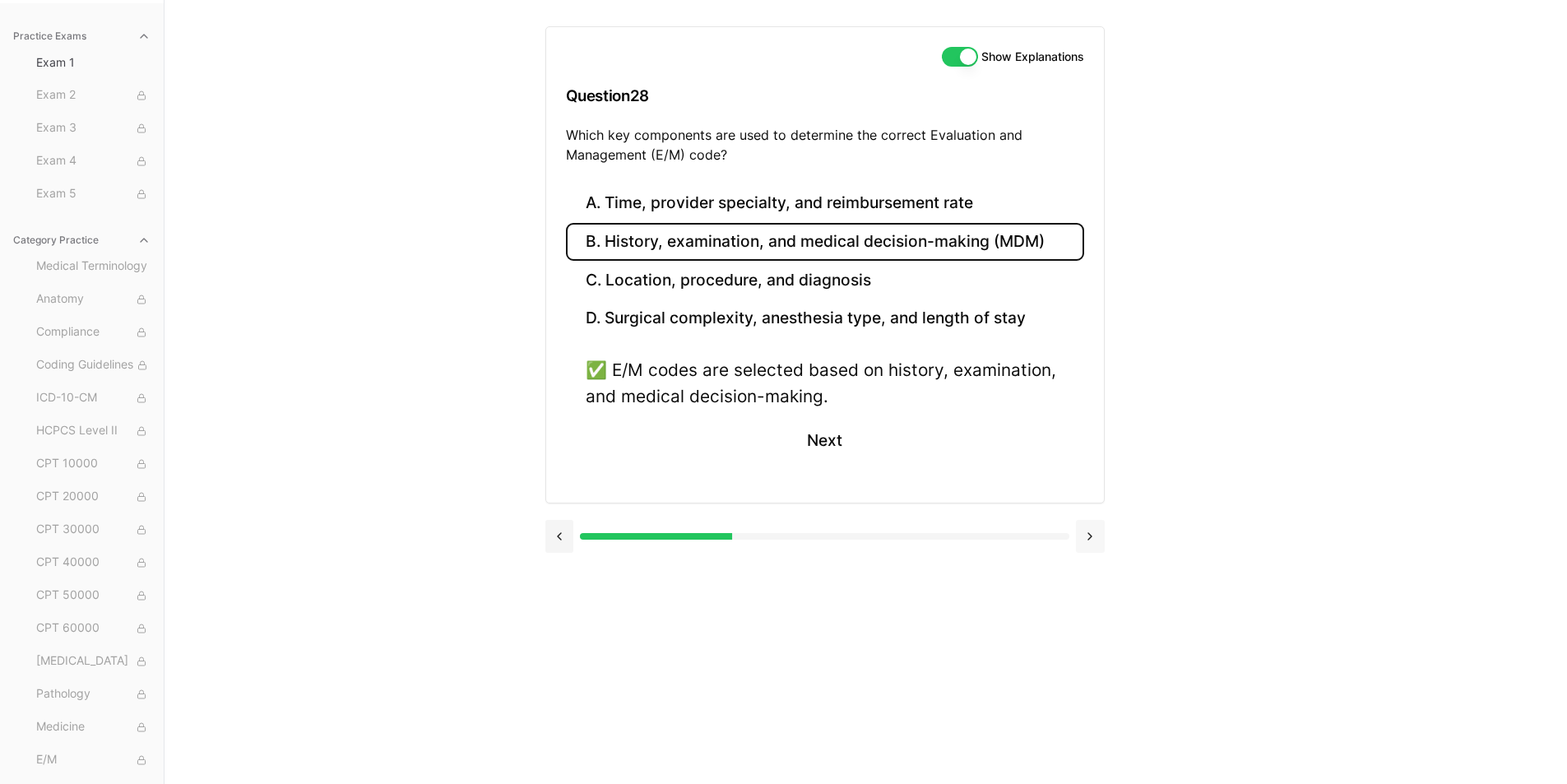
click at [1084, 538] on button at bounding box center [1091, 536] width 29 height 33
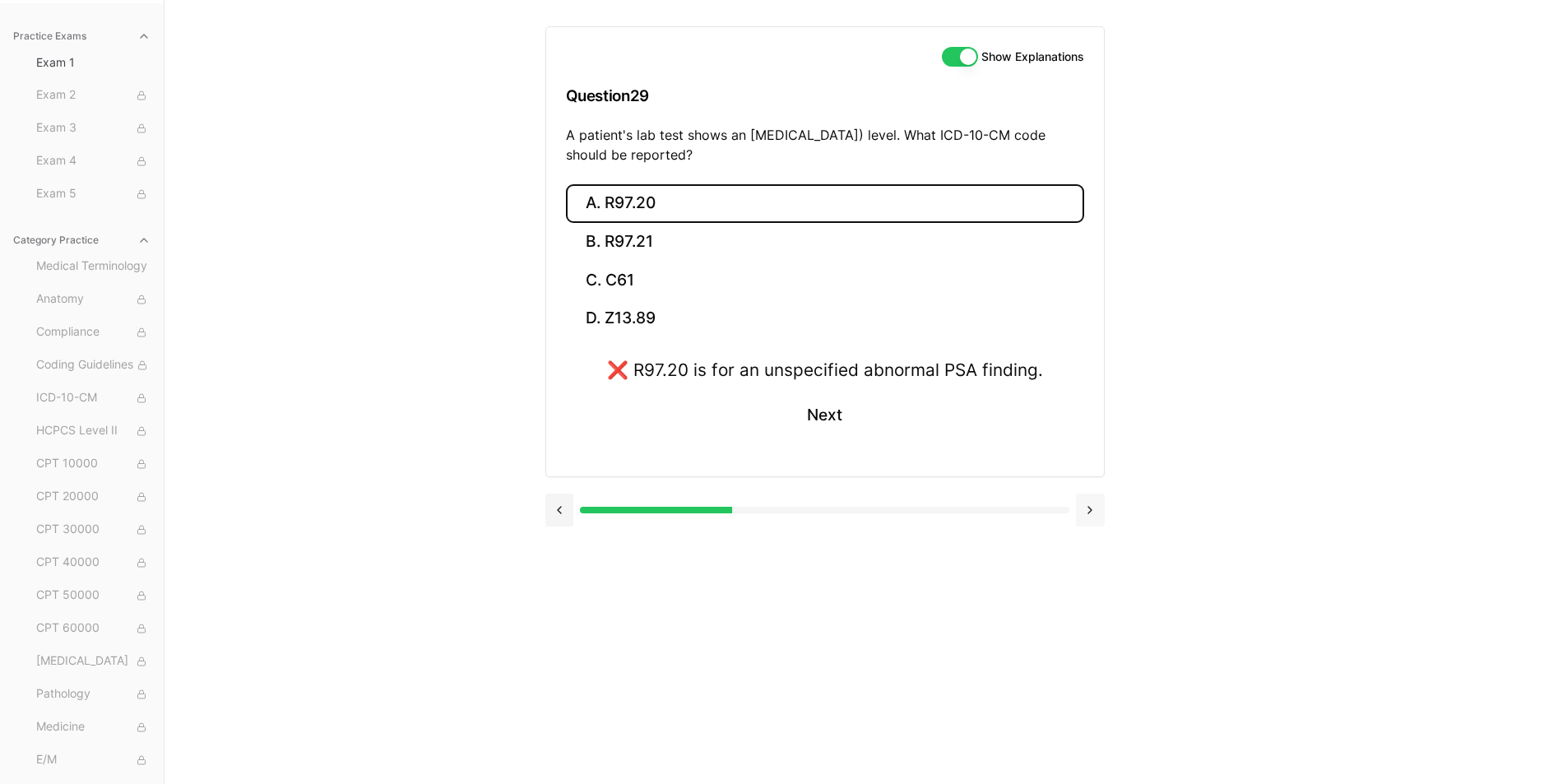
click at [1092, 521] on button at bounding box center [1091, 510] width 29 height 33
click at [1093, 518] on button at bounding box center [1091, 510] width 29 height 33
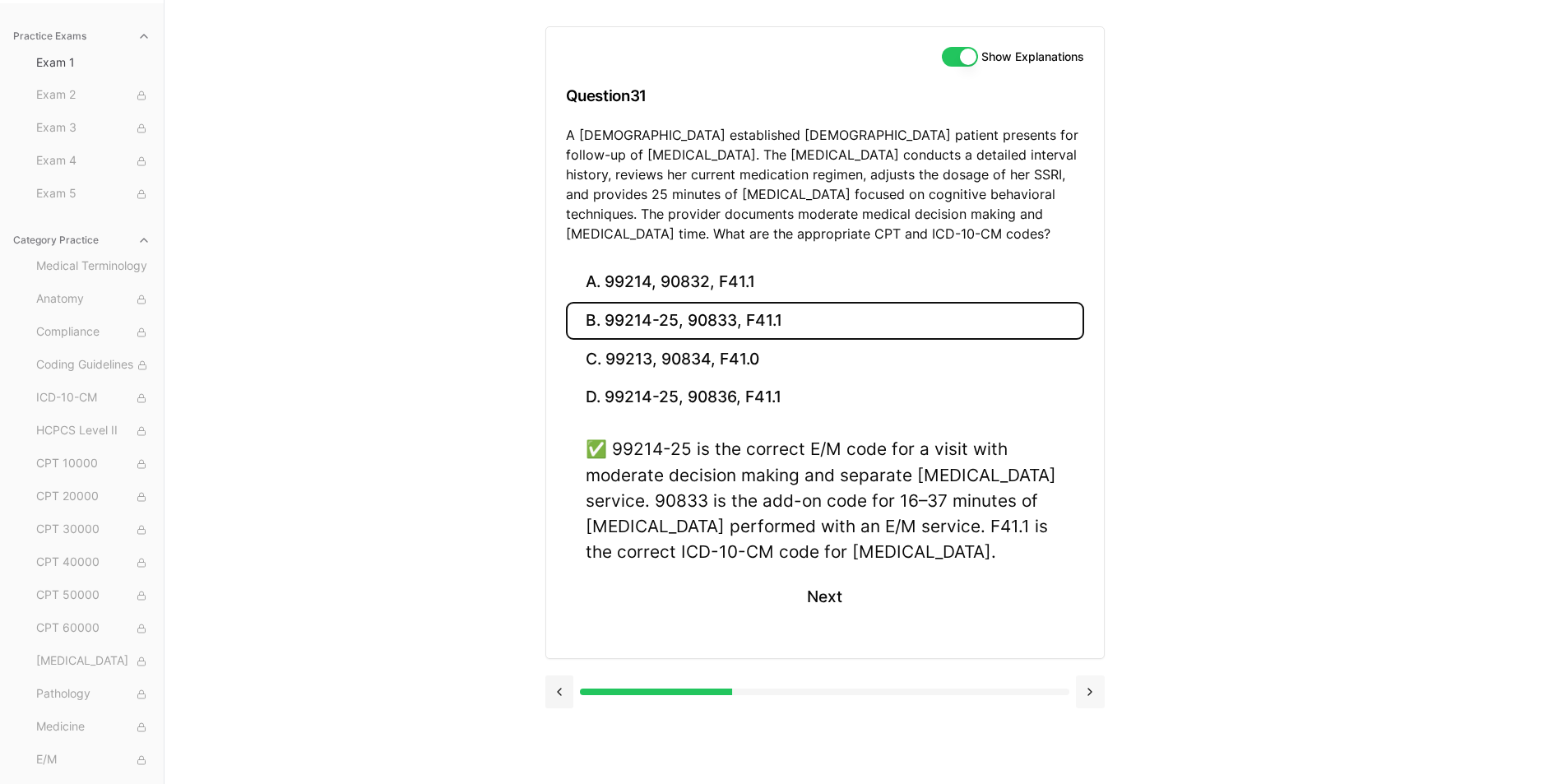
click at [1080, 690] on button at bounding box center [1091, 691] width 29 height 33
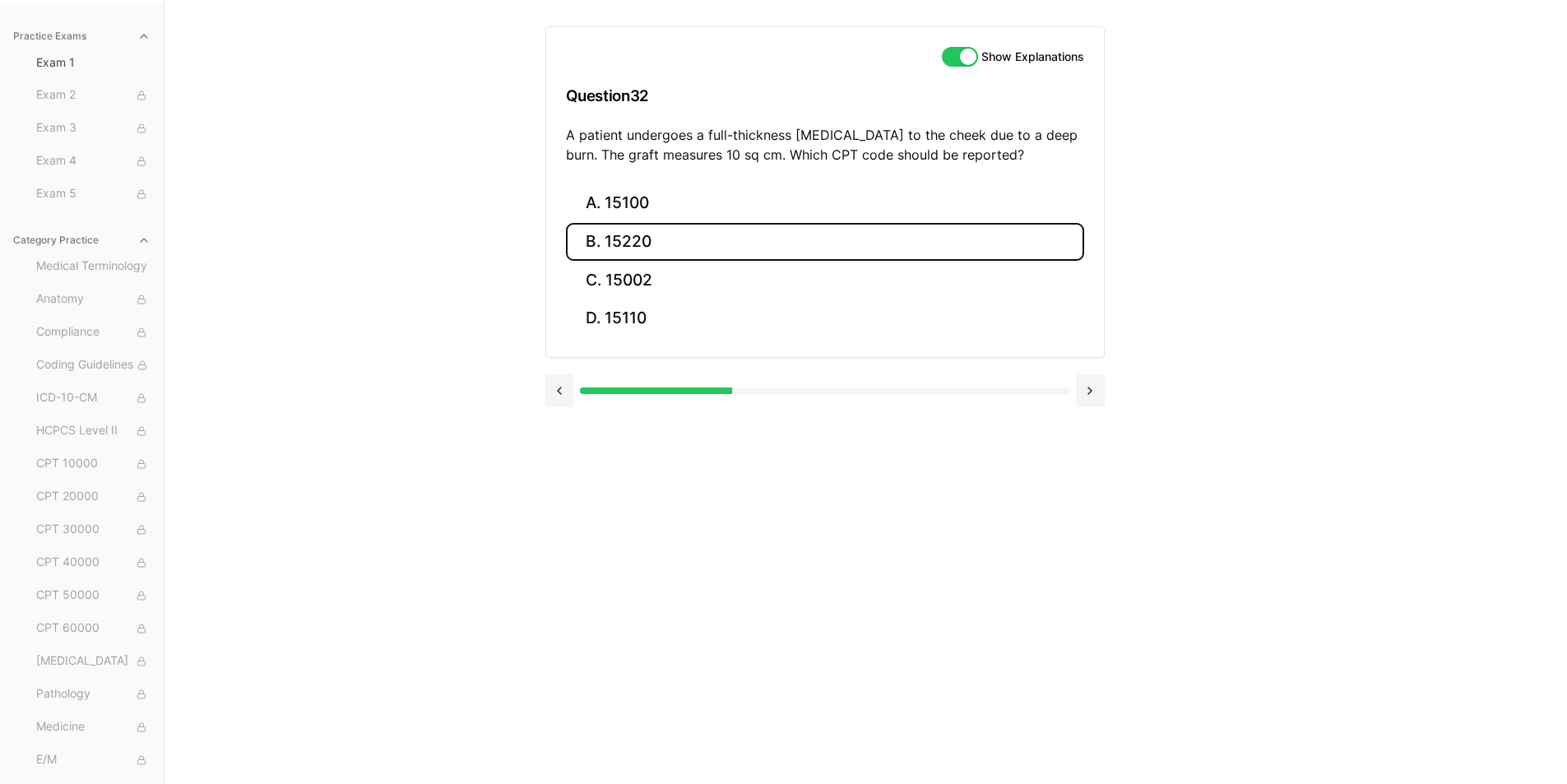
click at [599, 251] on button "B. 15220" at bounding box center [825, 242] width 518 height 39
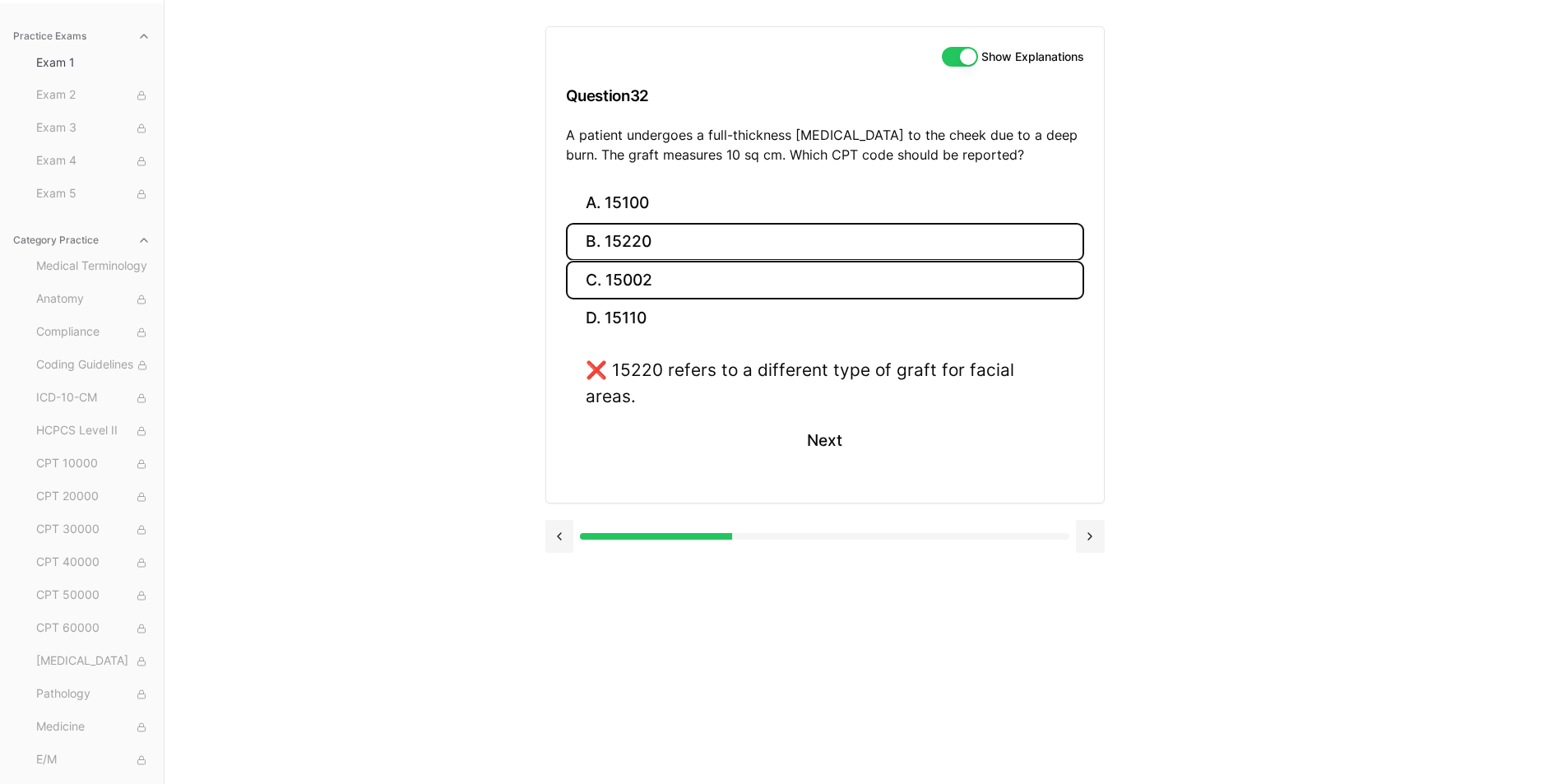
click at [608, 273] on button "C. 15002" at bounding box center [825, 280] width 518 height 39
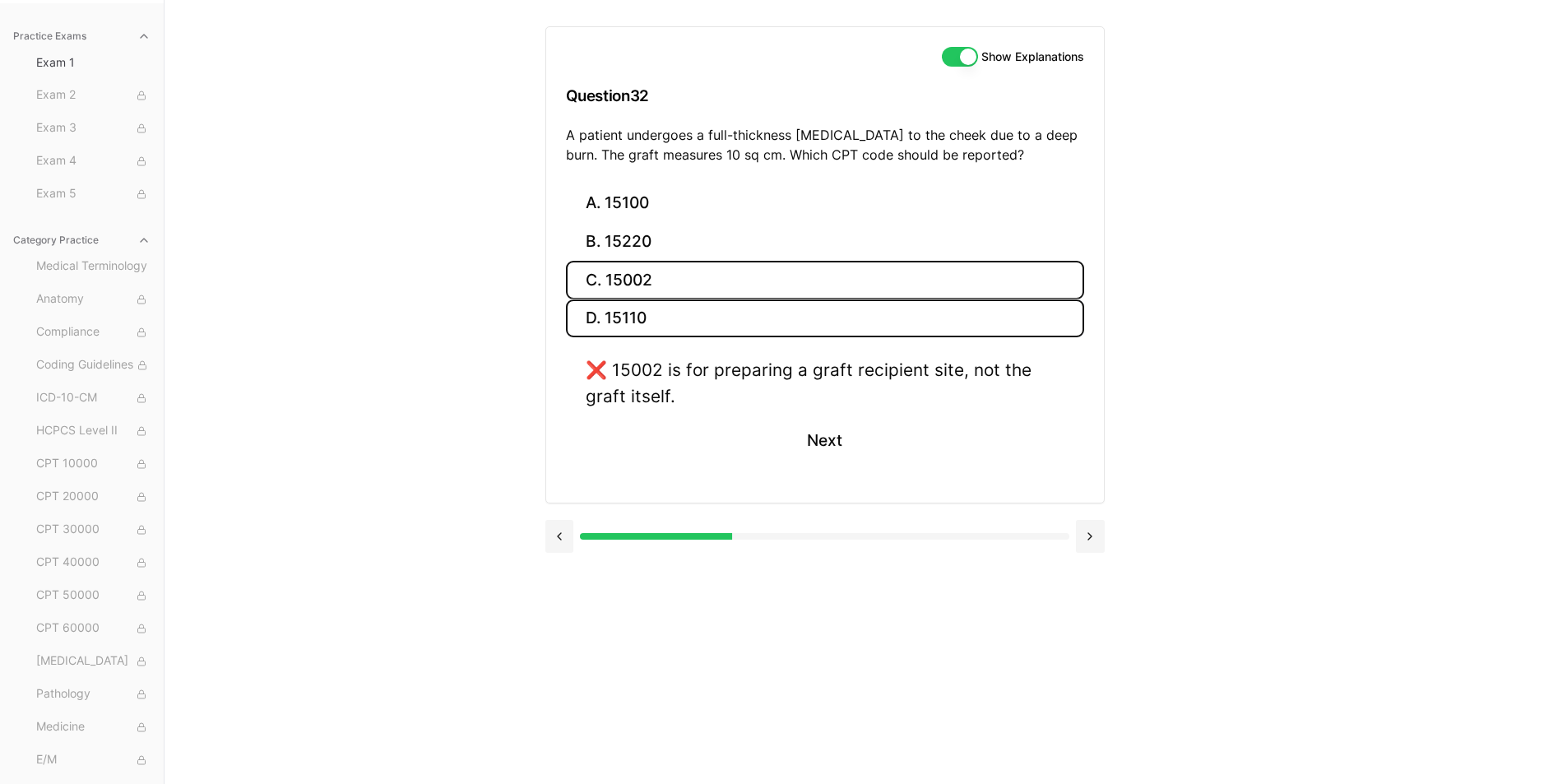
click at [618, 300] on button "D. 15110" at bounding box center [825, 319] width 518 height 39
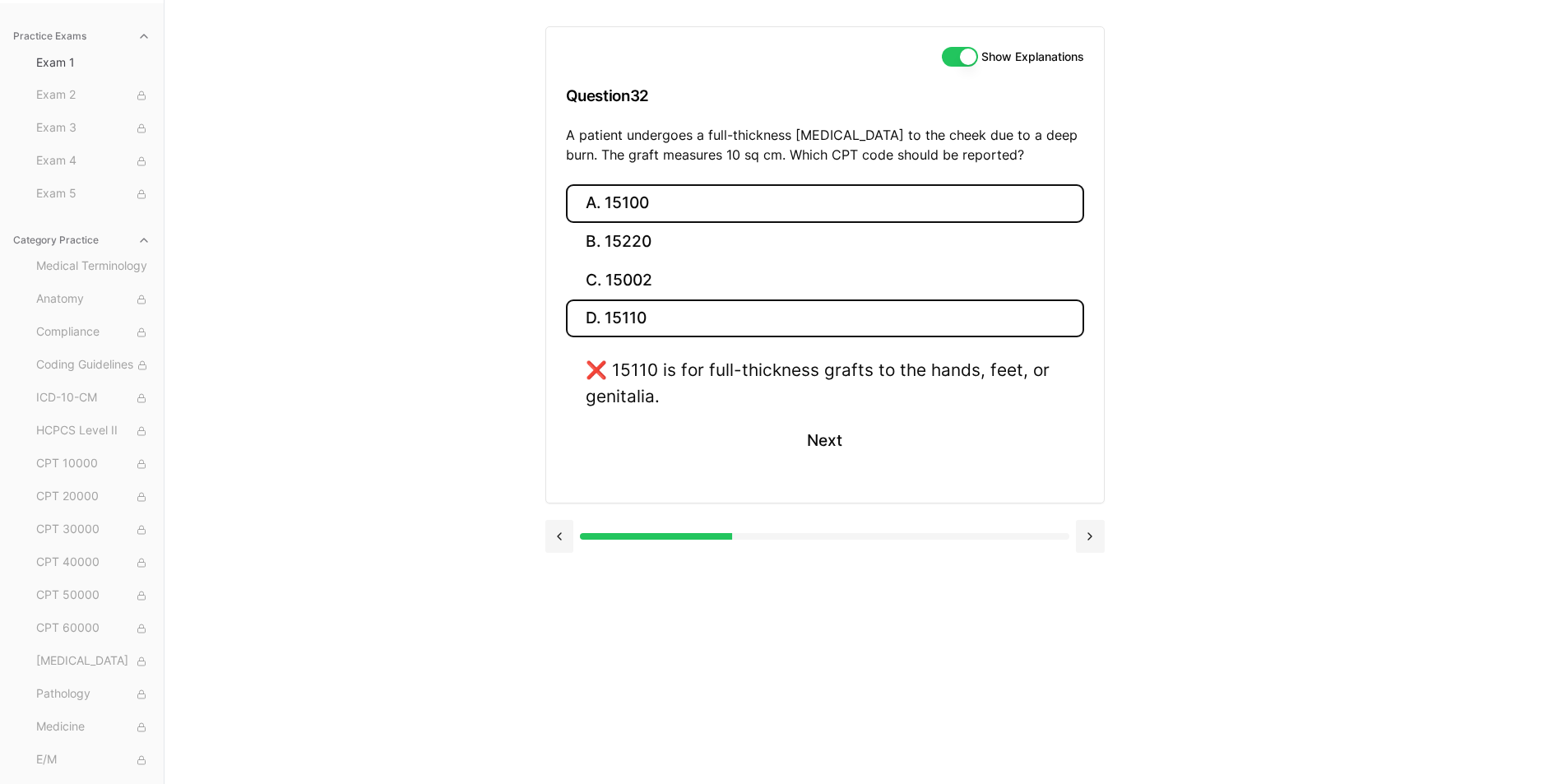
click at [605, 213] on button "A. 15100" at bounding box center [825, 203] width 518 height 39
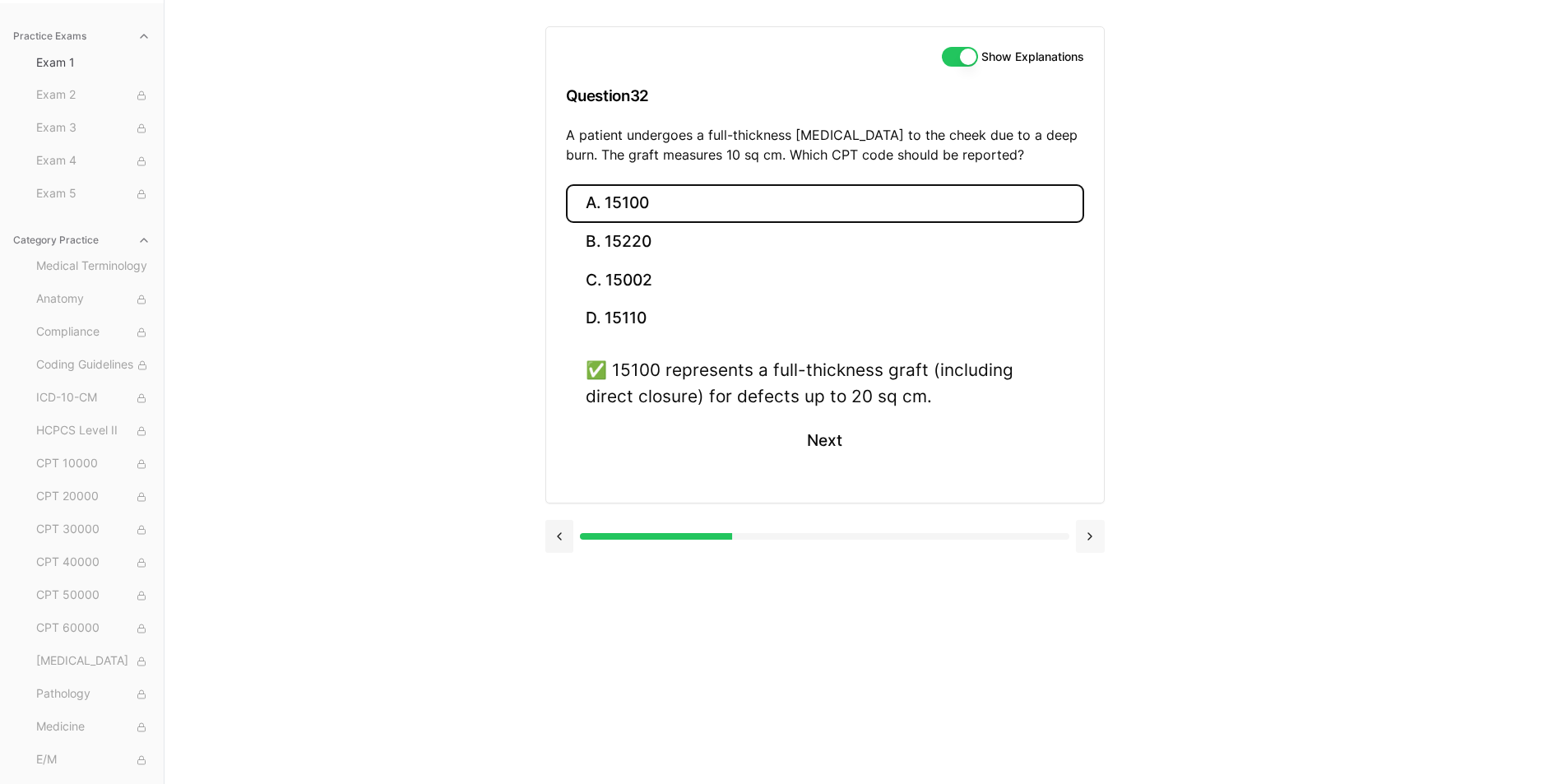
click at [1101, 545] on button at bounding box center [1091, 536] width 29 height 33
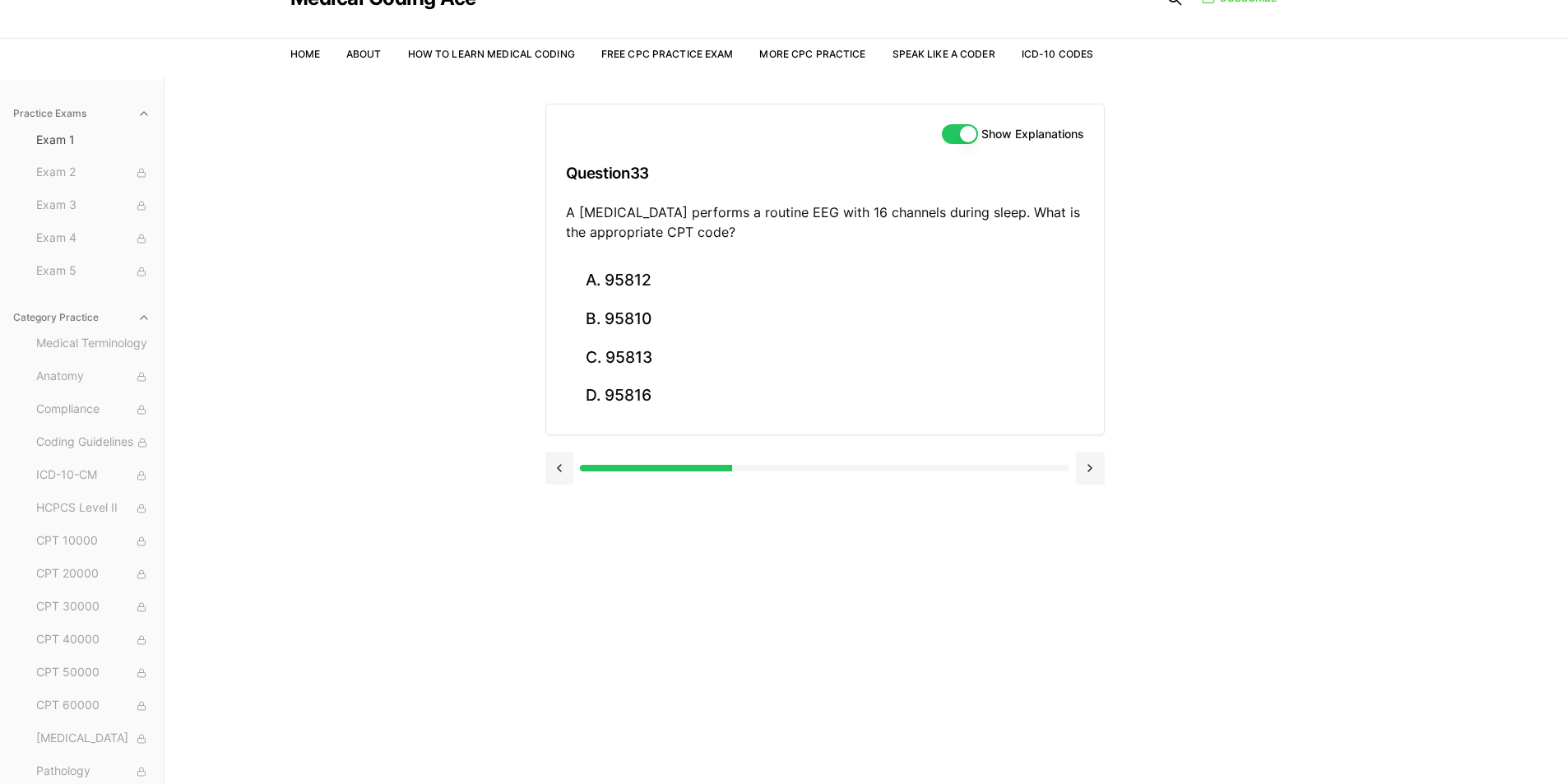
scroll to position [0, 0]
